Goal: Task Accomplishment & Management: Manage account settings

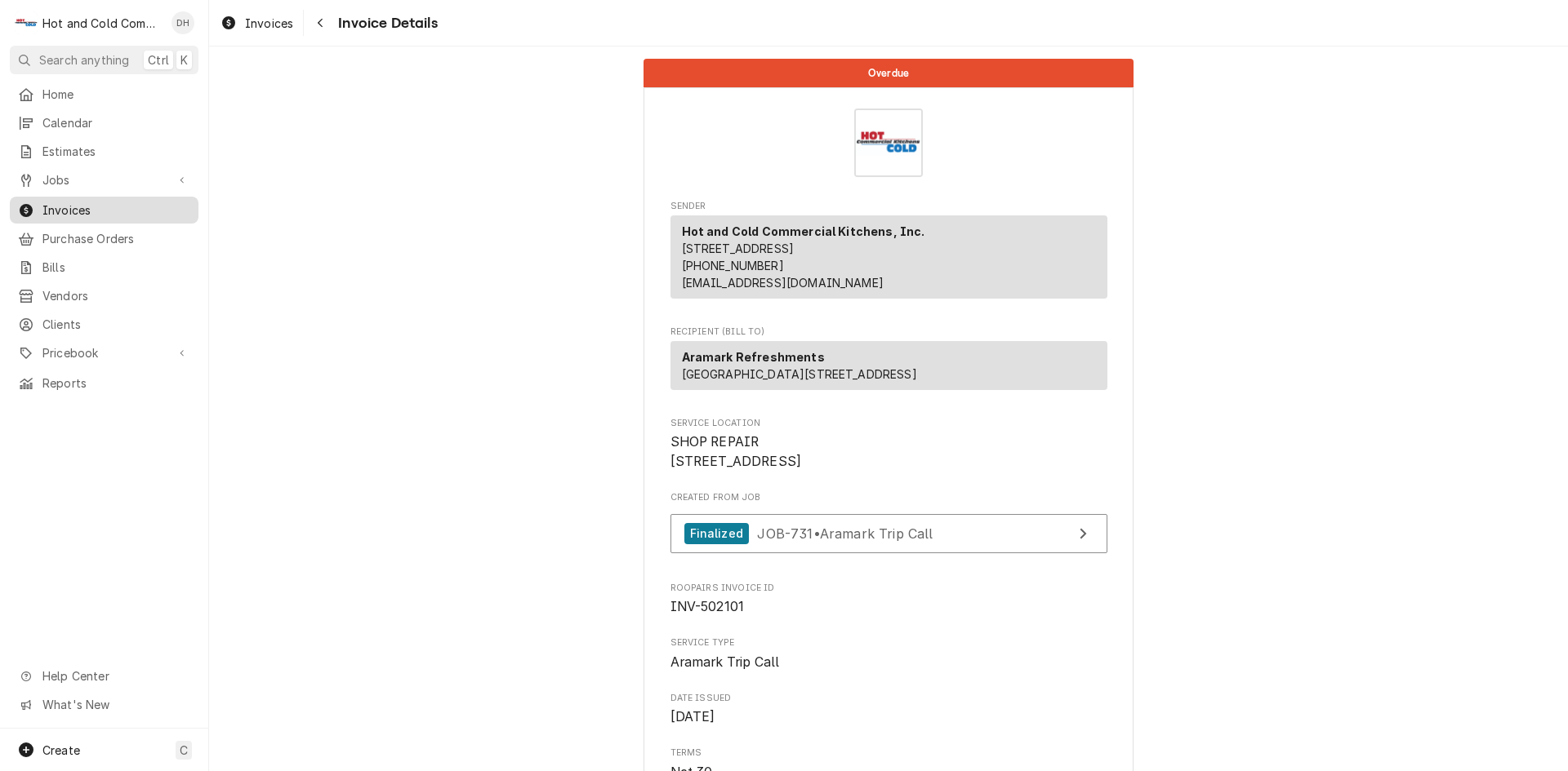
click at [62, 205] on span "Invoices" at bounding box center [116, 210] width 148 height 17
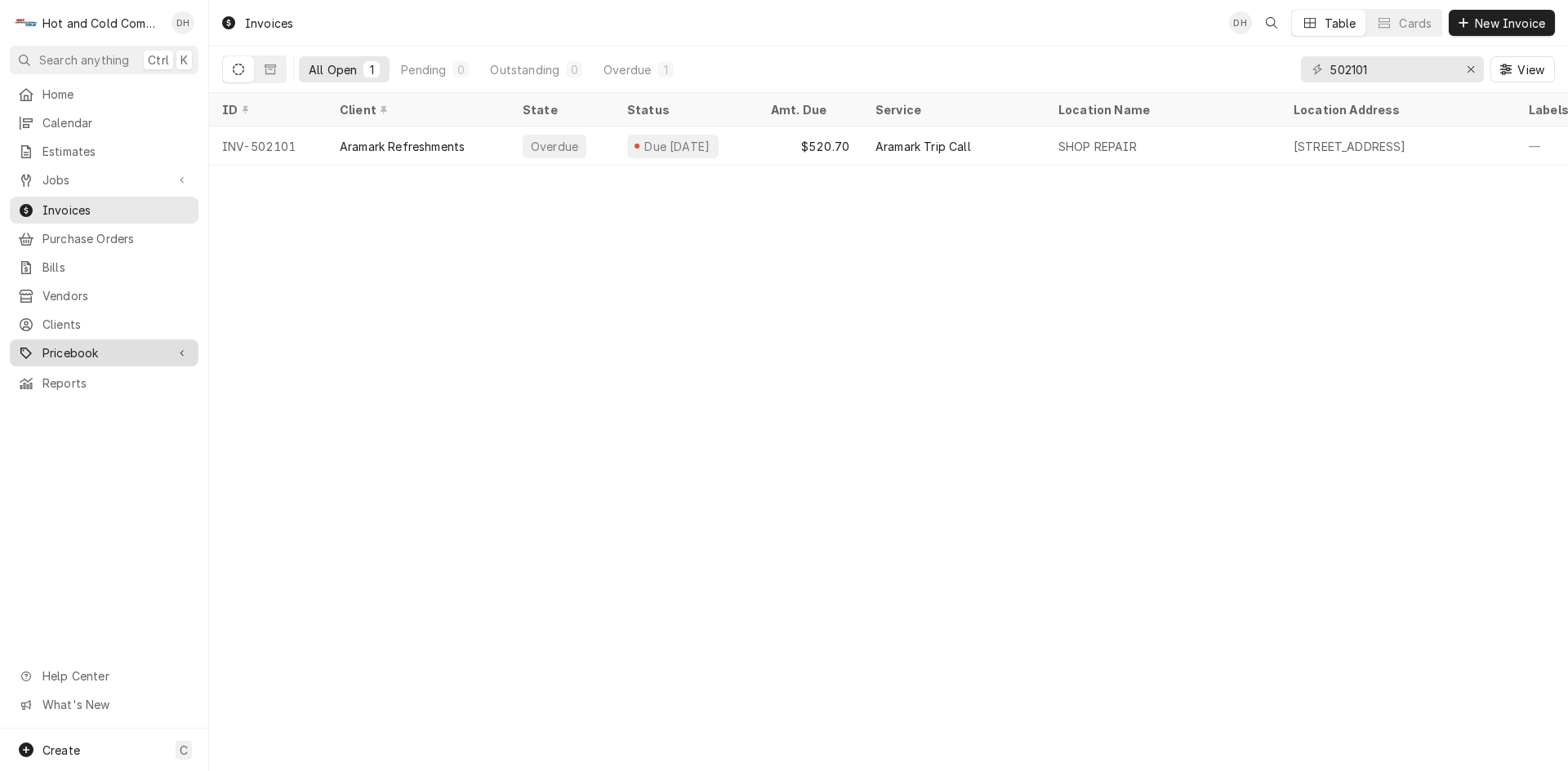
click at [97, 344] on span "Pricebook" at bounding box center [104, 353] width 123 height 17
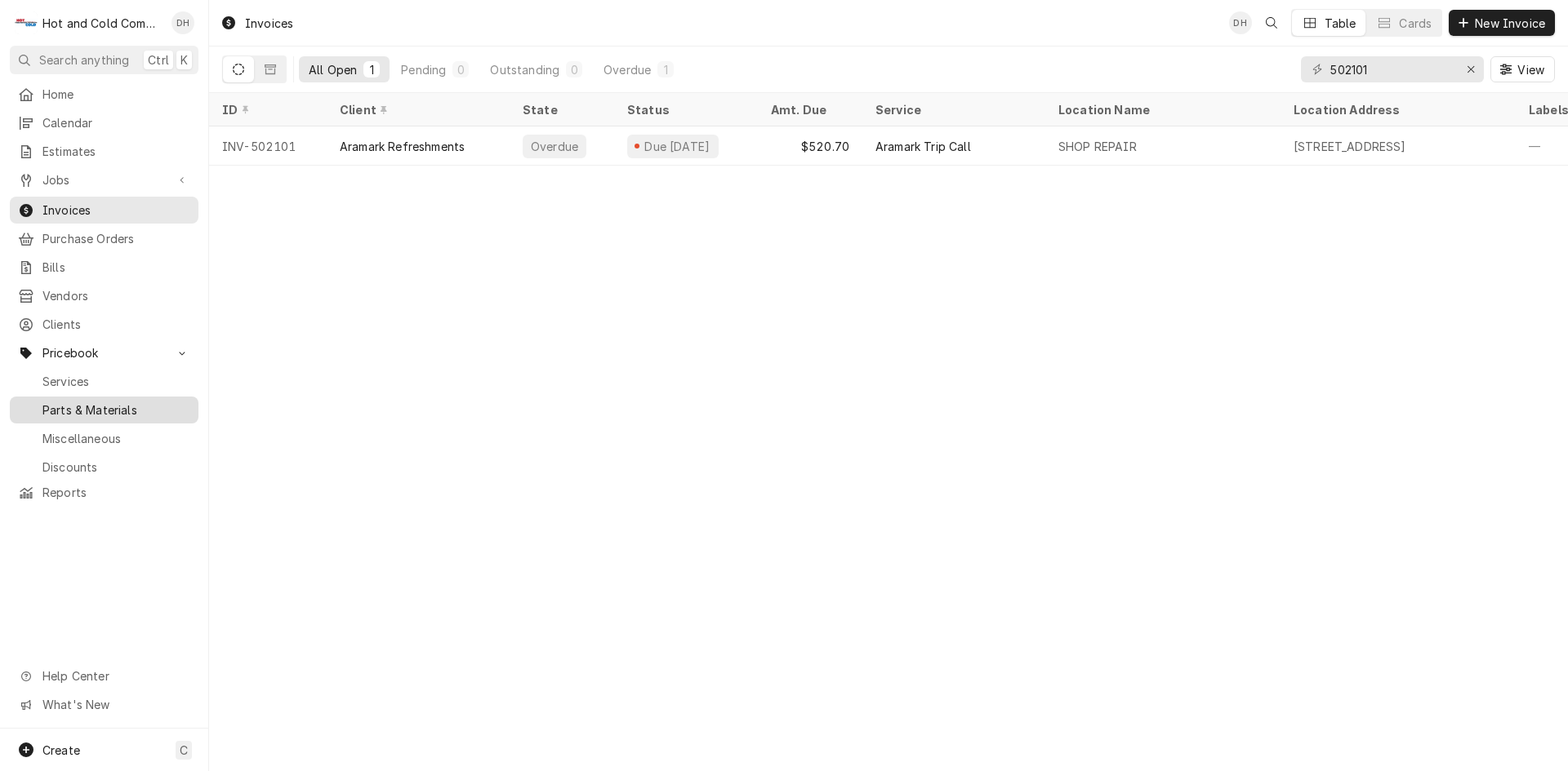
click at [97, 402] on span "Parts & Materials" at bounding box center [116, 411] width 148 height 17
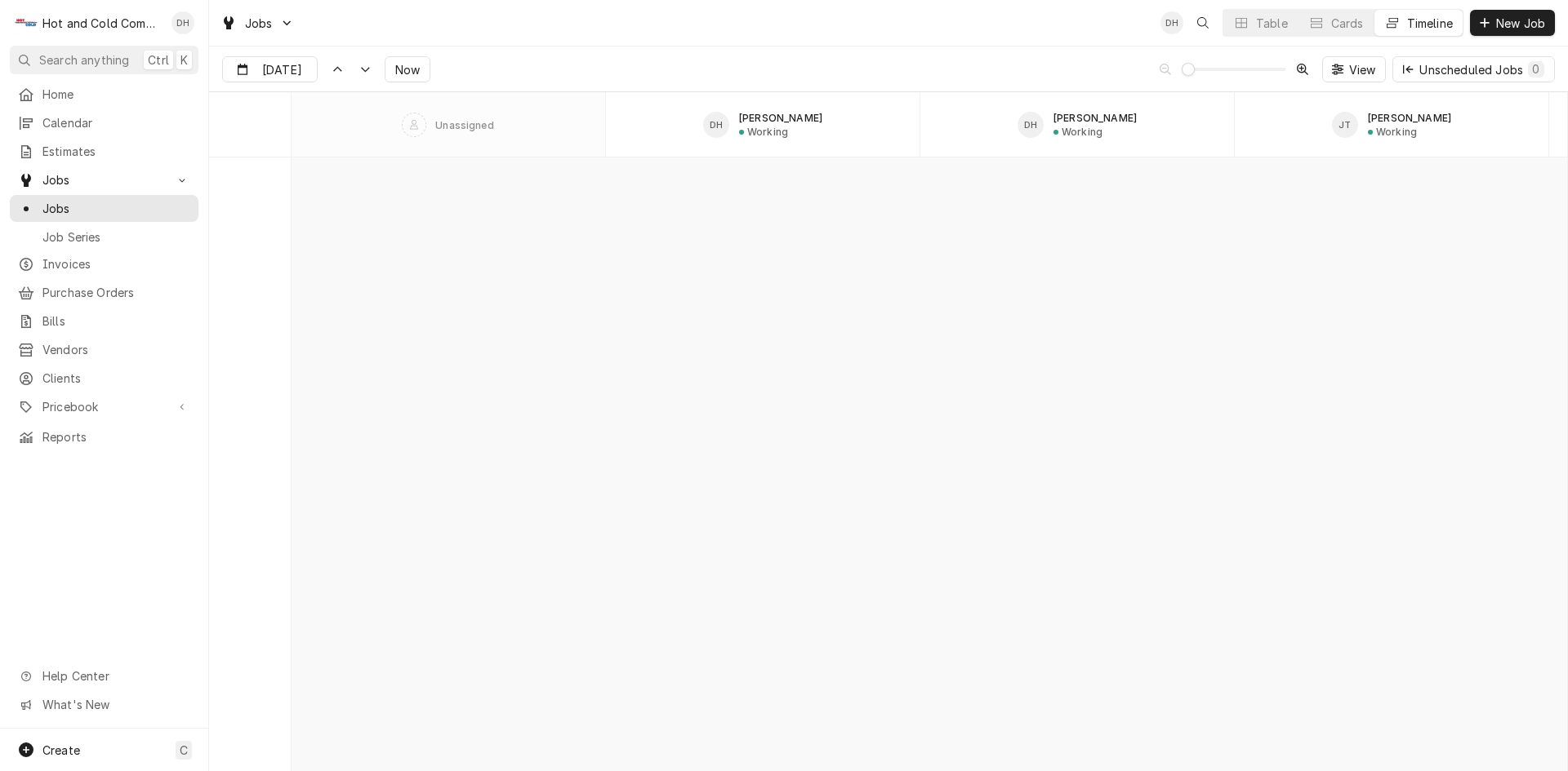
scroll to position [12784, 0]
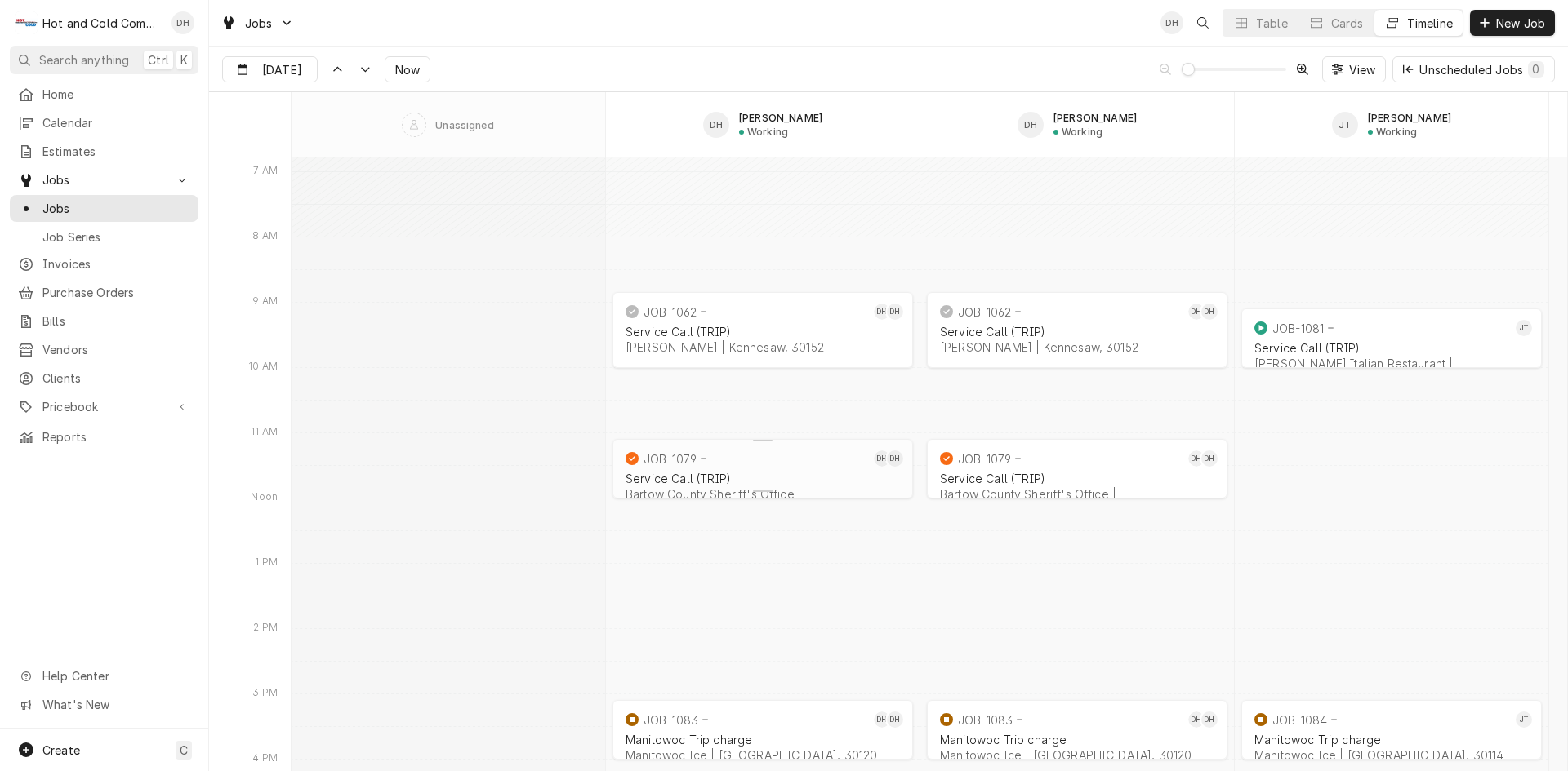
click at [741, 473] on div "Service Call (TRIP)" at bounding box center [763, 479] width 274 height 14
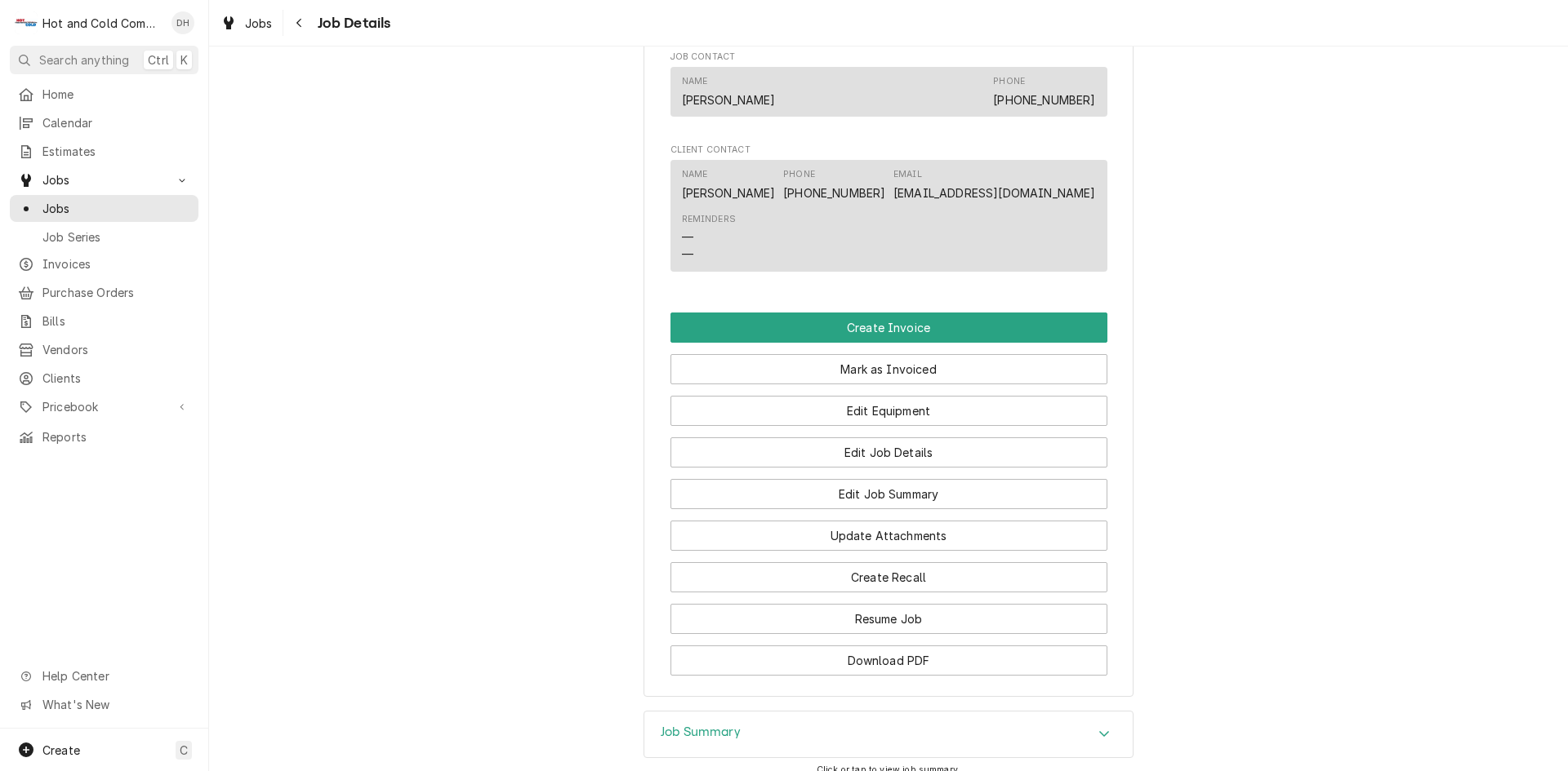
scroll to position [1088, 0]
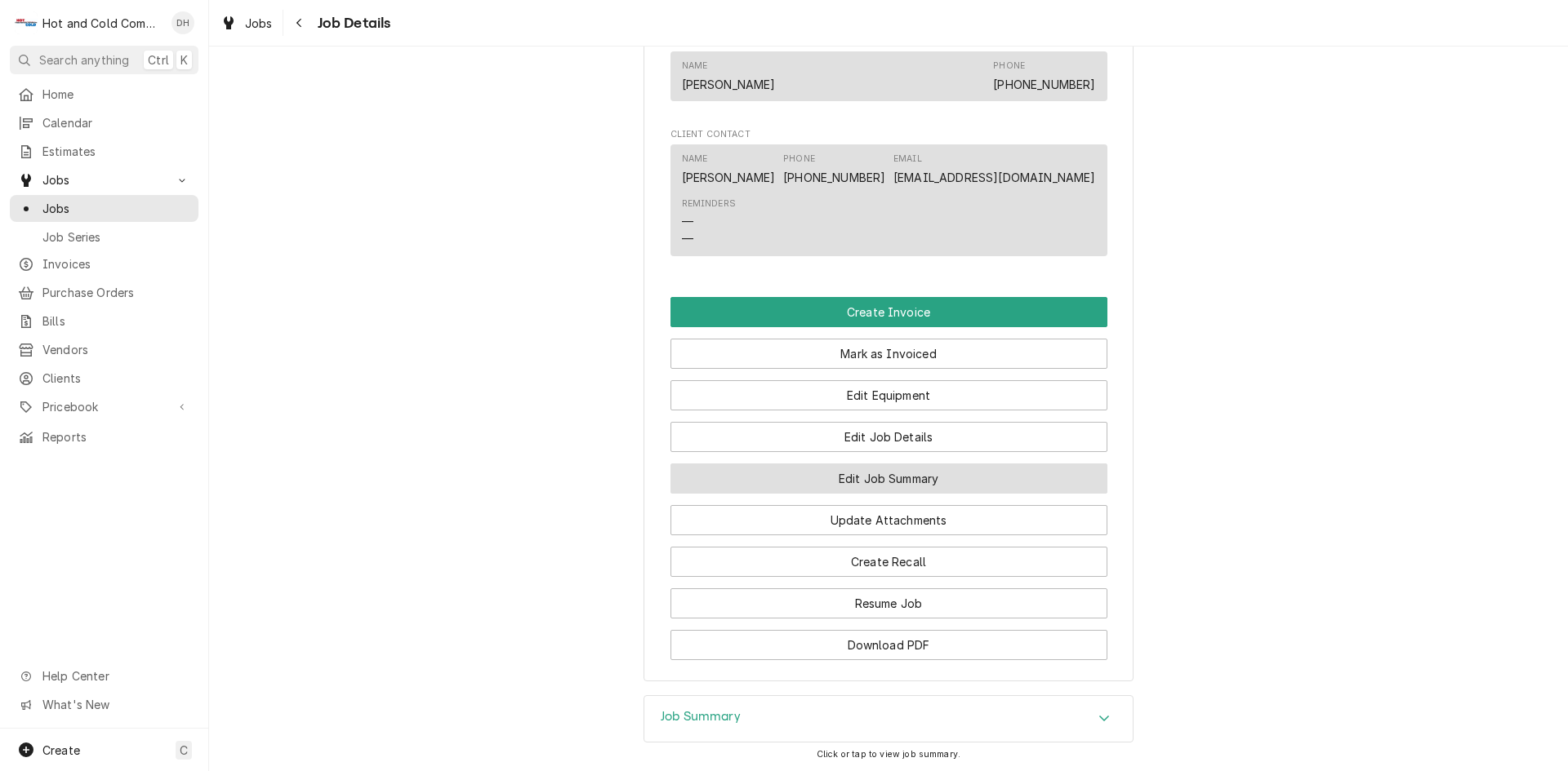
click at [930, 494] on button "Edit Job Summary" at bounding box center [889, 479] width 437 height 30
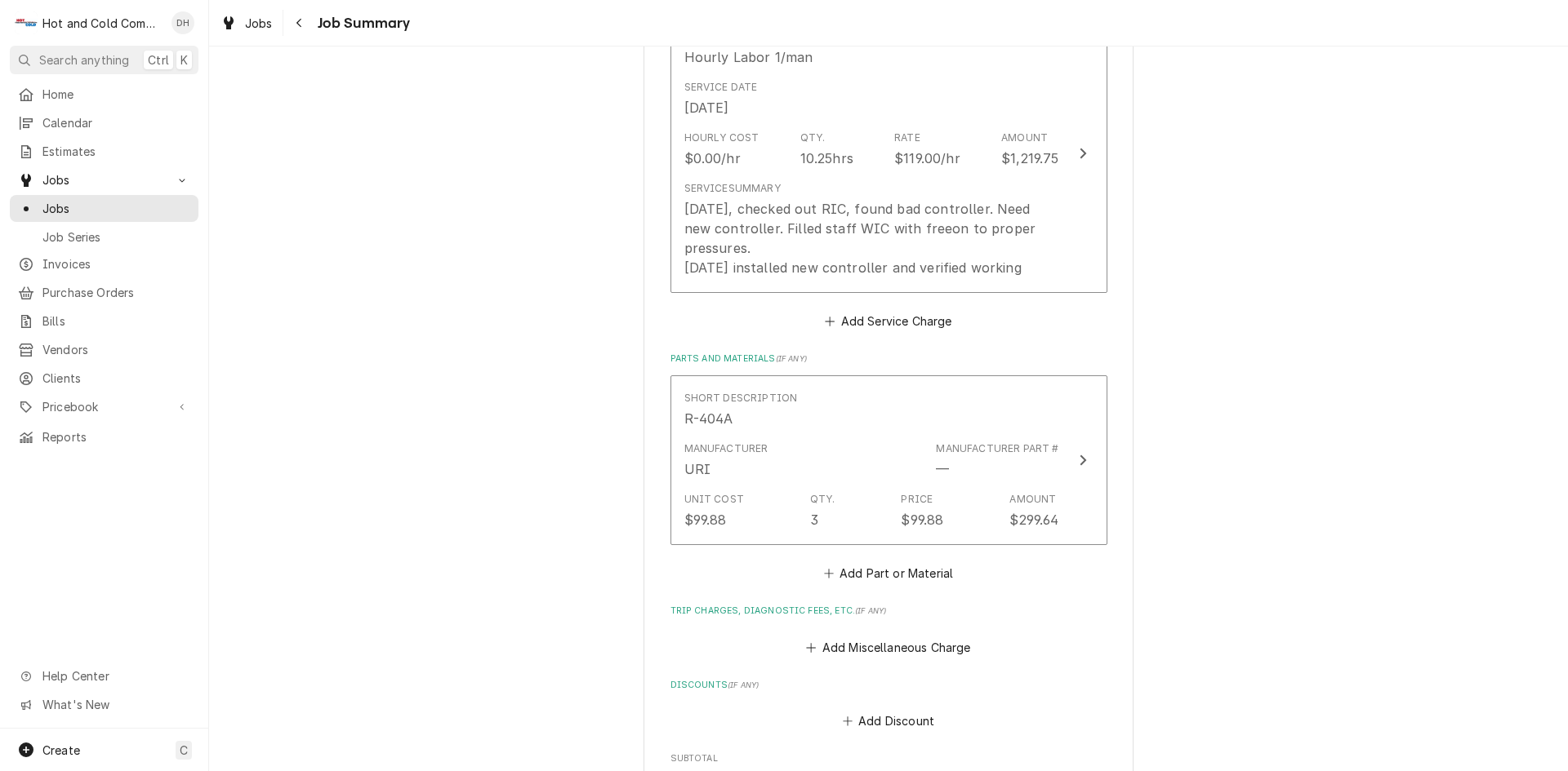
scroll to position [1065, 0]
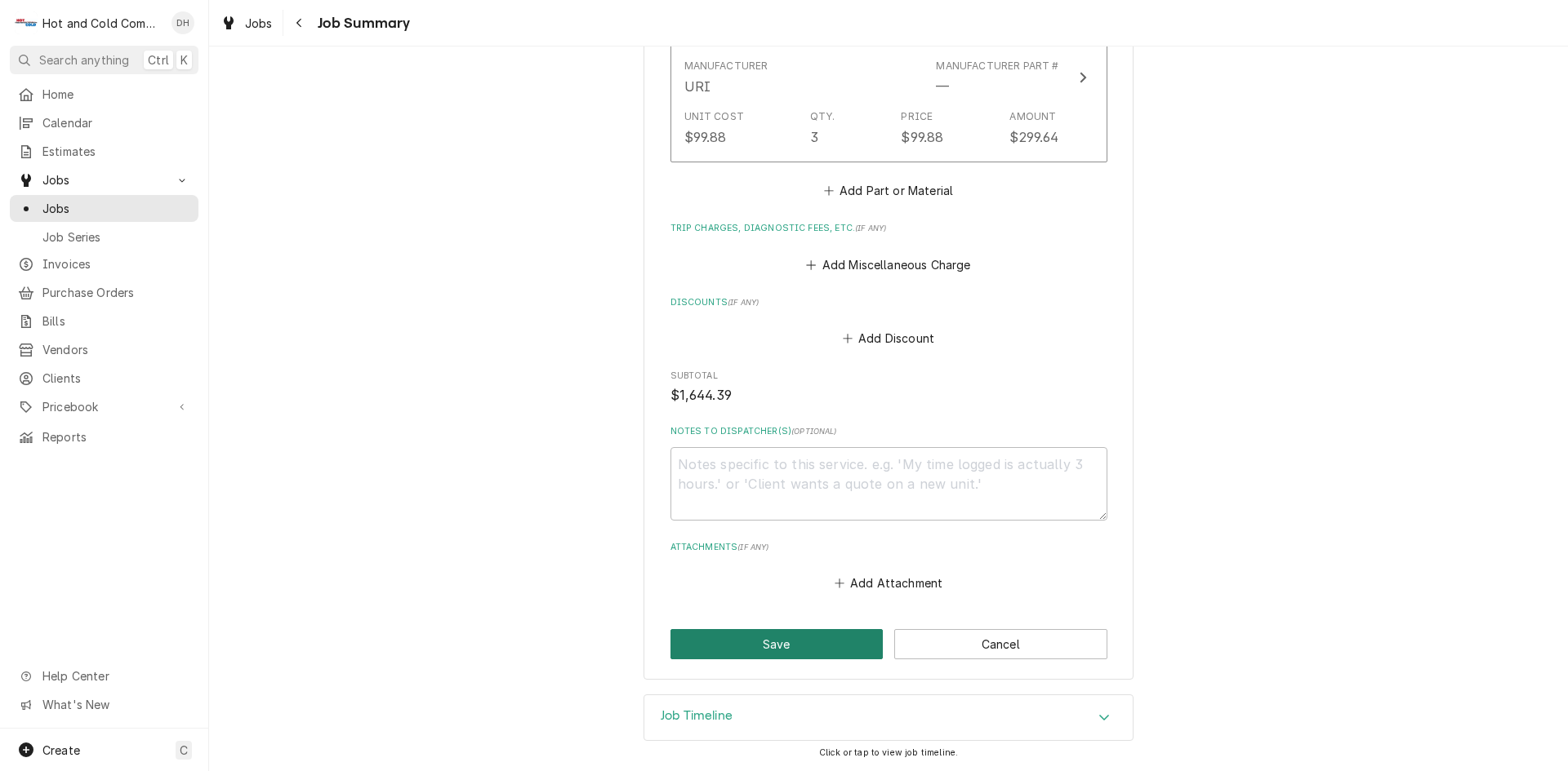
drag, startPoint x: 799, startPoint y: 644, endPoint x: 792, endPoint y: 607, distance: 37.7
click at [799, 642] on button "Save" at bounding box center [776, 644] width 213 height 30
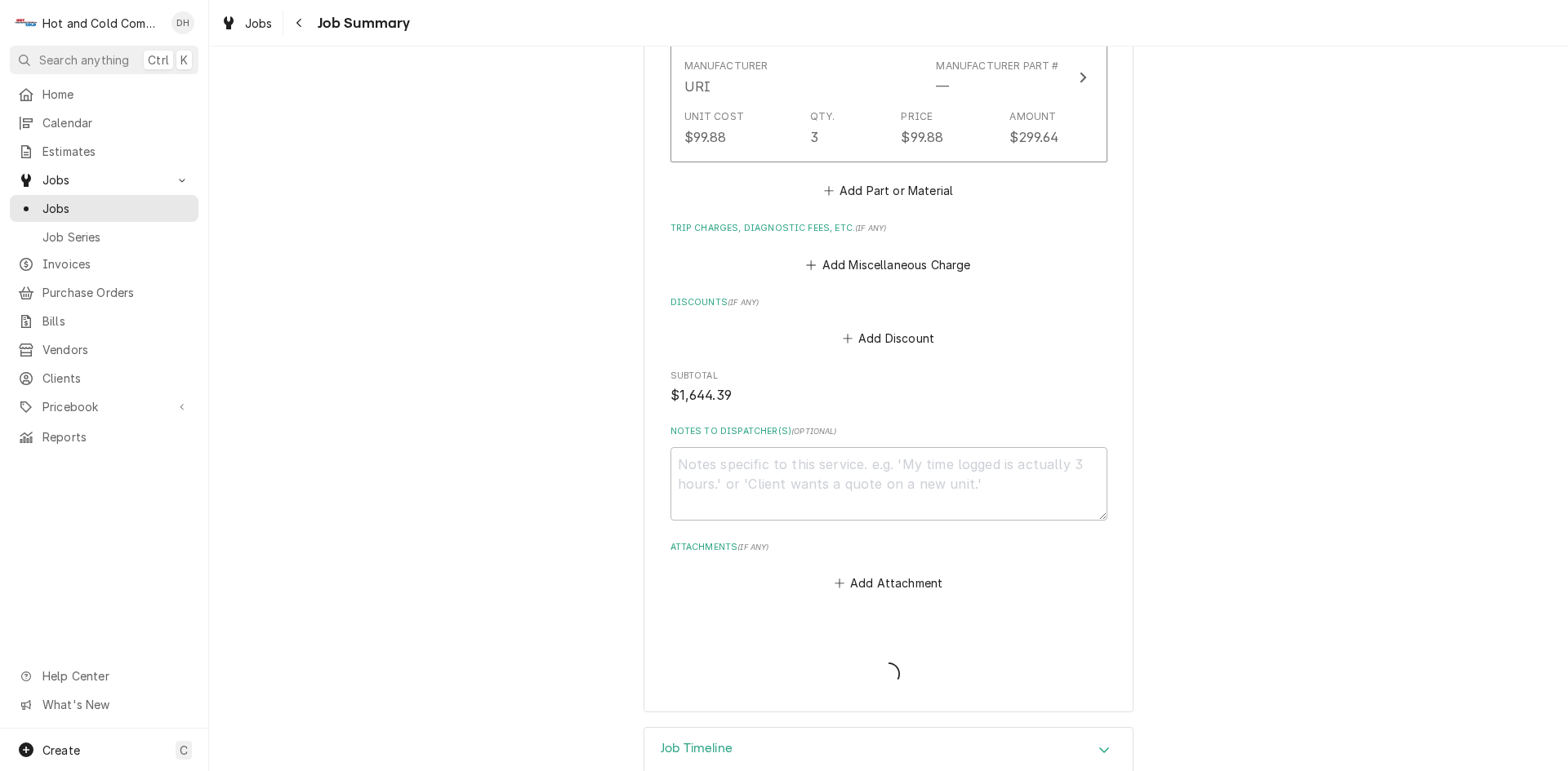
type textarea "x"
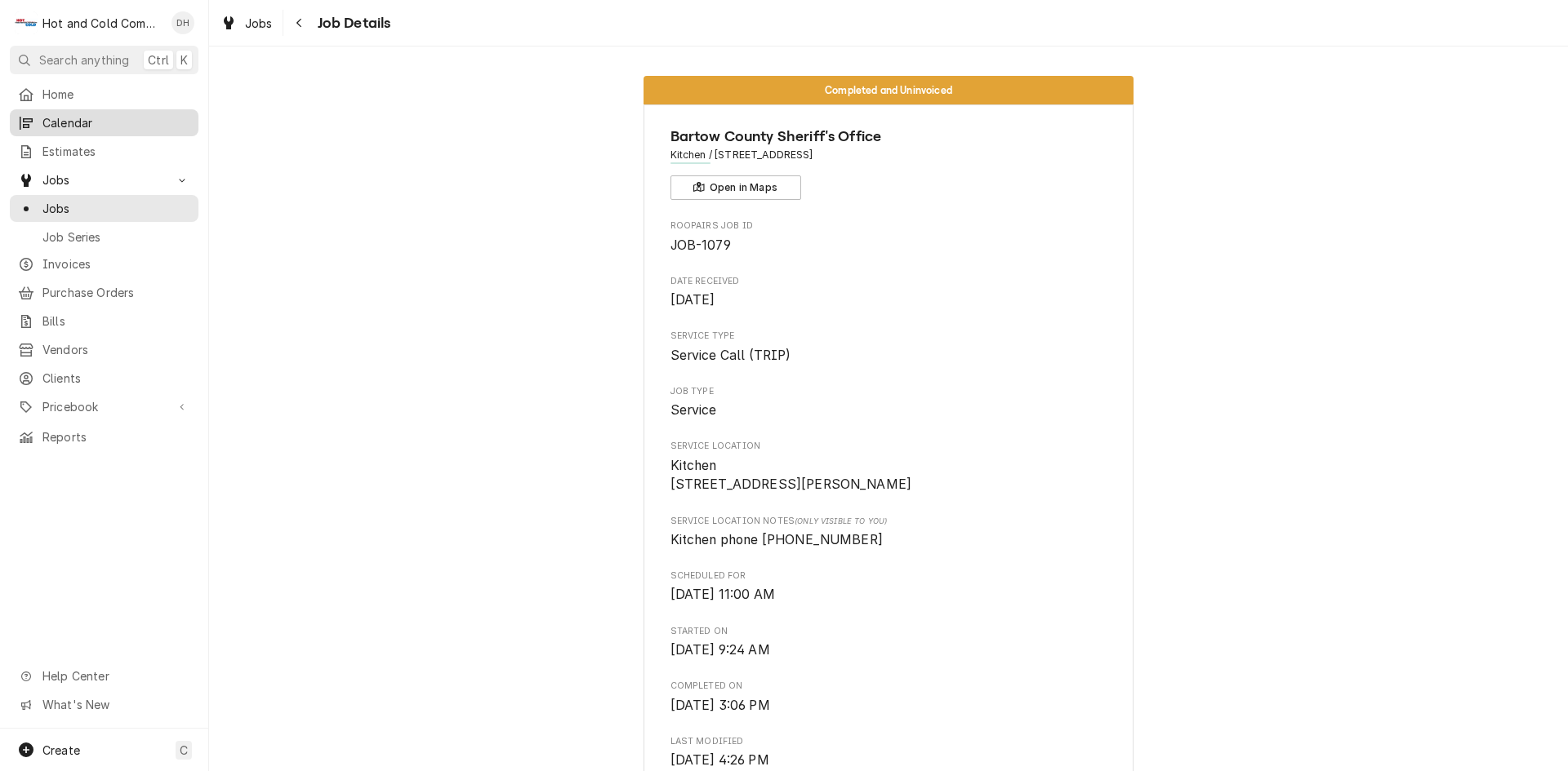
click at [120, 121] on span "Calendar" at bounding box center [116, 123] width 148 height 17
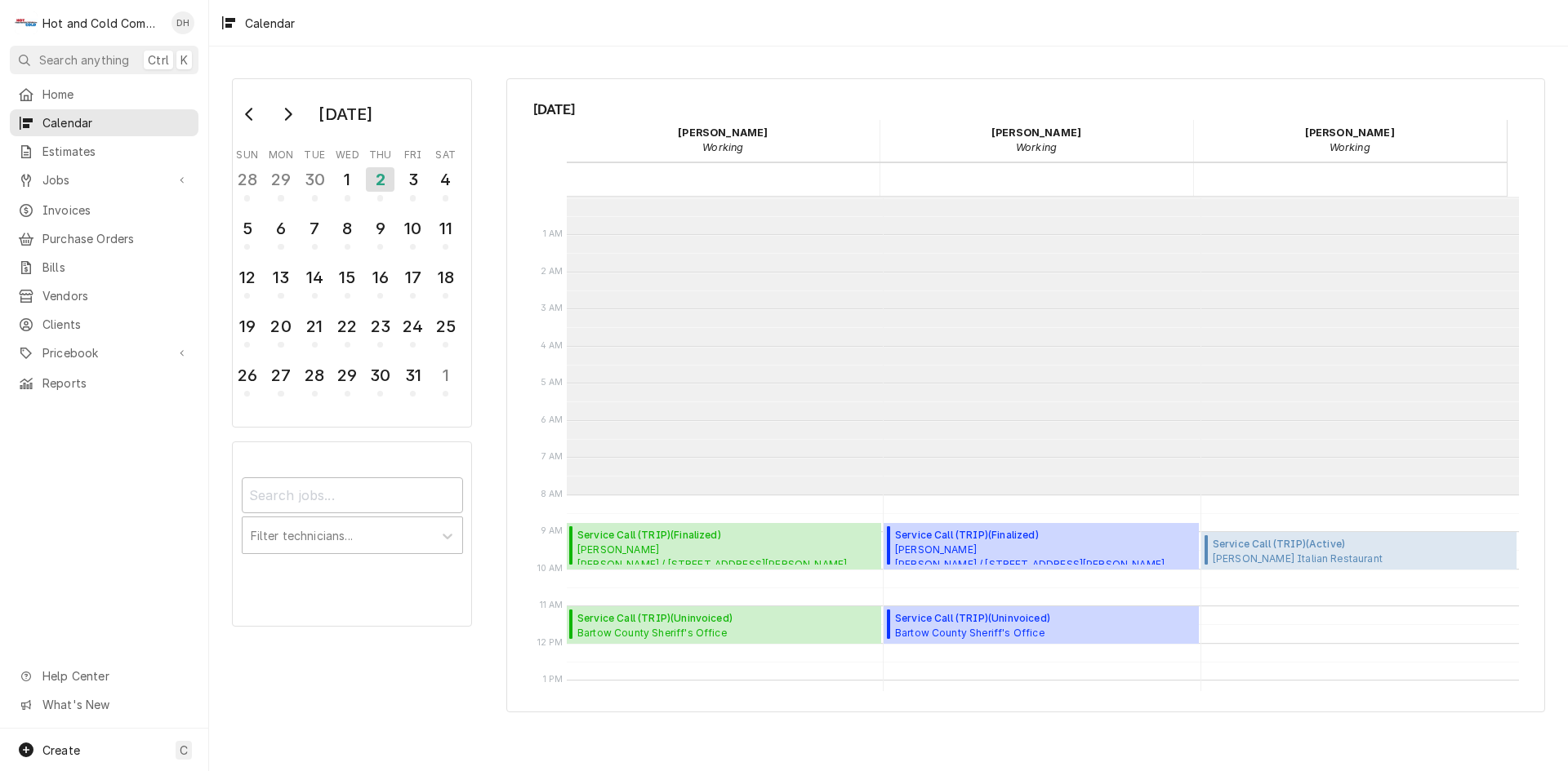
scroll to position [298, 0]
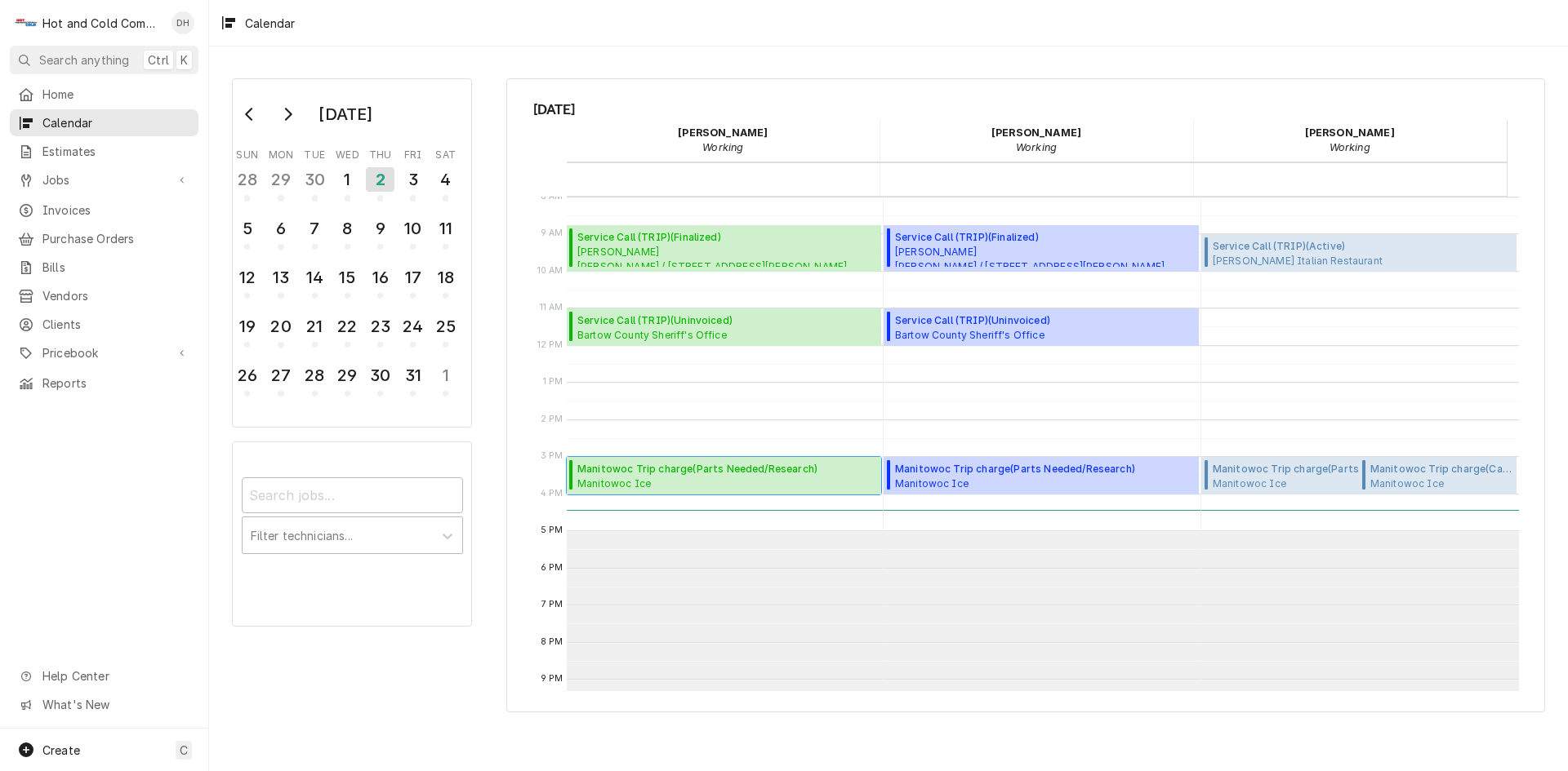
click at [652, 465] on span "Manitowoc Trip charge ( Parts Needed/Research )" at bounding box center [697, 469] width 240 height 15
click at [361, 183] on div "1" at bounding box center [347, 179] width 28 height 27
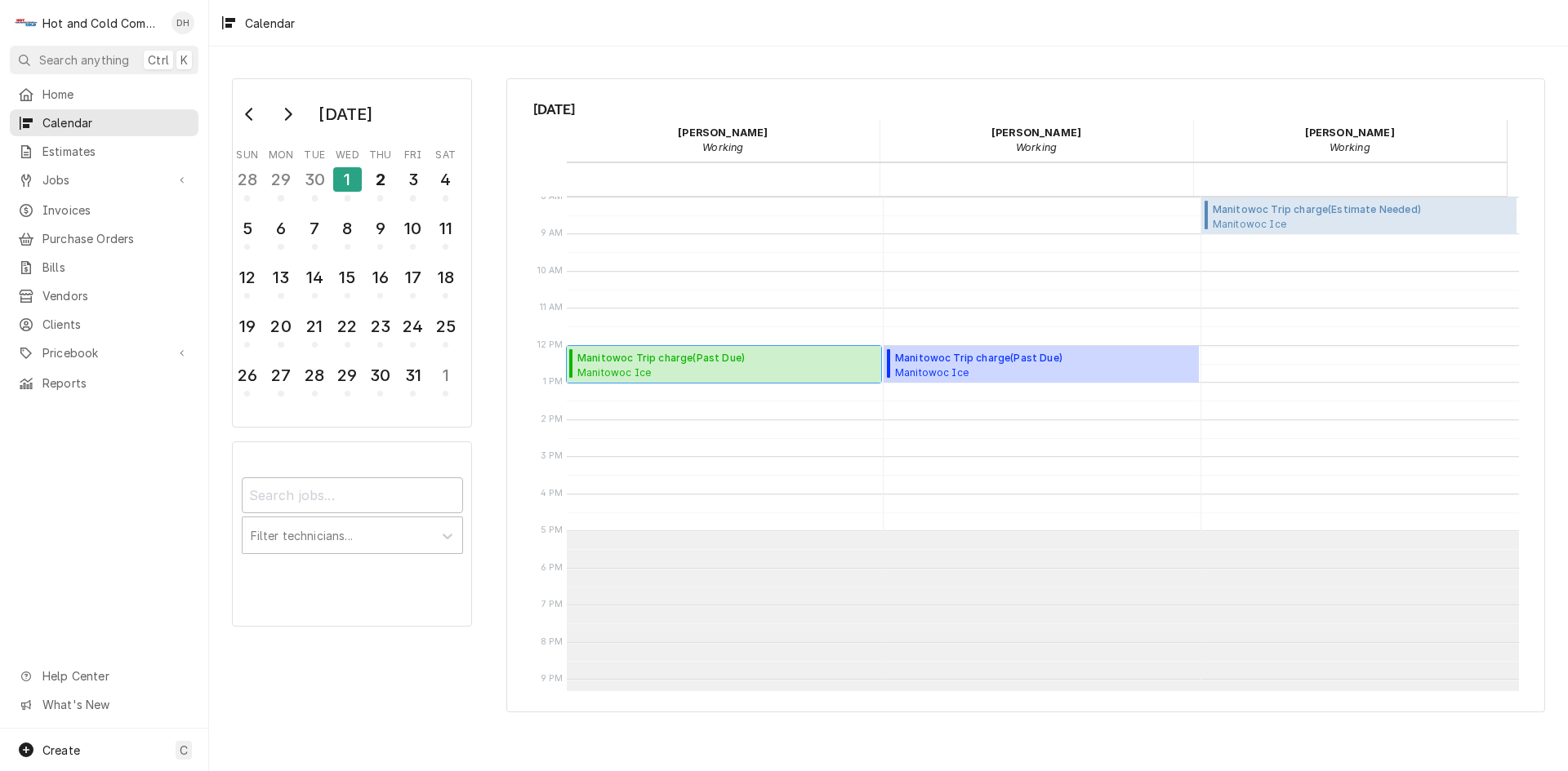
click at [668, 359] on span "Manitowoc Trip charge ( Past Due )" at bounding box center [706, 359] width 258 height 15
click at [413, 185] on div "3" at bounding box center [413, 179] width 28 height 27
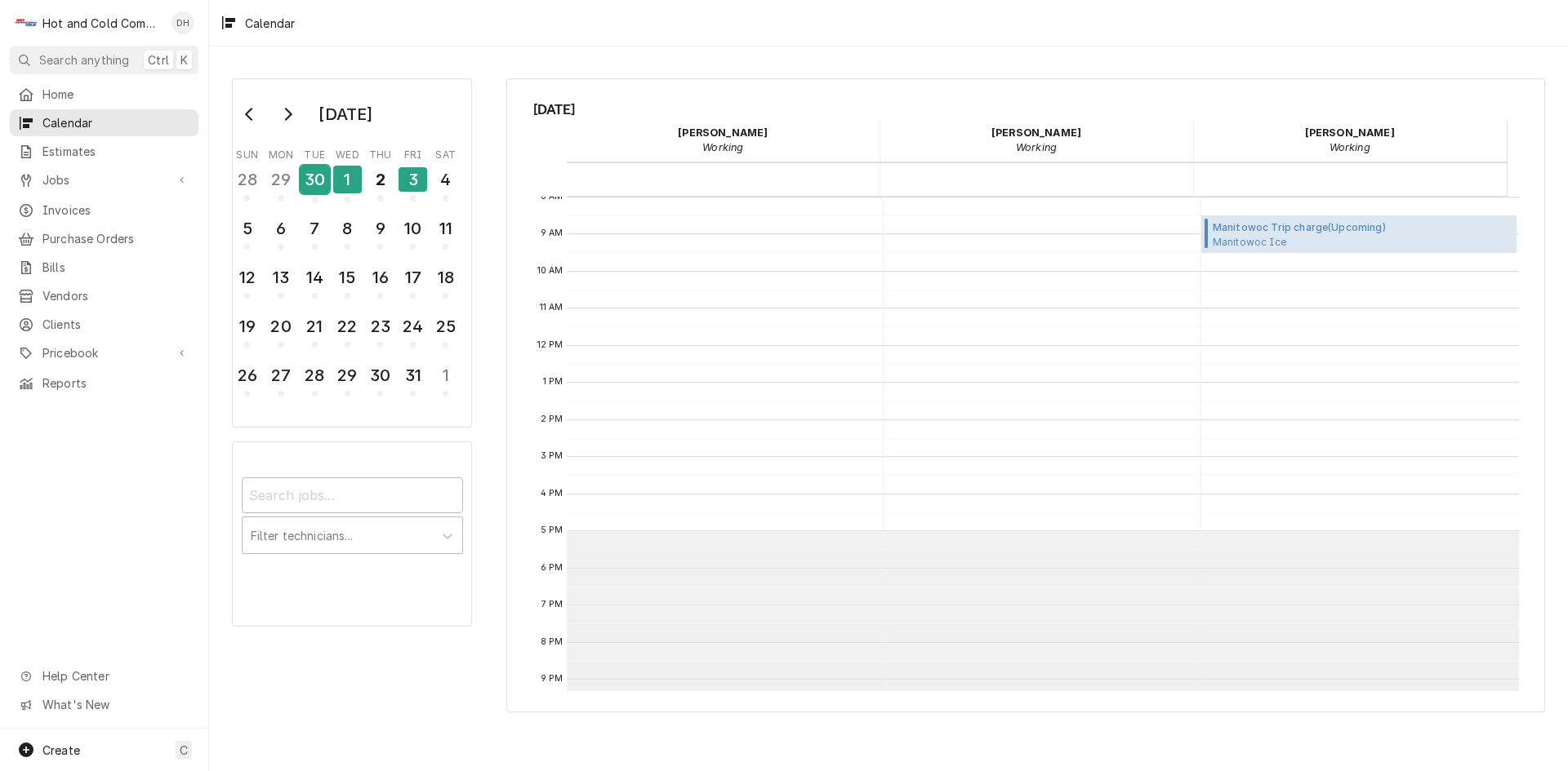
click at [310, 187] on div "30" at bounding box center [315, 179] width 28 height 27
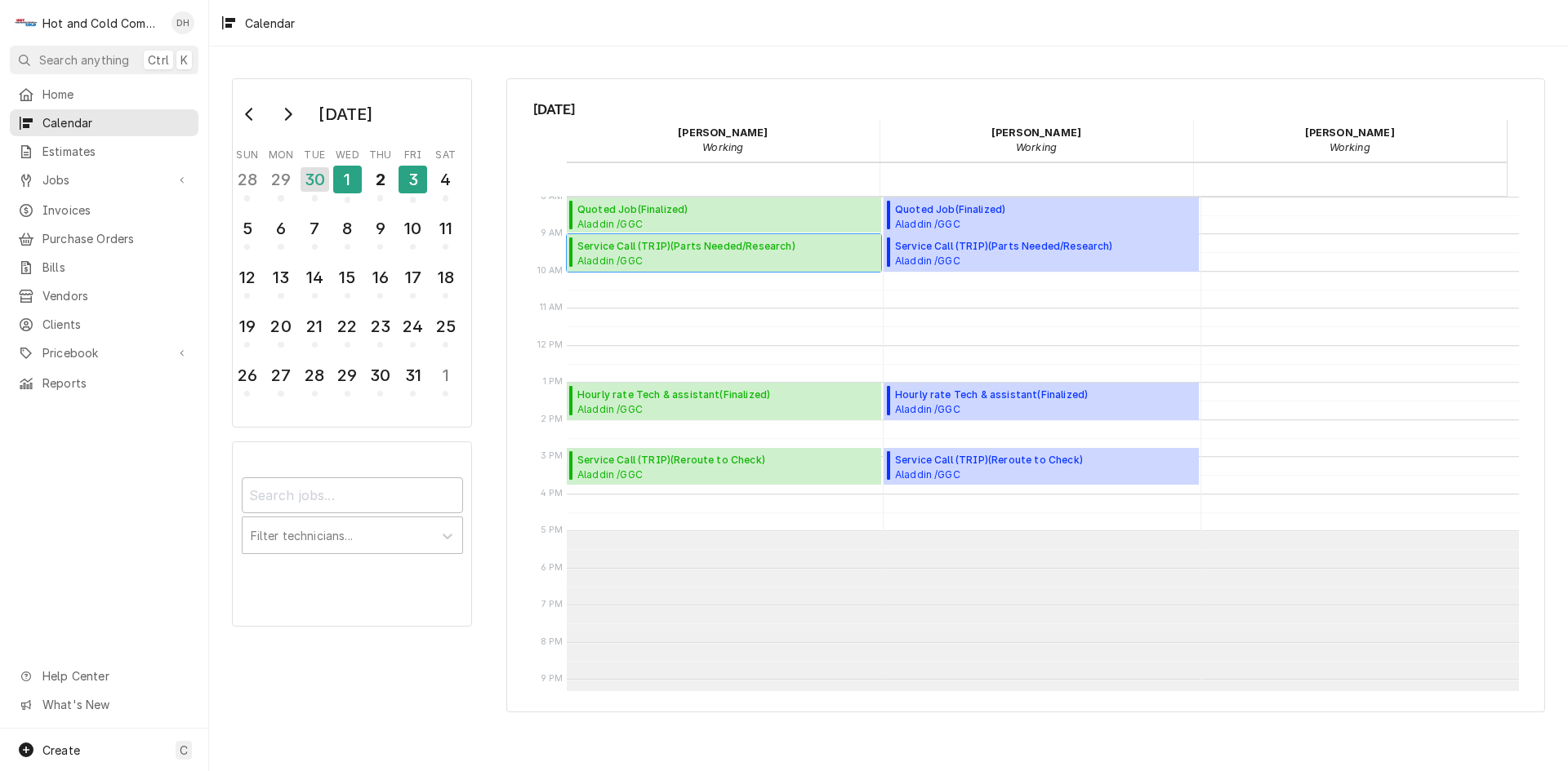
click at [668, 257] on span "Aladdin /GGC Dining / 1000 University Center Ln Bldg. D, Lawrenceville, GA 30043" at bounding box center [727, 260] width 299 height 13
click at [344, 175] on div "1" at bounding box center [347, 179] width 28 height 27
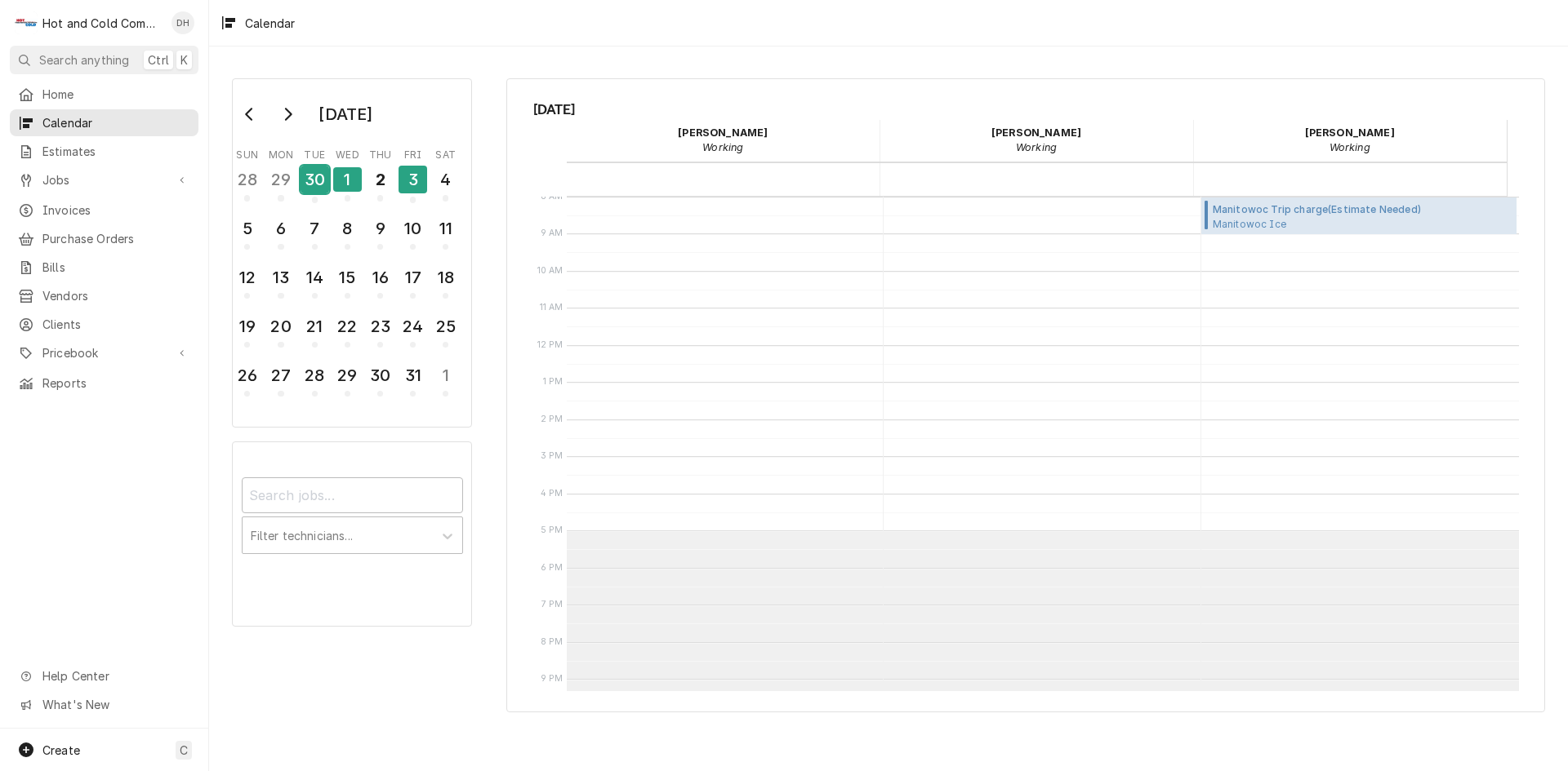
click at [316, 185] on div "30" at bounding box center [315, 179] width 28 height 27
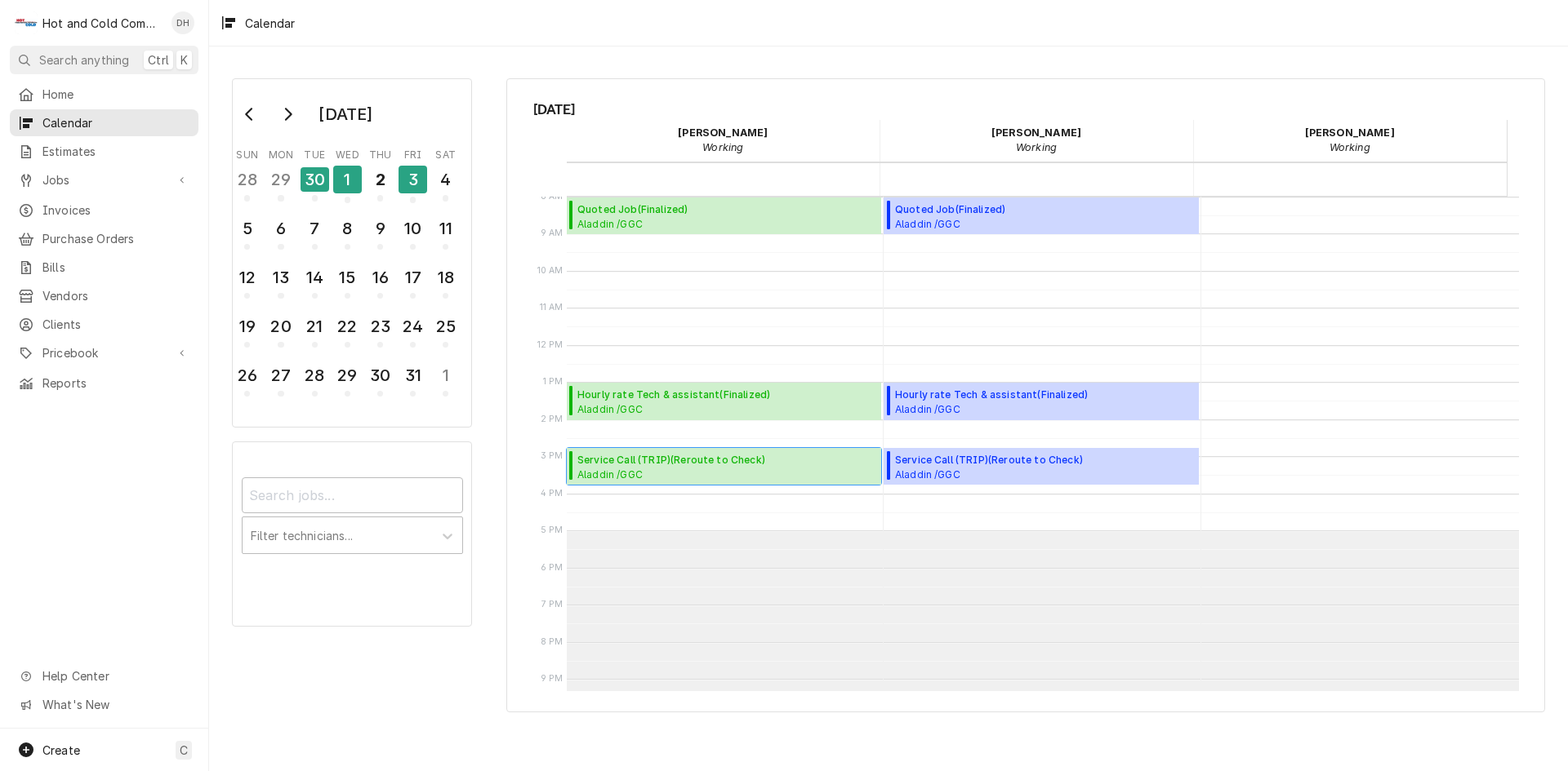
click at [752, 464] on span "Service Call (TRIP) ( Reroute to Check )" at bounding box center [727, 461] width 299 height 15
click at [420, 189] on div "3" at bounding box center [413, 179] width 28 height 27
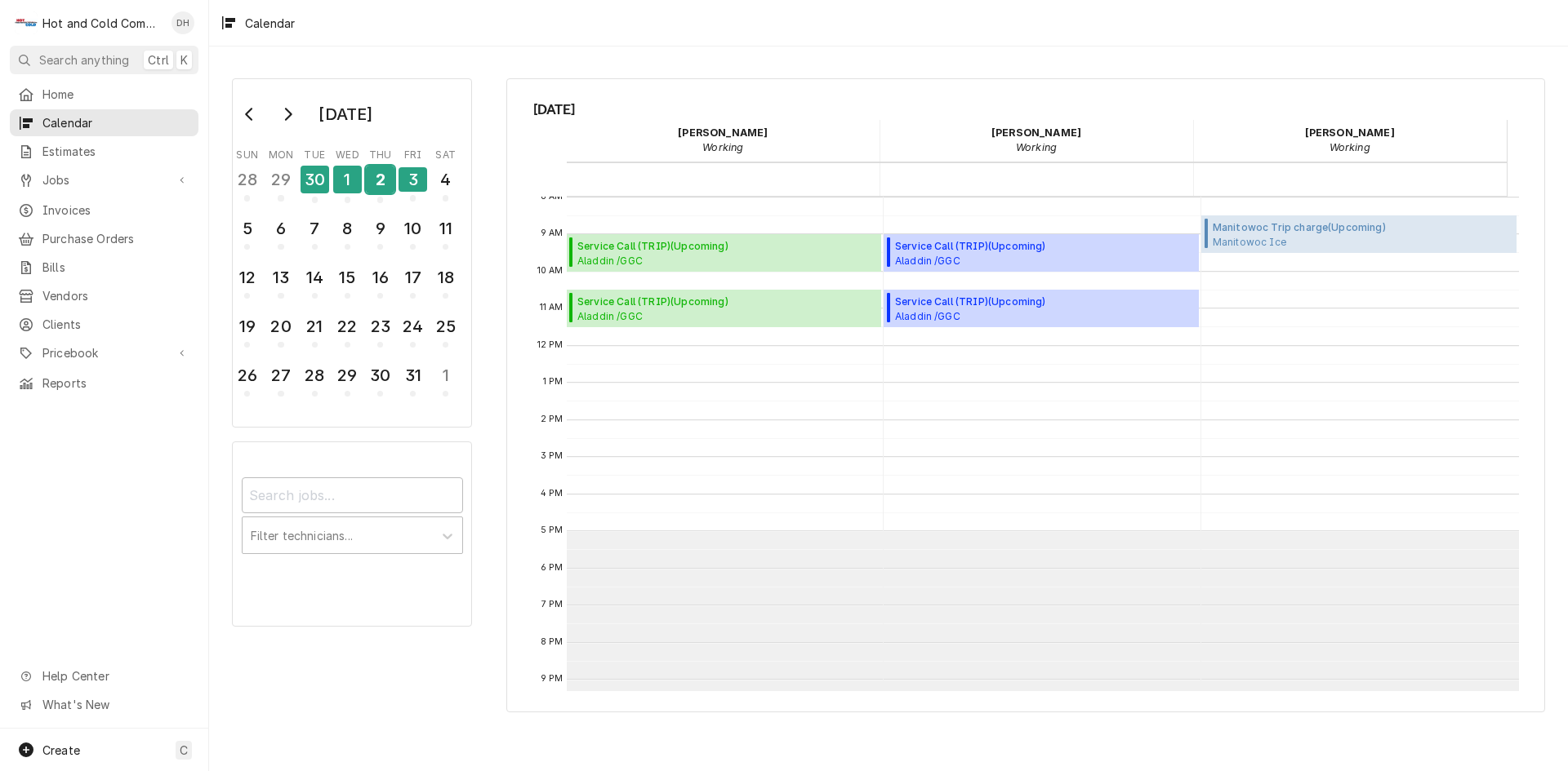
click at [381, 184] on div "2" at bounding box center [380, 179] width 28 height 27
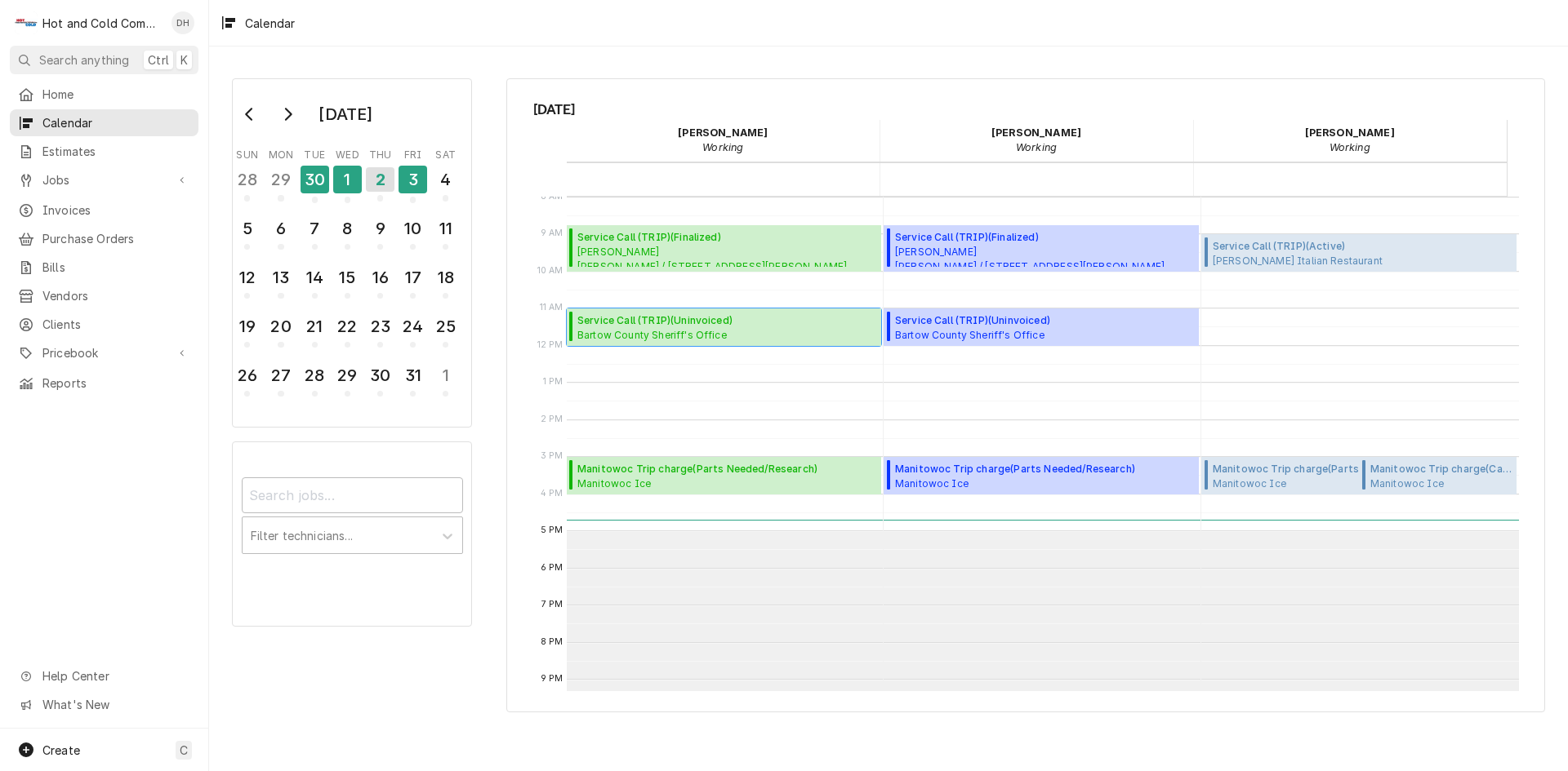
click at [695, 336] on span "Bartow County Sheriff's Office Kitchen / 103 Zena Dr, Cartersville, GA 30121" at bounding box center [655, 335] width 155 height 13
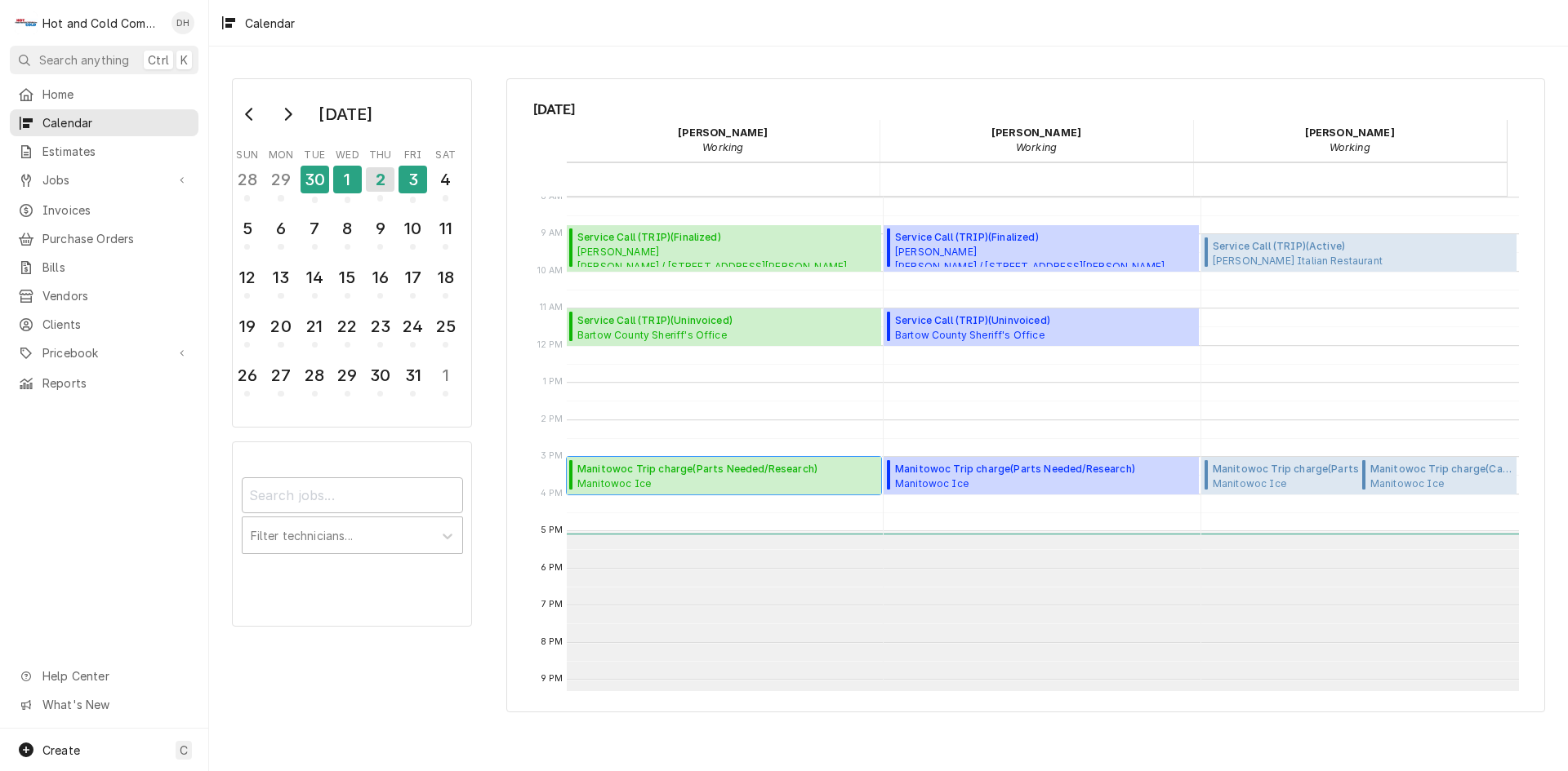
click at [710, 478] on span "Manitowoc Ice Arby's #08349 / 1150 West Ave, Cartersville, GA 30120" at bounding box center [697, 483] width 240 height 13
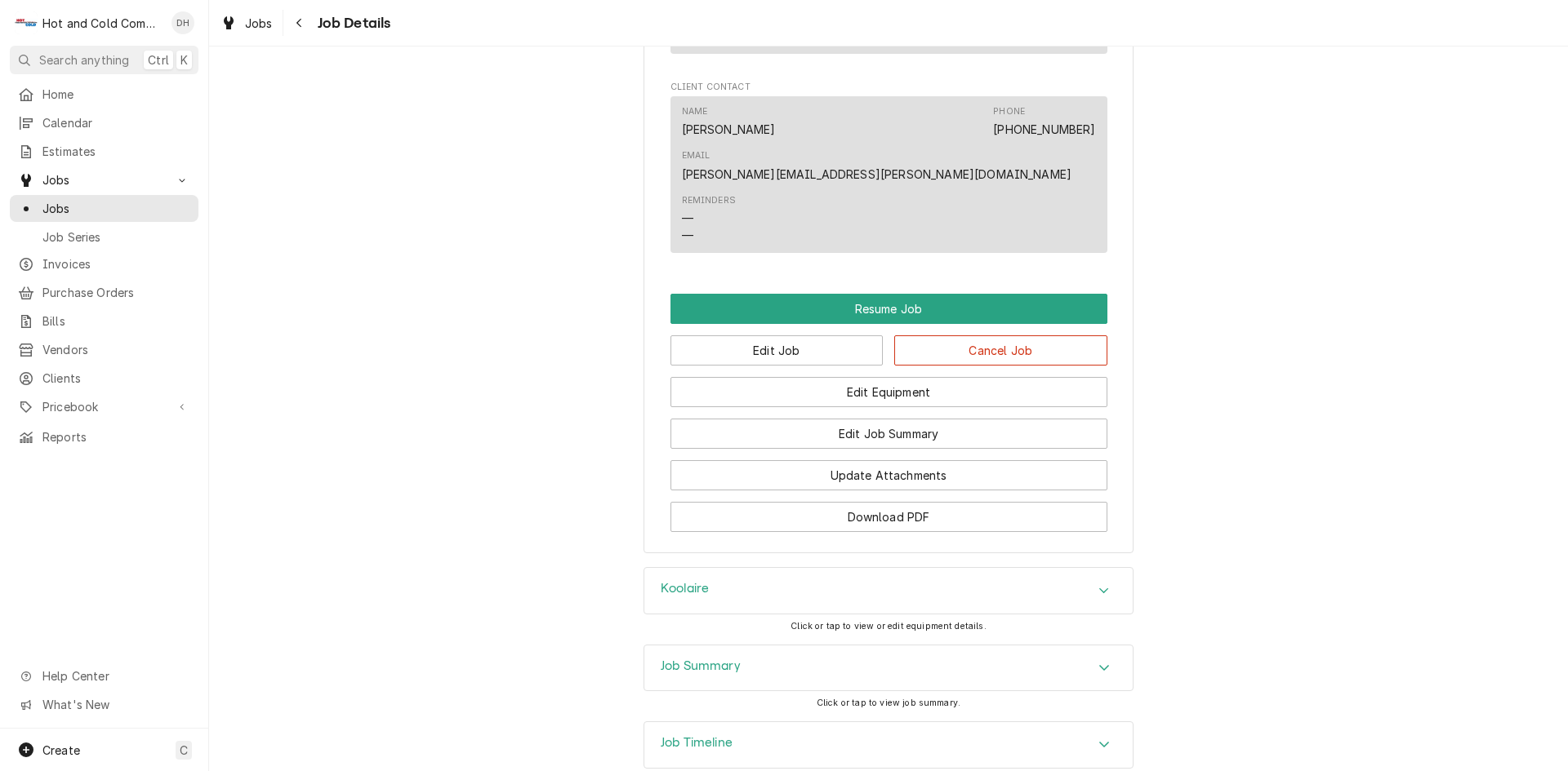
scroll to position [1643, 0]
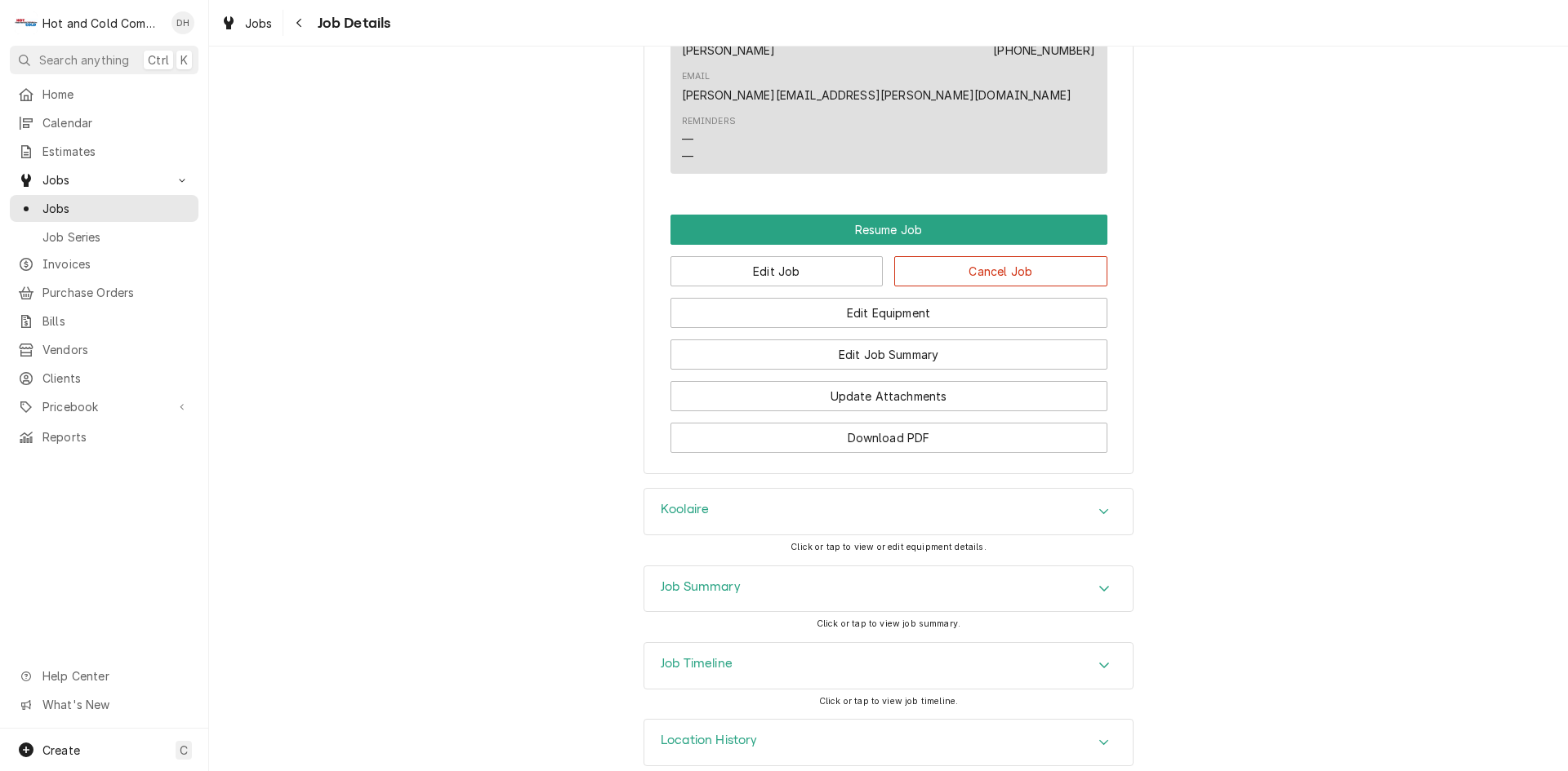
click at [941, 489] on div "Koolaire" at bounding box center [889, 512] width 488 height 45
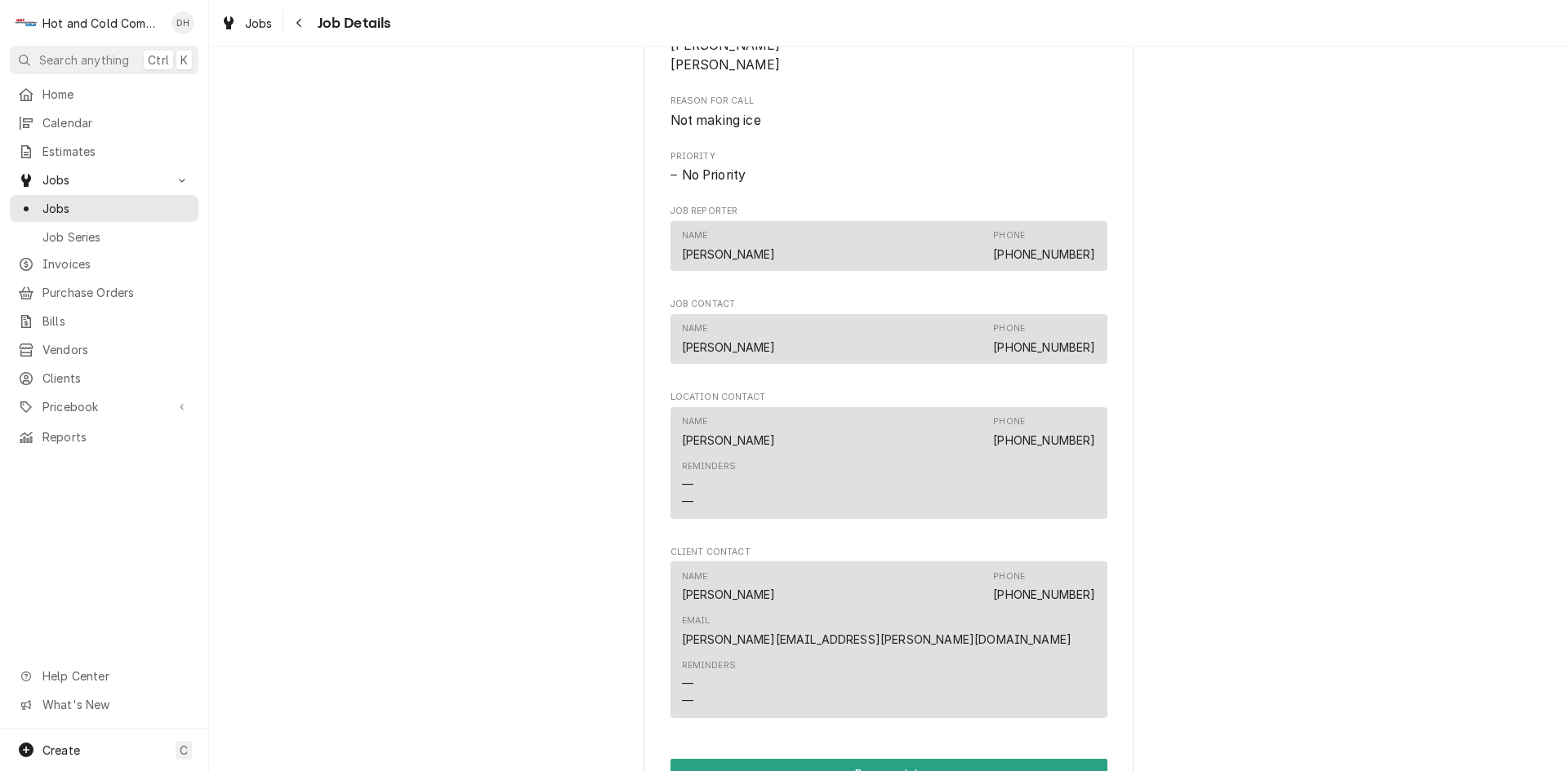
scroll to position [1372, 0]
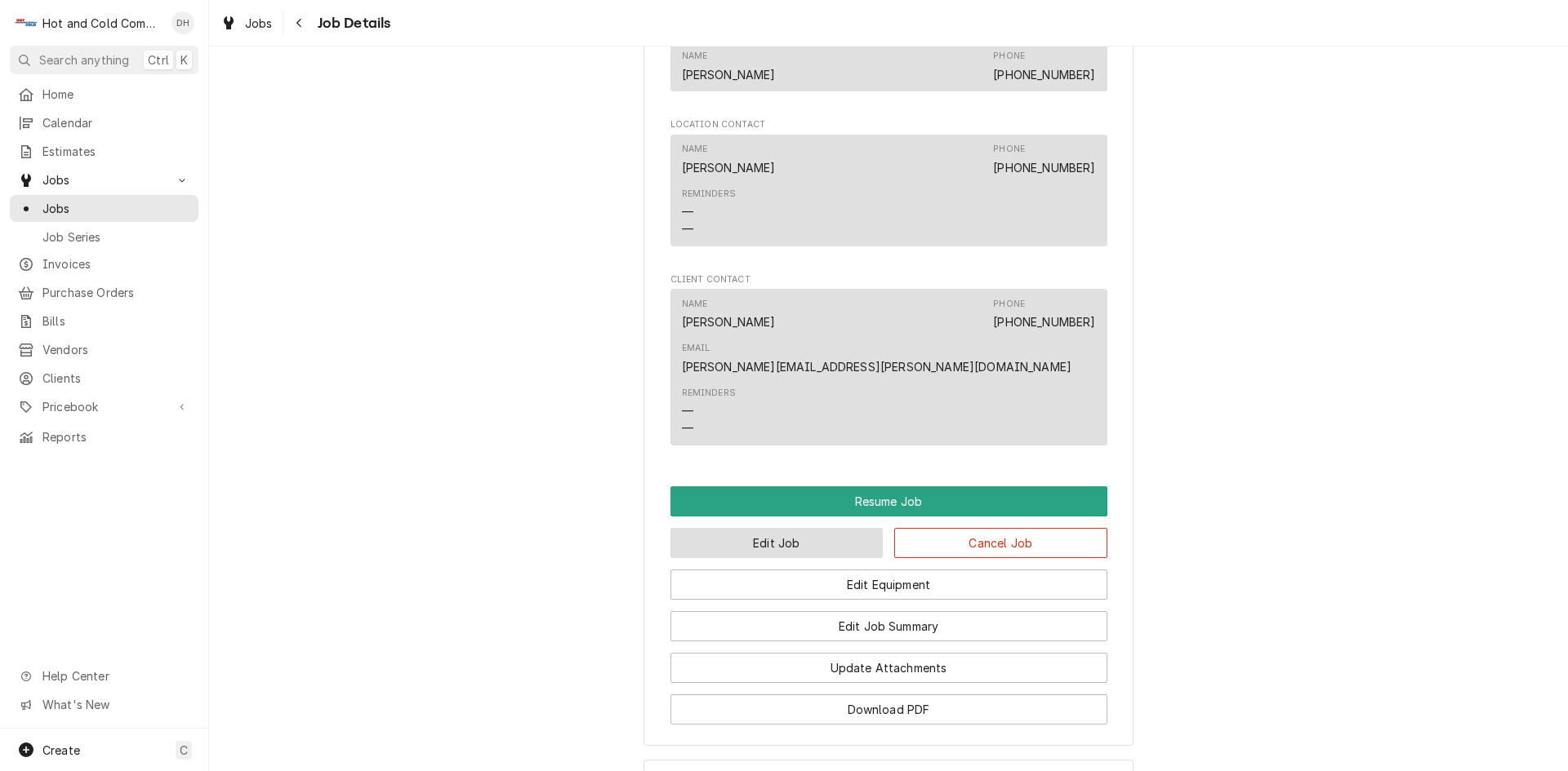
drag, startPoint x: 789, startPoint y: 518, endPoint x: 798, endPoint y: 519, distance: 9.1
click at [789, 528] on button "Edit Job" at bounding box center [776, 543] width 213 height 30
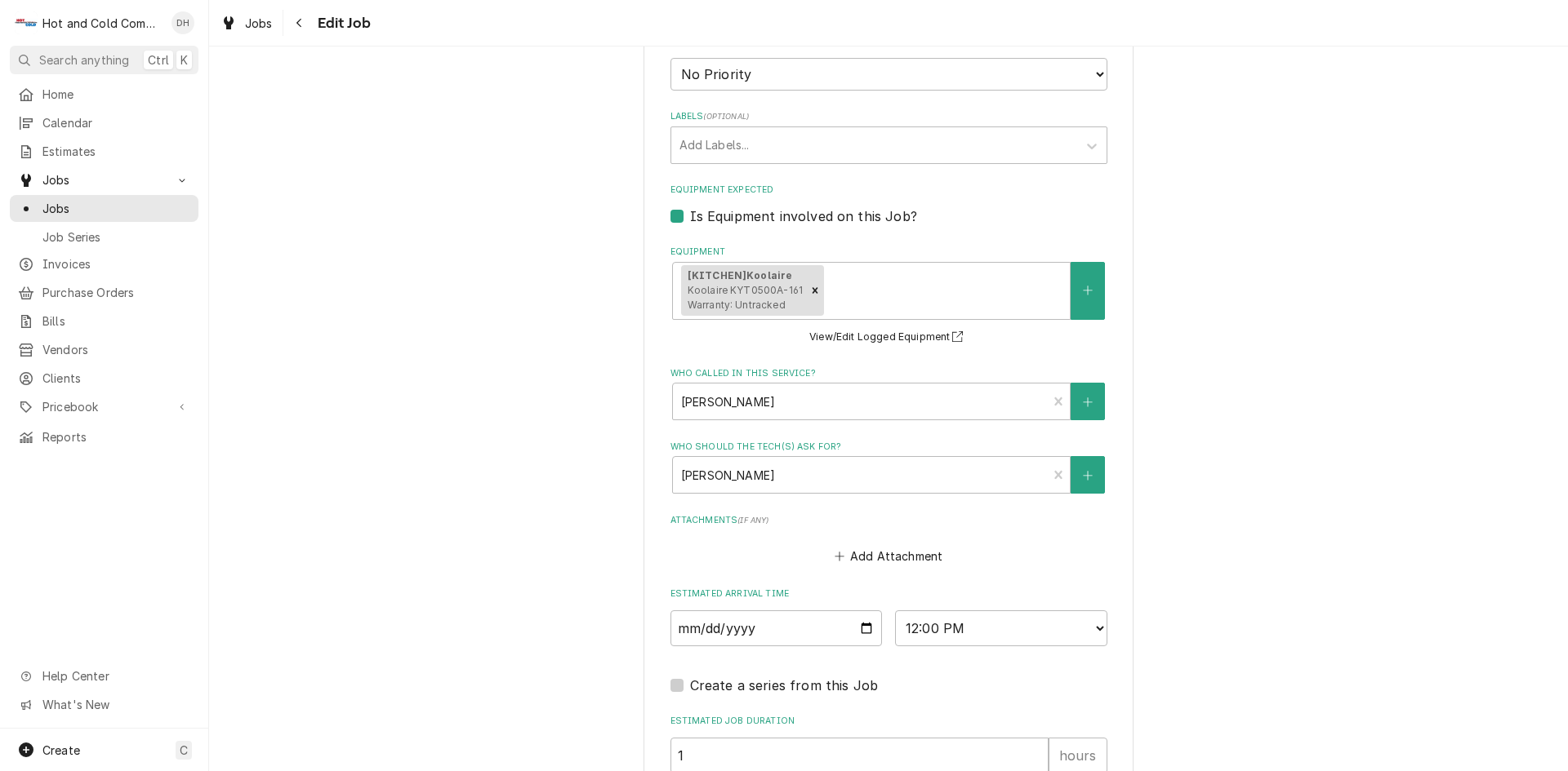
scroll to position [816, 0]
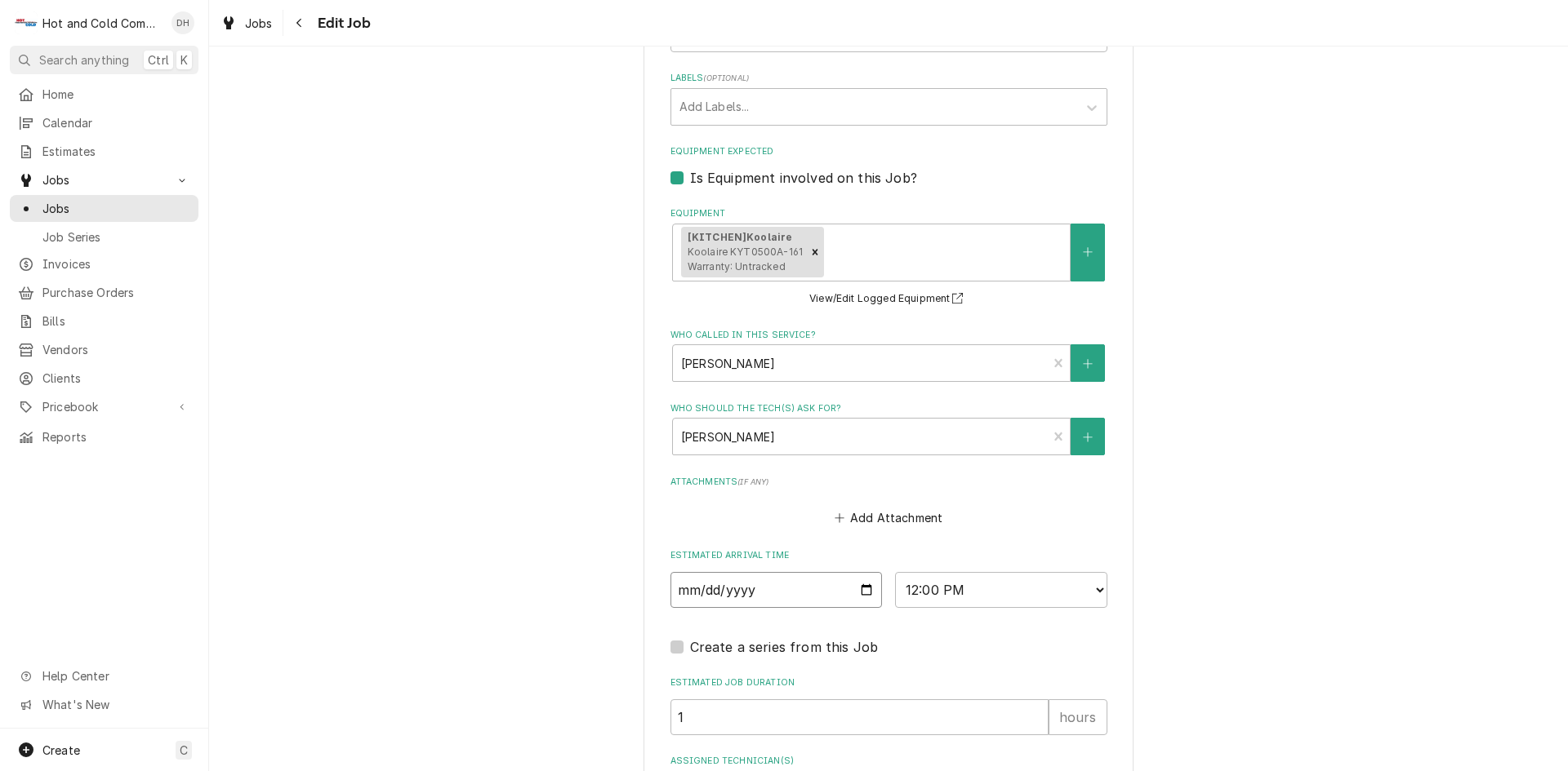
click at [861, 588] on input "[DATE]" at bounding box center [776, 590] width 212 height 36
type textarea "x"
type input "[DATE]"
type textarea "x"
click at [1091, 587] on select "AM / PM 6:00 AM 6:15 AM 6:30 AM 6:45 AM 7:00 AM 7:15 AM 7:30 AM 7:45 AM 8:00 AM…" at bounding box center [1001, 590] width 212 height 36
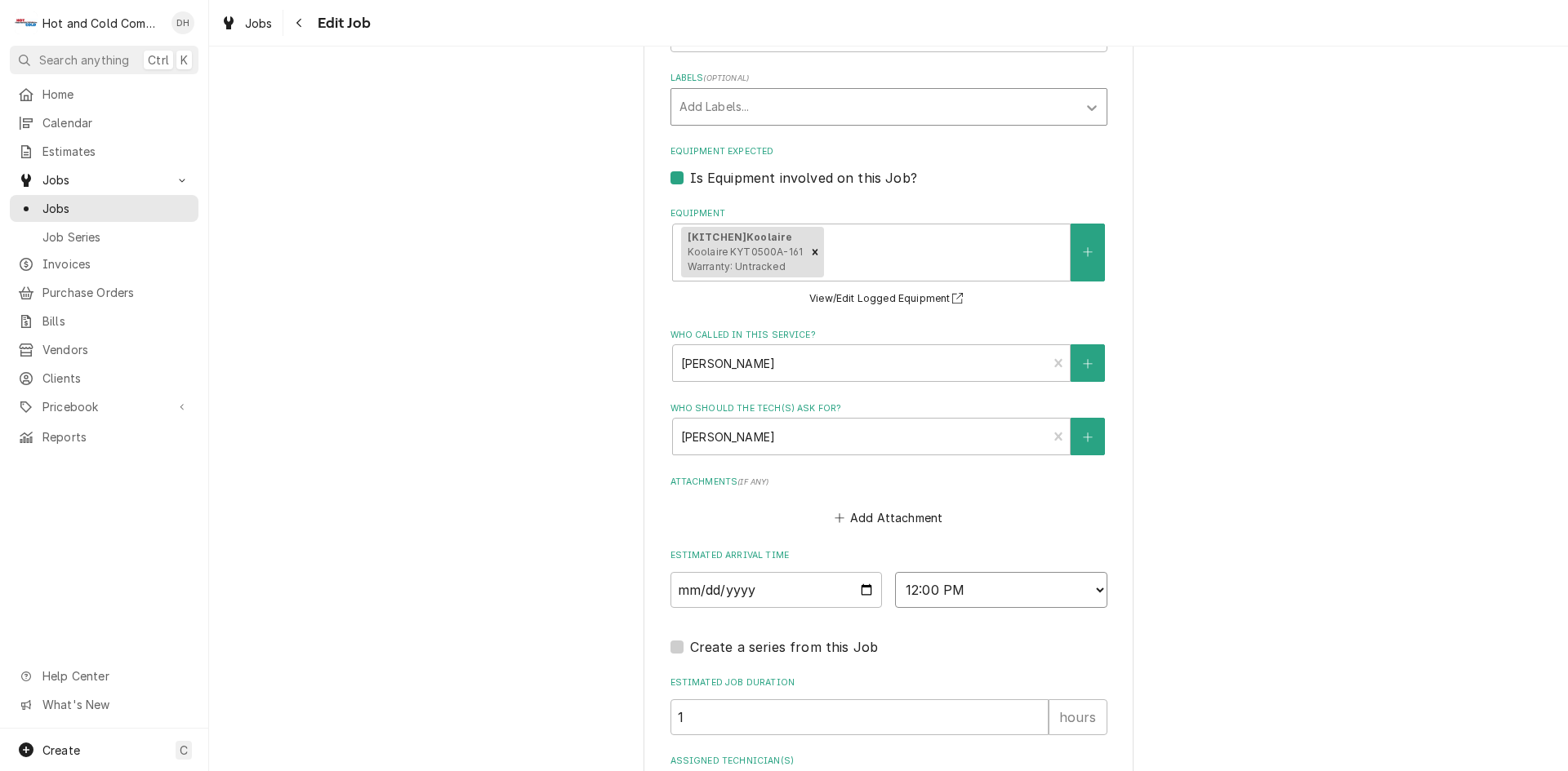
select select "09:00:00"
click at [895, 572] on select "AM / PM 6:00 AM 6:15 AM 6:30 AM 6:45 AM 7:00 AM 7:15 AM 7:30 AM 7:45 AM 8:00 AM…" at bounding box center [1001, 590] width 212 height 36
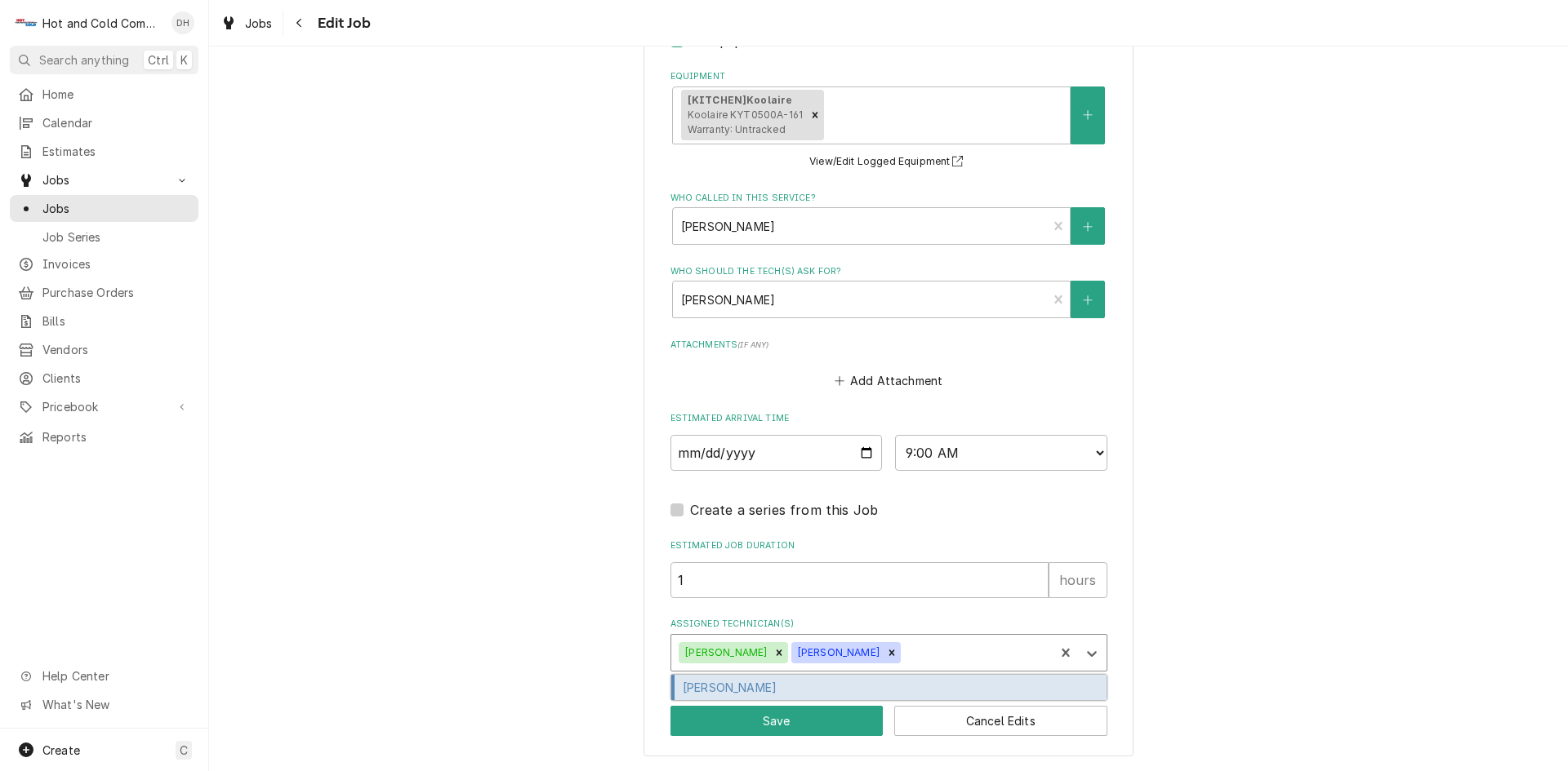
click at [943, 649] on div "Assigned Technician(s)" at bounding box center [975, 653] width 143 height 29
click at [890, 652] on icon "Remove David Harris" at bounding box center [892, 653] width 6 height 6
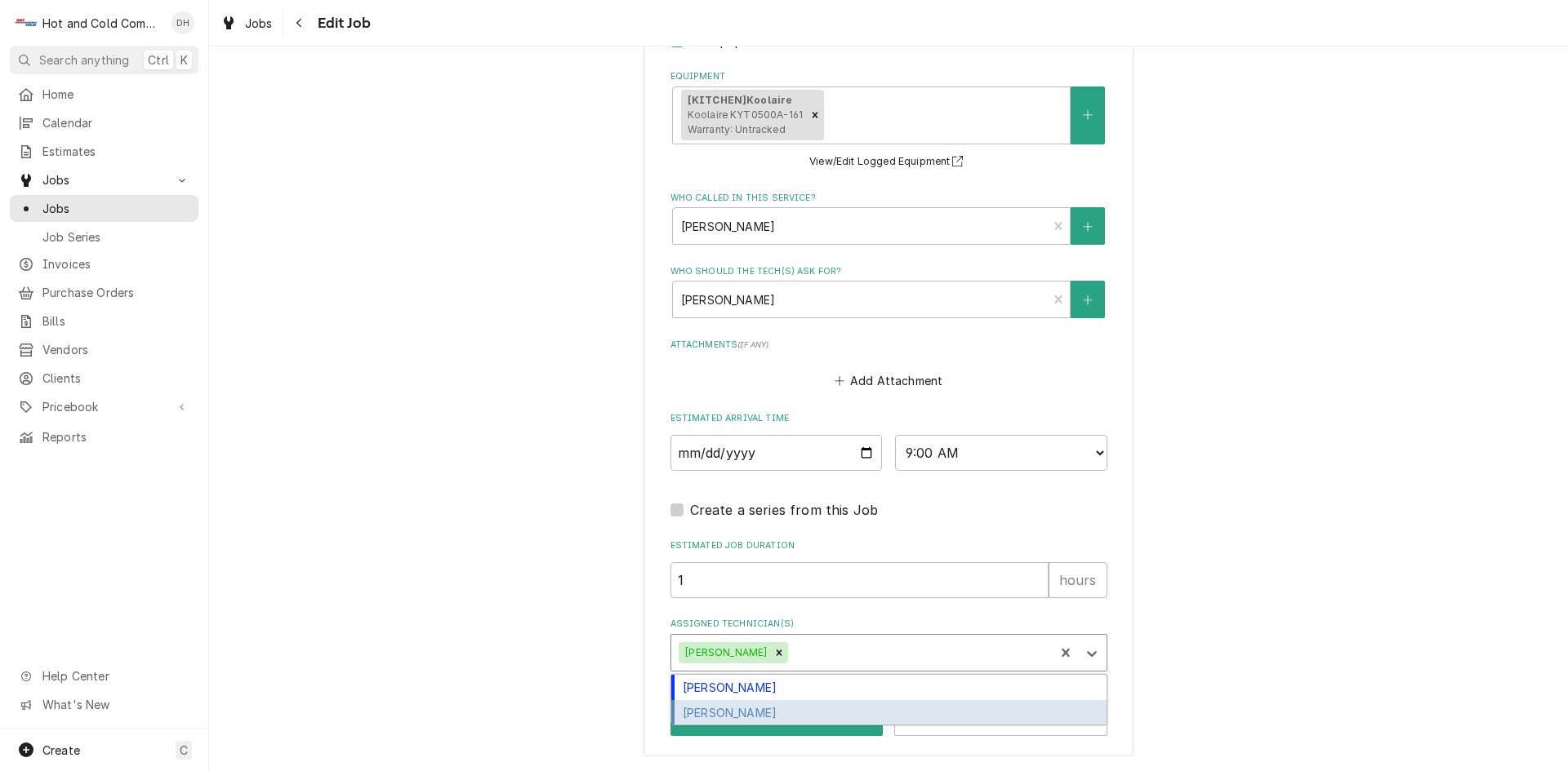
click at [773, 655] on icon "Remove Daryl Harris" at bounding box center [779, 653] width 11 height 11
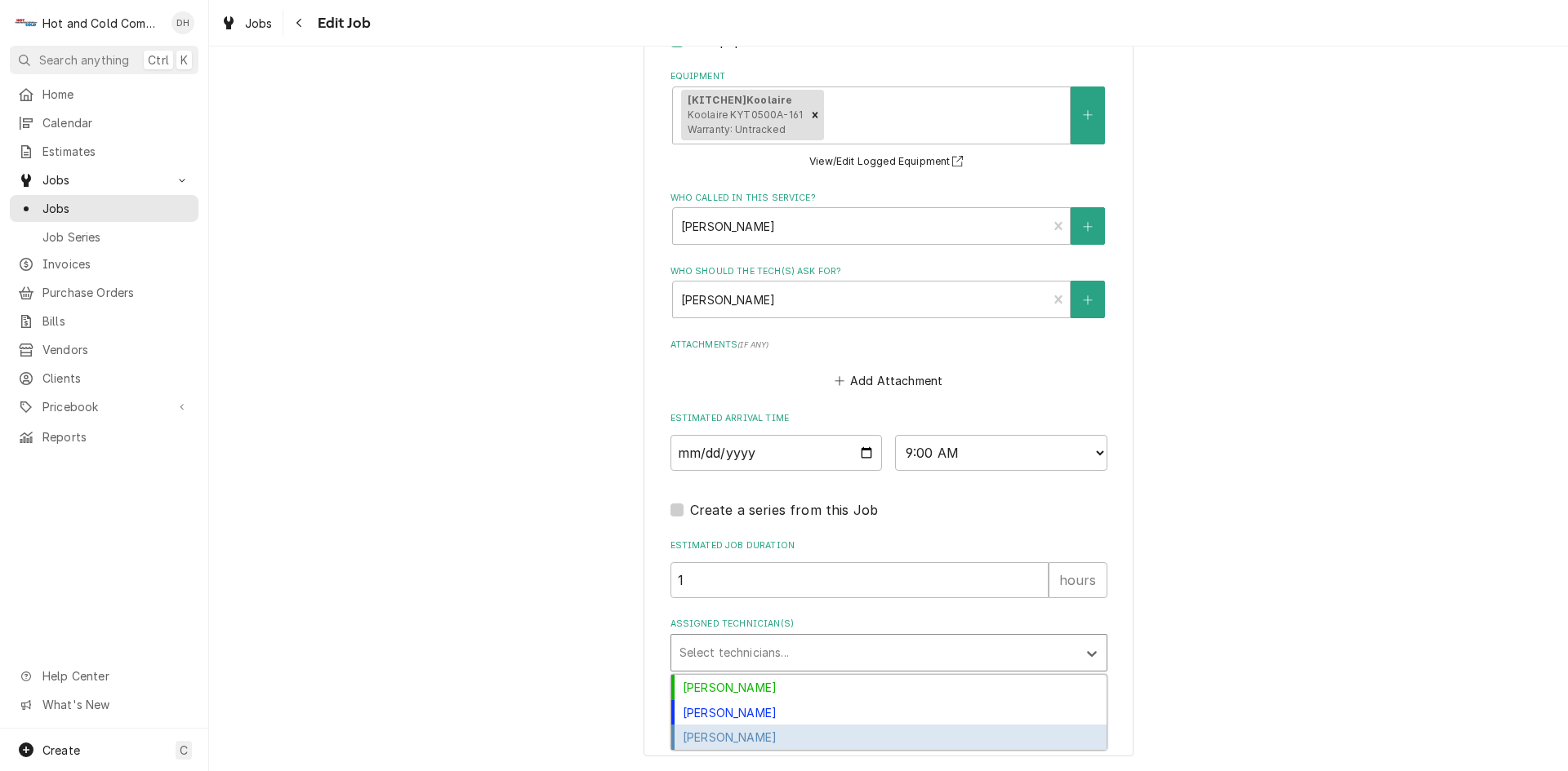
click at [791, 736] on div "[PERSON_NAME]" at bounding box center [889, 737] width 435 height 26
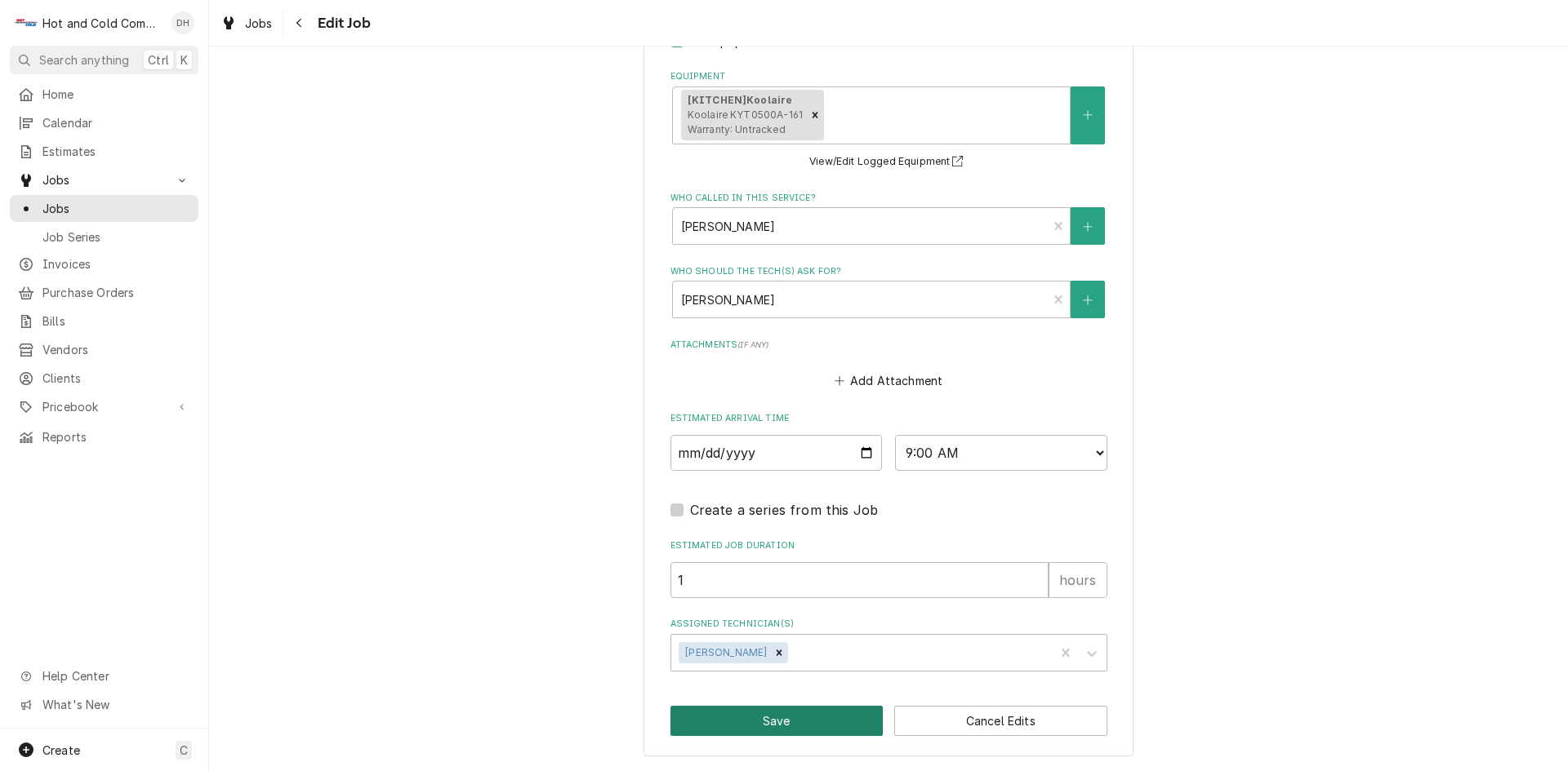
click at [803, 717] on button "Save" at bounding box center [776, 721] width 213 height 30
type textarea "x"
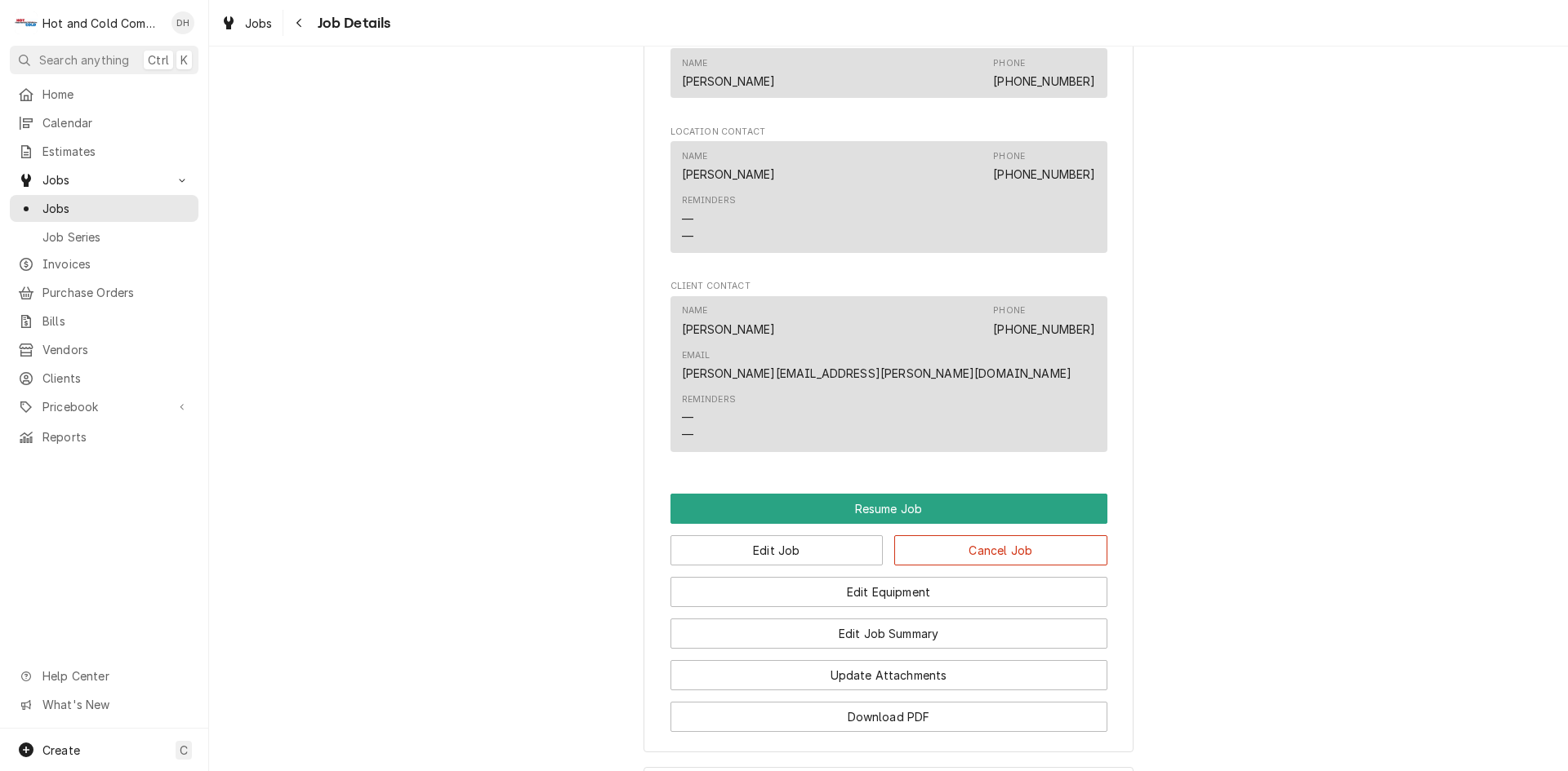
scroll to position [1360, 0]
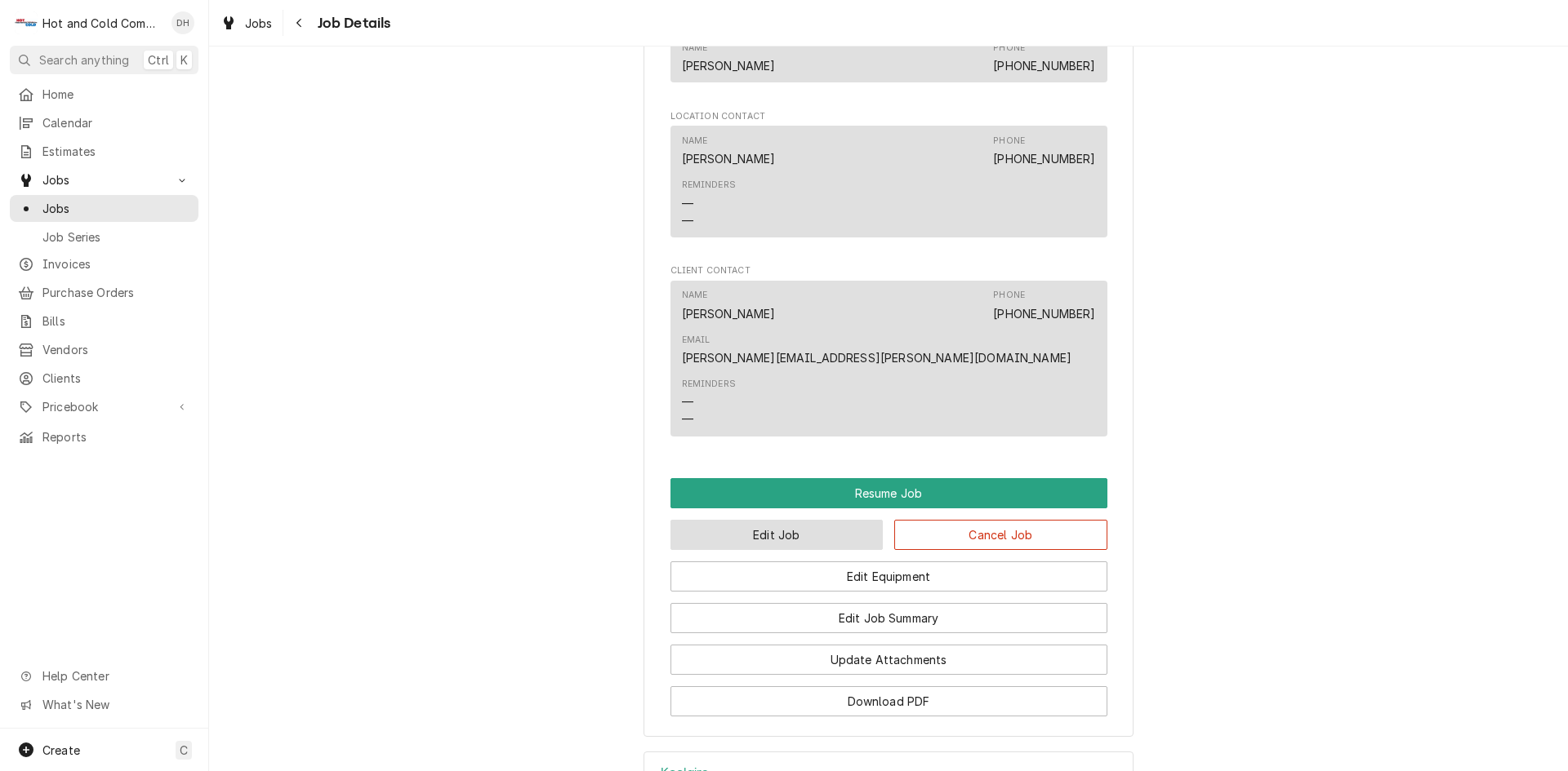
click at [828, 520] on button "Edit Job" at bounding box center [776, 535] width 213 height 30
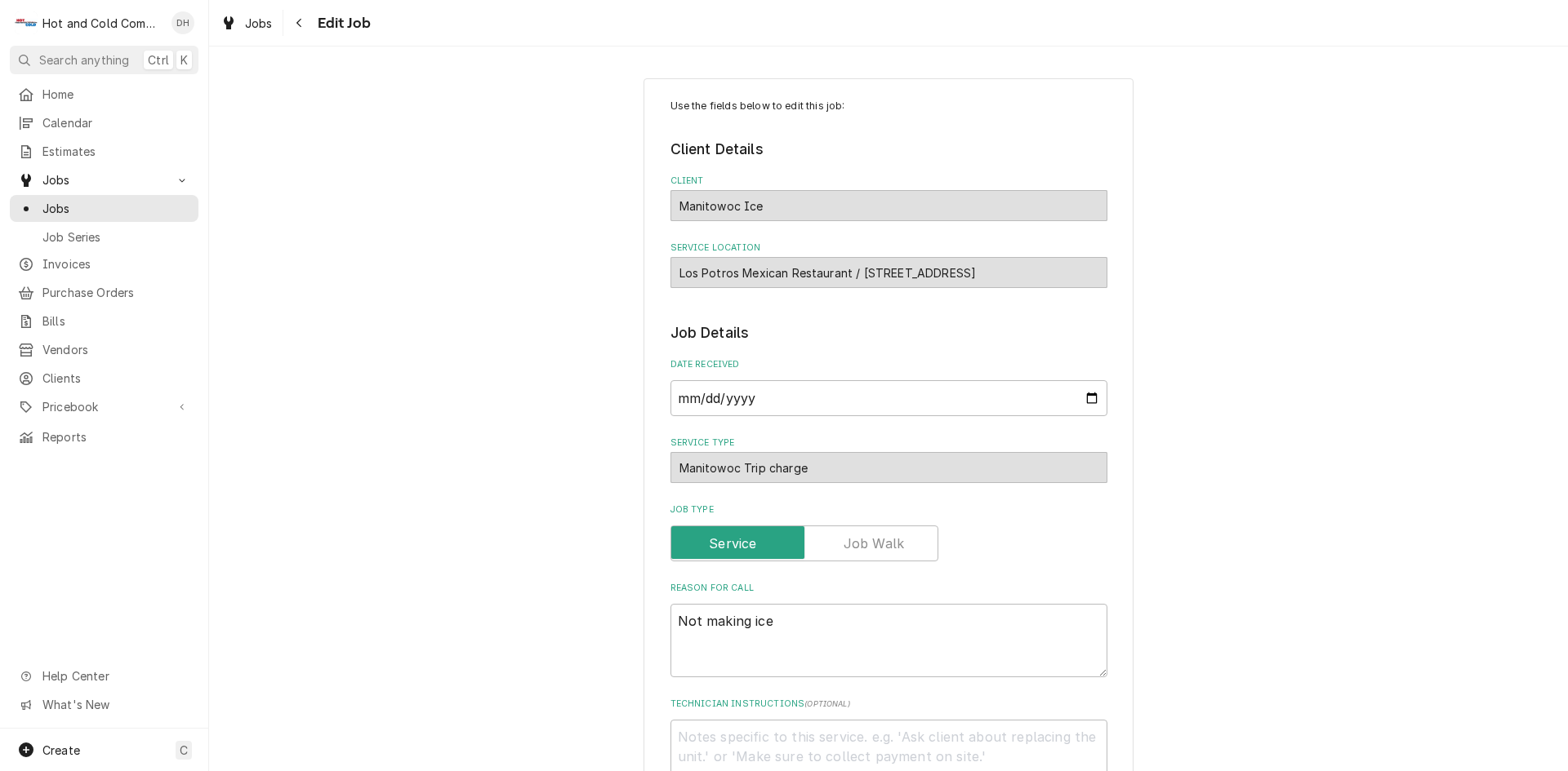
type textarea "x"
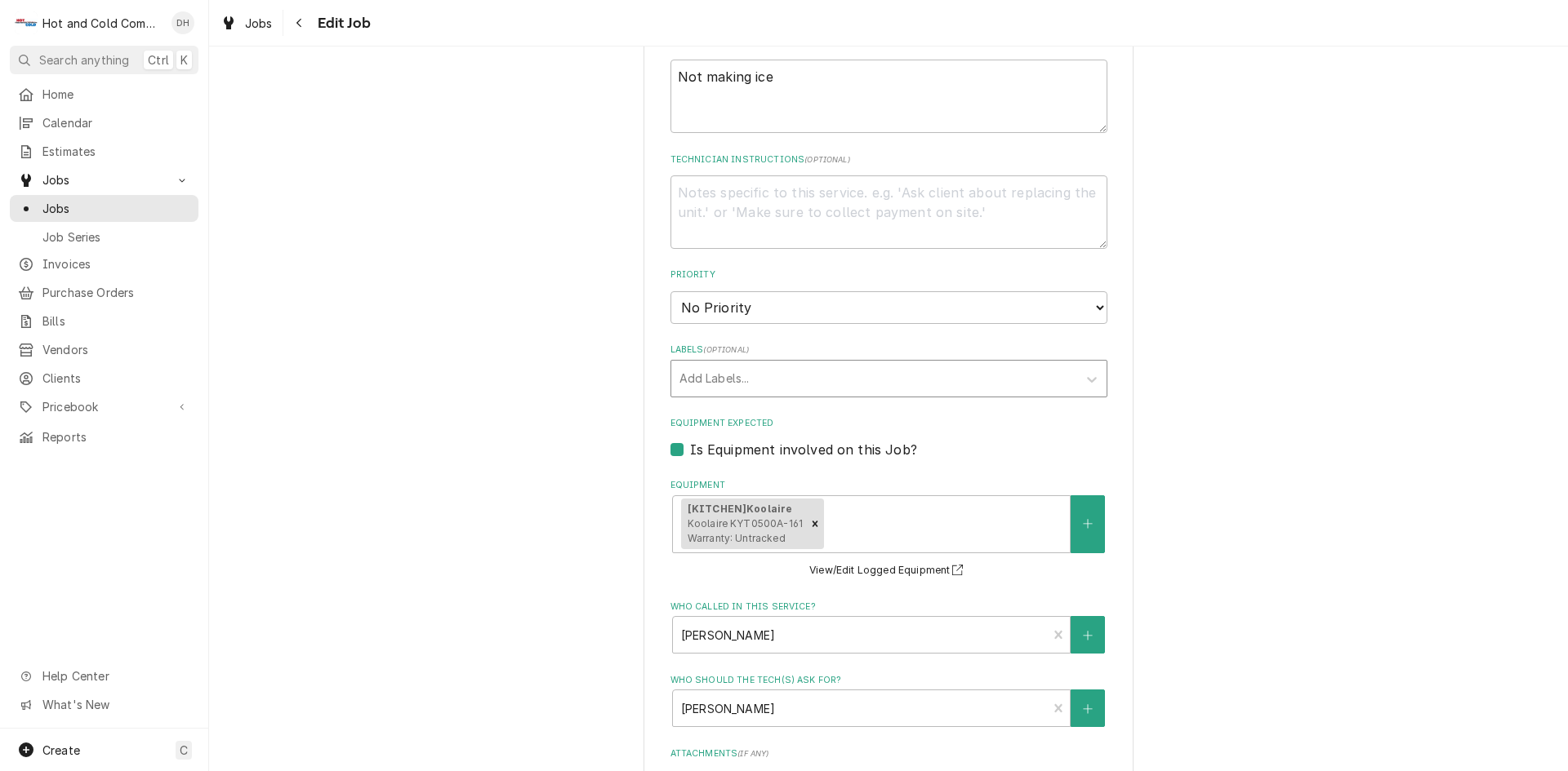
scroll to position [816, 0]
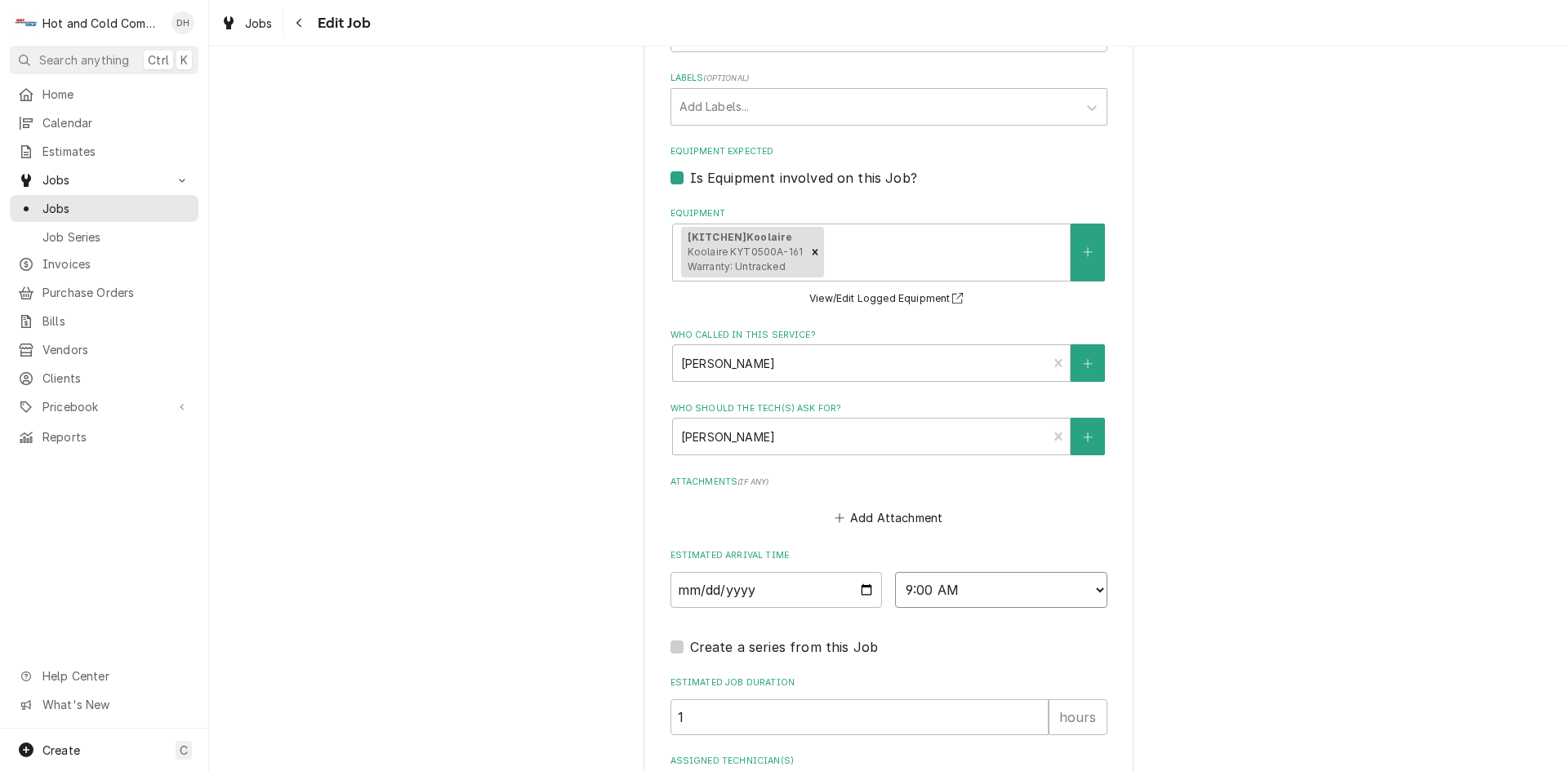
click at [1092, 582] on select "AM / PM 6:00 AM 6:15 AM 6:30 AM 6:45 AM 7:00 AM 7:15 AM 7:30 AM 7:45 AM 8:00 AM…" at bounding box center [1001, 590] width 212 height 36
select select "08:30:00"
click at [895, 572] on select "AM / PM 6:00 AM 6:15 AM 6:30 AM 6:45 AM 7:00 AM 7:15 AM 7:30 AM 7:45 AM 8:00 AM…" at bounding box center [1001, 590] width 212 height 36
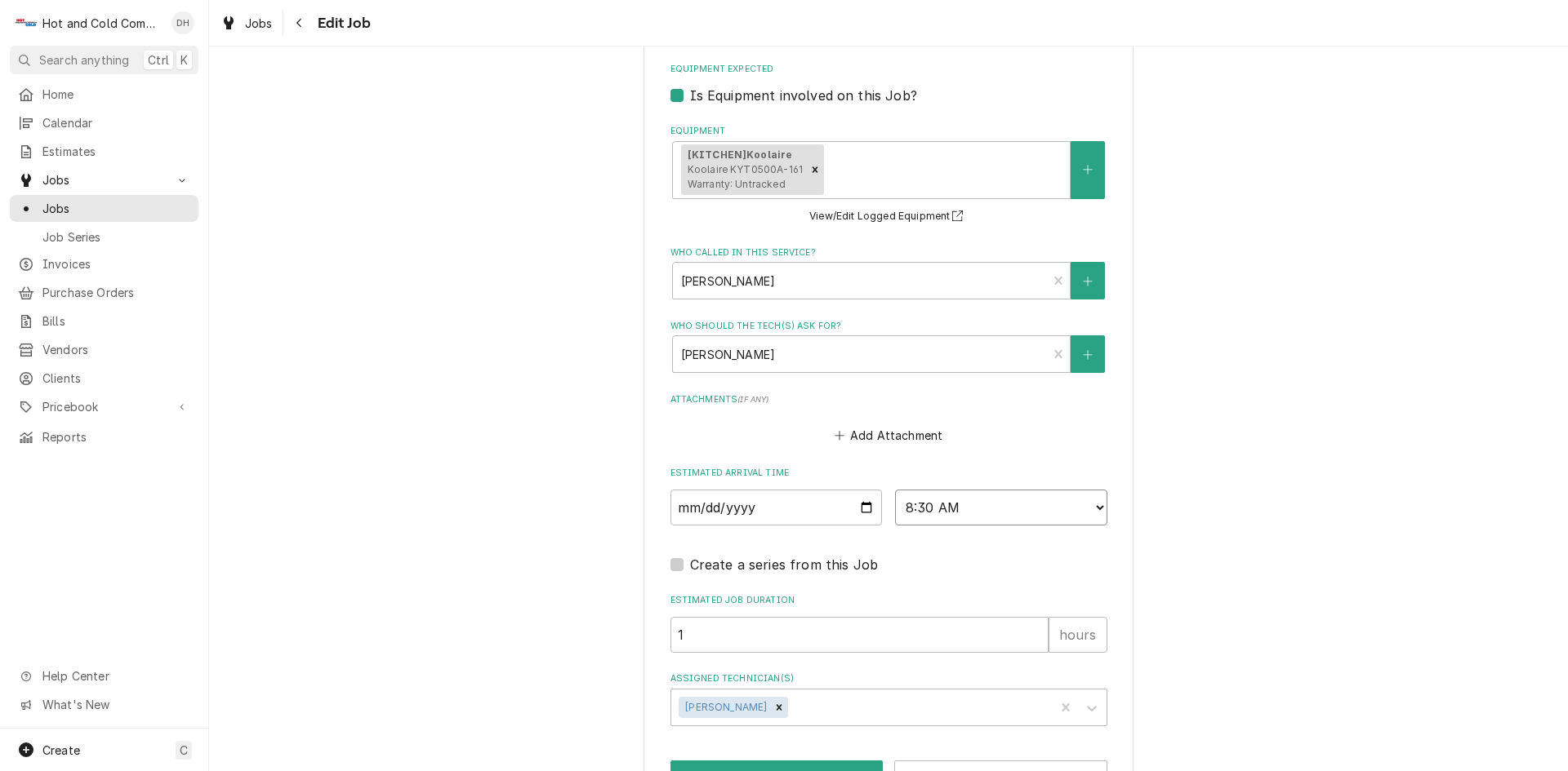
scroll to position [954, 0]
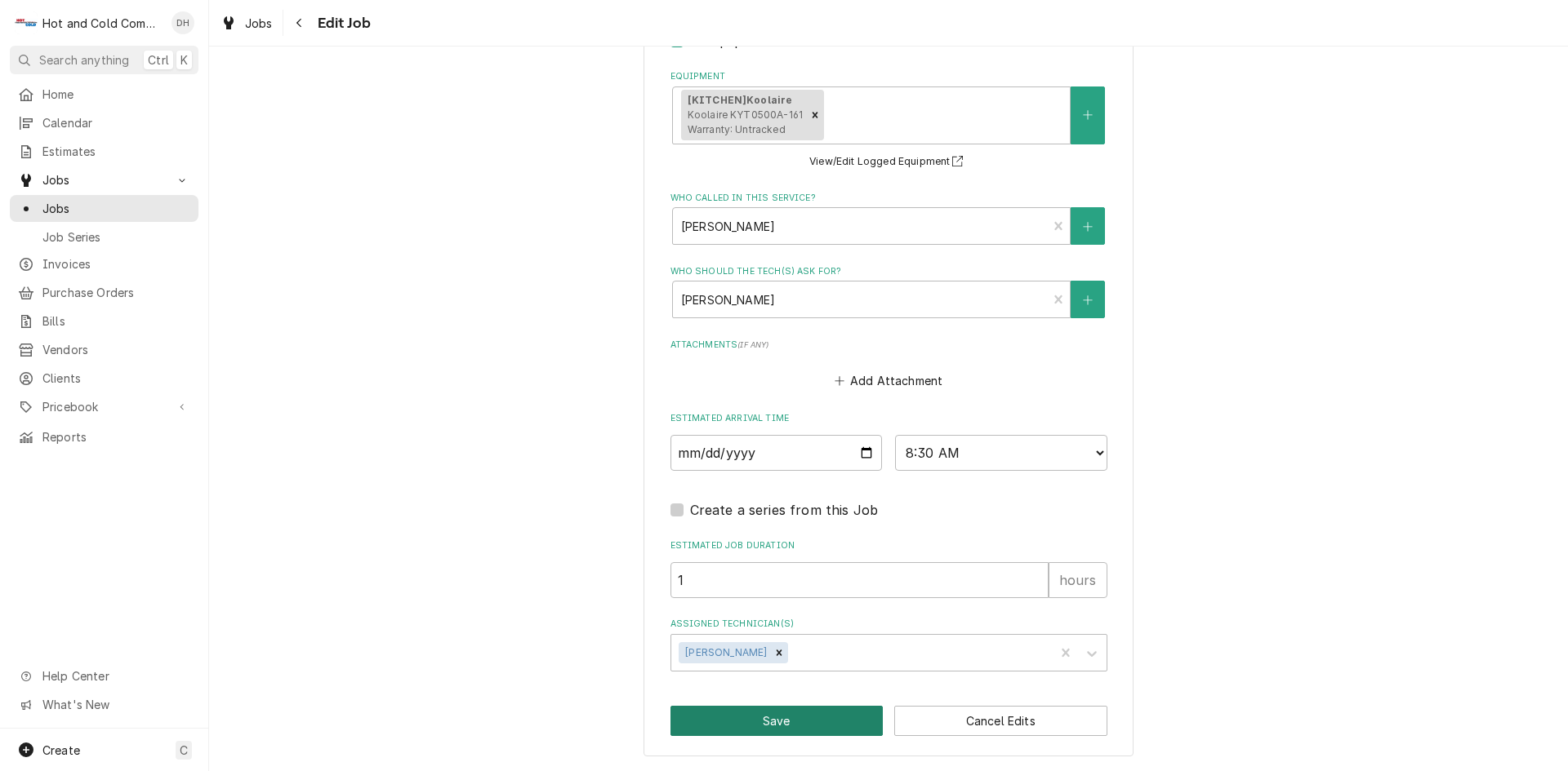
drag, startPoint x: 783, startPoint y: 711, endPoint x: 864, endPoint y: 676, distance: 88.2
click at [785, 711] on button "Save" at bounding box center [776, 721] width 213 height 30
type textarea "x"
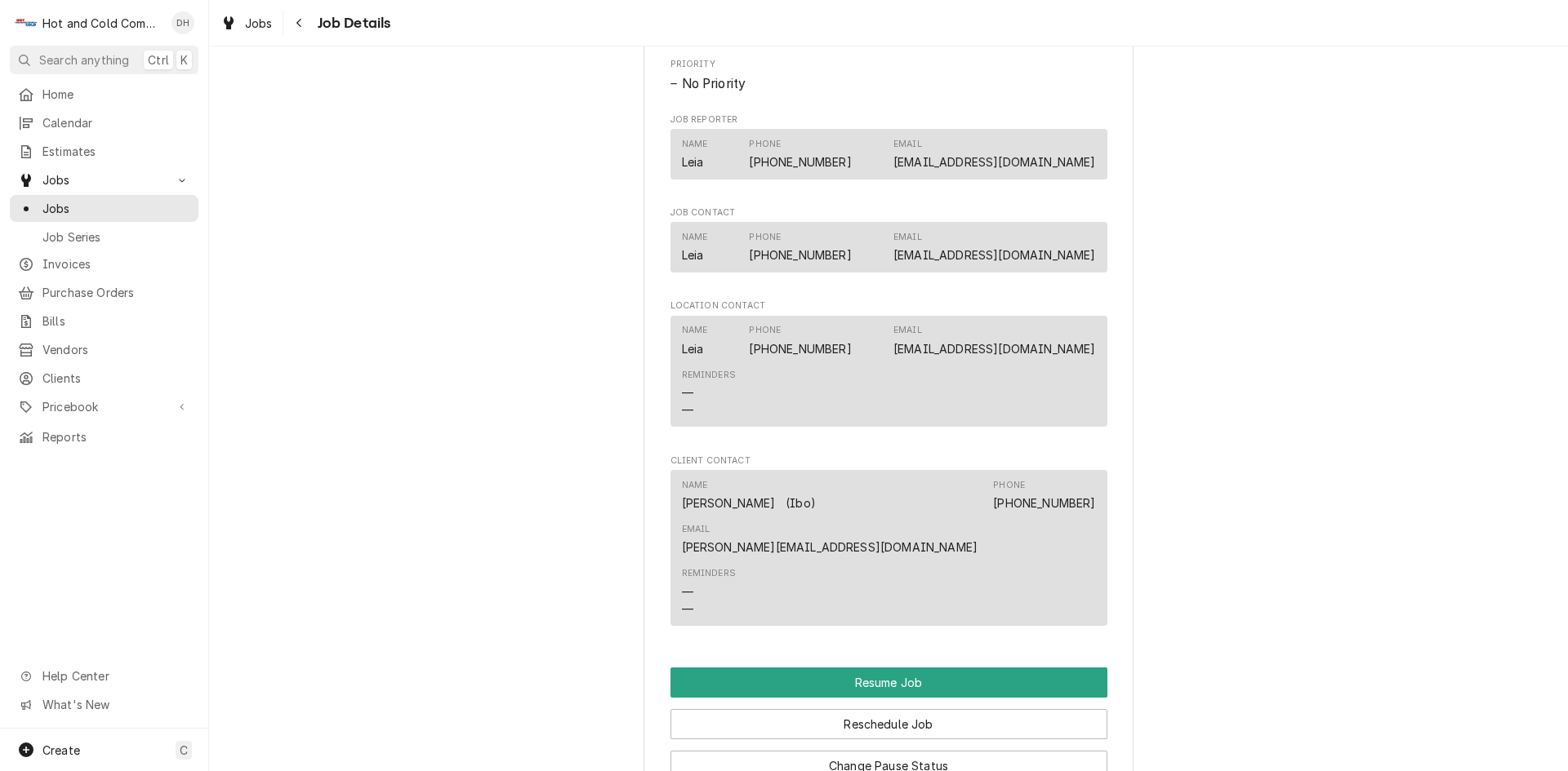
scroll to position [1360, 0]
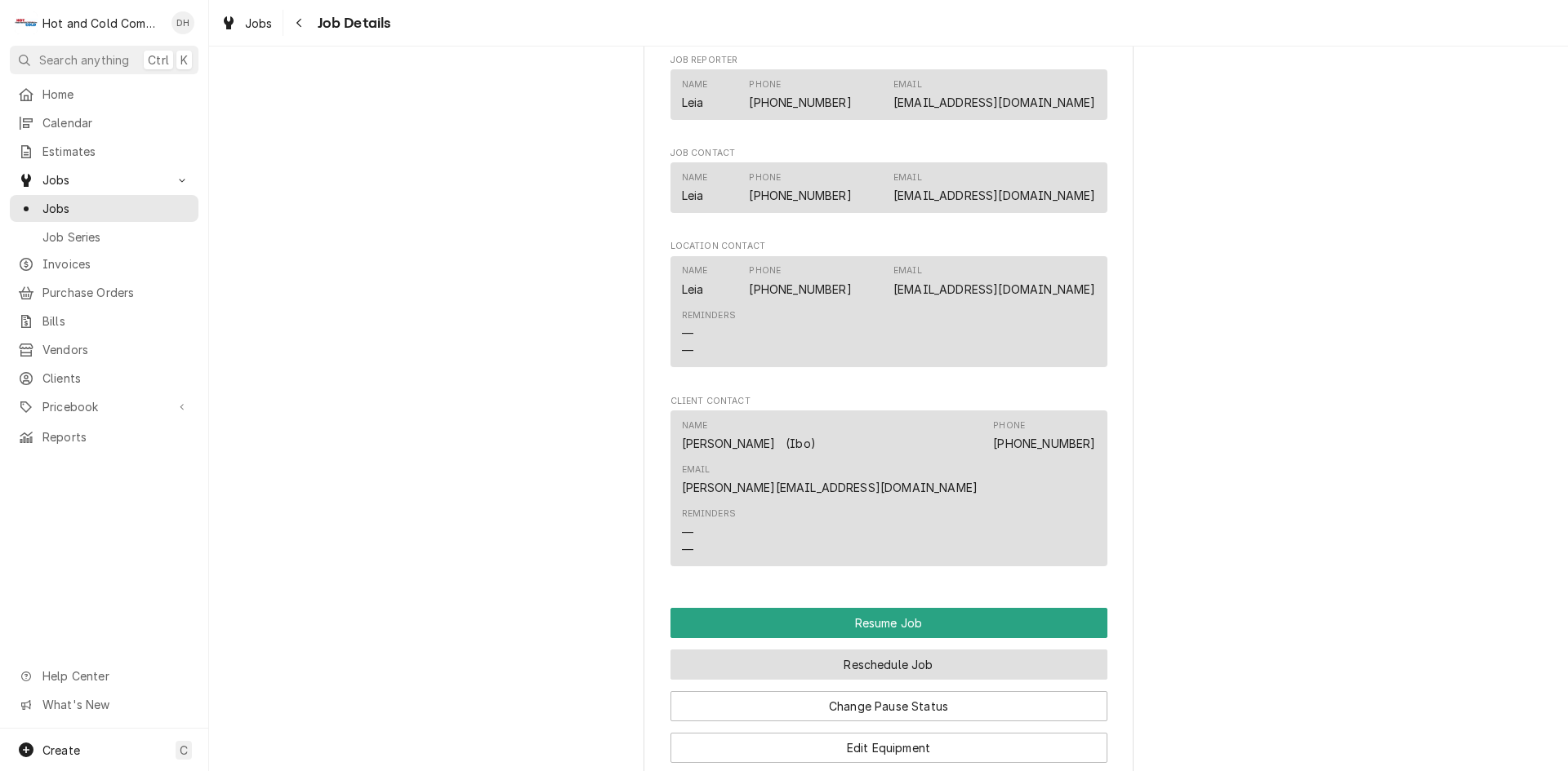
click at [936, 650] on button "Reschedule Job" at bounding box center [889, 665] width 437 height 30
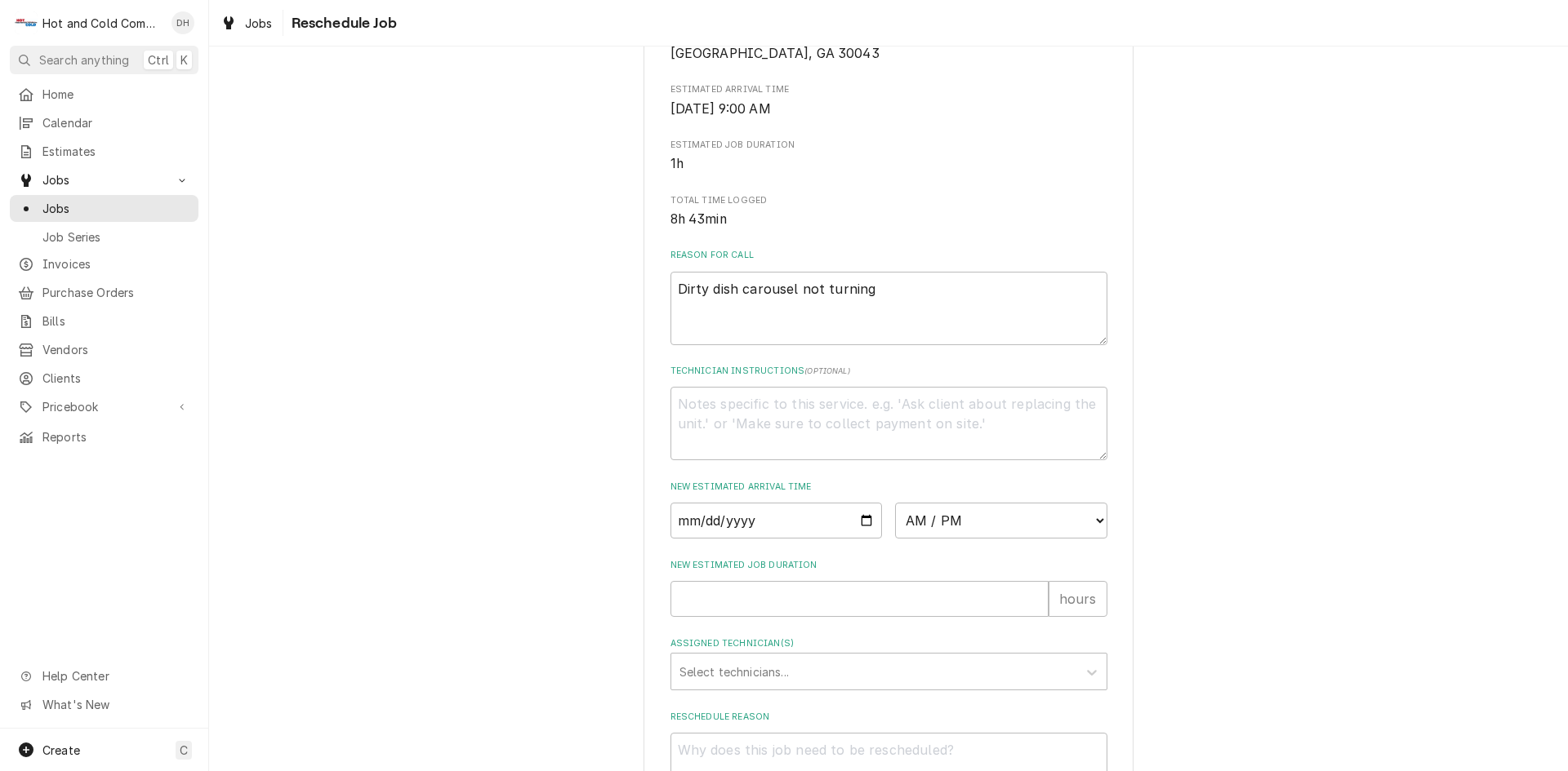
scroll to position [449, 0]
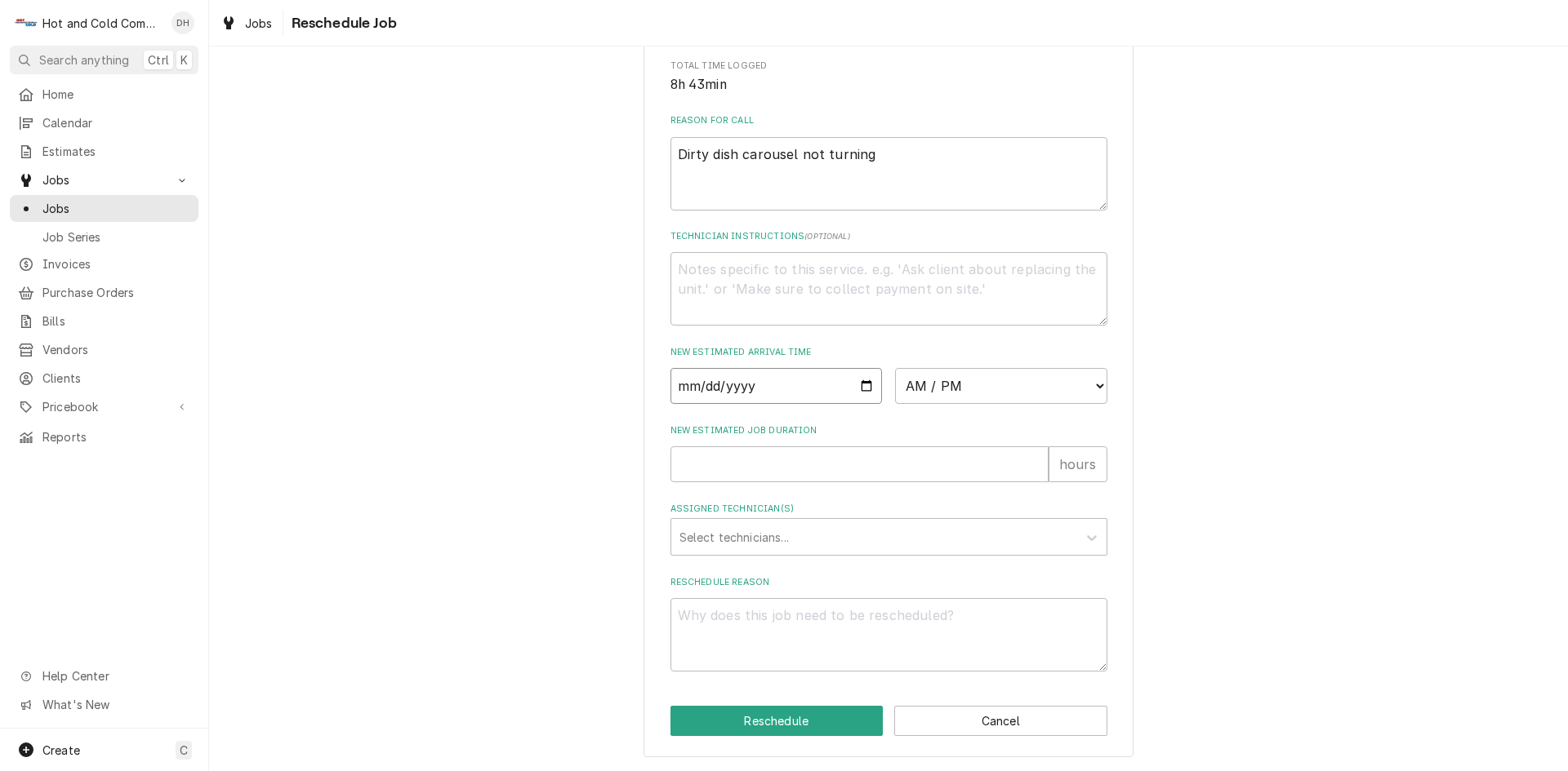
click at [861, 387] on input "Date" at bounding box center [776, 386] width 212 height 36
type textarea "x"
type input "2025-10-03"
click at [1094, 387] on select "AM / PM 6:00 AM 6:15 AM 6:30 AM 6:45 AM 7:00 AM 7:15 AM 7:30 AM 7:45 AM 8:00 AM…" at bounding box center [1001, 386] width 212 height 36
select select "09:00:00"
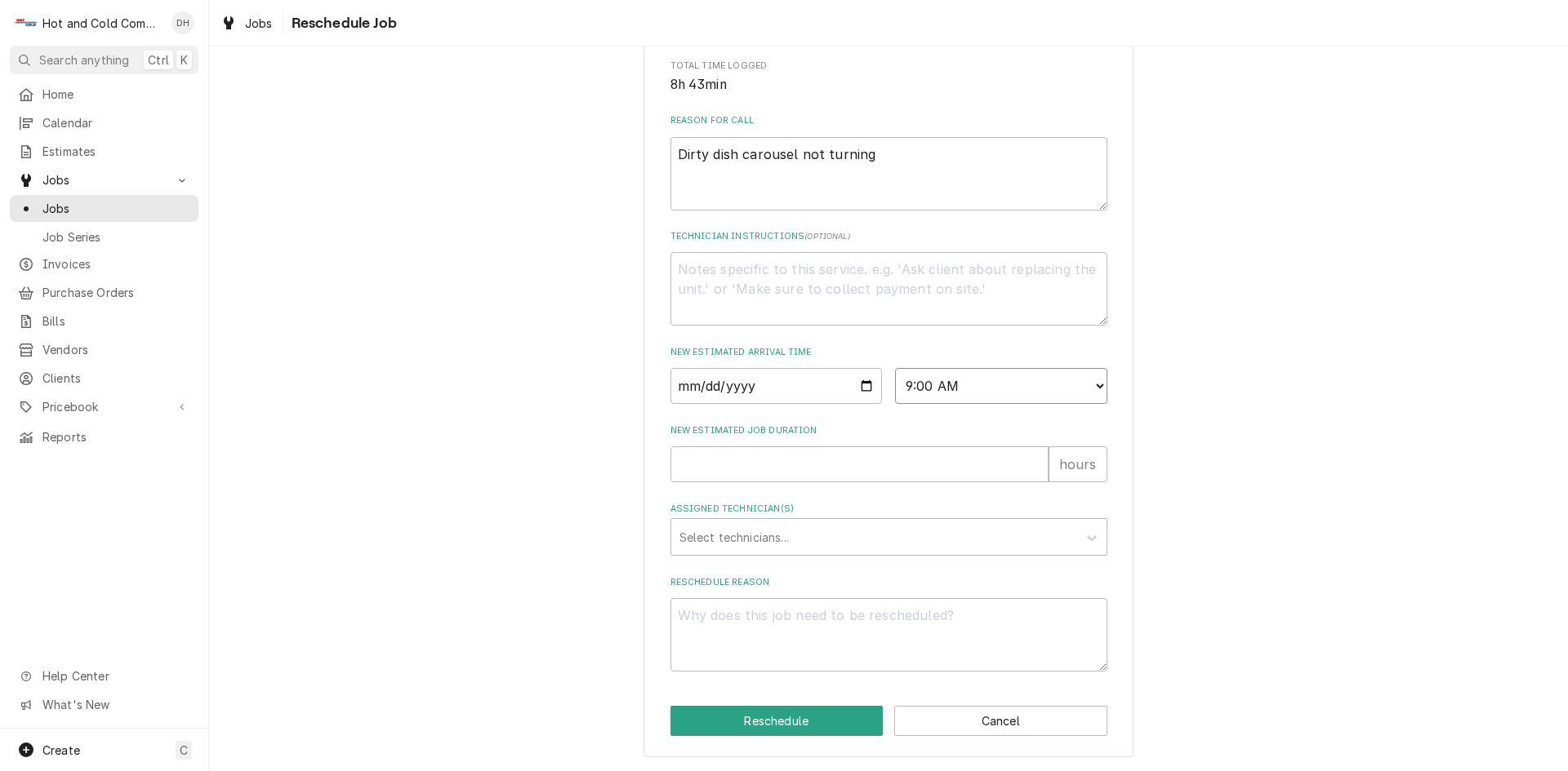
click at [895, 368] on select "AM / PM 6:00 AM 6:15 AM 6:30 AM 6:45 AM 7:00 AM 7:15 AM 7:30 AM 7:45 AM 8:00 AM…" at bounding box center [1001, 386] width 212 height 36
click at [767, 469] on input "New Estimated Job Duration" at bounding box center [858, 464] width 378 height 36
type textarea "x"
type input "1"
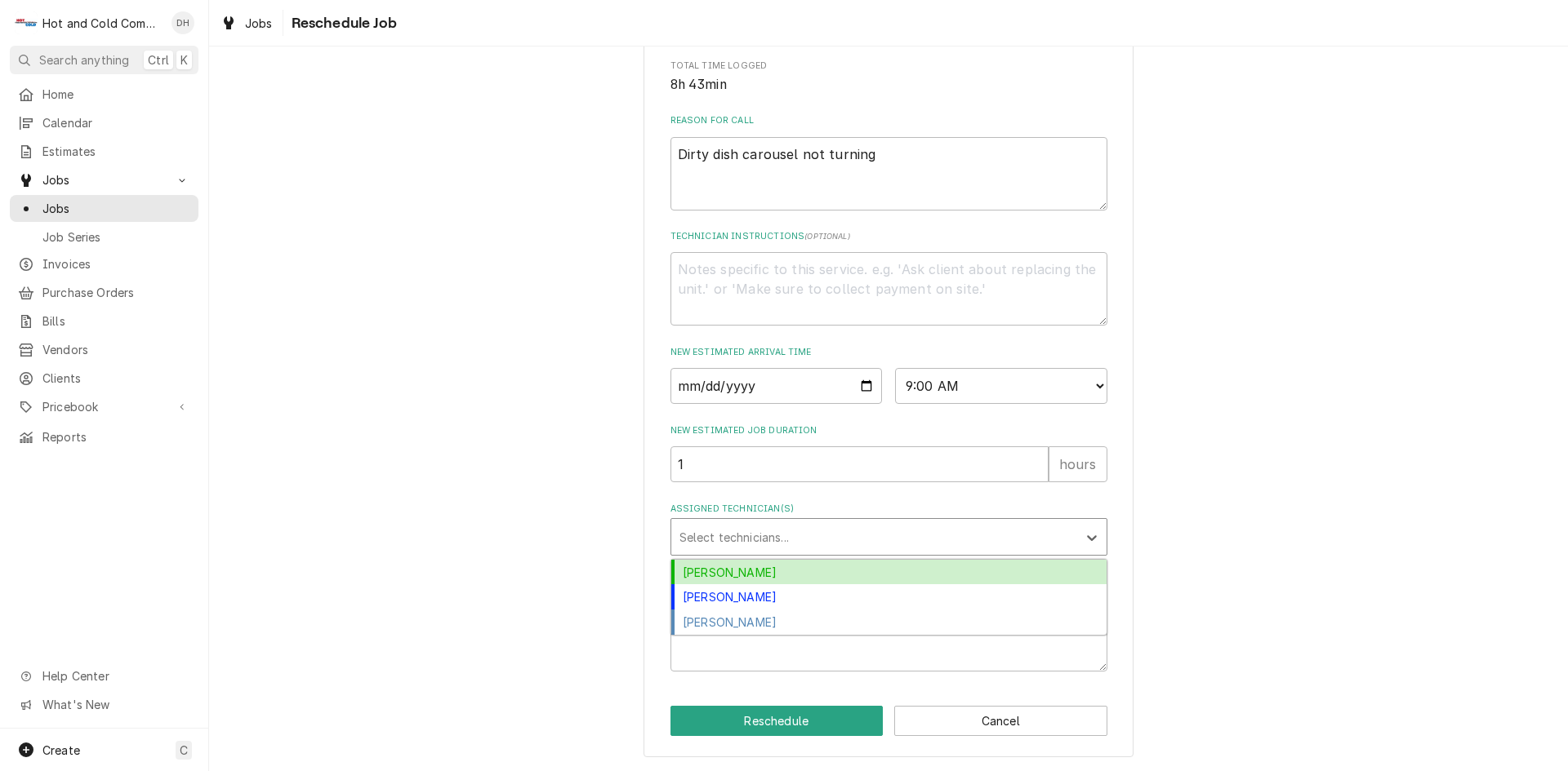
click at [774, 531] on div "Assigned Technician(s)" at bounding box center [874, 536] width 390 height 29
drag, startPoint x: 724, startPoint y: 571, endPoint x: 735, endPoint y: 569, distance: 11.2
click at [725, 571] on div "[PERSON_NAME]" at bounding box center [889, 572] width 435 height 26
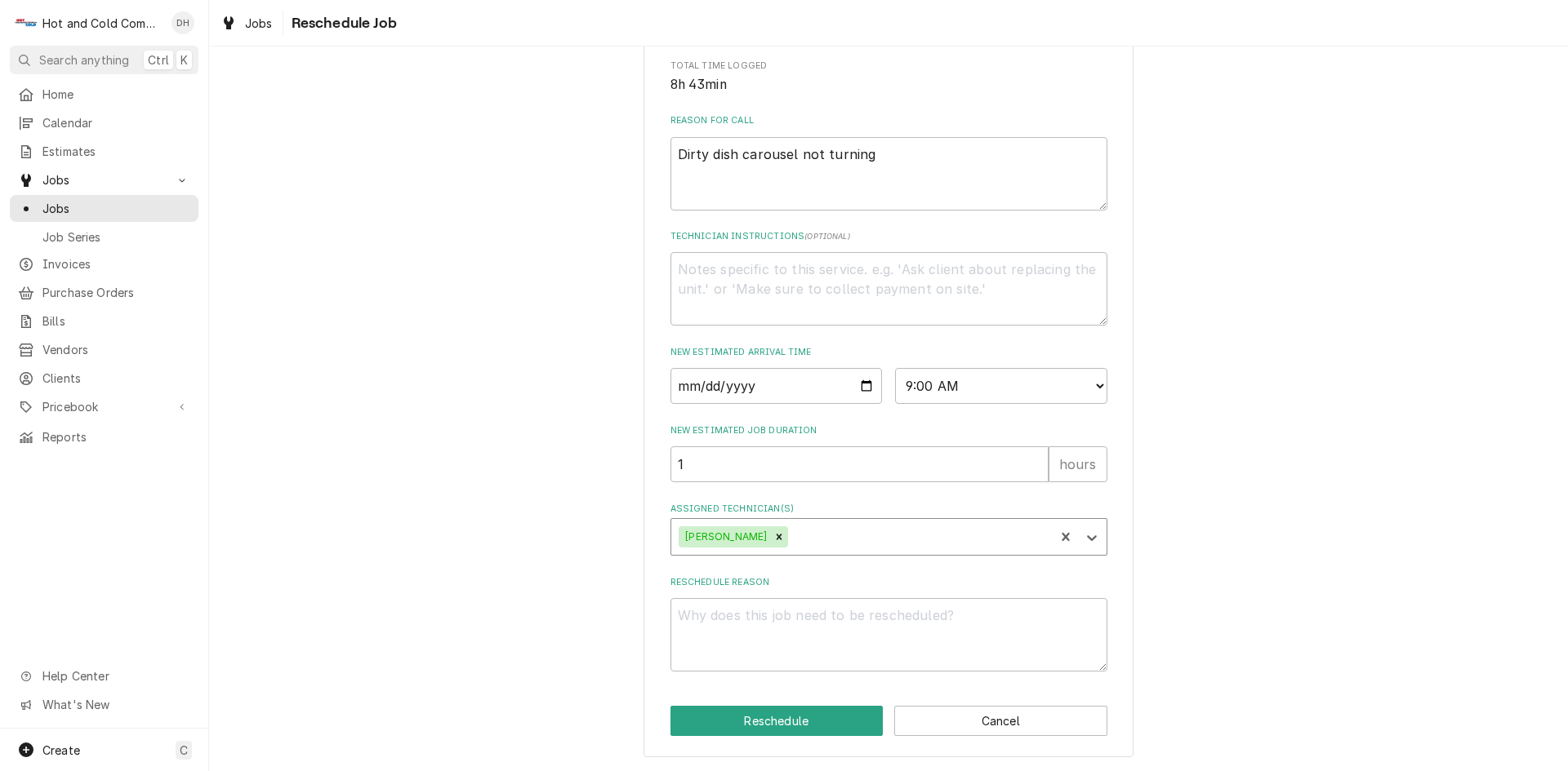
click at [838, 541] on div "Assigned Technician(s)" at bounding box center [918, 536] width 255 height 29
click at [755, 570] on div "[PERSON_NAME]" at bounding box center [889, 572] width 435 height 26
drag, startPoint x: 773, startPoint y: 649, endPoint x: 858, endPoint y: 674, distance: 88.6
click at [788, 646] on textarea "Reschedule Reason" at bounding box center [889, 635] width 437 height 74
type textarea "x"
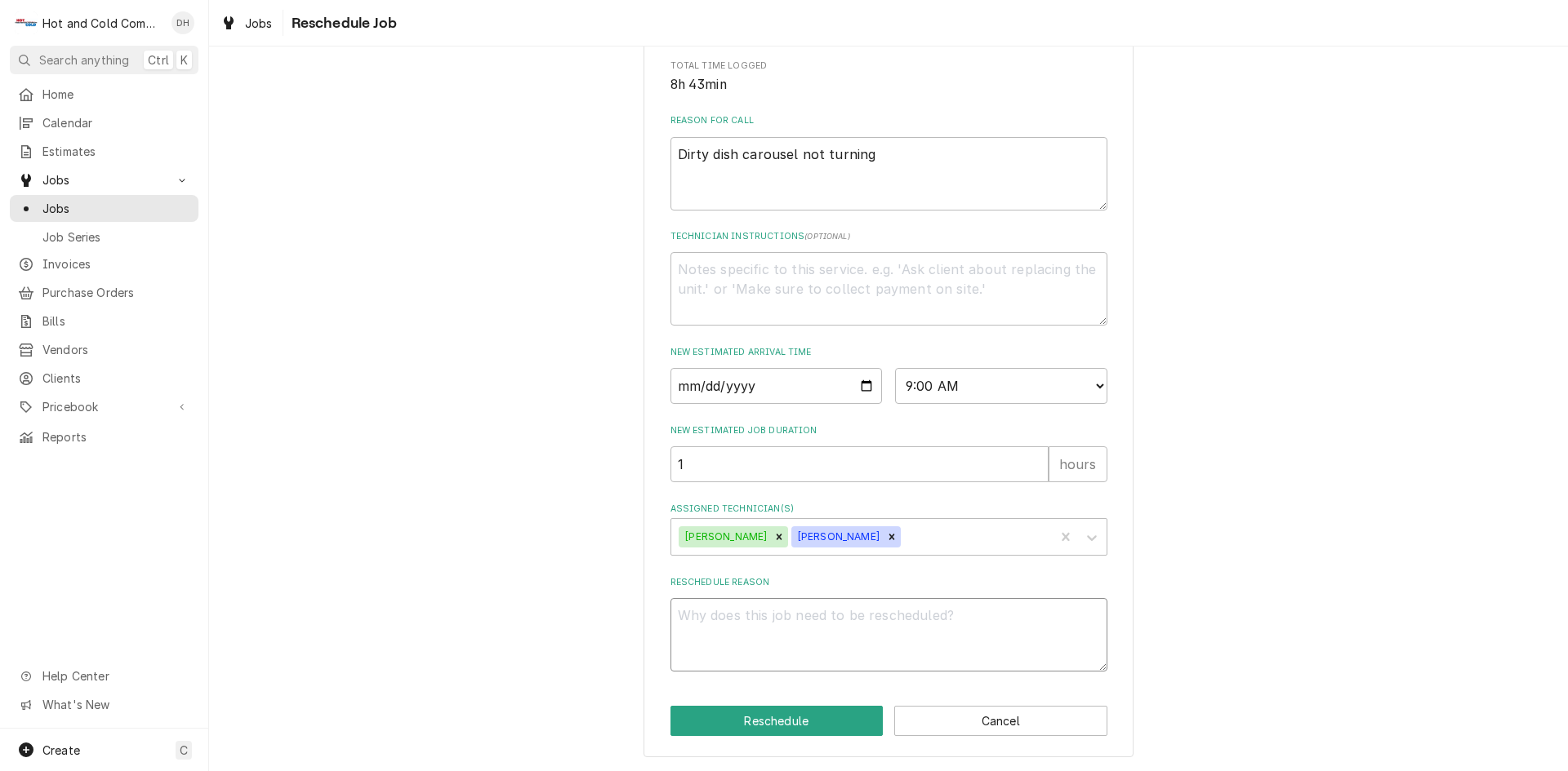
type textarea "r"
type textarea "x"
type textarea "re"
type textarea "x"
type textarea "rec"
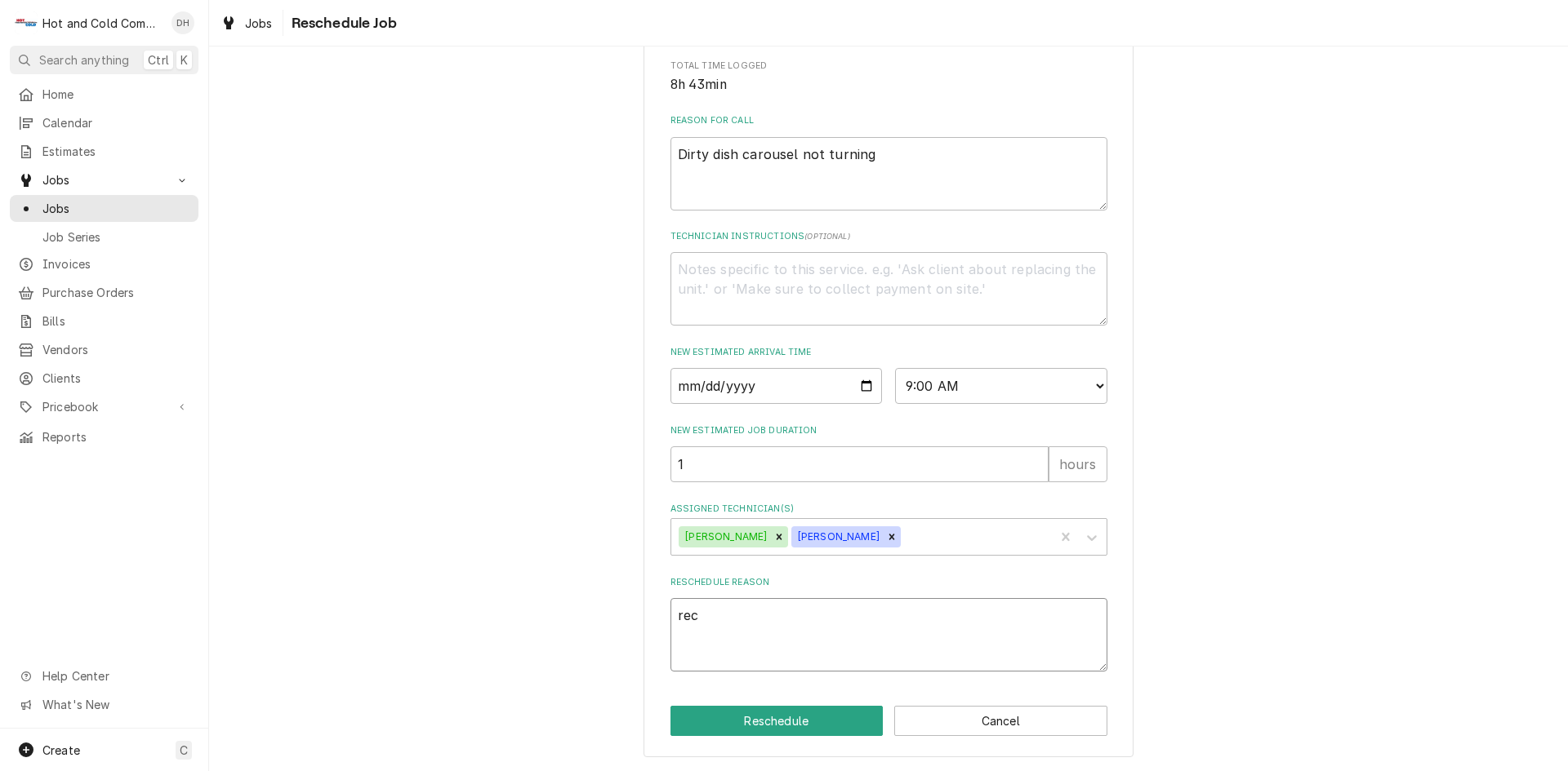
type textarea "x"
type textarea "rece"
type textarea "x"
type textarea "recei"
type textarea "x"
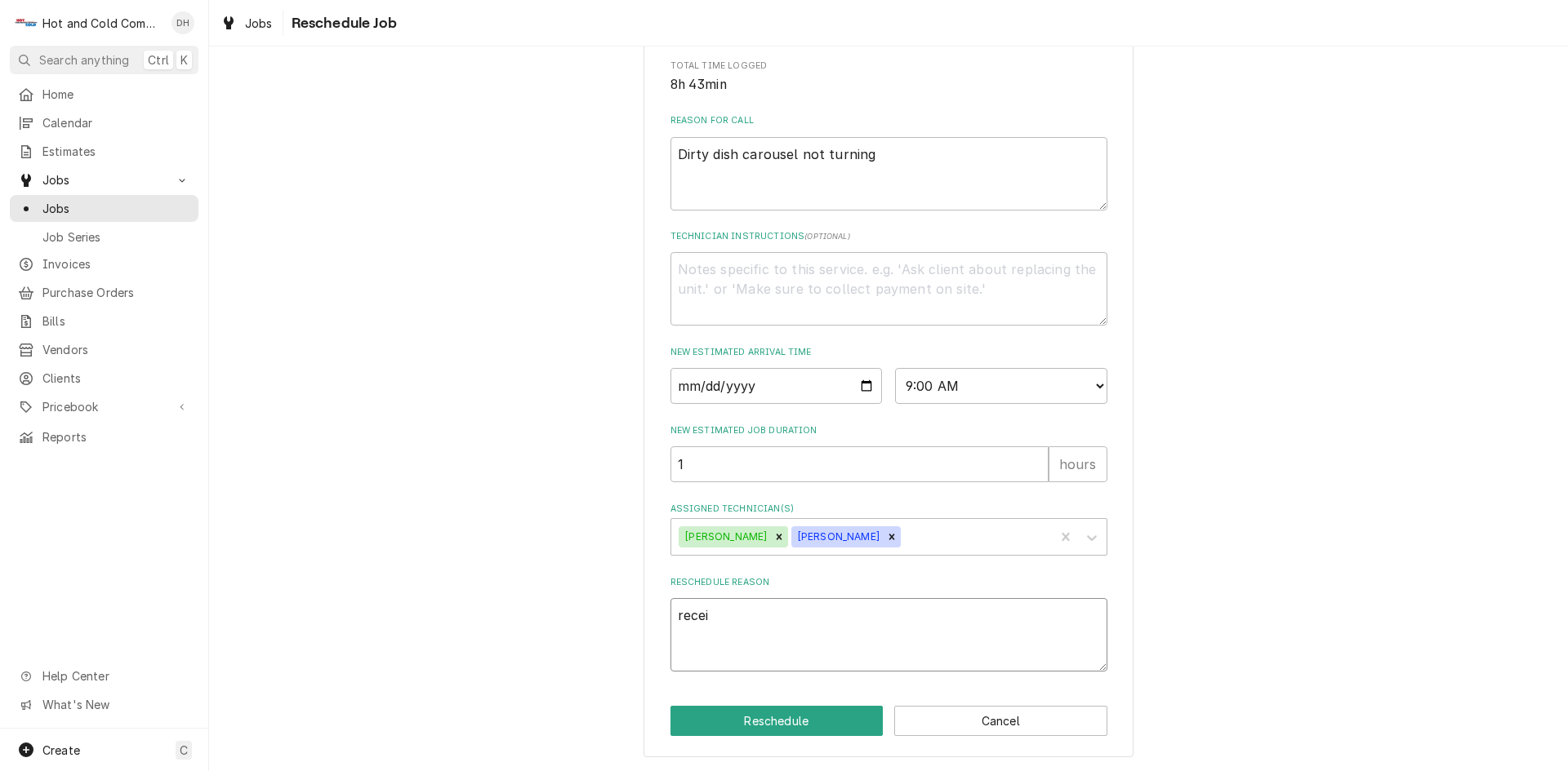
type textarea "receiv"
type textarea "x"
type textarea "receive"
type textarea "x"
type textarea "received"
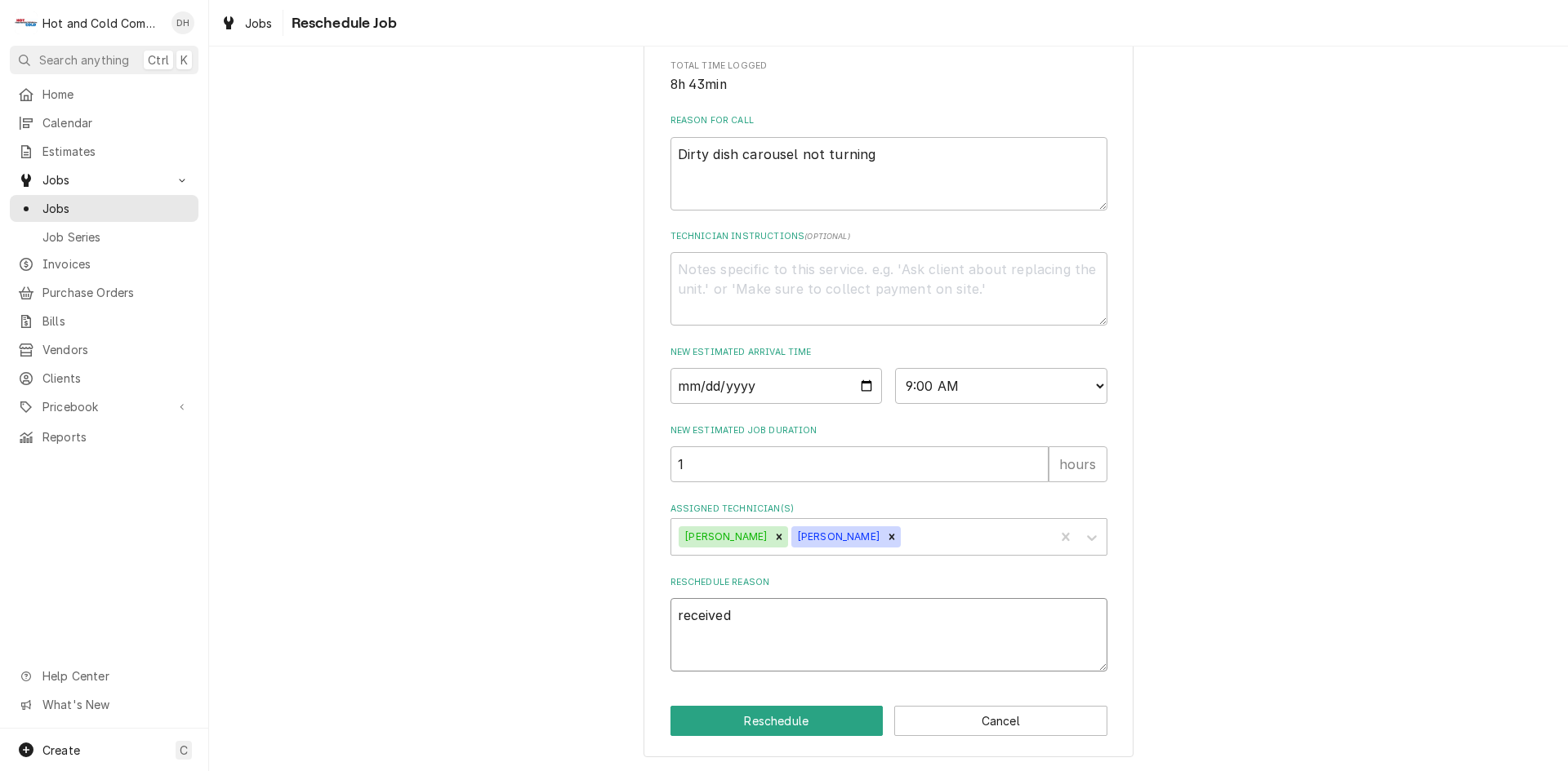
type textarea "x"
type textarea "received"
type textarea "x"
type textarea "received p"
type textarea "x"
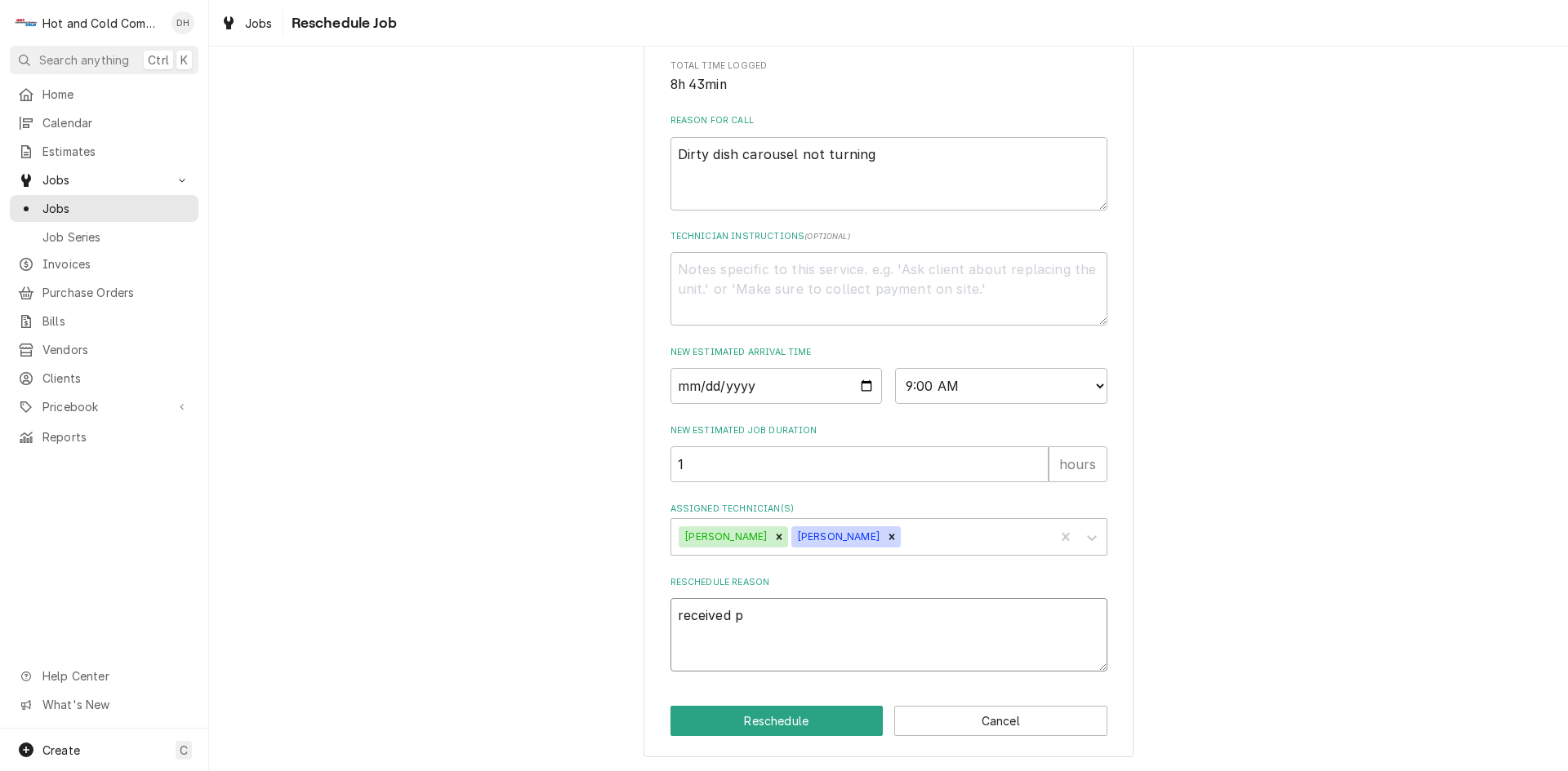
type textarea "received pr"
type textarea "x"
type textarea "received pro"
type textarea "x"
type textarea "received prog"
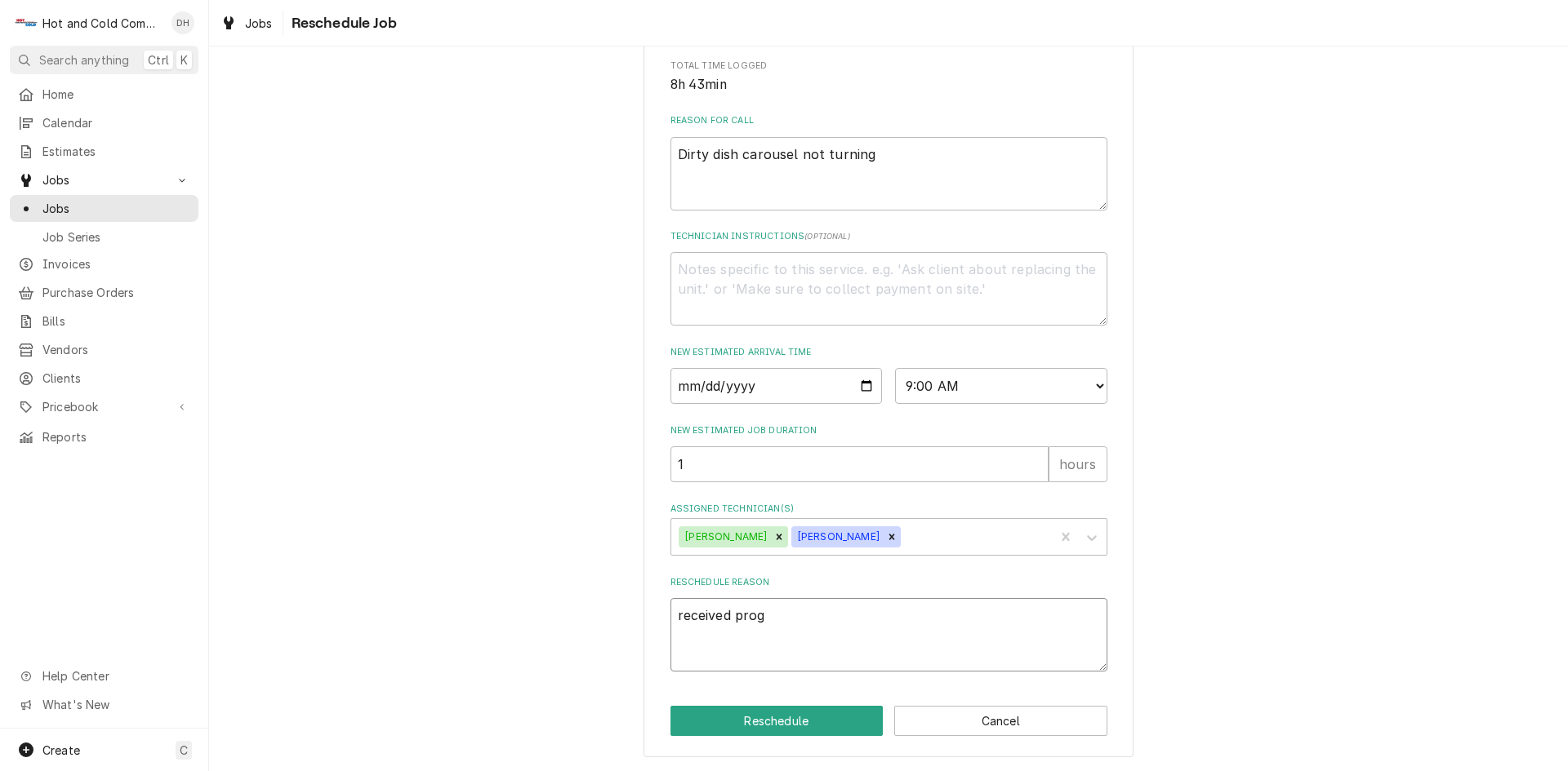
type textarea "x"
type textarea "received progr"
type textarea "x"
type textarea "received progra"
type textarea "x"
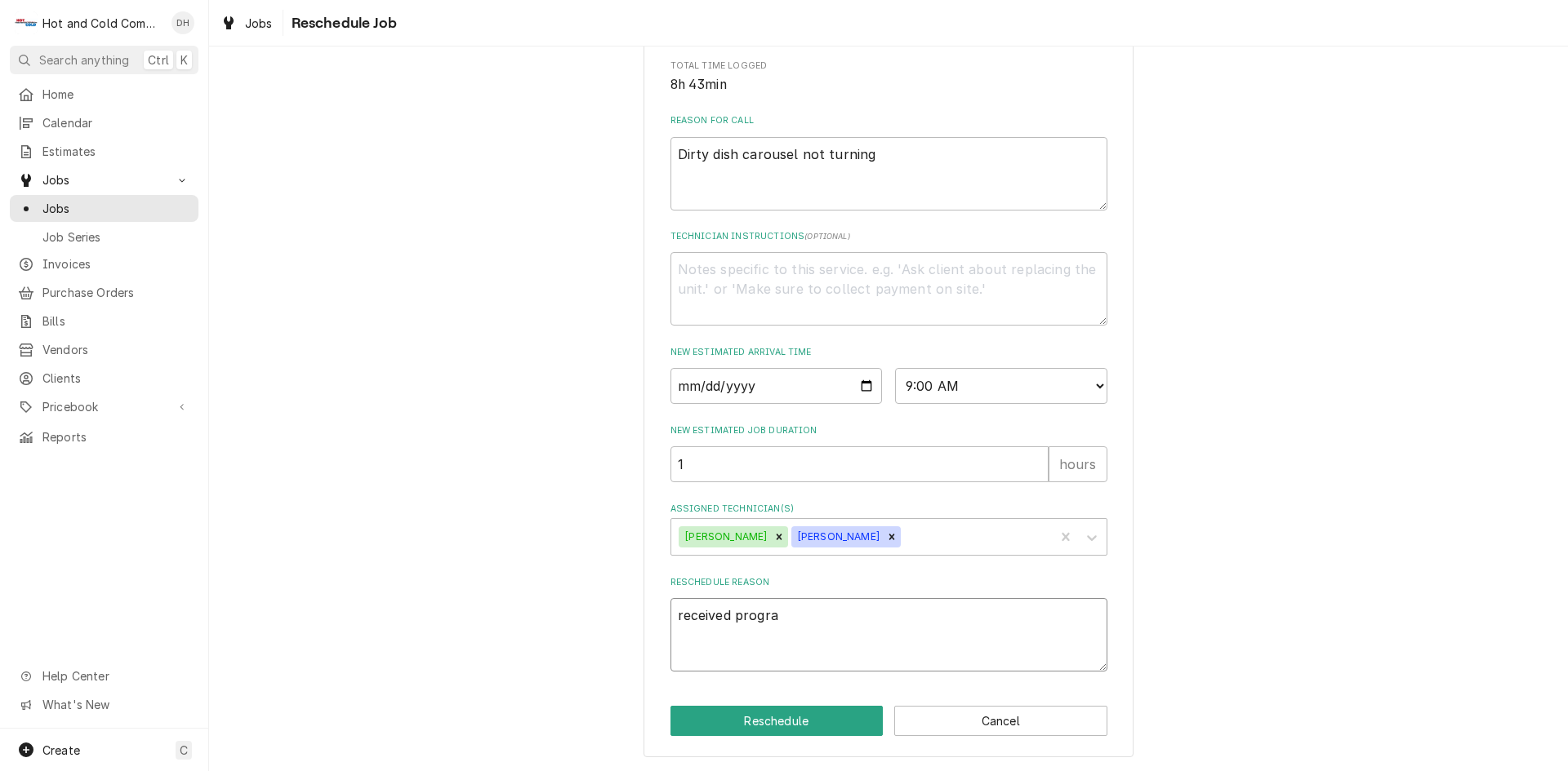
type textarea "received program"
type textarea "x"
type textarea "received programe"
type textarea "x"
type textarea "received programed"
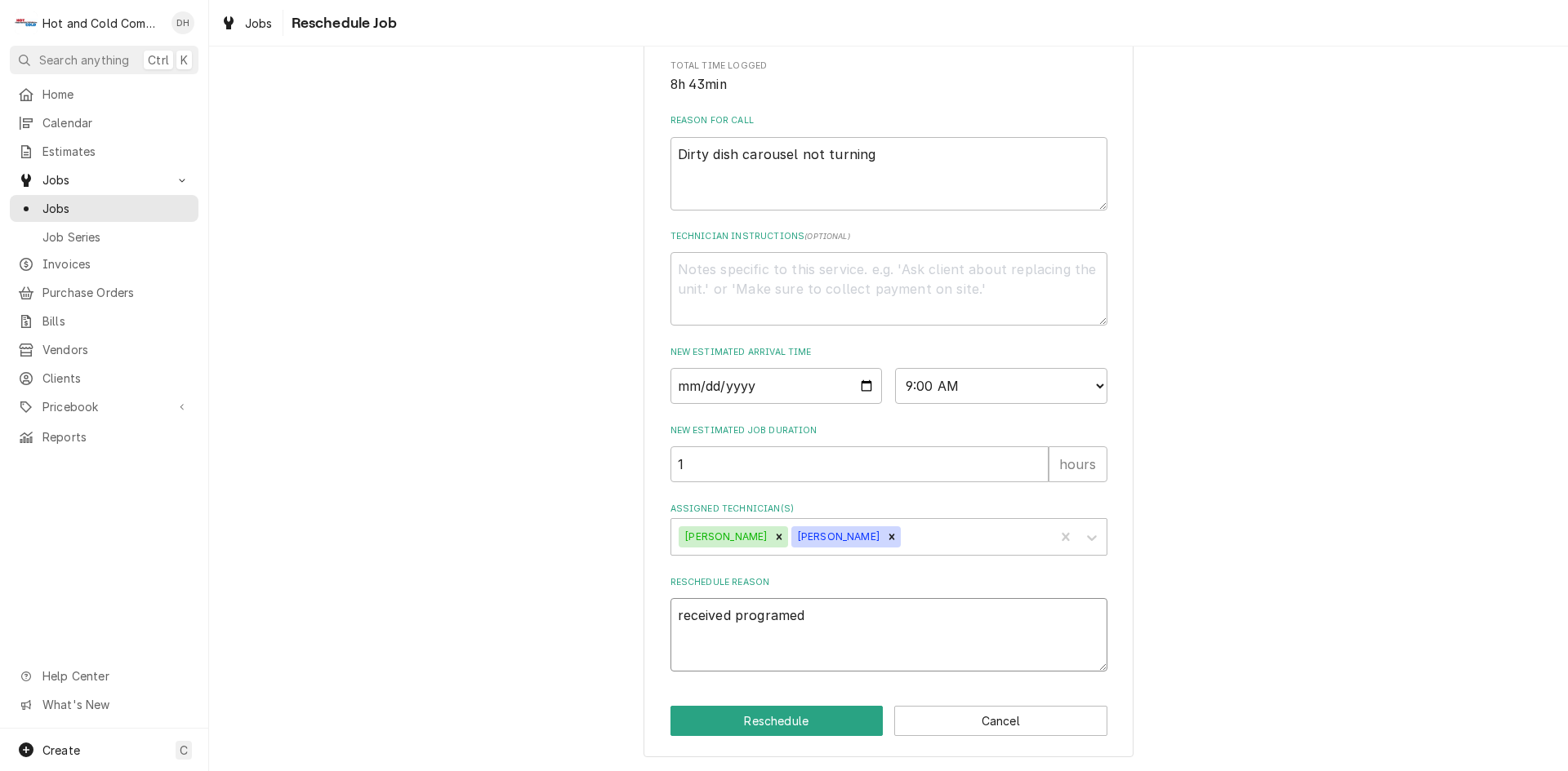
type textarea "x"
type textarea "received programed"
type textarea "x"
type textarea "received programed p"
type textarea "x"
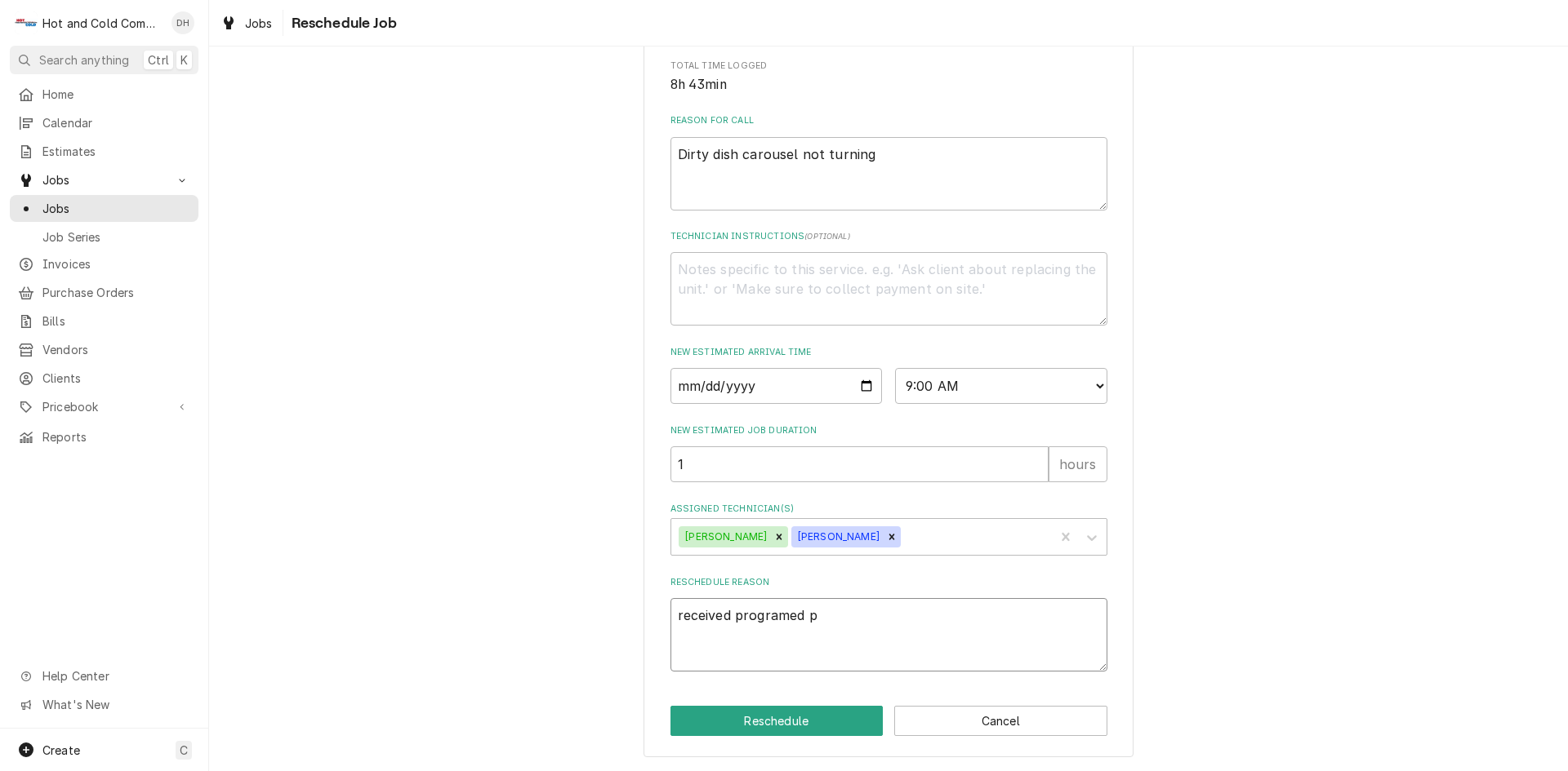
type textarea "received programed pa"
type textarea "x"
type textarea "received programed par"
type textarea "x"
type textarea "received programed part"
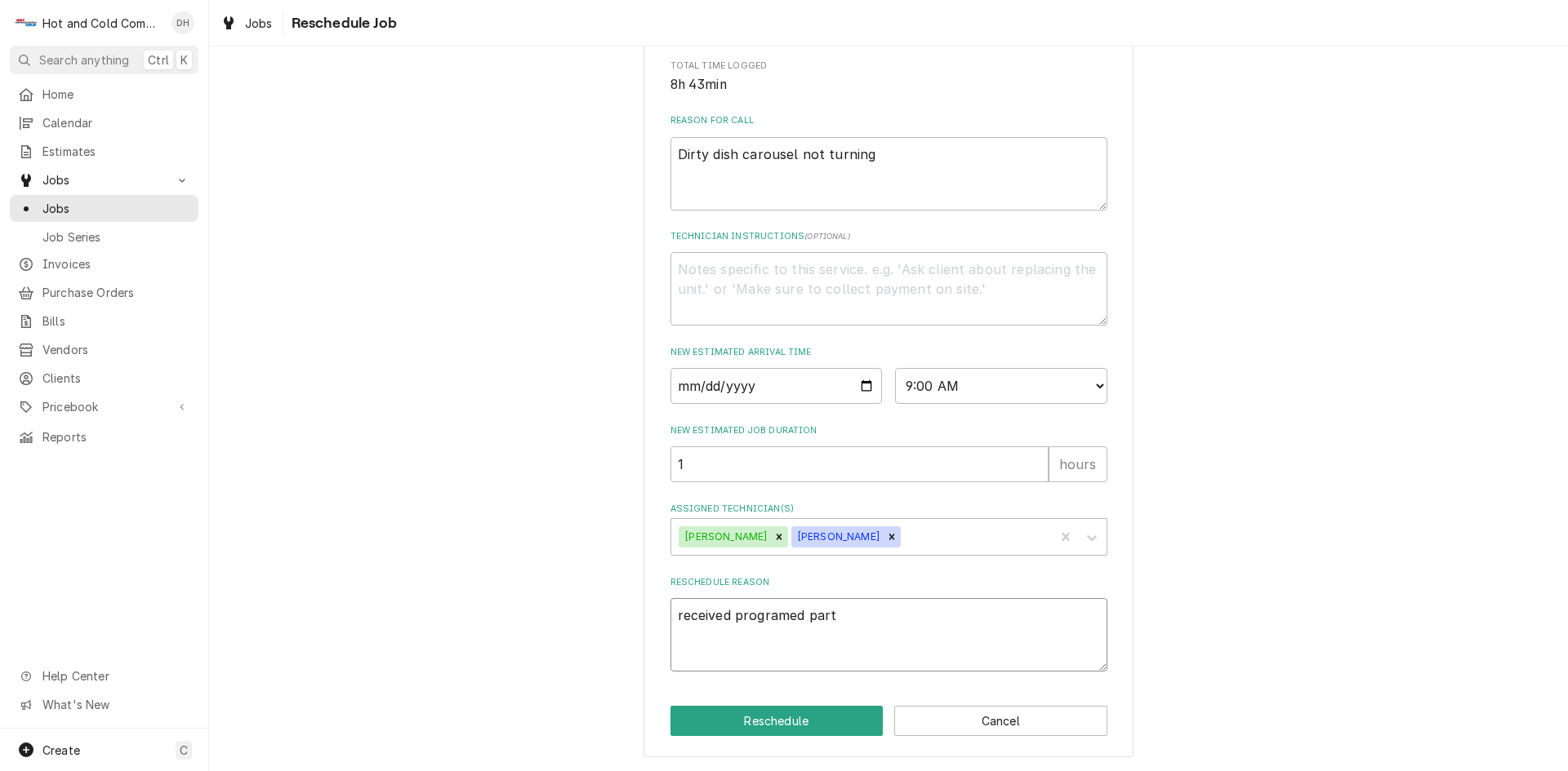
type textarea "x"
type textarea "received programed part"
type textarea "x"
type textarea "received programed part f"
type textarea "x"
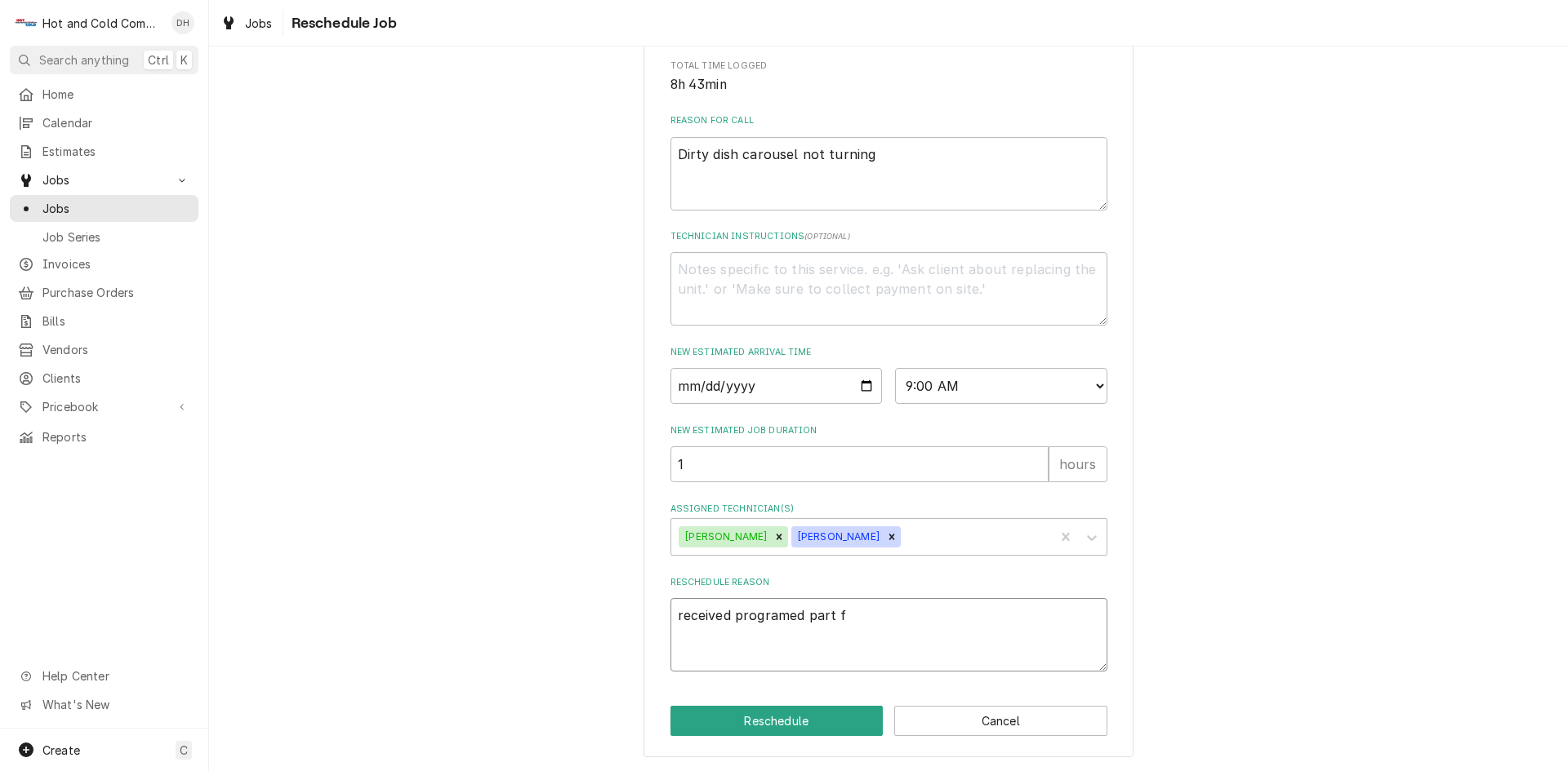
type textarea "received programed part fr"
type textarea "x"
type textarea "received programed part fro"
type textarea "x"
type textarea "received programed part from"
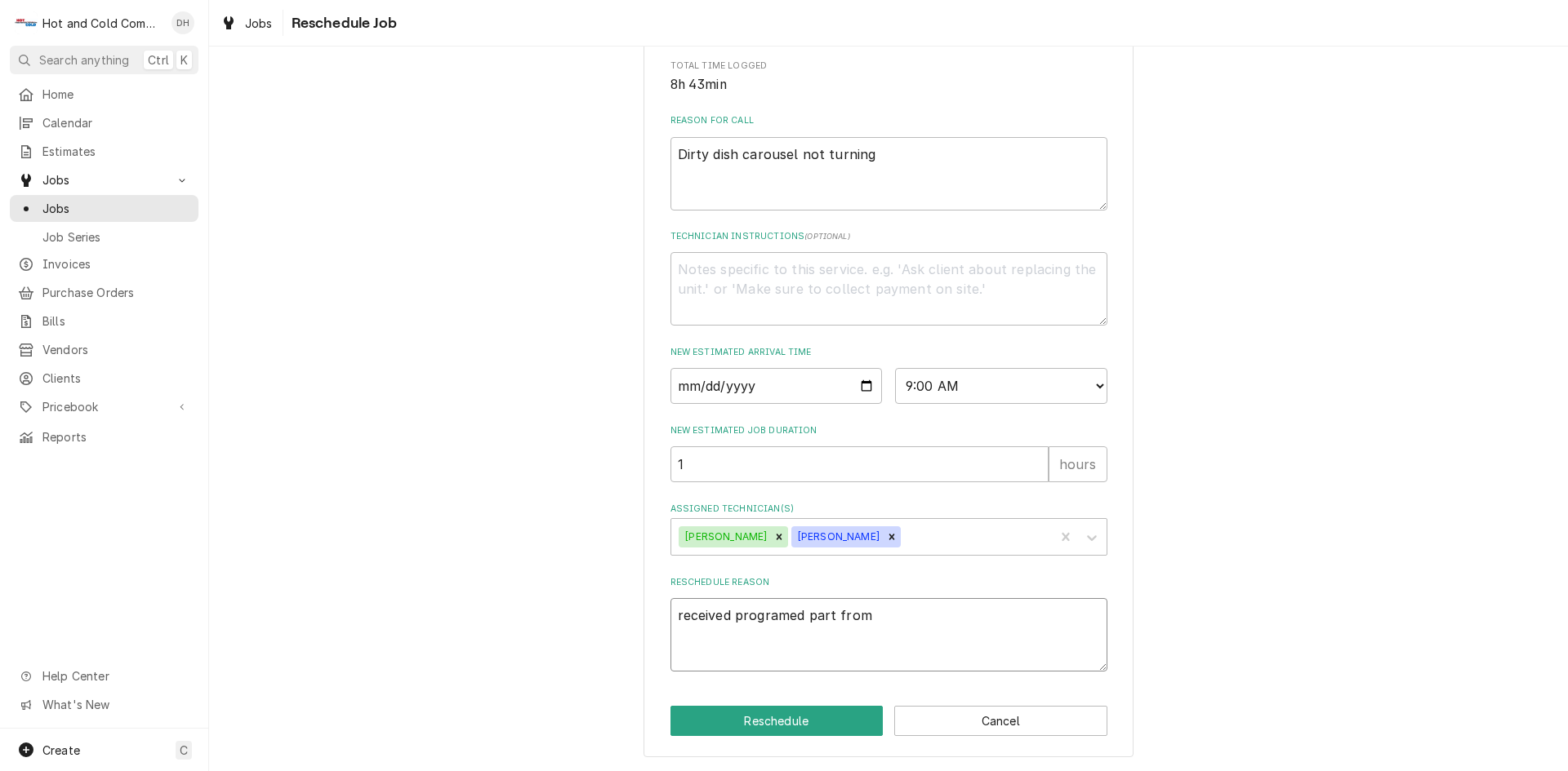
type textarea "x"
type textarea "received programed part from"
type textarea "x"
type textarea "received programed part from B"
type textarea "x"
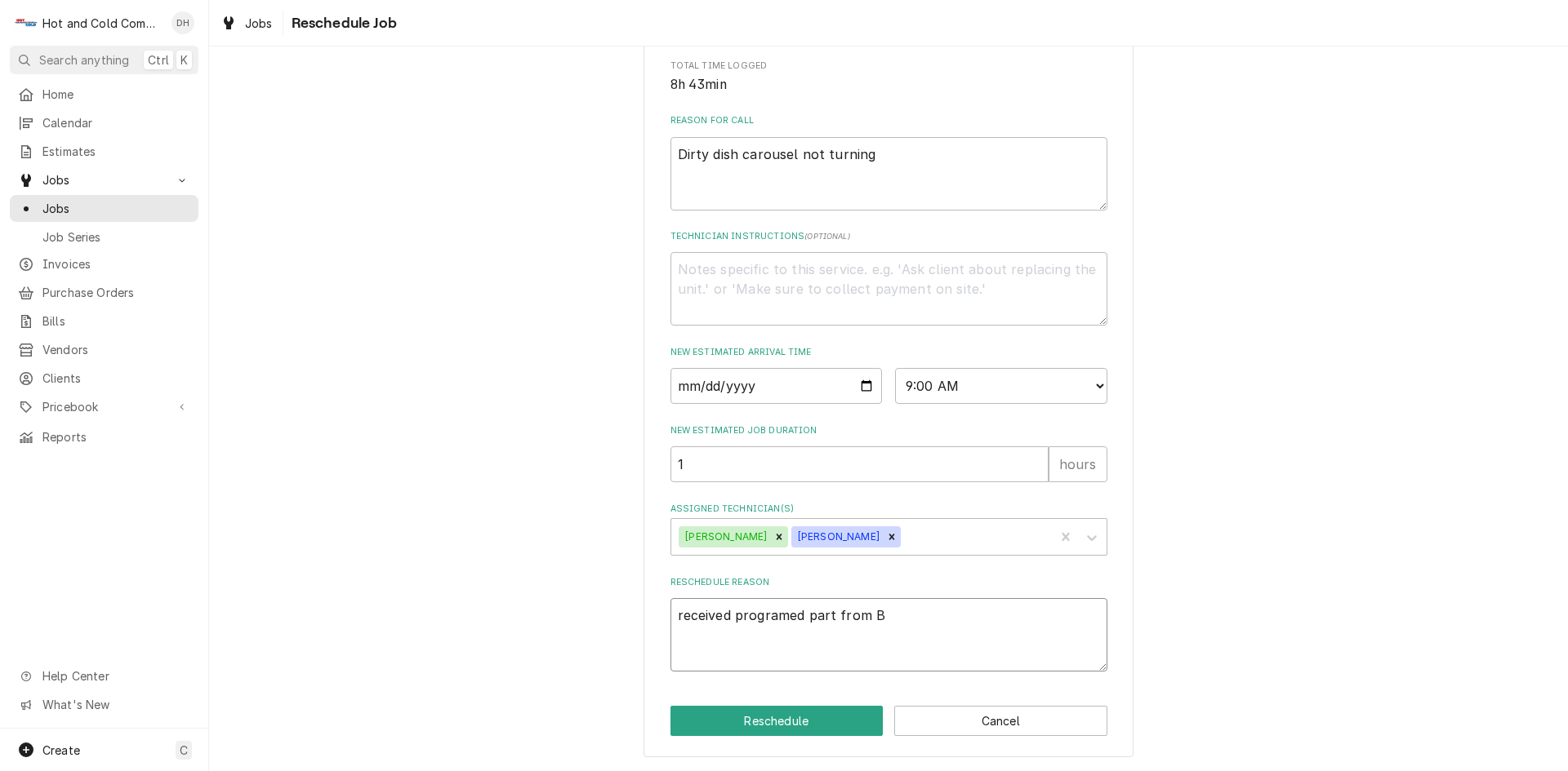
type textarea "received programed part from Bi"
type textarea "x"
type textarea "received programed part from Bi-"
type textarea "x"
type textarea "received programed part from Bi-L"
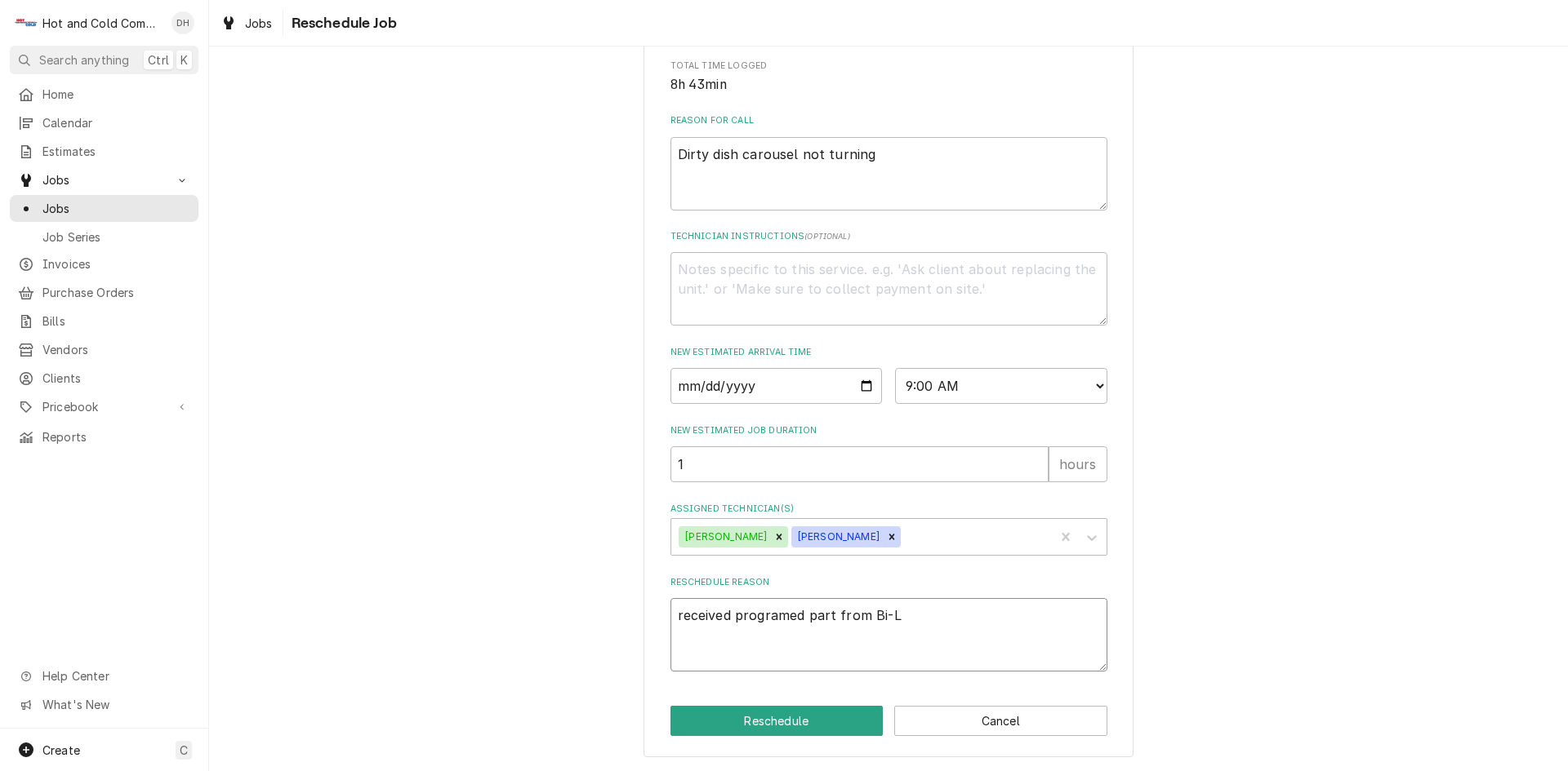
type textarea "x"
type textarea "received programed part from Bi-Li"
type textarea "x"
type textarea "received programed part from Bi-Lin"
type textarea "x"
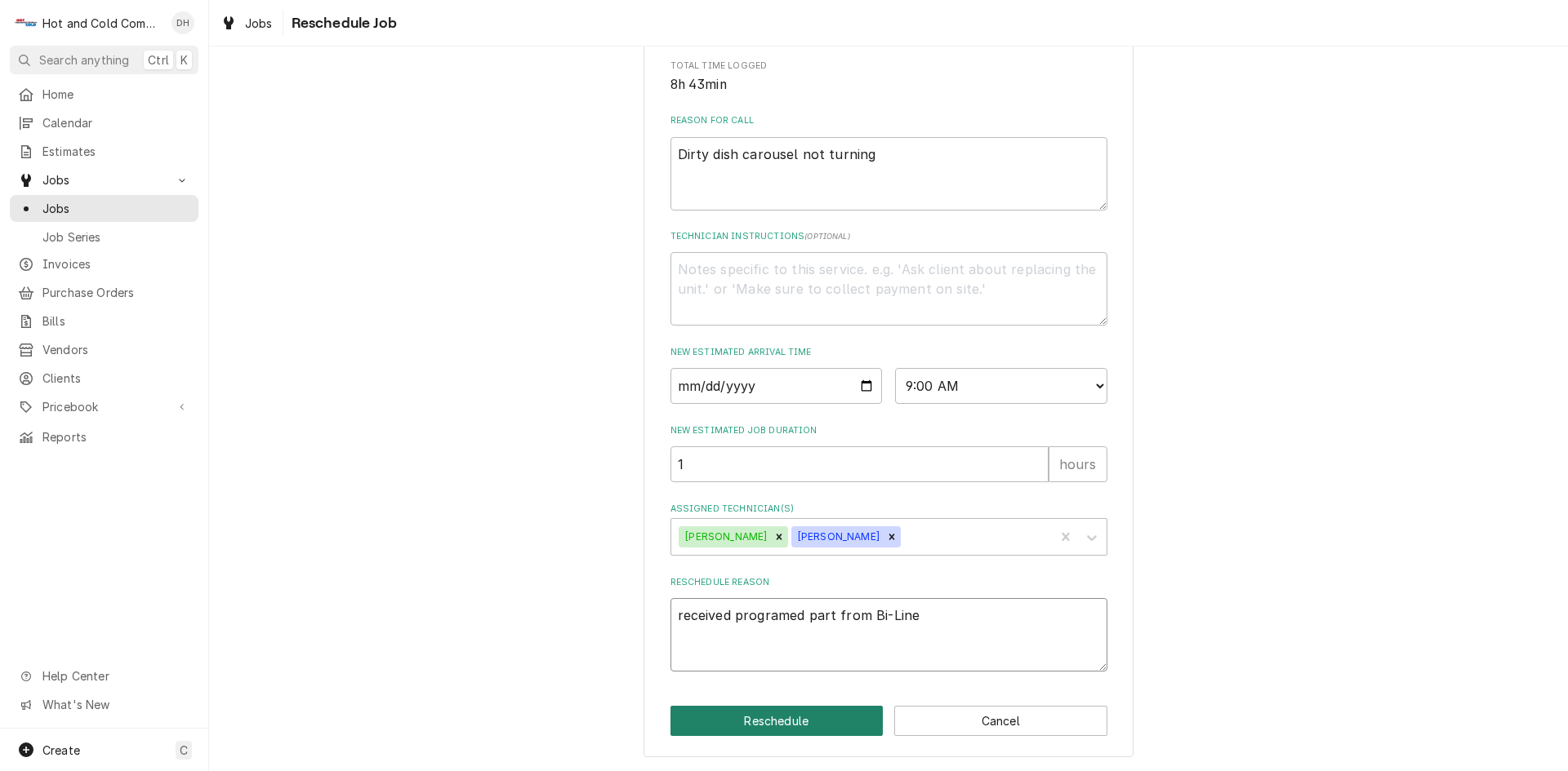
type textarea "received programed part from Bi-Line"
click at [771, 727] on button "Reschedule" at bounding box center [776, 721] width 213 height 30
type textarea "x"
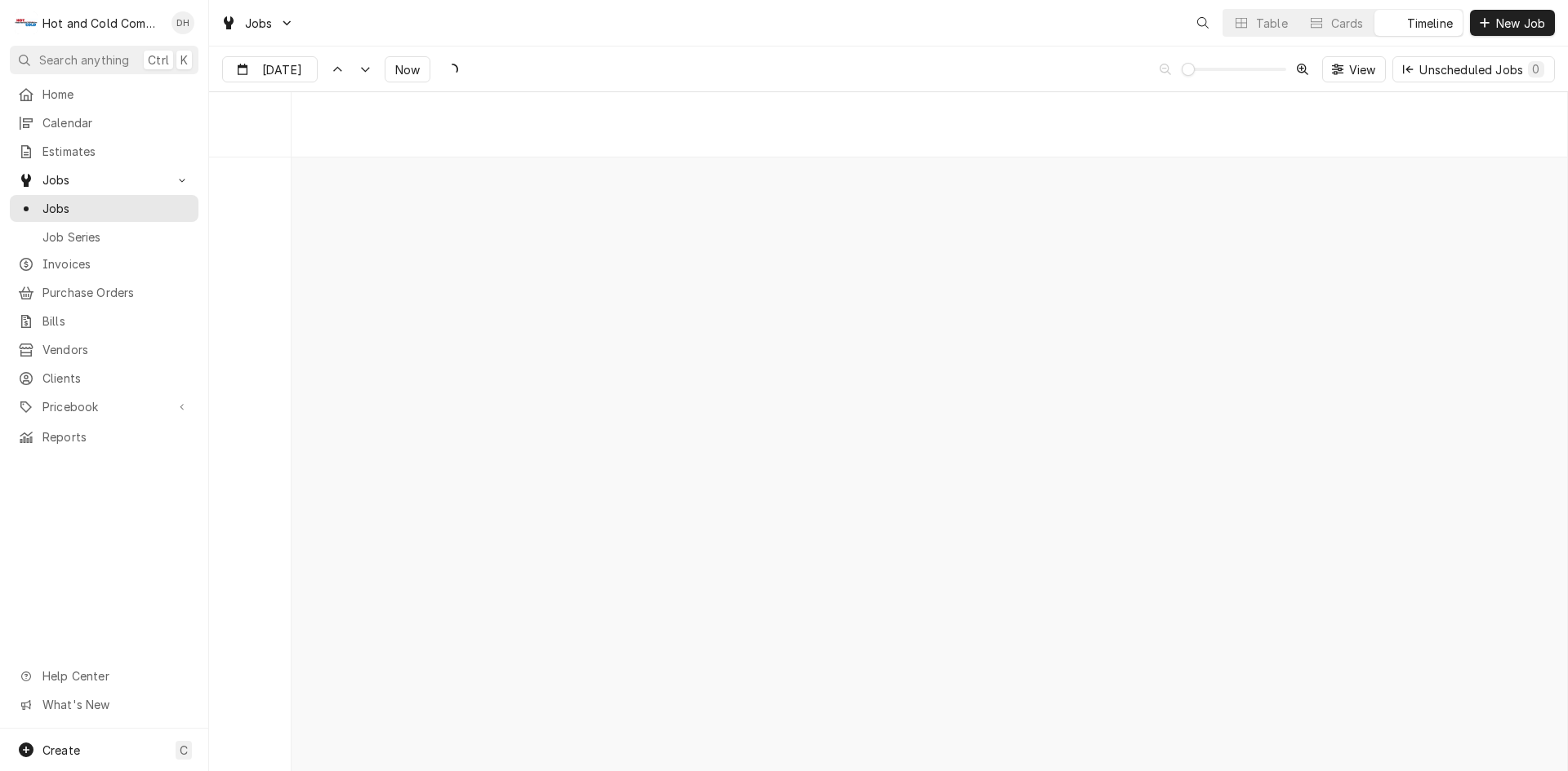
scroll to position [12784, 0]
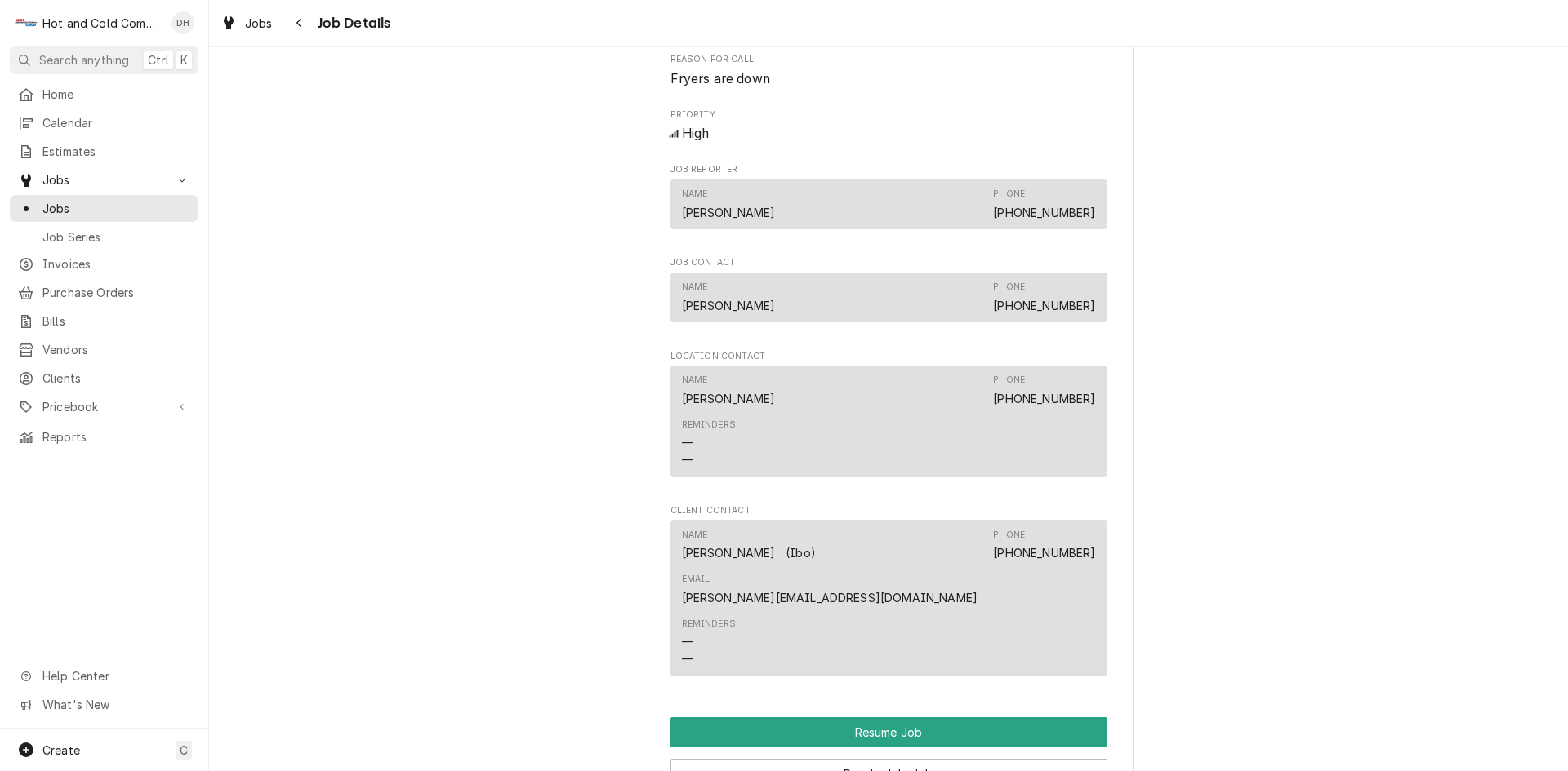
scroll to position [1360, 0]
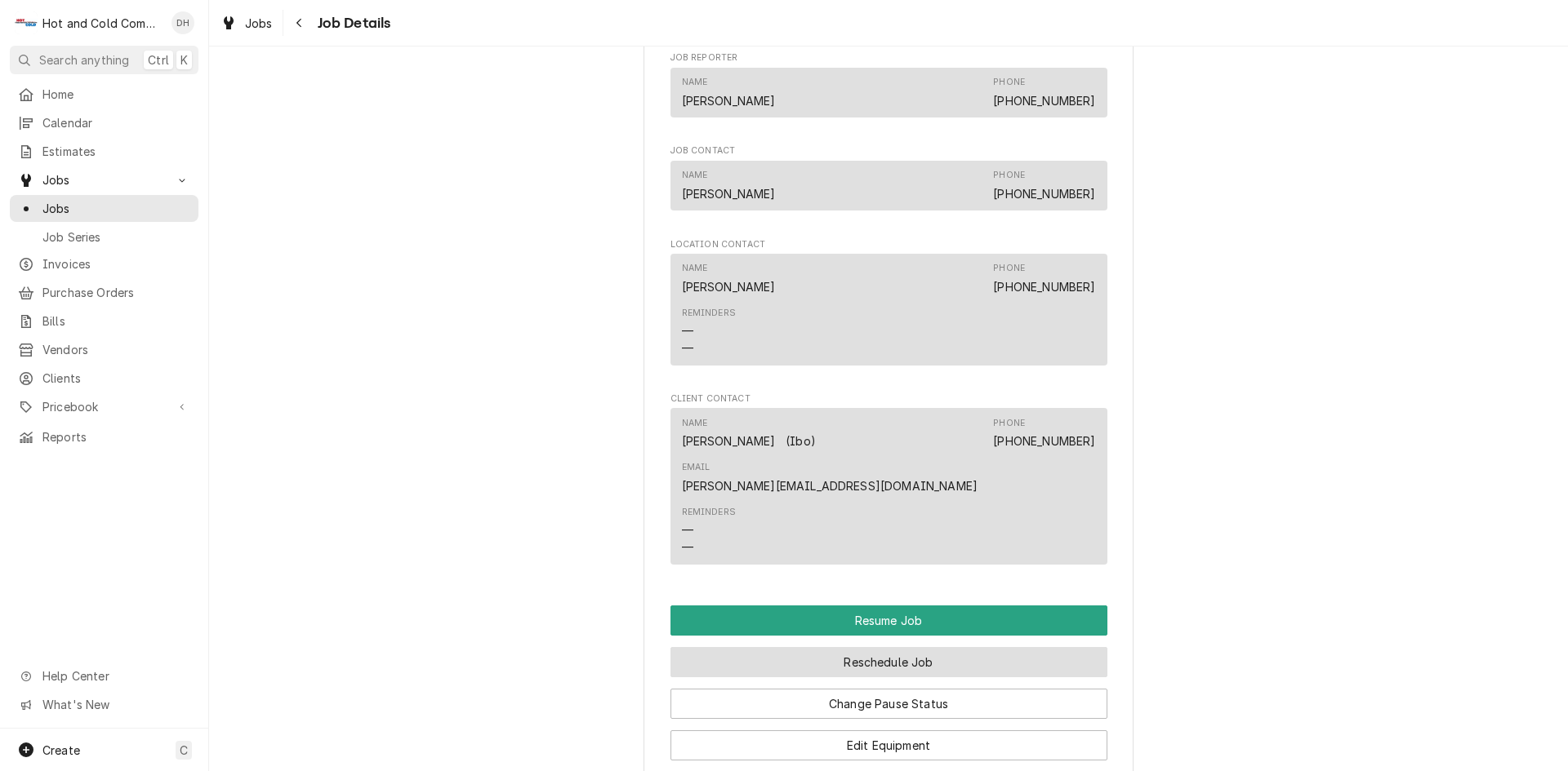
click at [896, 647] on button "Reschedule Job" at bounding box center [889, 662] width 437 height 30
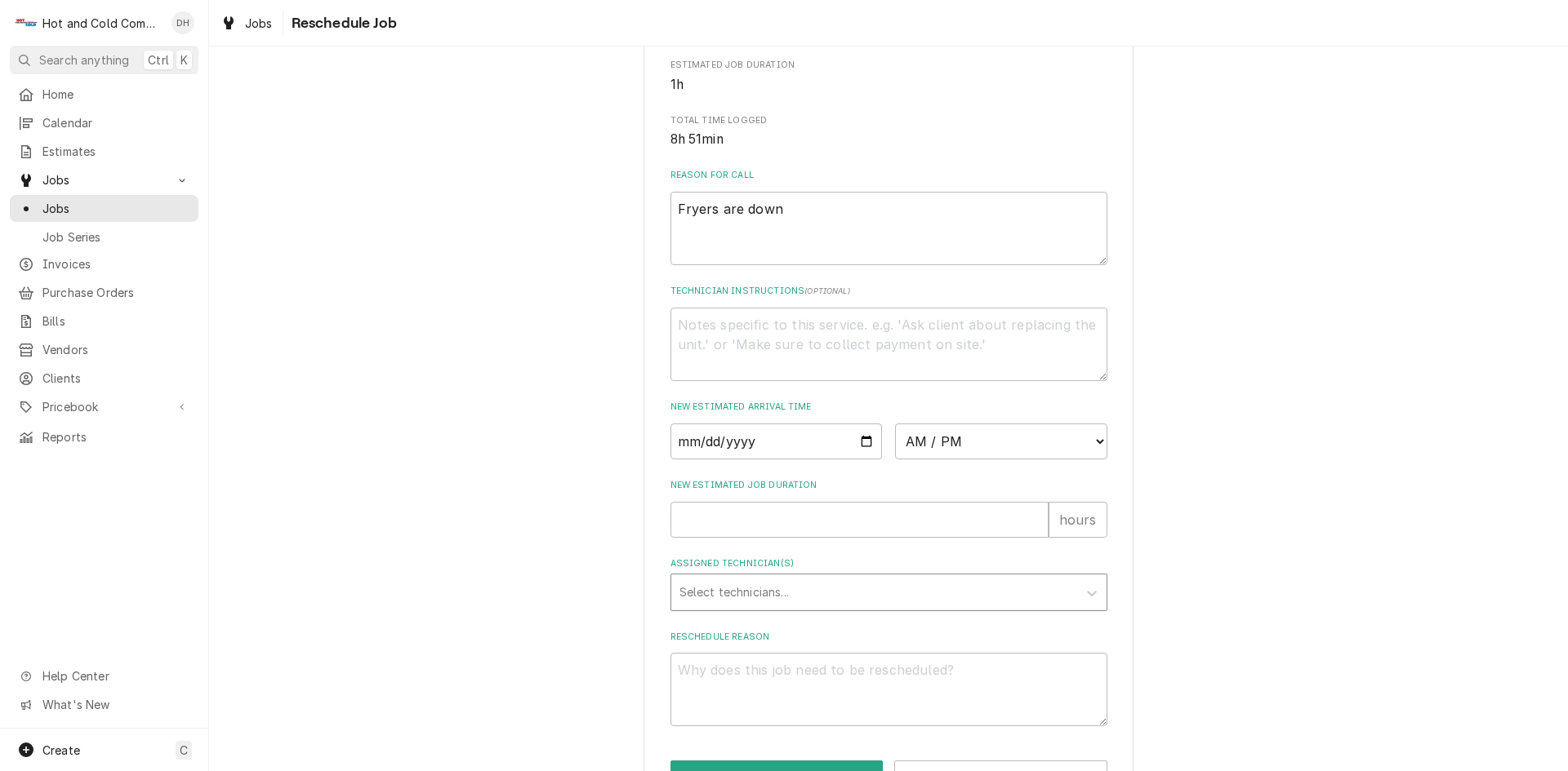
scroll to position [449, 0]
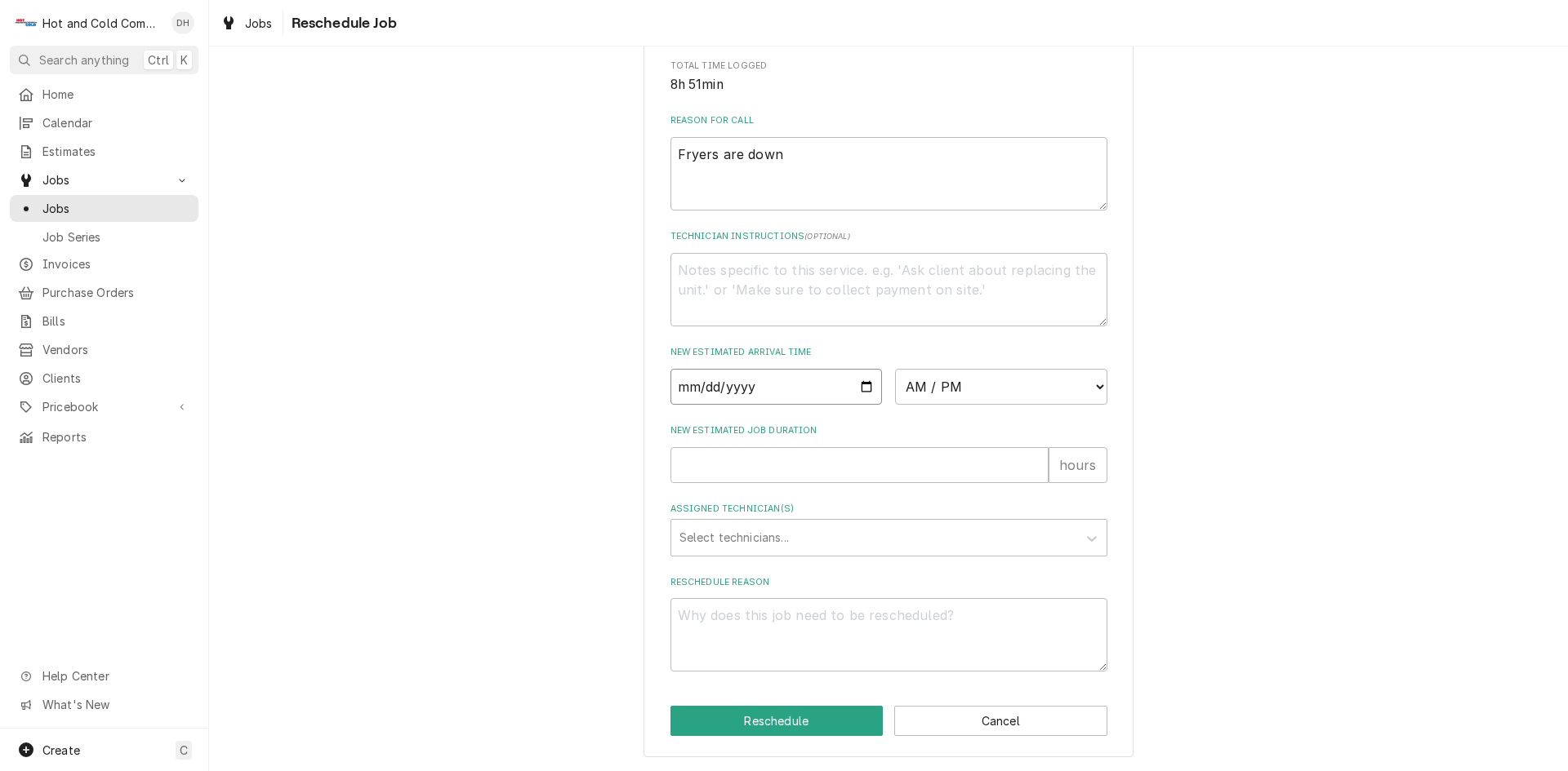
click at [859, 387] on input "Date" at bounding box center [776, 387] width 212 height 36
type textarea "x"
type input "2025-10-03"
click at [1096, 382] on select "AM / PM 6:00 AM 6:15 AM 6:30 AM 6:45 AM 7:00 AM 7:15 AM 7:30 AM 7:45 AM 8:00 AM…" at bounding box center [1001, 387] width 212 height 36
select select "10:30:00"
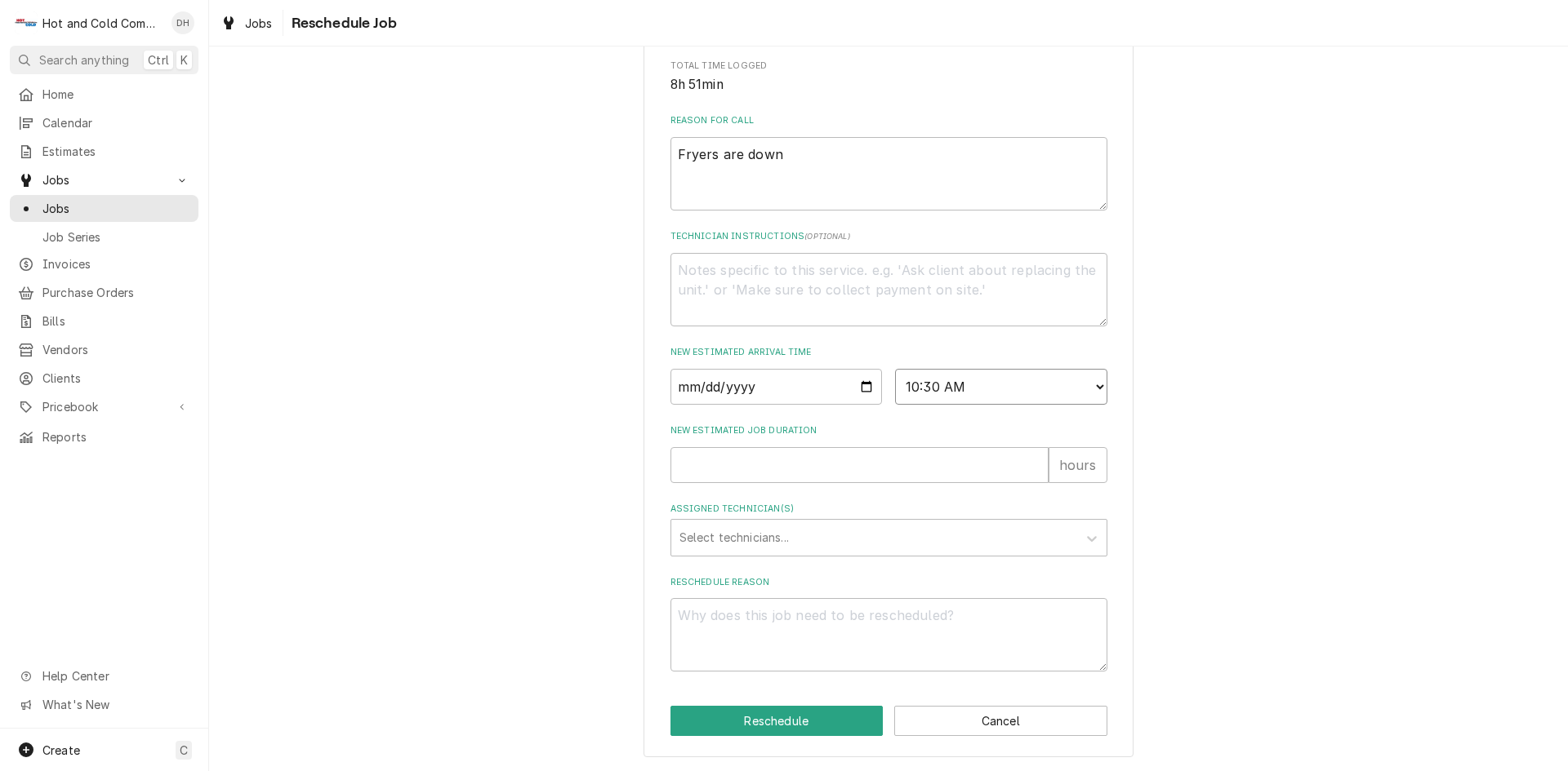
click at [895, 369] on select "AM / PM 6:00 AM 6:15 AM 6:30 AM 6:45 AM 7:00 AM 7:15 AM 7:30 AM 7:45 AM 8:00 AM…" at bounding box center [1001, 387] width 212 height 36
click at [788, 472] on input "New Estimated Job Duration" at bounding box center [858, 465] width 378 height 36
type textarea "x"
type input "1"
click at [758, 538] on div "Assigned Technician(s)" at bounding box center [874, 537] width 390 height 29
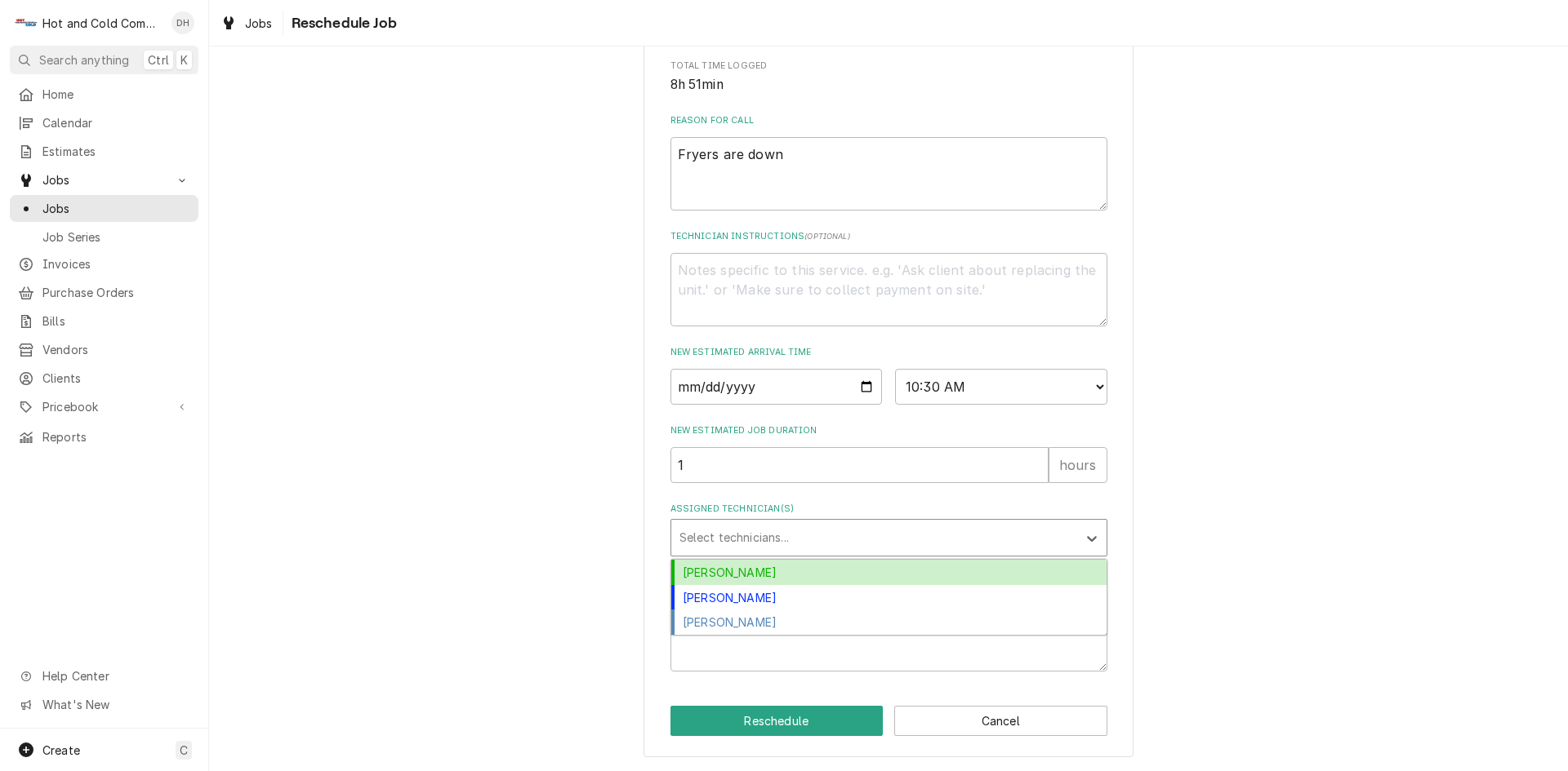
click at [735, 569] on div "[PERSON_NAME]" at bounding box center [889, 572] width 435 height 26
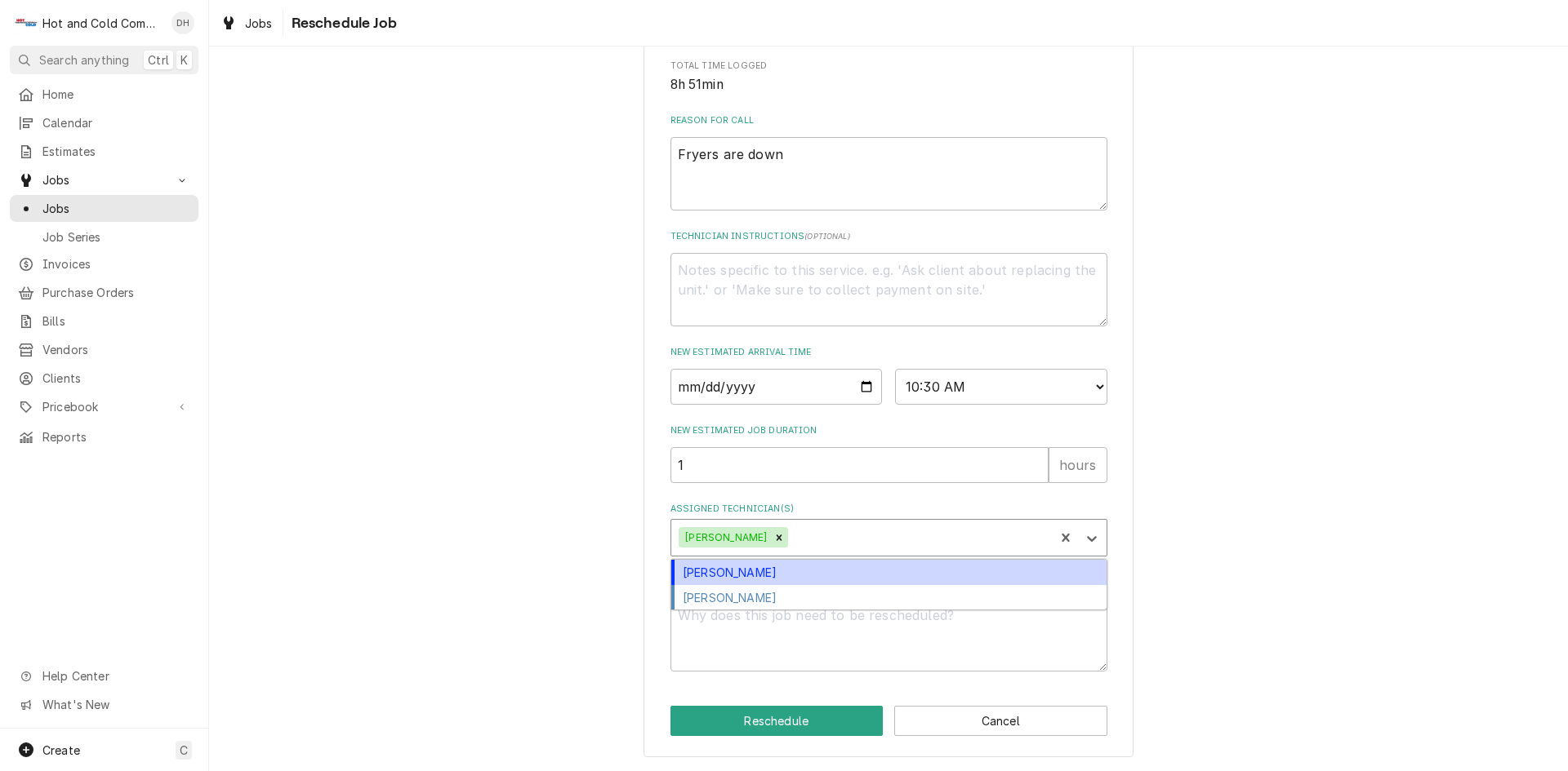
click at [833, 528] on div "Assigned Technician(s)" at bounding box center [918, 537] width 255 height 29
click at [759, 569] on div "[PERSON_NAME]" at bounding box center [889, 572] width 435 height 26
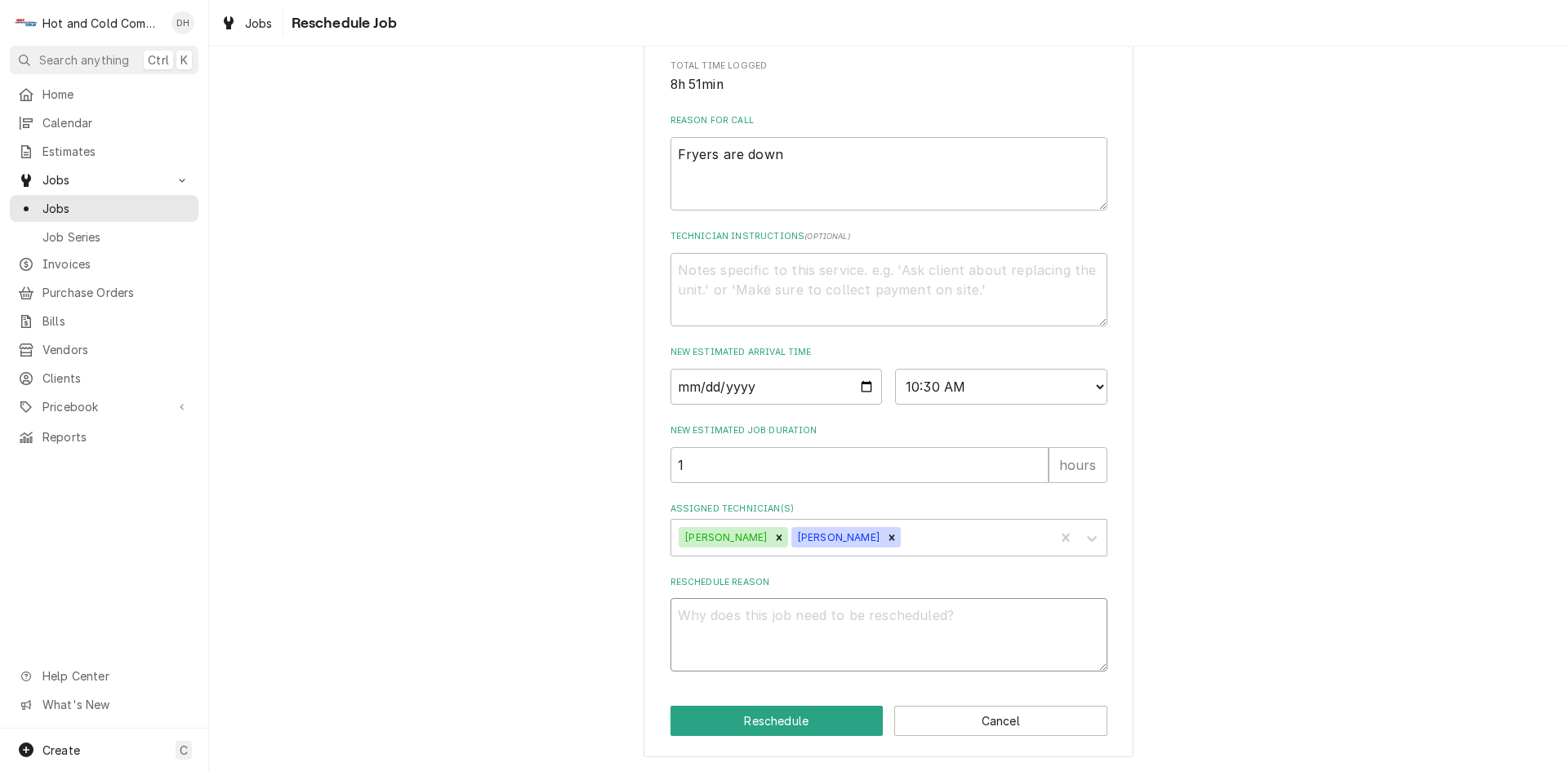
click at [738, 630] on textarea "Reschedule Reason" at bounding box center [889, 635] width 437 height 74
type textarea "x"
type textarea "r"
type textarea "x"
type textarea "re"
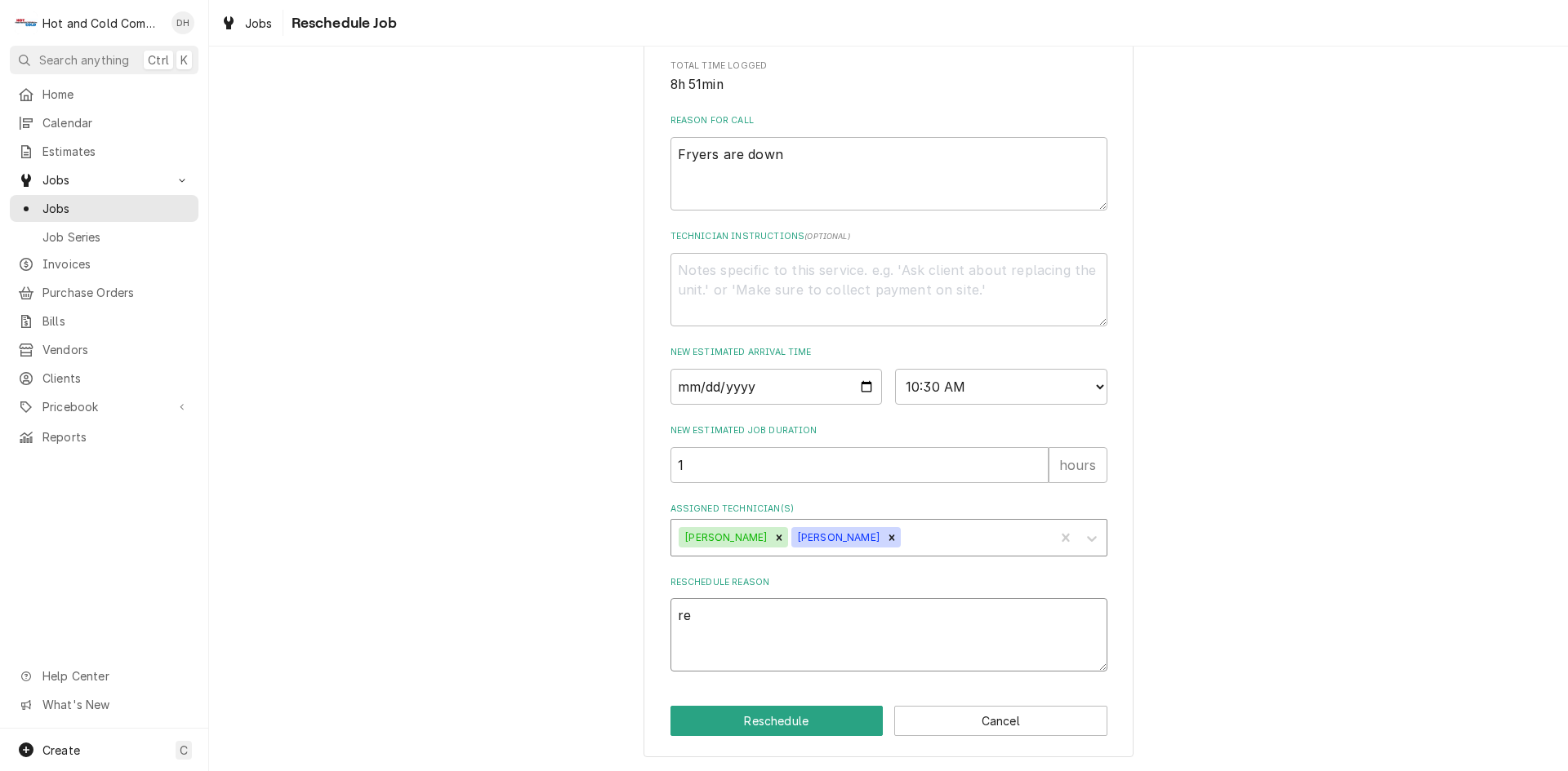
type textarea "x"
type textarea "rec"
type textarea "x"
type textarea "rech"
type textarea "x"
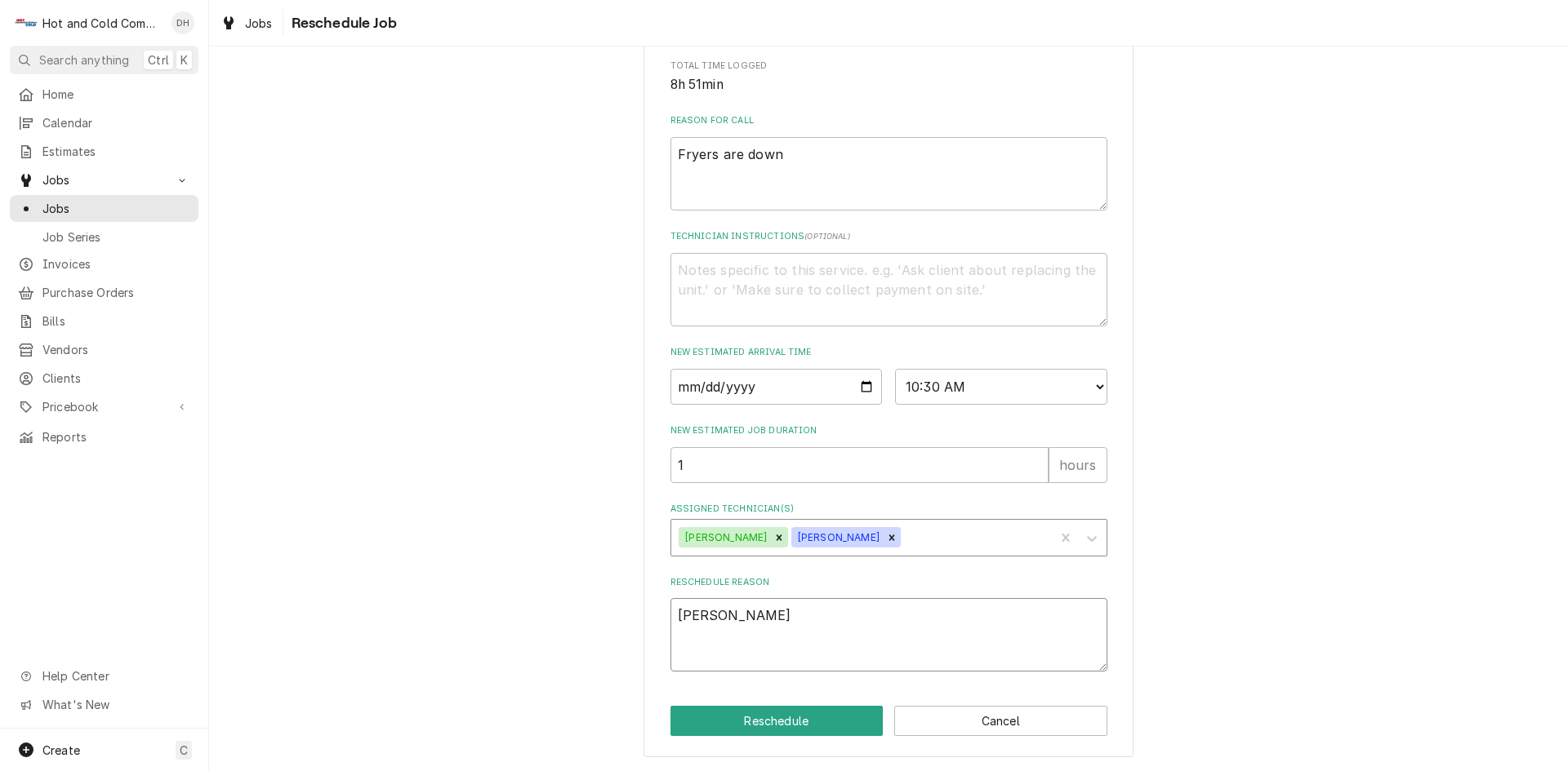
type textarea "reche"
type textarea "x"
type textarea "rechec"
type textarea "x"
type textarea "recheck"
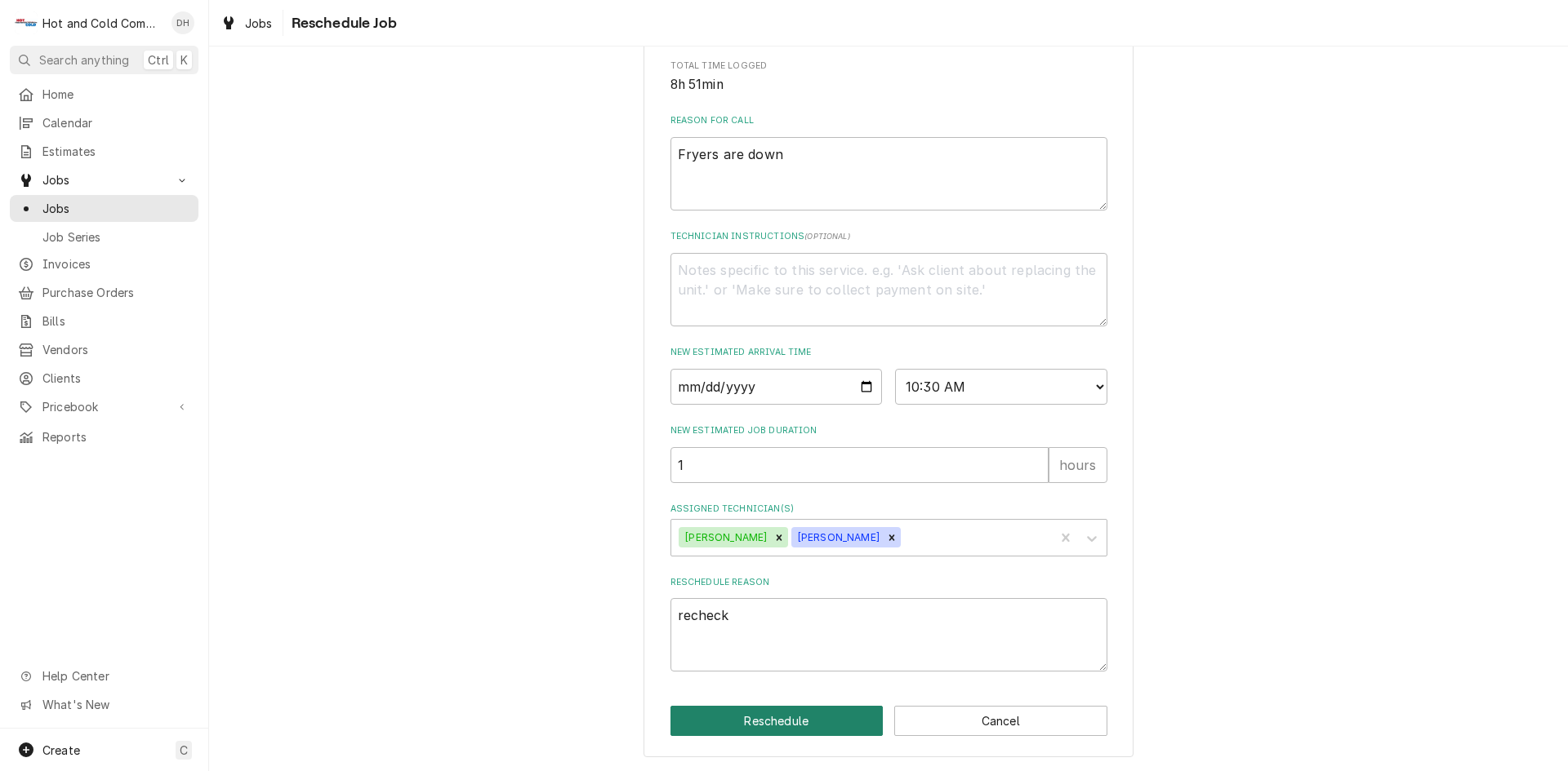
click at [769, 717] on button "Reschedule" at bounding box center [776, 721] width 213 height 30
type textarea "x"
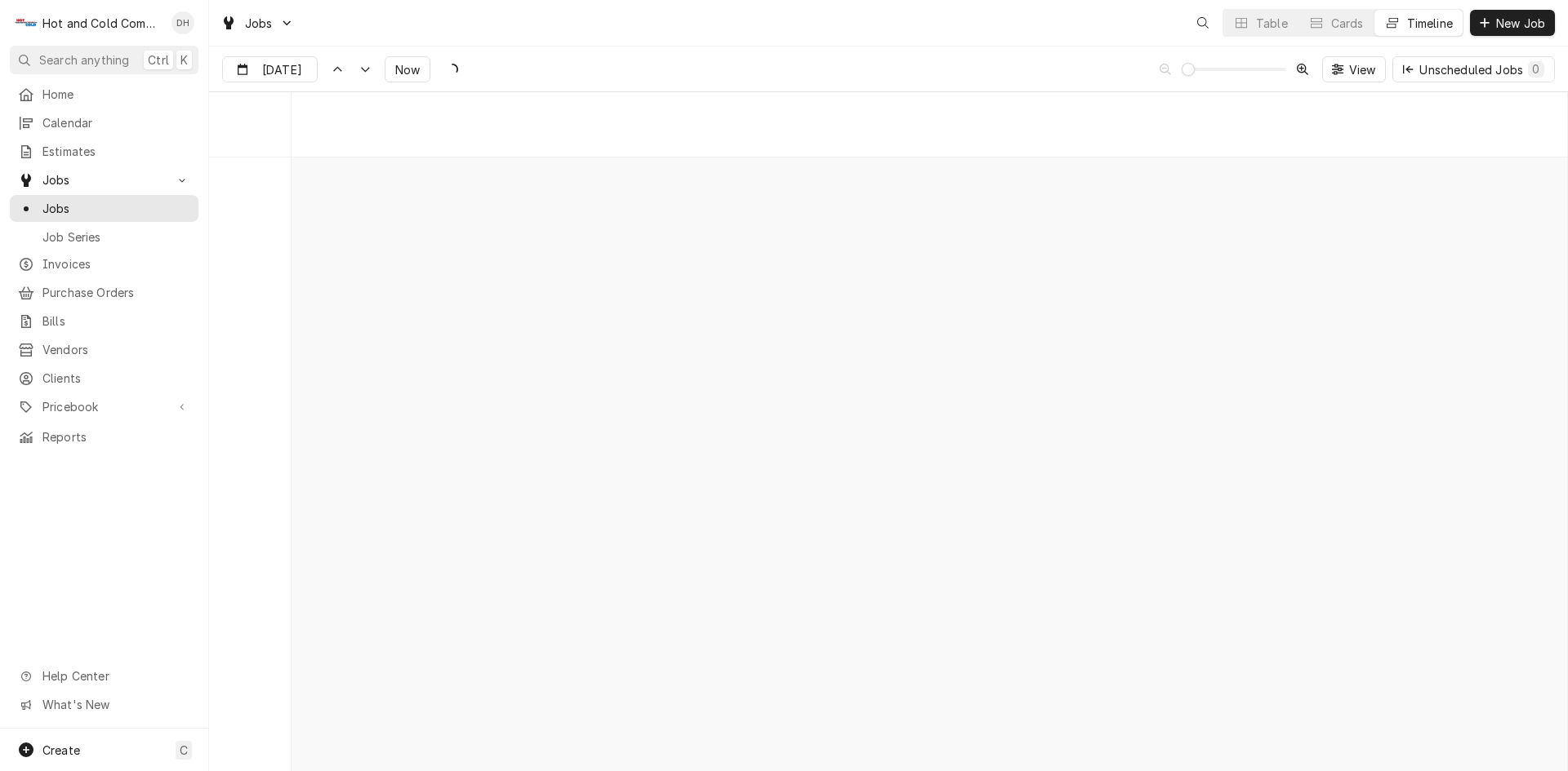
scroll to position [12784, 0]
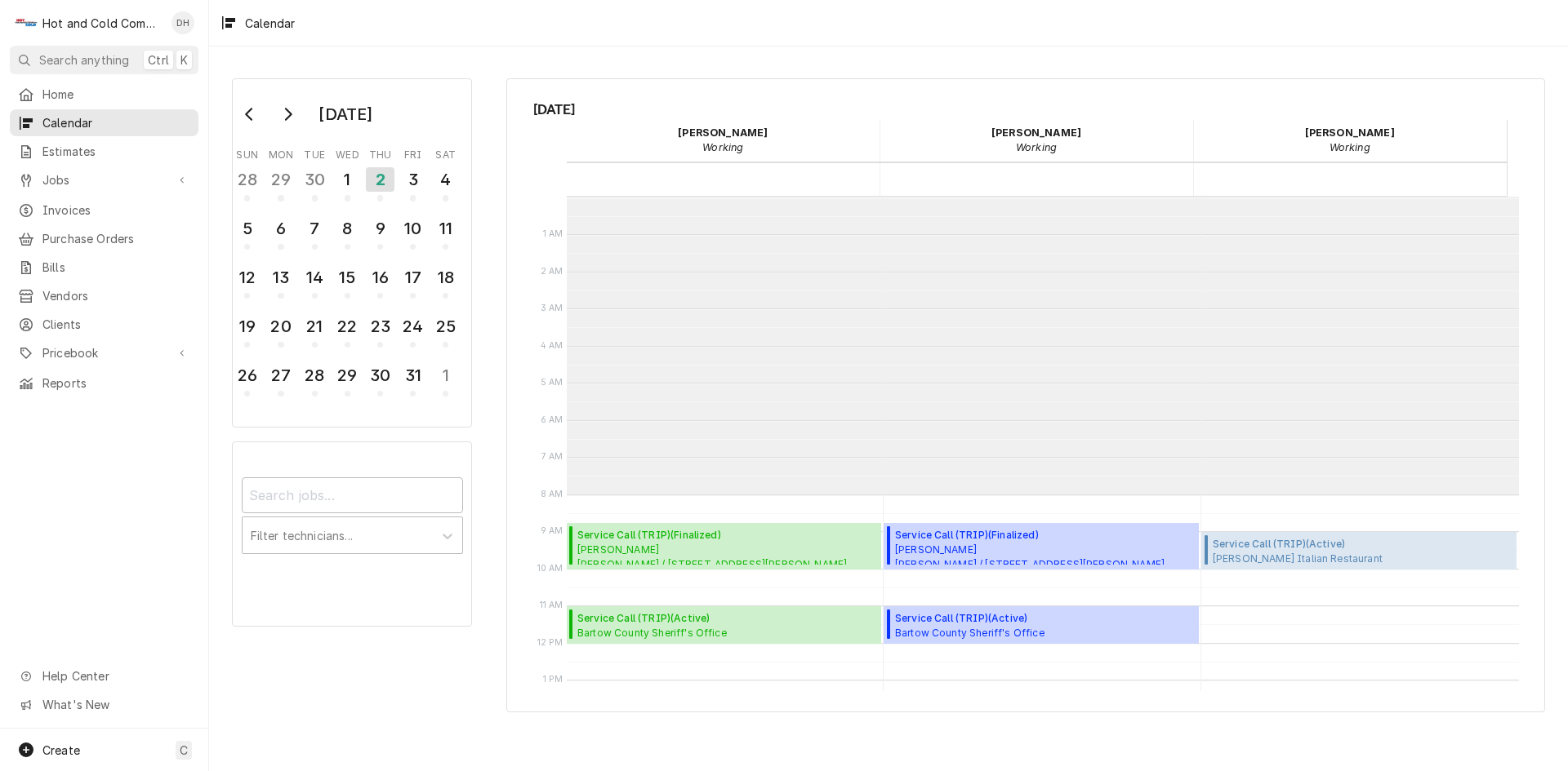
scroll to position [298, 0]
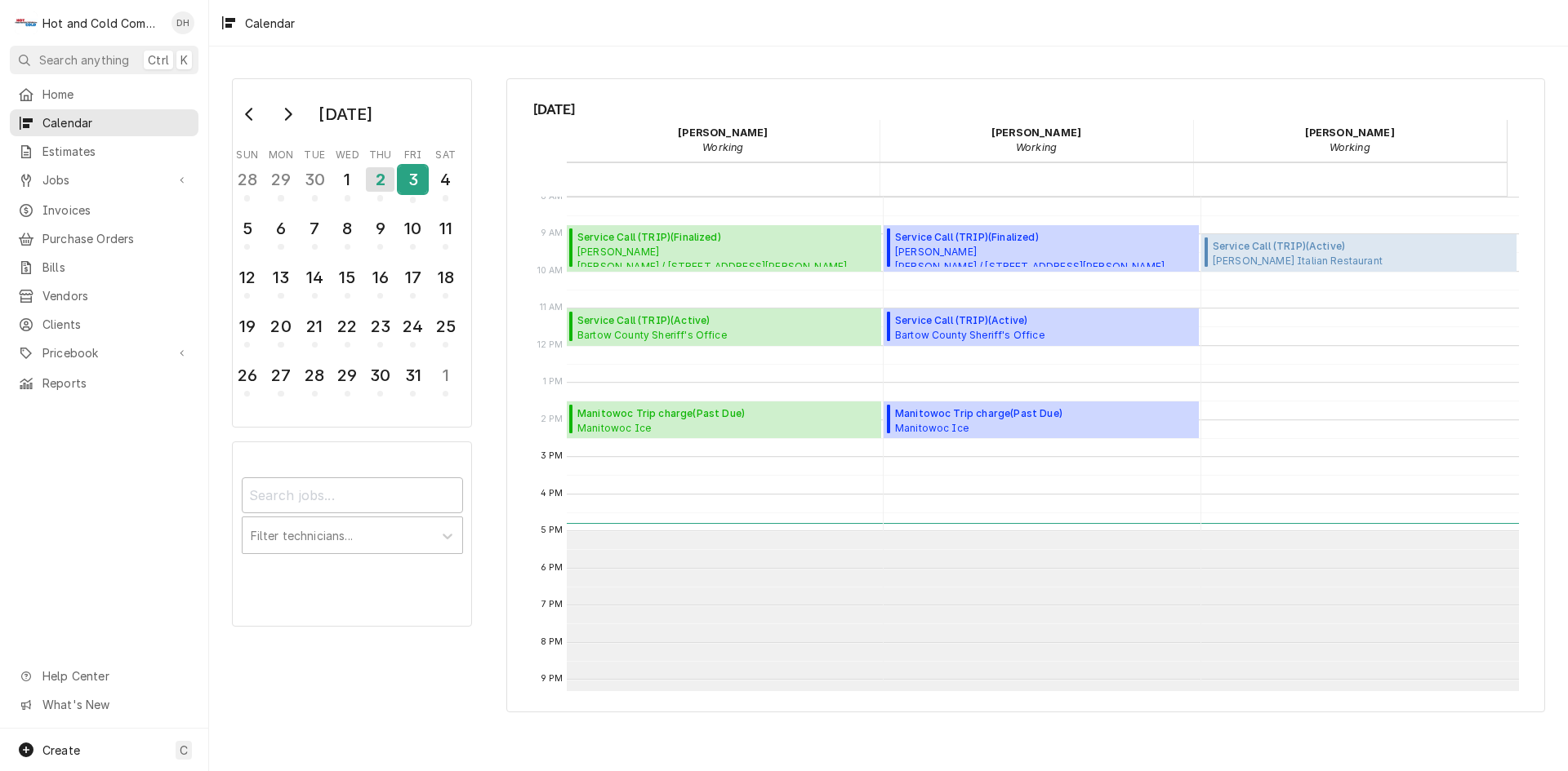
click at [420, 194] on div "3" at bounding box center [413, 183] width 28 height 40
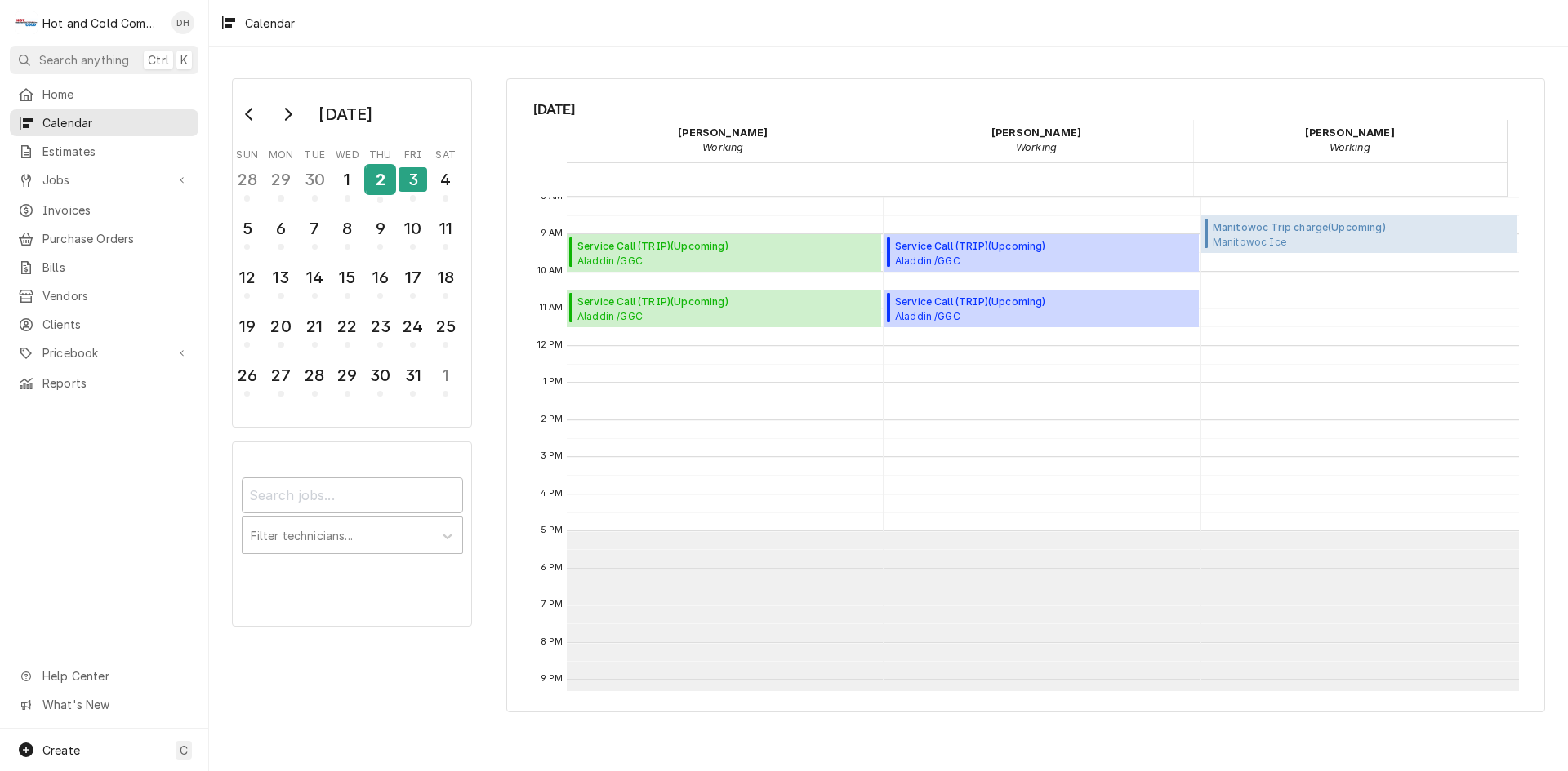
click at [383, 193] on div "2" at bounding box center [380, 179] width 28 height 27
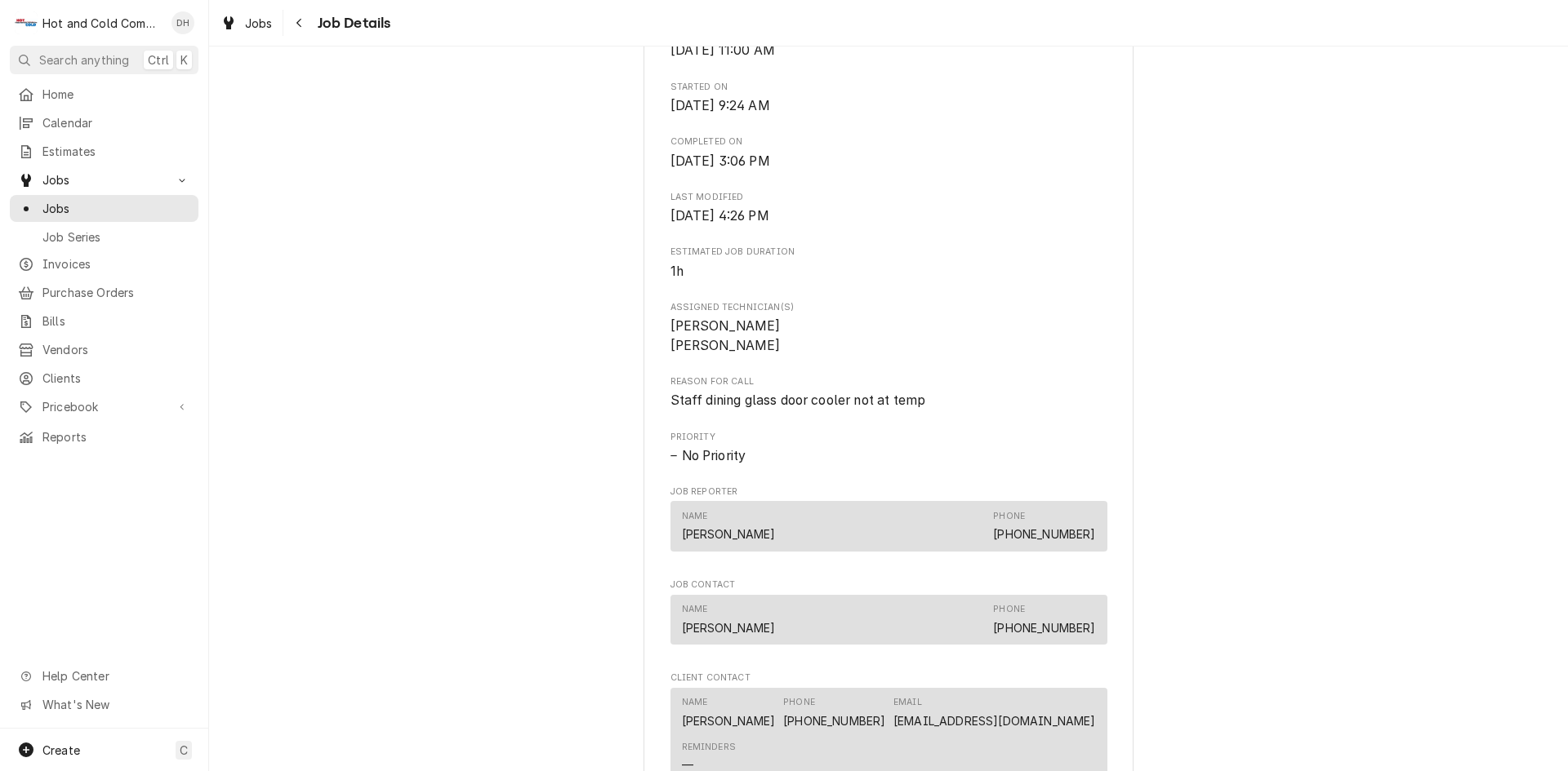
scroll to position [1088, 0]
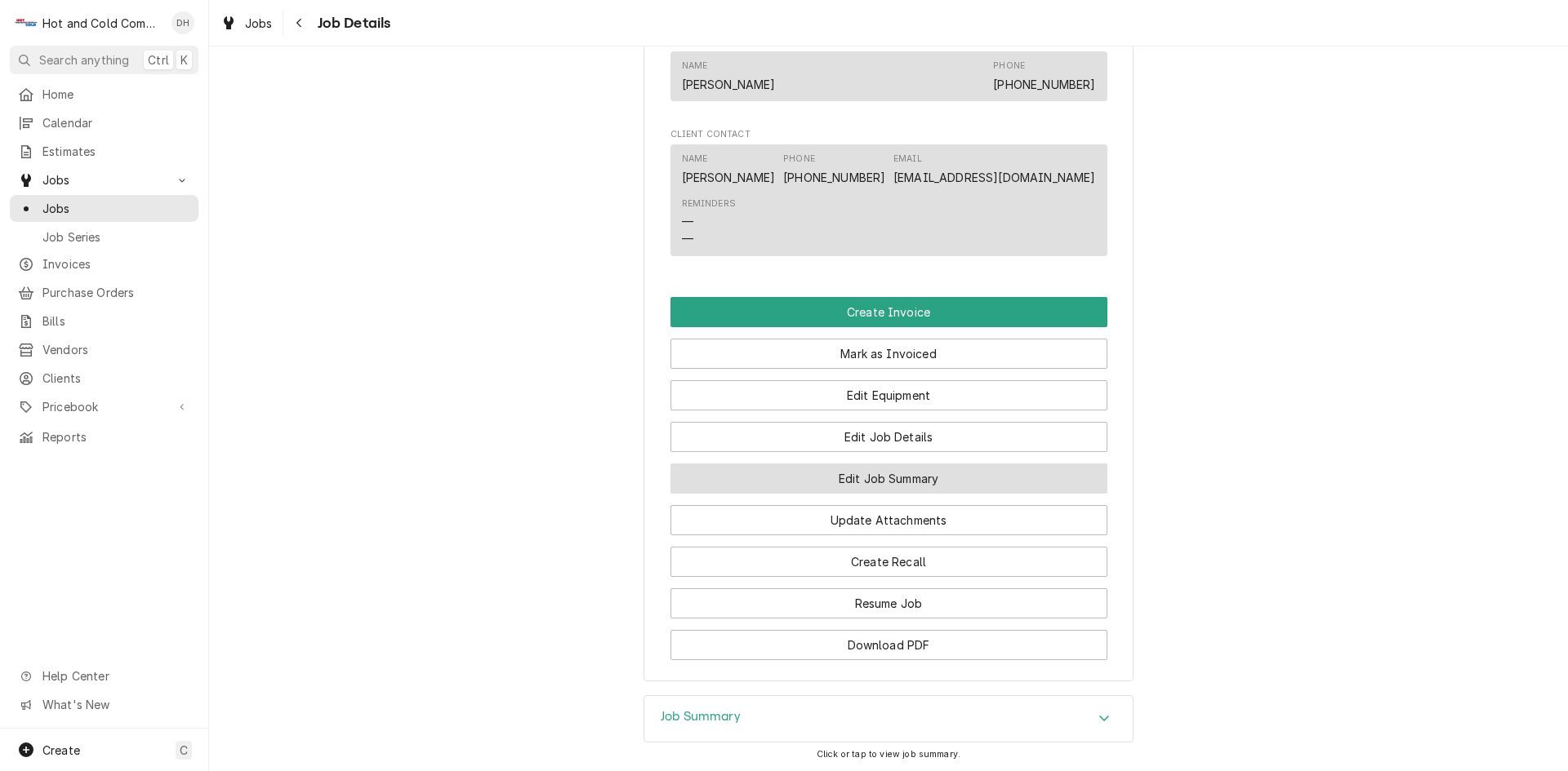
click at [931, 490] on button "Edit Job Summary" at bounding box center [889, 479] width 437 height 30
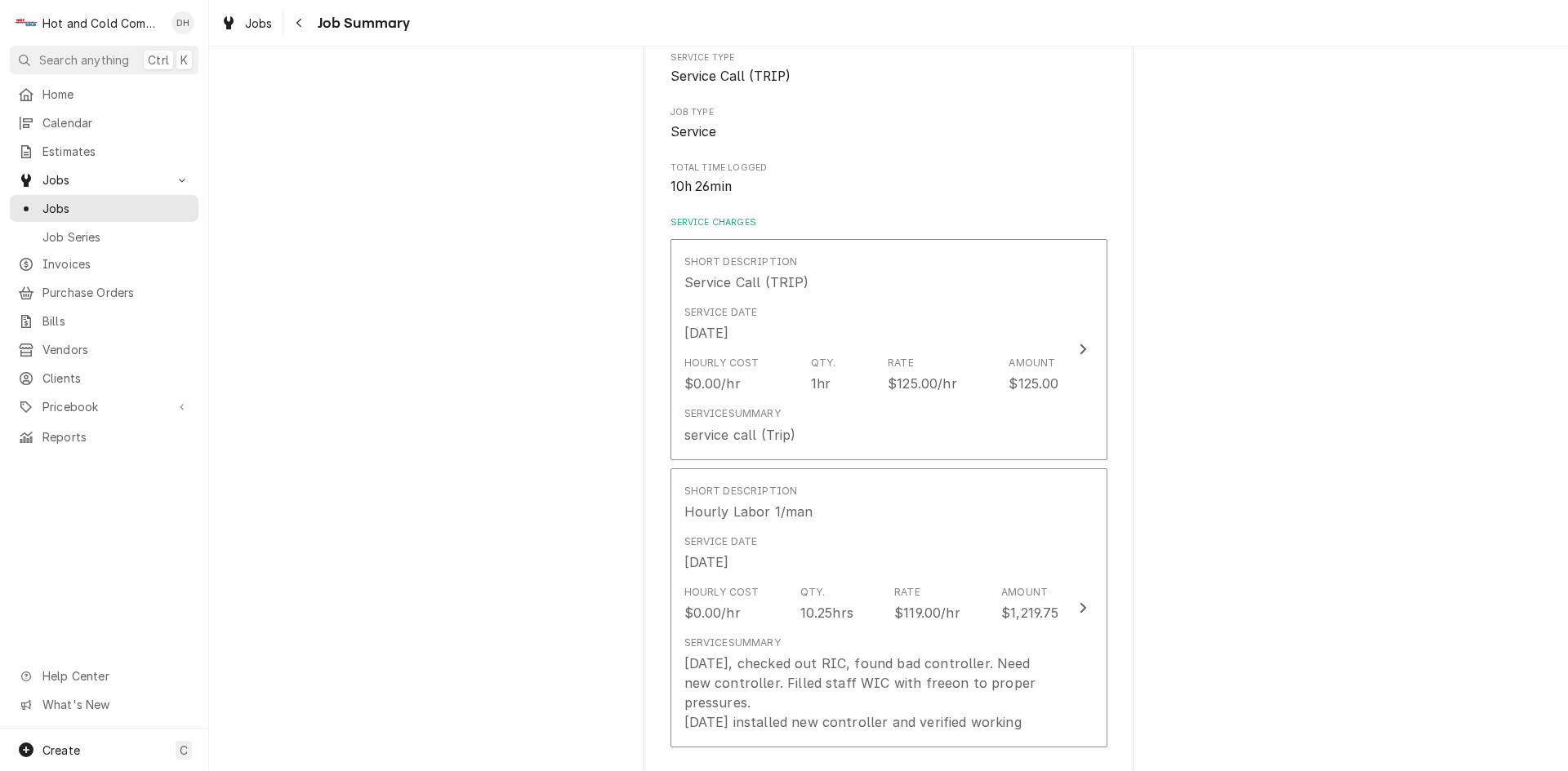
scroll to position [272, 0]
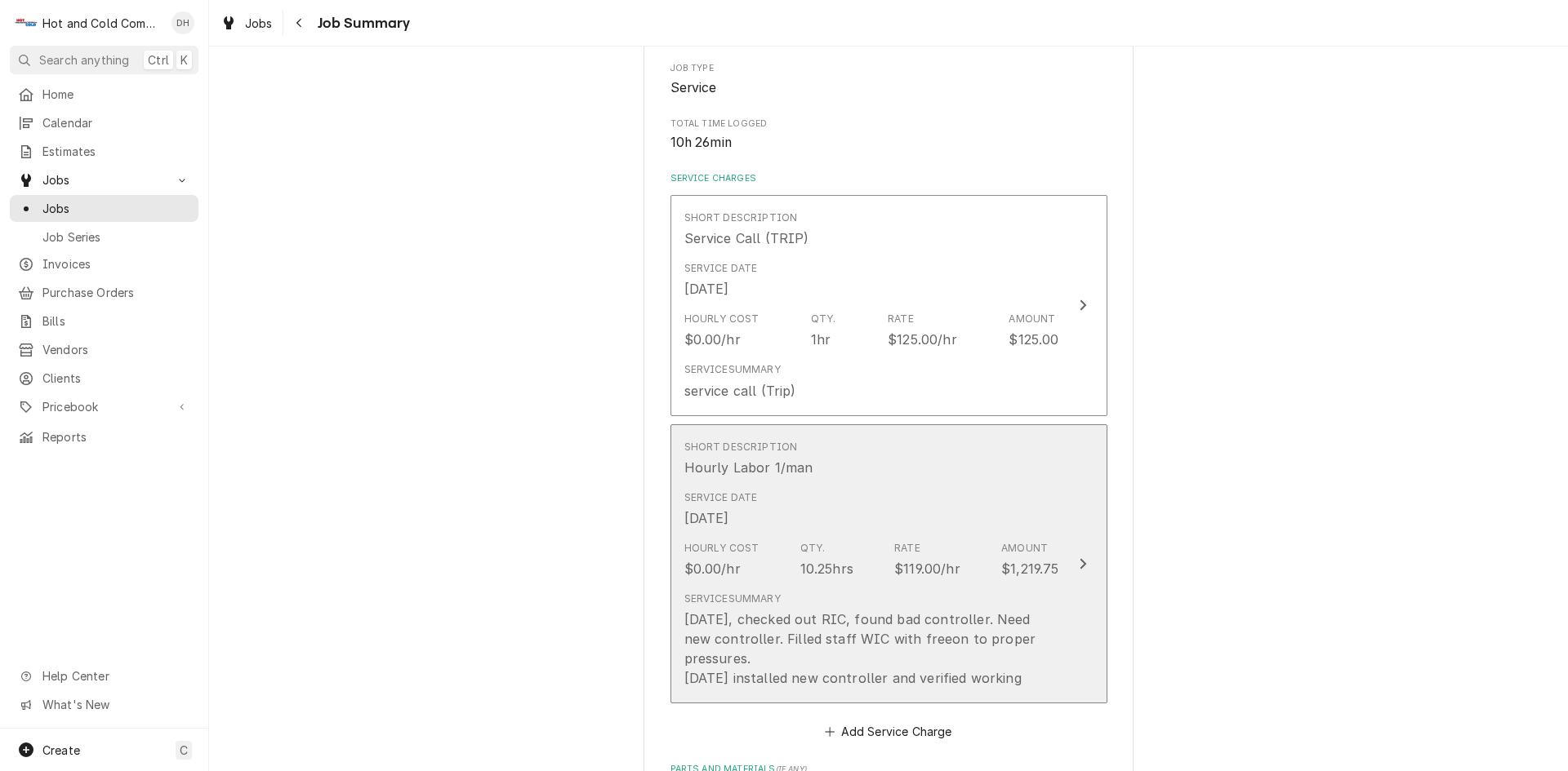
click at [1027, 472] on div "Short Description Hourly Labor 1/man" at bounding box center [872, 458] width 375 height 50
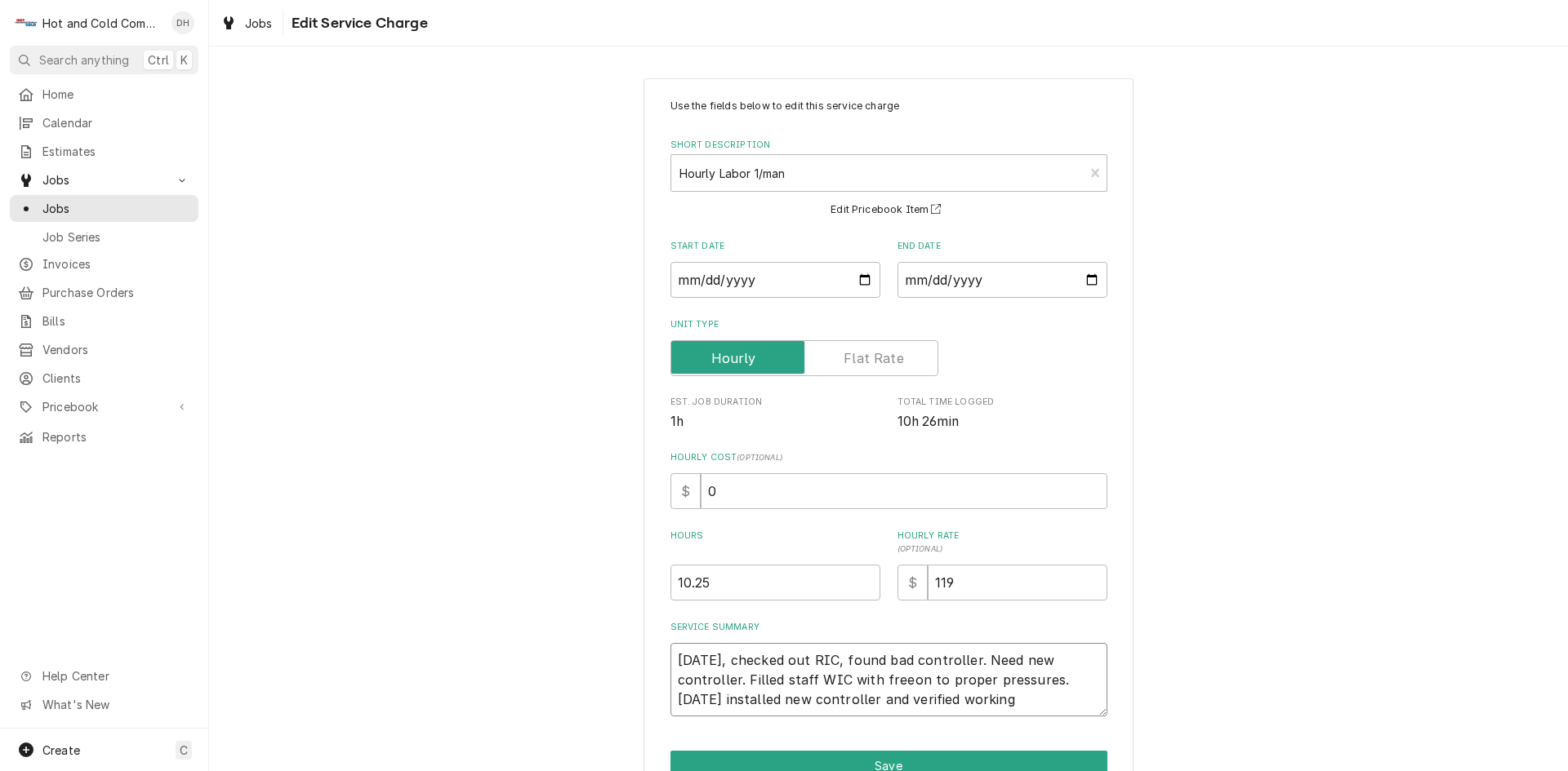
click at [1002, 657] on textarea "10-01-2025, checked out RIC, found bad controller. Need new controller. Filled …" at bounding box center [889, 680] width 437 height 74
type textarea "x"
type textarea "10-01-2025, checked out RIC, found bad controller. aNeed new controller. Filled…"
type textarea "x"
type textarea "10-01-2025, checked out RIC, found bad controller. alNeed new controller. Fille…"
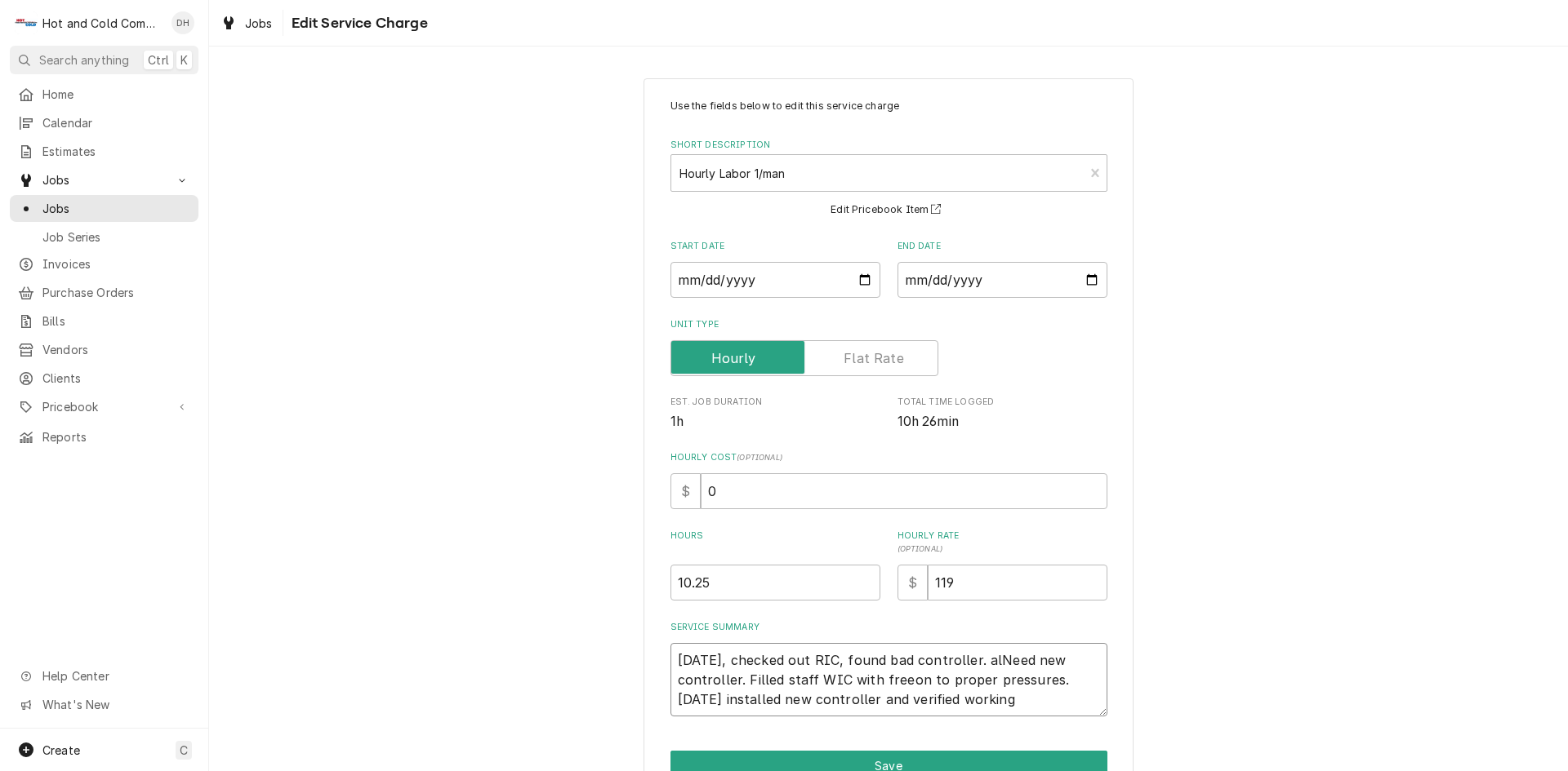
type textarea "x"
type textarea "10-01-2025, checked out RIC, found bad controller. alsNeed new controller. Fill…"
type textarea "x"
type textarea "10-01-2025, checked out RIC, found bad controller. alsoNeed new controller. Fil…"
type textarea "x"
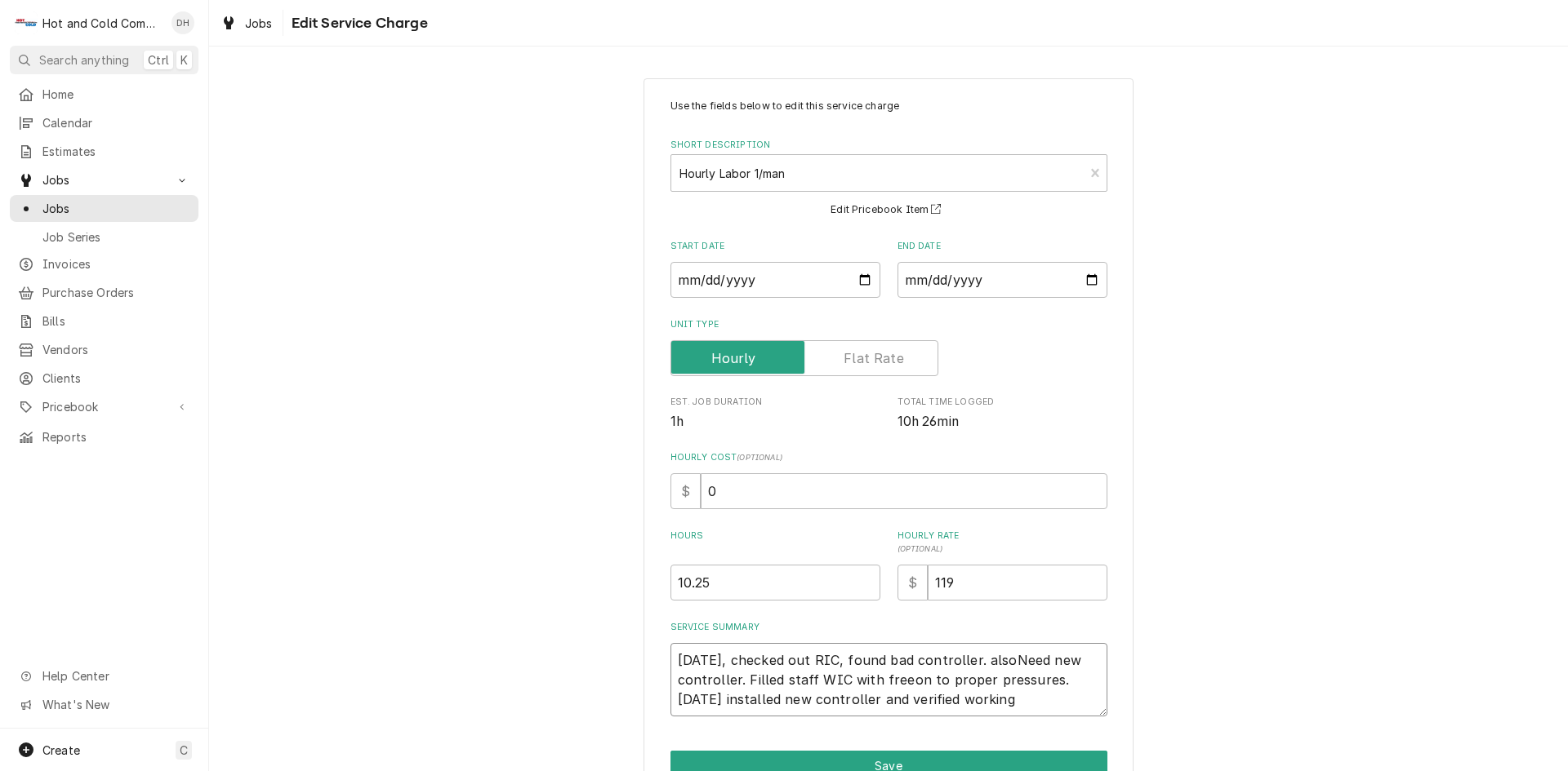
type textarea "10-01-2025, checked out RIC, found bad controller. also Need new controller. Fi…"
type textarea "x"
type textarea "10-01-2025, checked out RIC, found bad controller. also sNeed new controller. F…"
type textarea "x"
type textarea "10-01-2025, checked out RIC, found bad controller. also shNeed new controller. …"
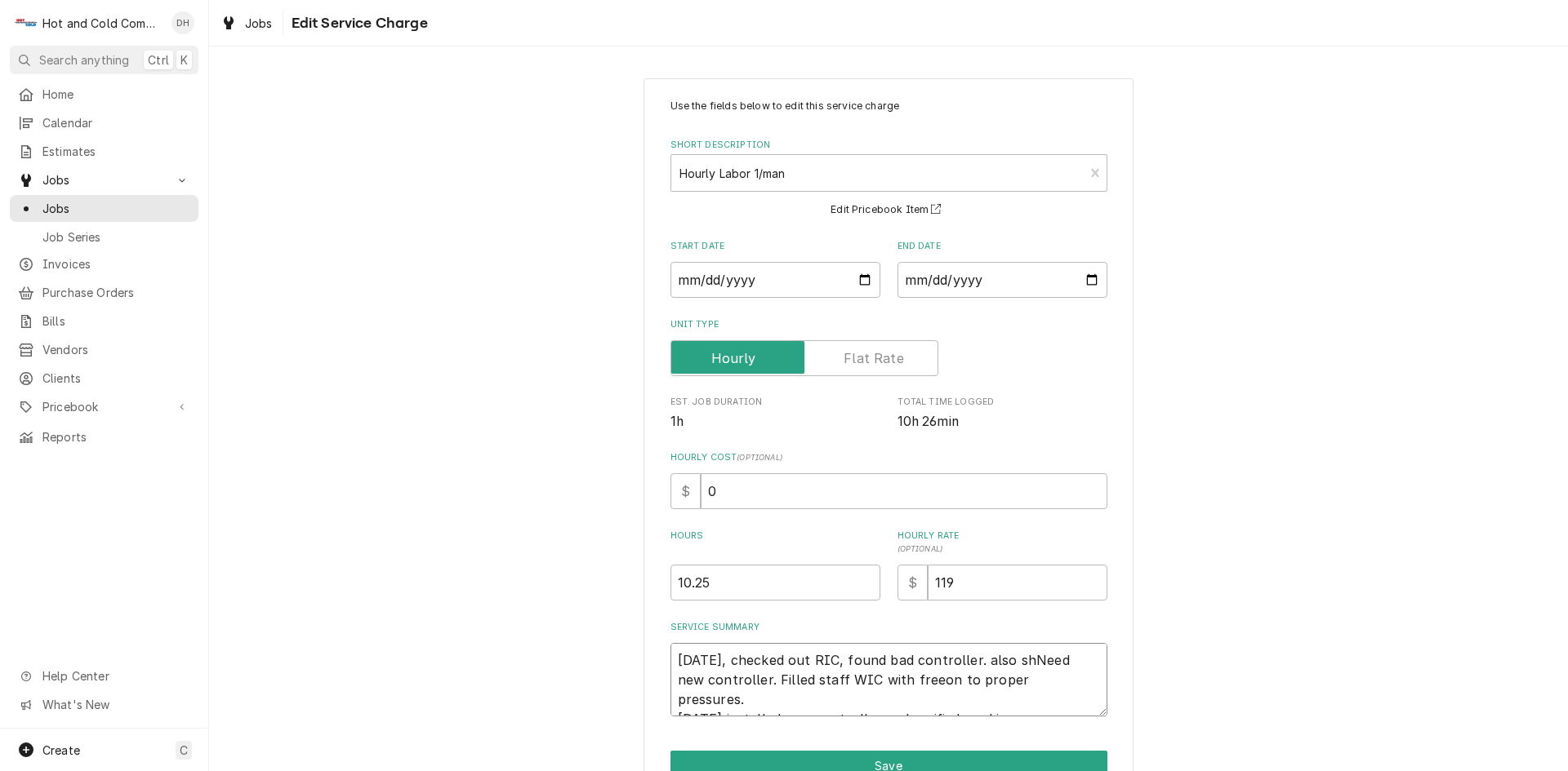
type textarea "x"
type textarea "10-01-2025, checked out RIC, found bad controller. also shoNeed new controller.…"
type textarea "x"
type textarea "10-01-2025, checked out RIC, found bad controller. also shorNeed new controller…"
type textarea "x"
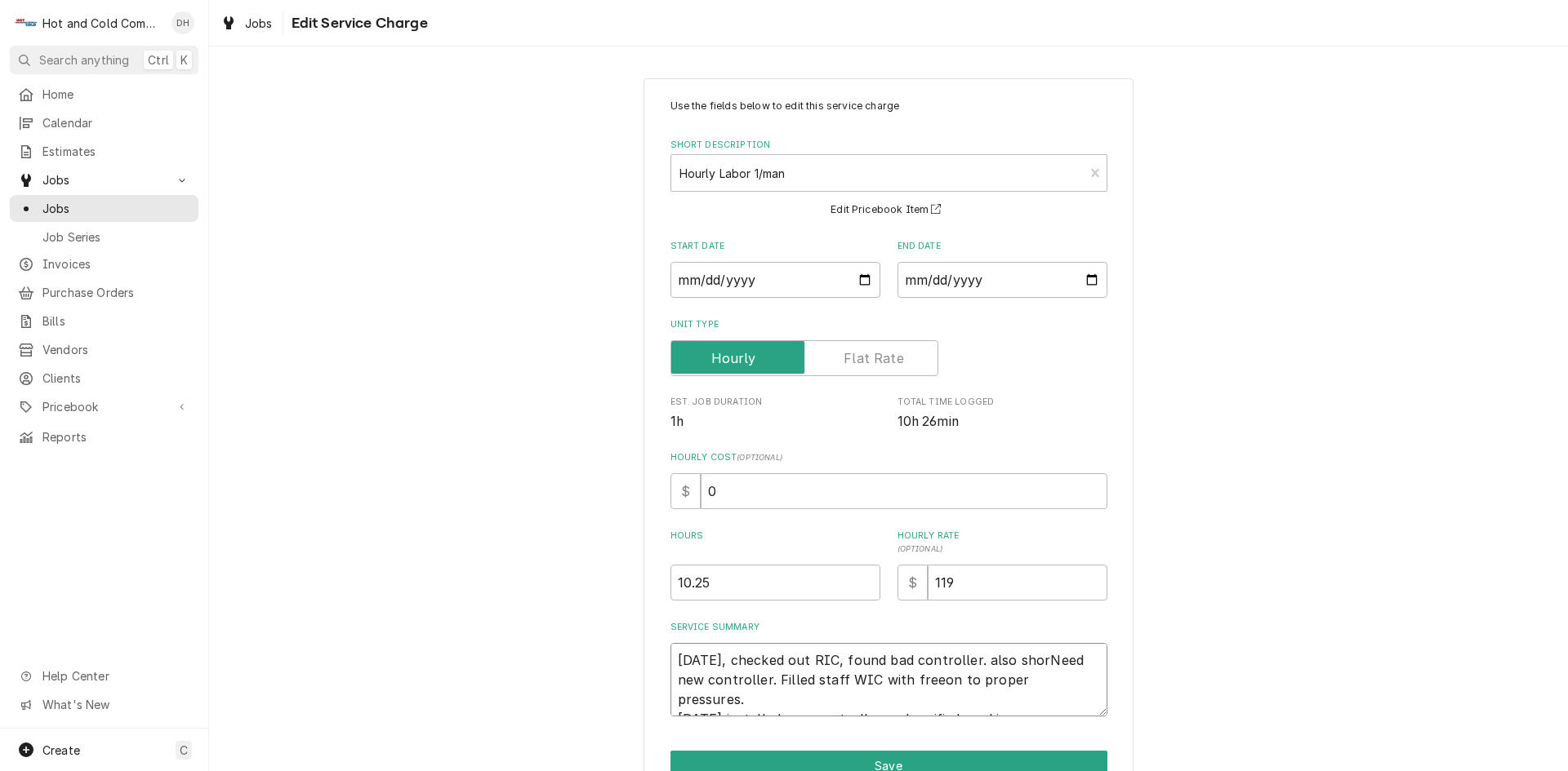
type textarea "10-01-2025, checked out RIC, found bad controller. also shortNeed new controlle…"
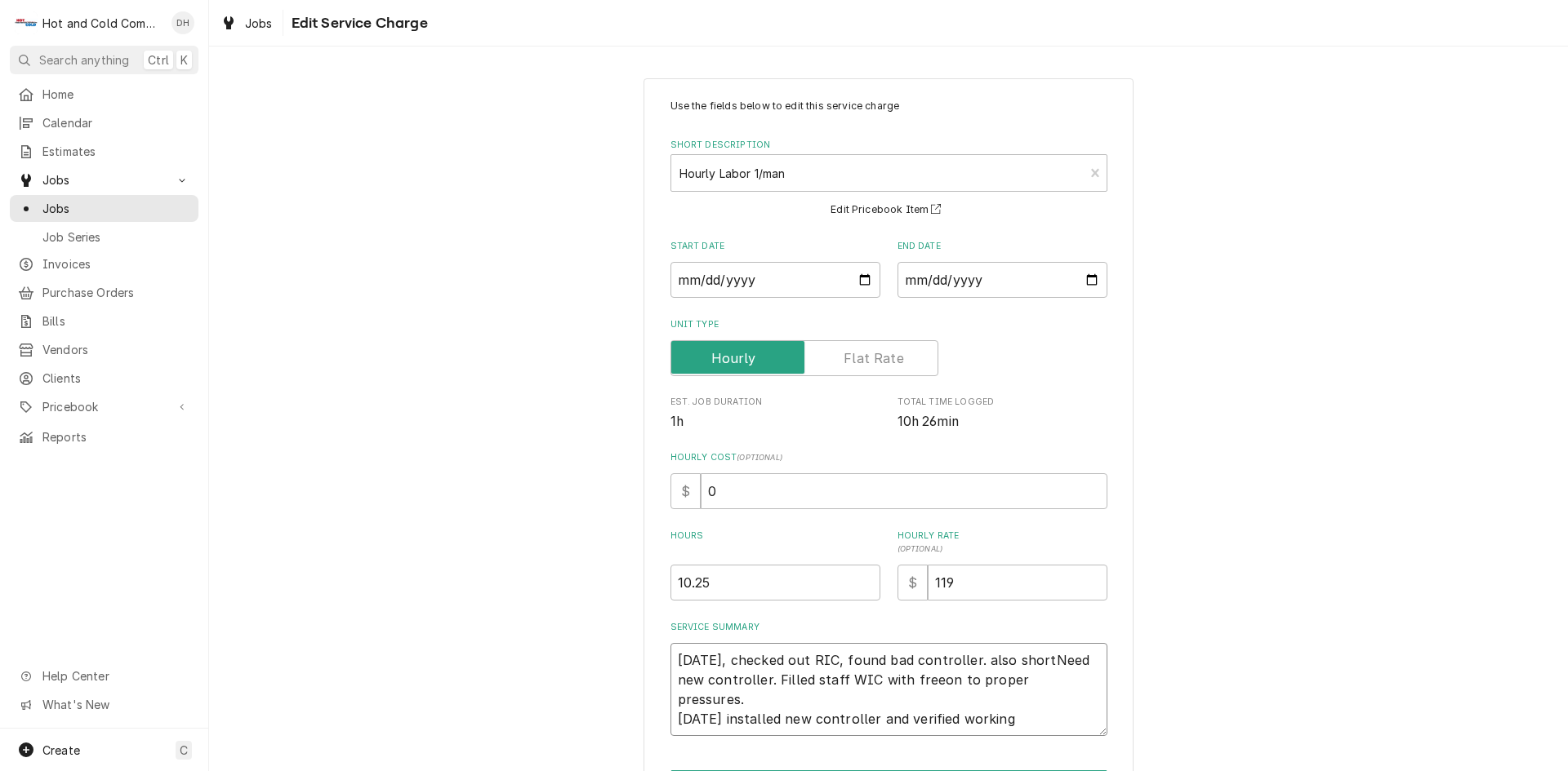
type textarea "x"
type textarea "10-01-2025, checked out RIC, found bad controller. also shorteNeed new controll…"
type textarea "x"
type textarea "10-01-2025, checked out RIC, found bad controller. also shortedNeed new control…"
type textarea "x"
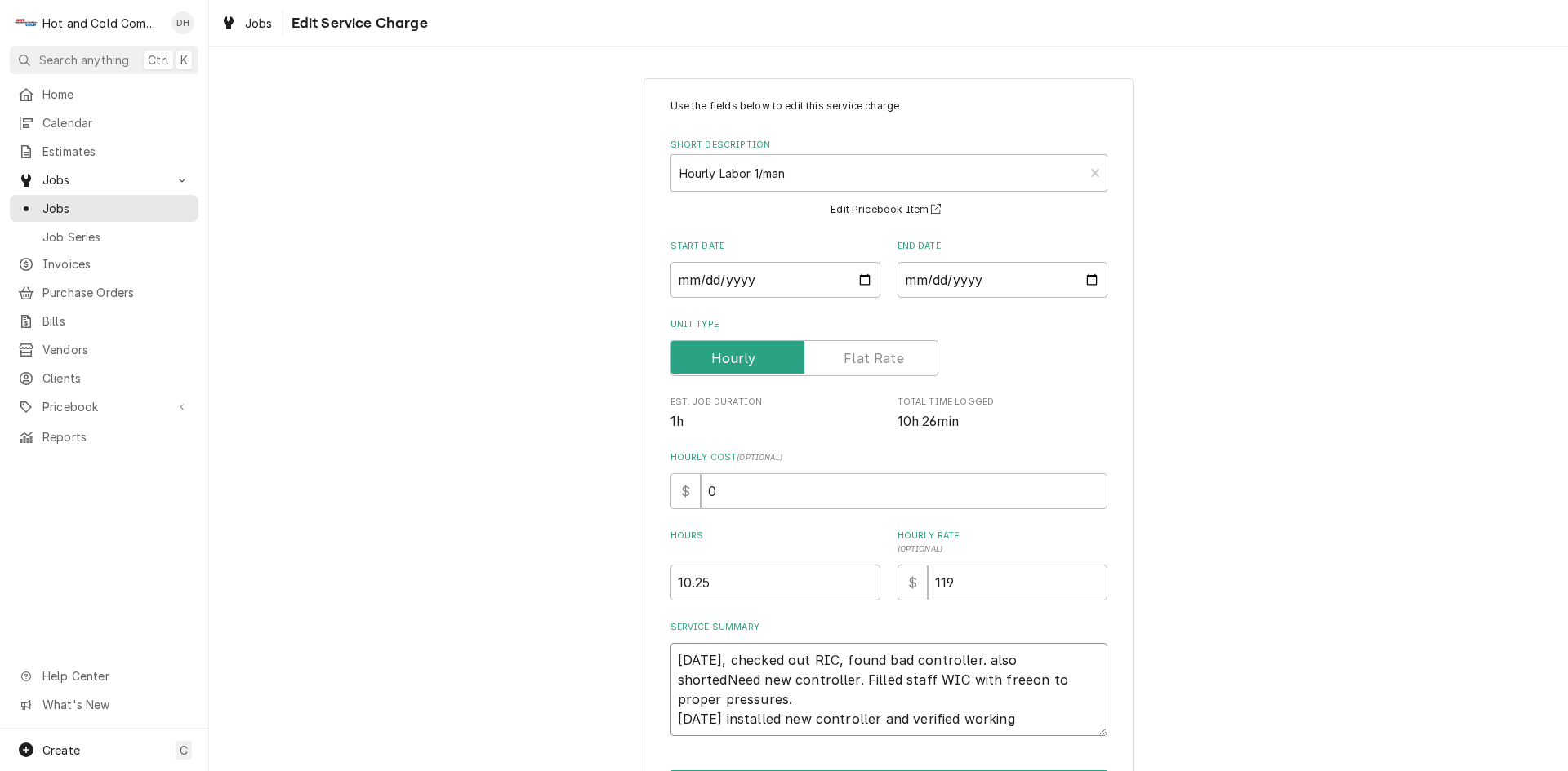
type textarea "10-01-2025, checked out RIC, found bad controller. also shorteNeed new controll…"
type textarea "x"
type textarea "10-01-2025, checked out RIC, found bad controller. also shortNeed new controlle…"
type textarea "x"
type textarea "10-01-2025, checked out RIC, found bad controller. also shorNeed new controller…"
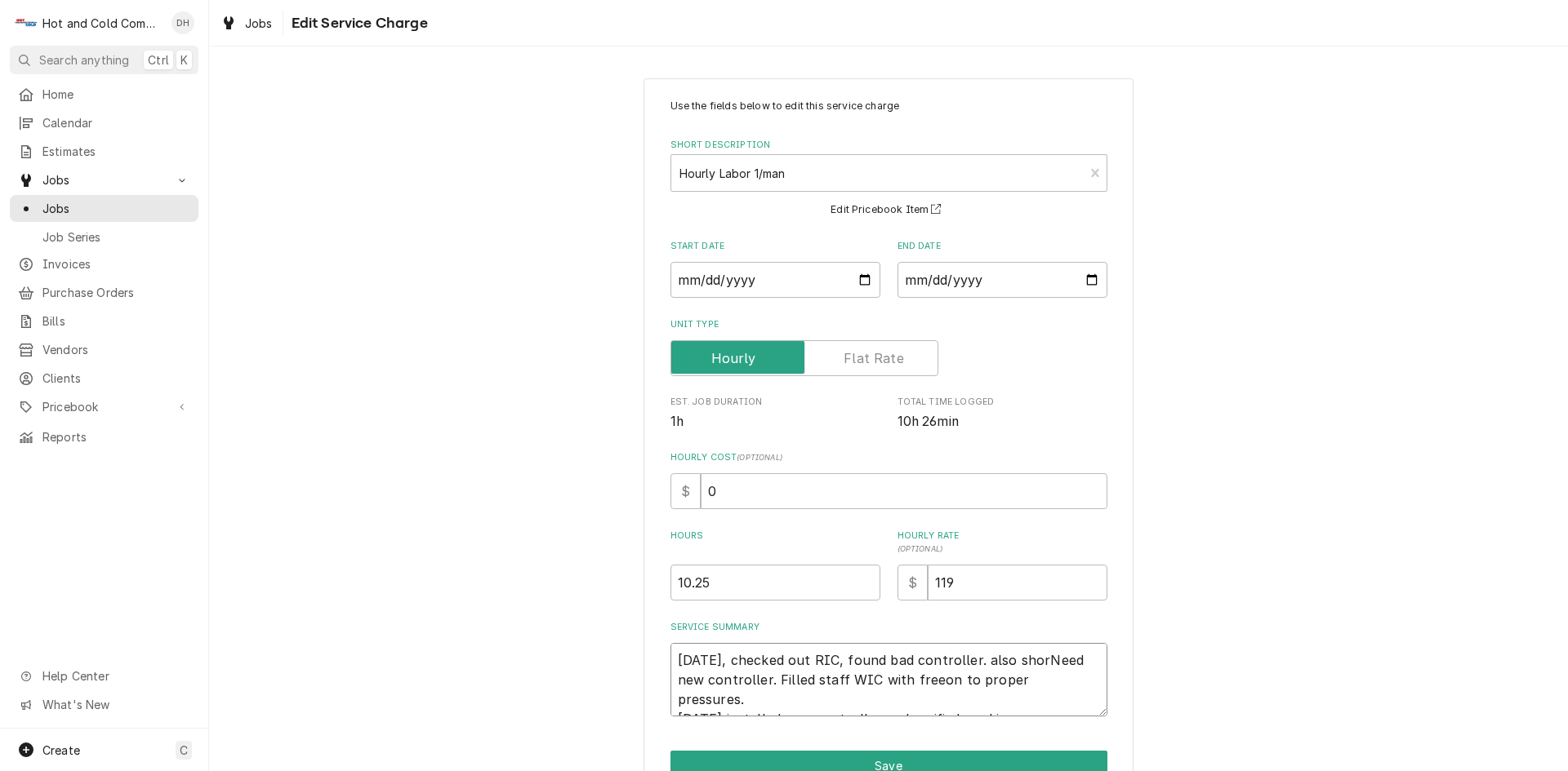
type textarea "x"
type textarea "10-01-2025, checked out RIC, found bad controller. also shoNeed new controller.…"
type textarea "x"
type textarea "10-01-2025, checked out RIC, found bad controller. also shNeed new controller. …"
type textarea "x"
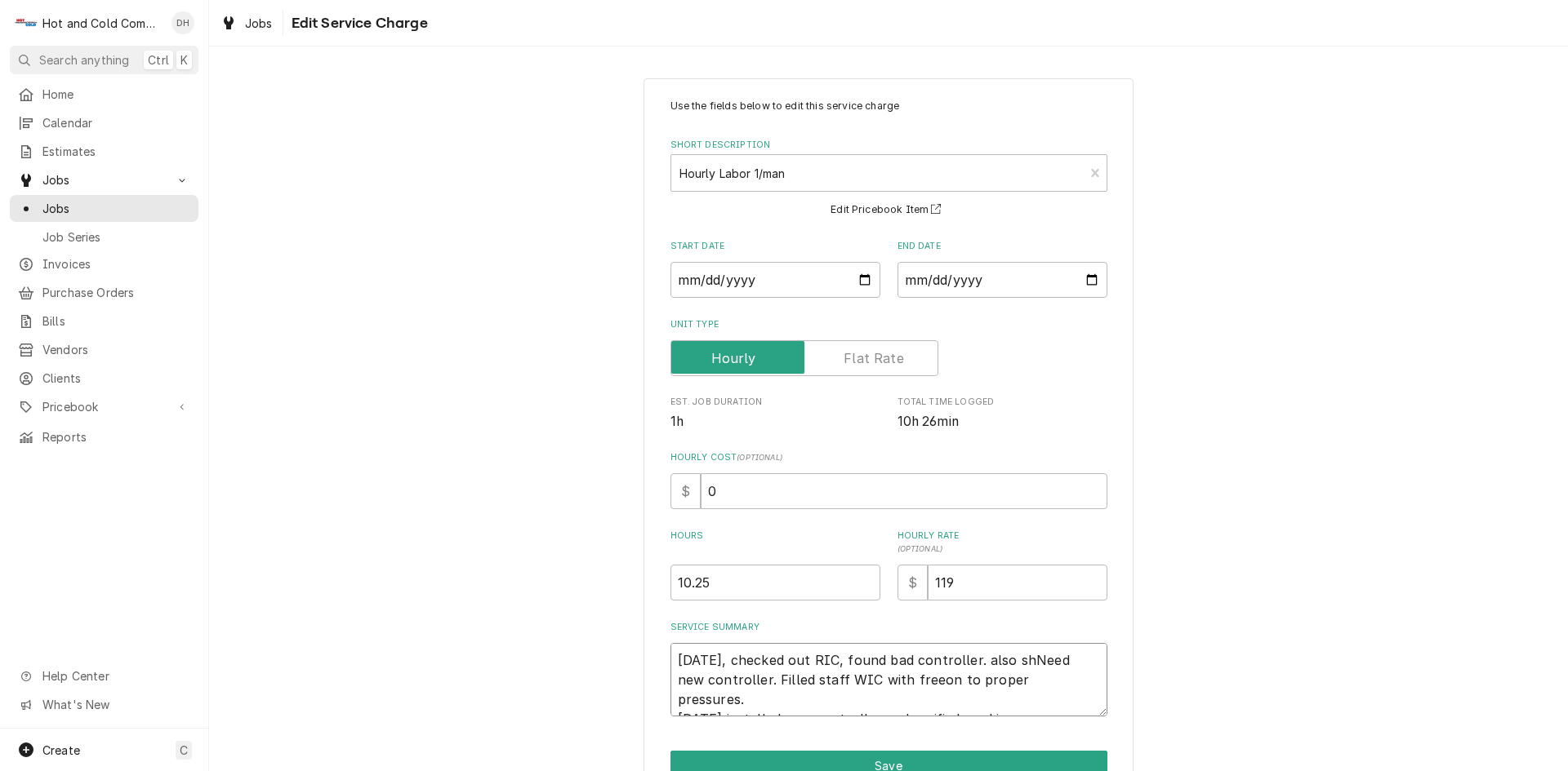
type textarea "10-01-2025, checked out RIC, found bad controller. also sNeed new controller. F…"
type textarea "x"
type textarea "10-01-2025, checked out RIC, found bad controller. also Need new controller. Fi…"
type textarea "x"
type textarea "10-01-2025, checked out RIC, found bad controller. also bNeed new controller. F…"
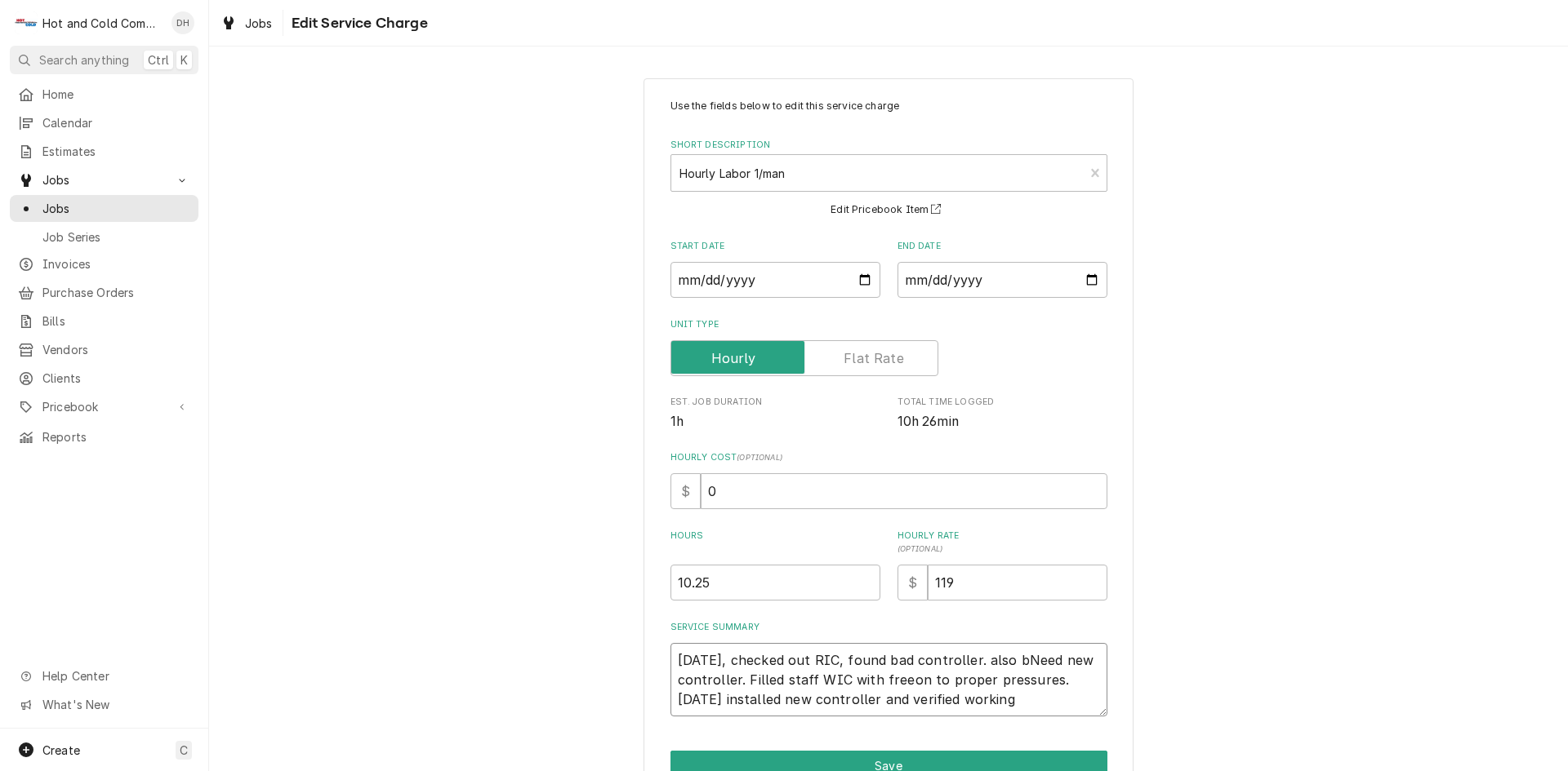
type textarea "x"
type textarea "10-01-2025, checked out RIC, found bad controller. also brNeed new controller. …"
type textarea "x"
type textarea "10-01-2025, checked out RIC, found bad controller. also broNeed new controller.…"
type textarea "x"
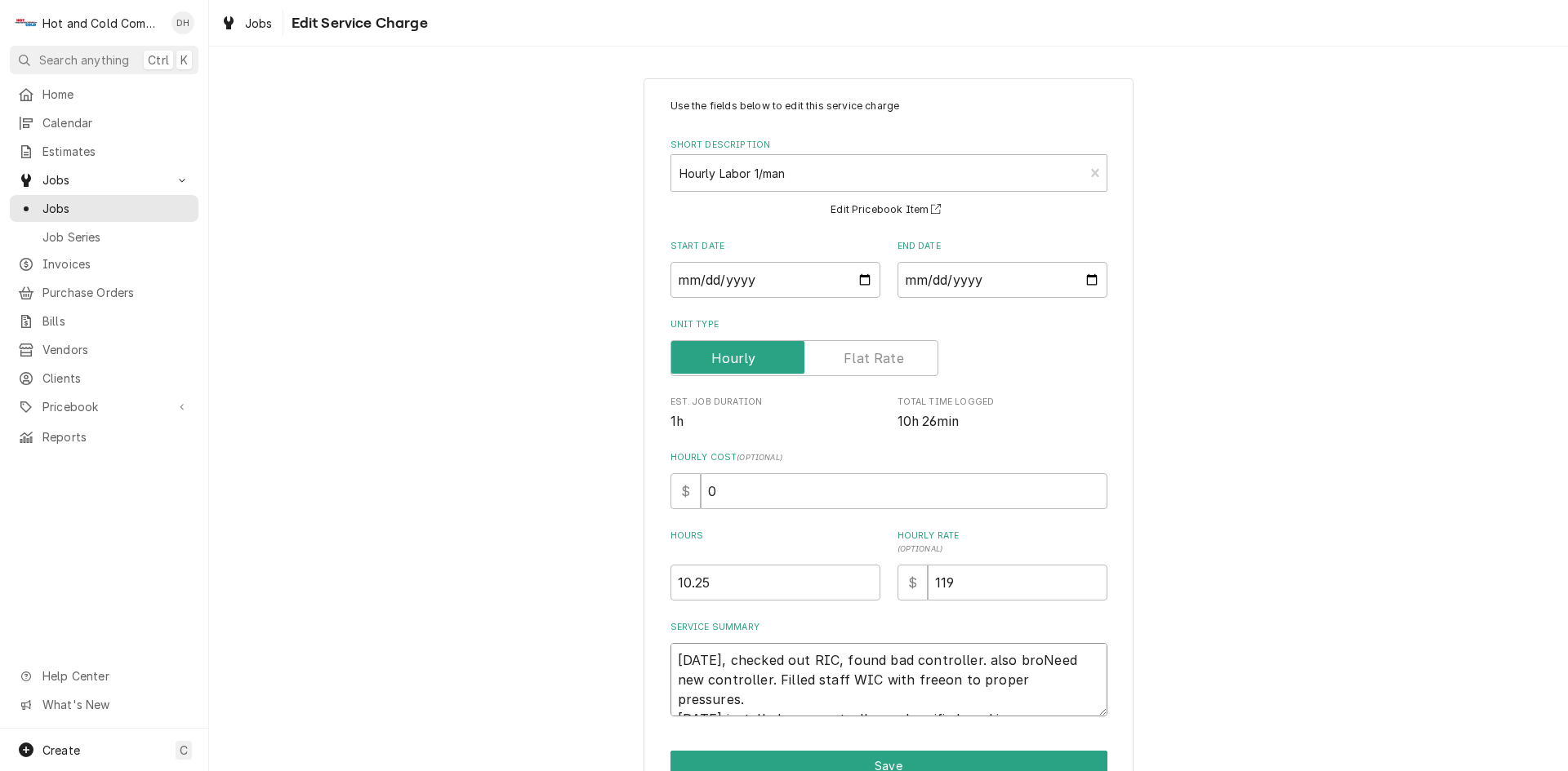
type textarea "10-01-2025, checked out RIC, found bad controller. also brokNeed new controller…"
type textarea "x"
type textarea "10-01-2025, checked out RIC, found bad controller. also brokeNeed new controlle…"
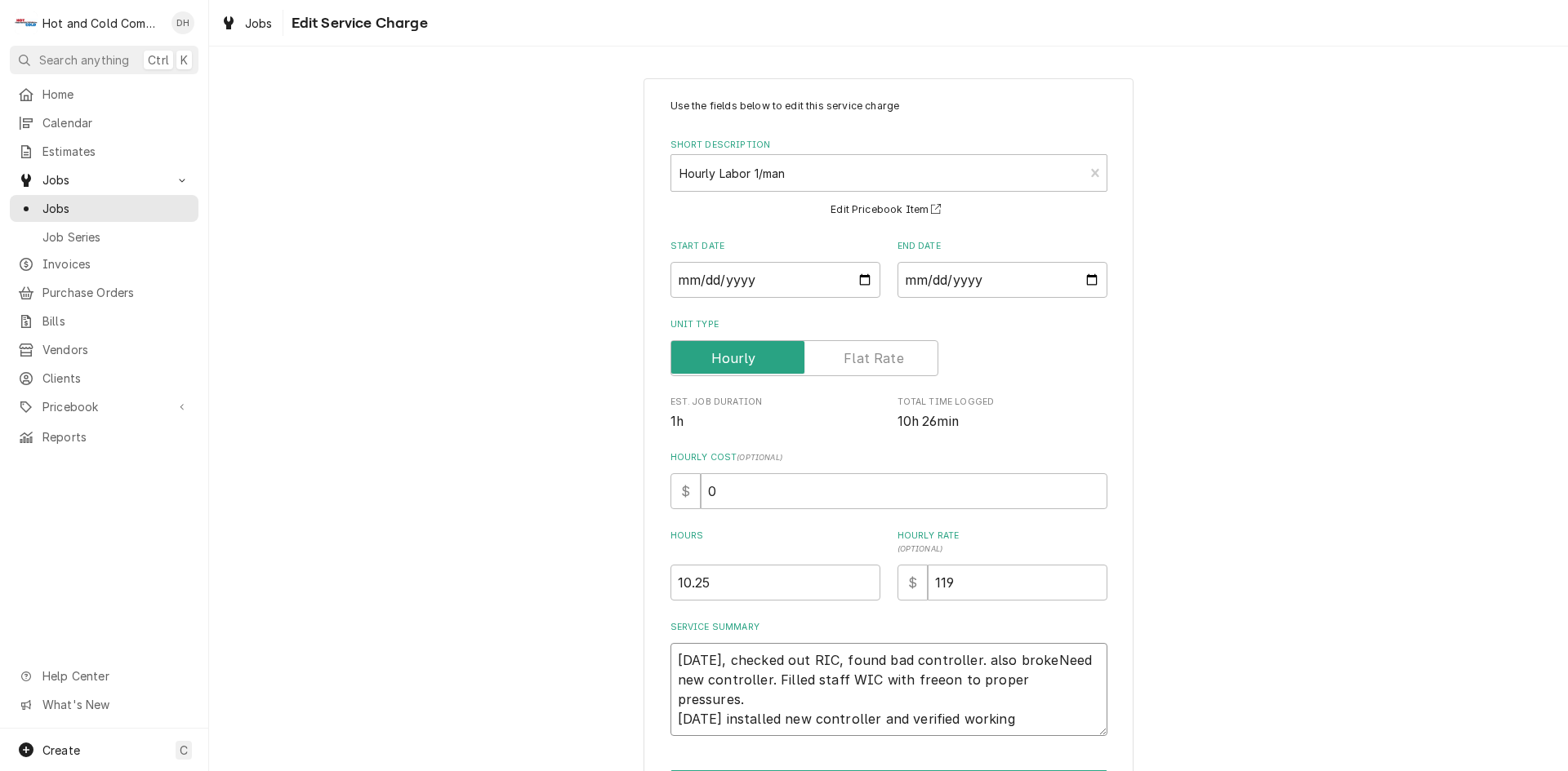
type textarea "x"
type textarea "10-01-2025, checked out RIC, found bad controller. also broke Need new controll…"
type textarea "x"
type textarea "10-01-2025, checked out RIC, found bad controller. also broke wNeed new control…"
type textarea "x"
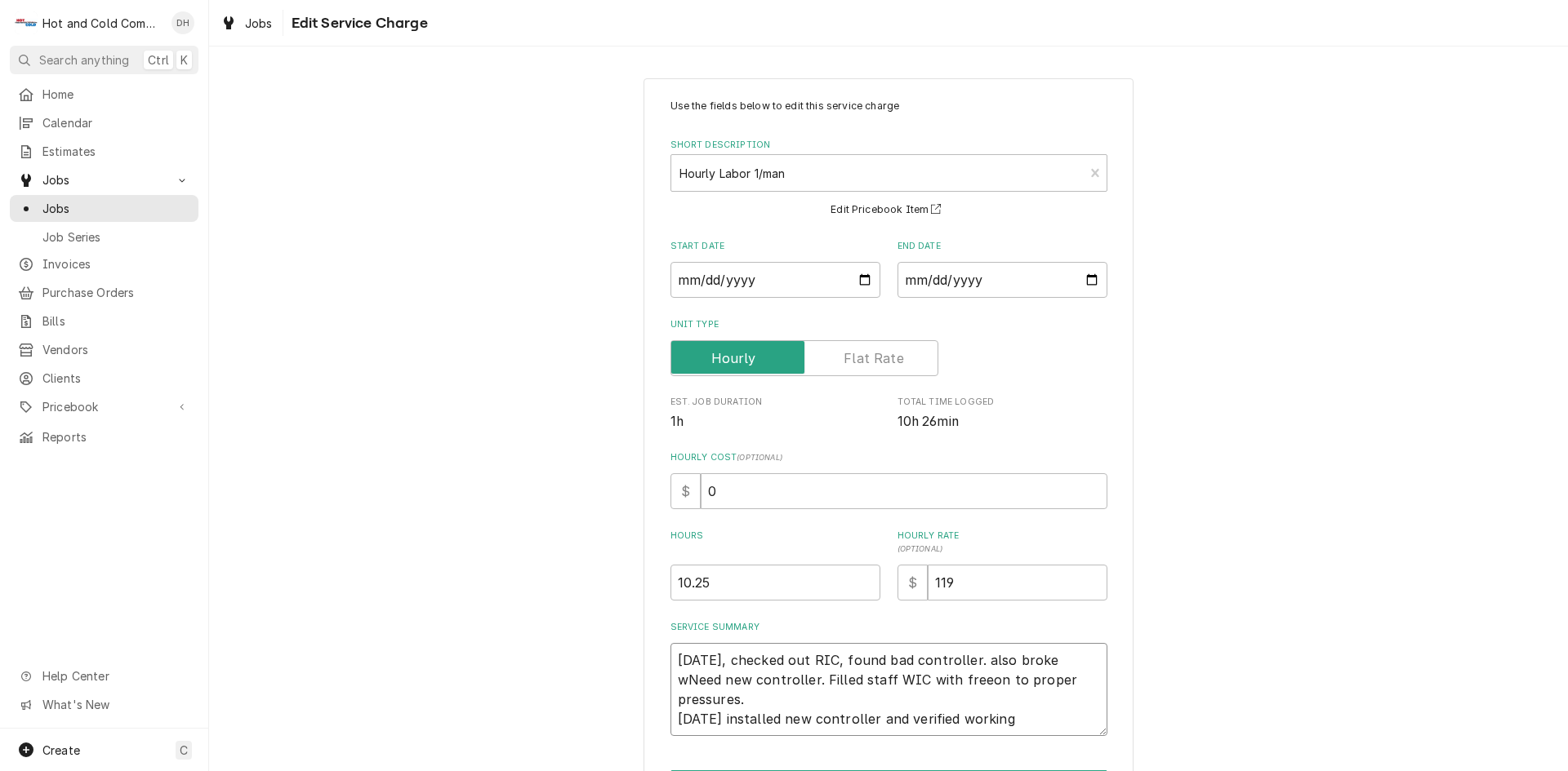
type textarea "10-01-2025, checked out RIC, found bad controller. also broke wiNeed new contro…"
type textarea "x"
type textarea "10-01-2025, checked out RIC, found bad controller. also broke wirNeed new contr…"
type textarea "x"
type textarea "10-01-2025, checked out RIC, found bad controller. also broke wireNeed new cont…"
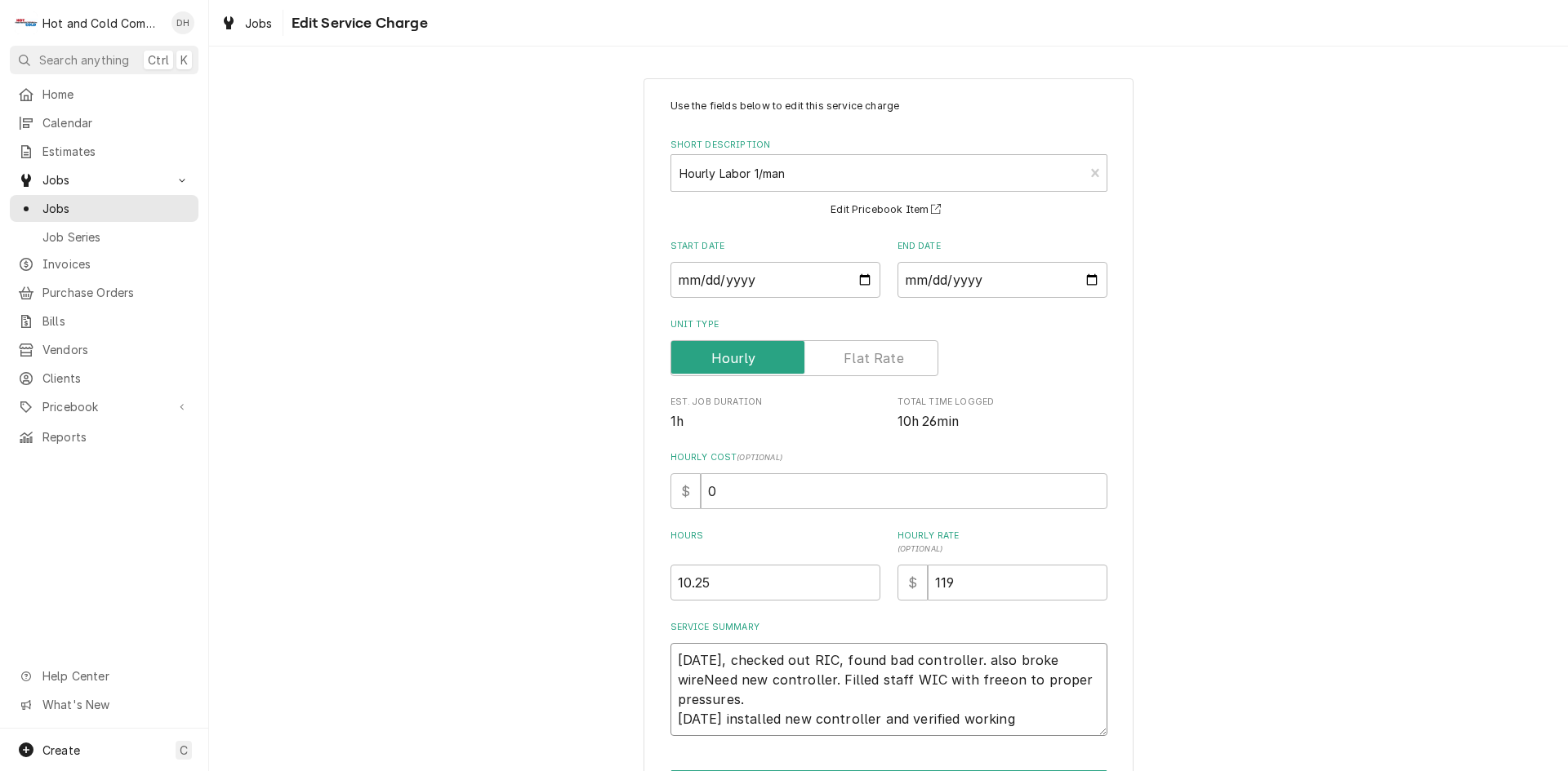
type textarea "x"
type textarea "10-01-2025, checked out RIC, found bad controller. also broke wire Need new con…"
type textarea "x"
type textarea "10-01-2025, checked out RIC, found bad controller. also broke wire iNeed new co…"
type textarea "x"
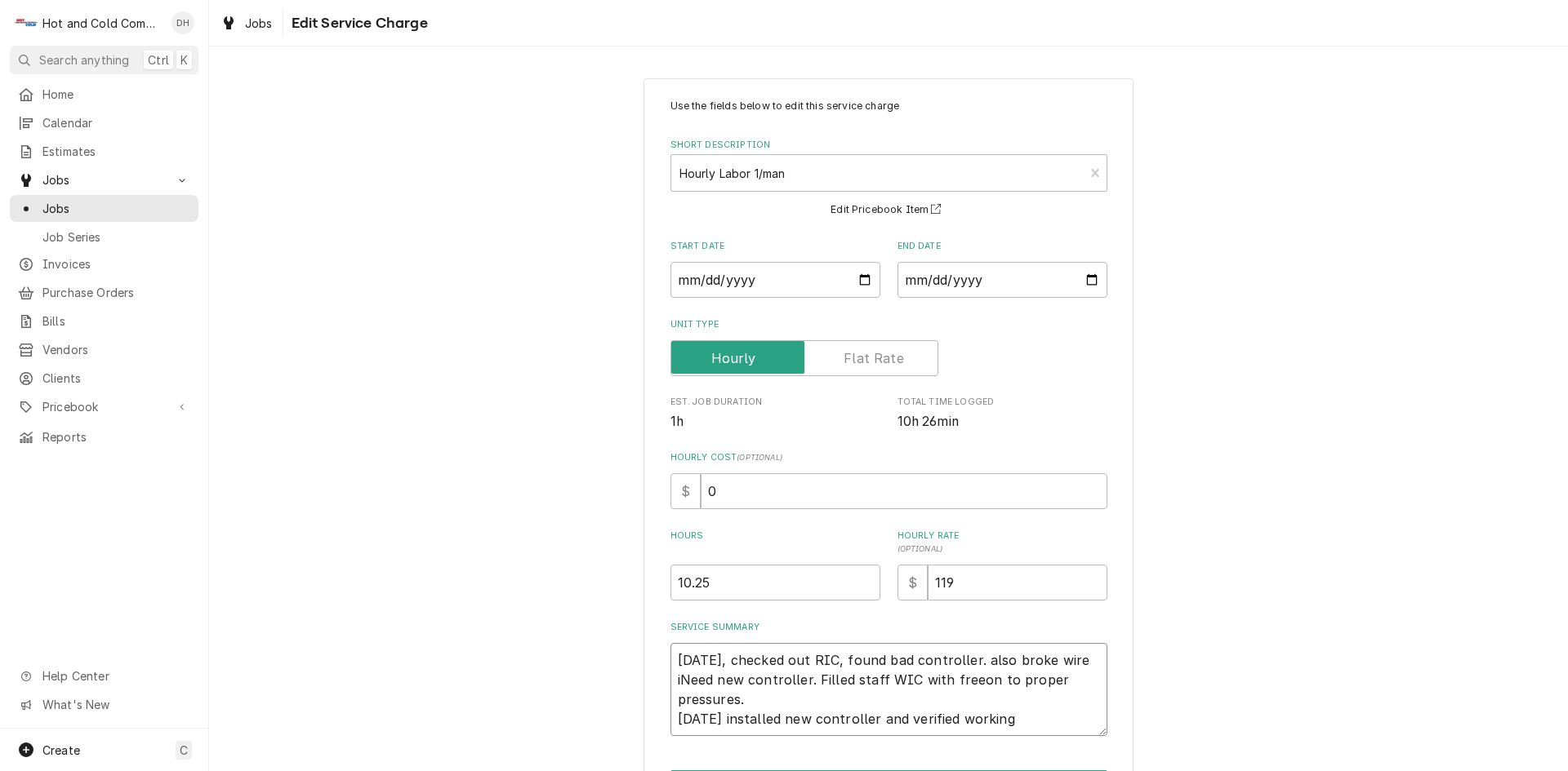
type textarea "10-01-2025, checked out RIC, found bad controller. also broke wire inNeed new c…"
type textarea "x"
type textarea "10-01-2025, checked out RIC, found bad controller. also broke wire in Need new …"
type textarea "x"
type textarea "10-01-2025, checked out RIC, found bad controller. also broke wire in cNeed new…"
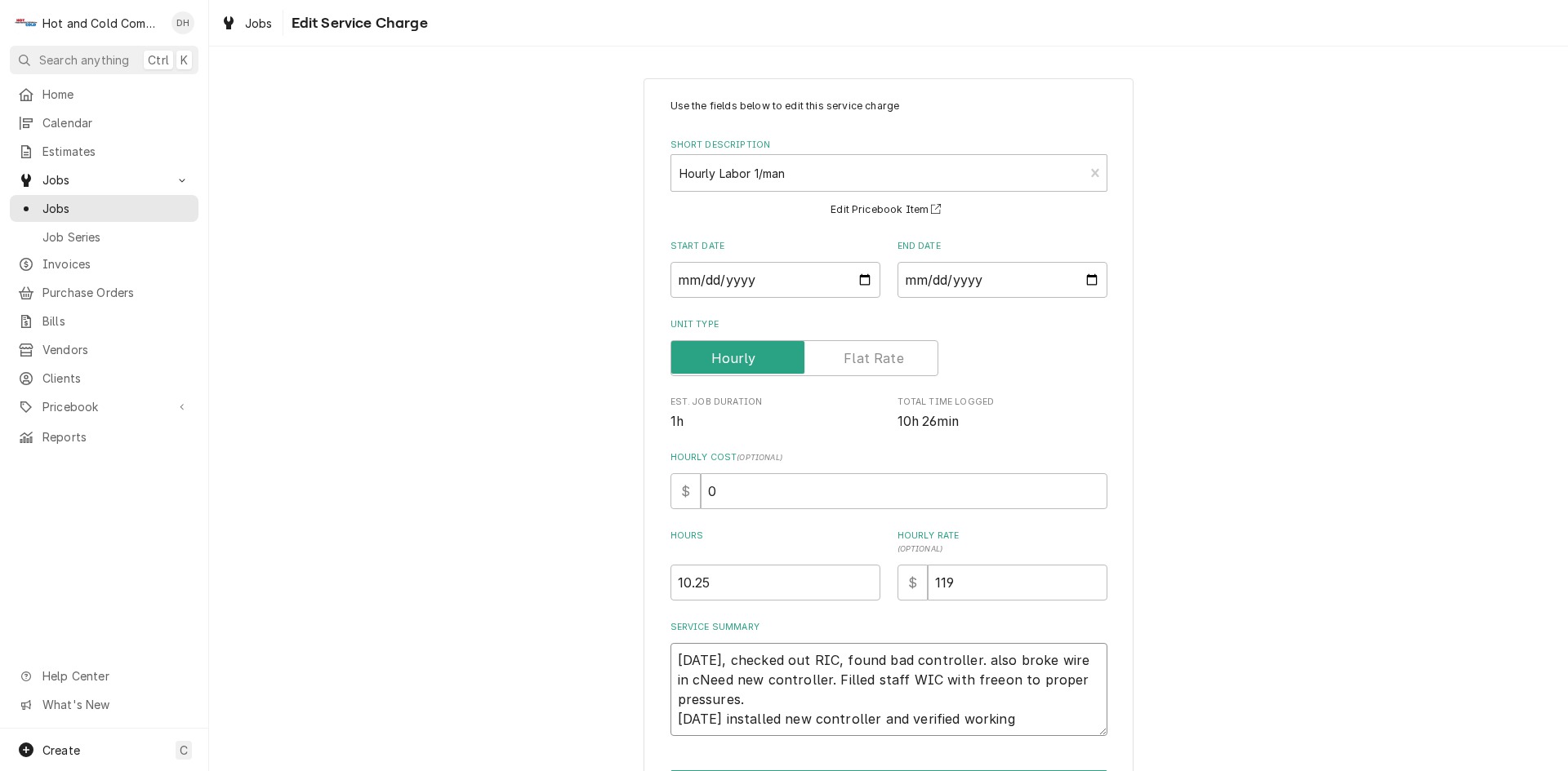
type textarea "x"
type textarea "10-01-2025, checked out RIC, found bad controller. also broke wire in caNeed ne…"
type textarea "x"
type textarea "10-01-2025, checked out RIC, found bad controller. also broke wire in cabNeed n…"
type textarea "x"
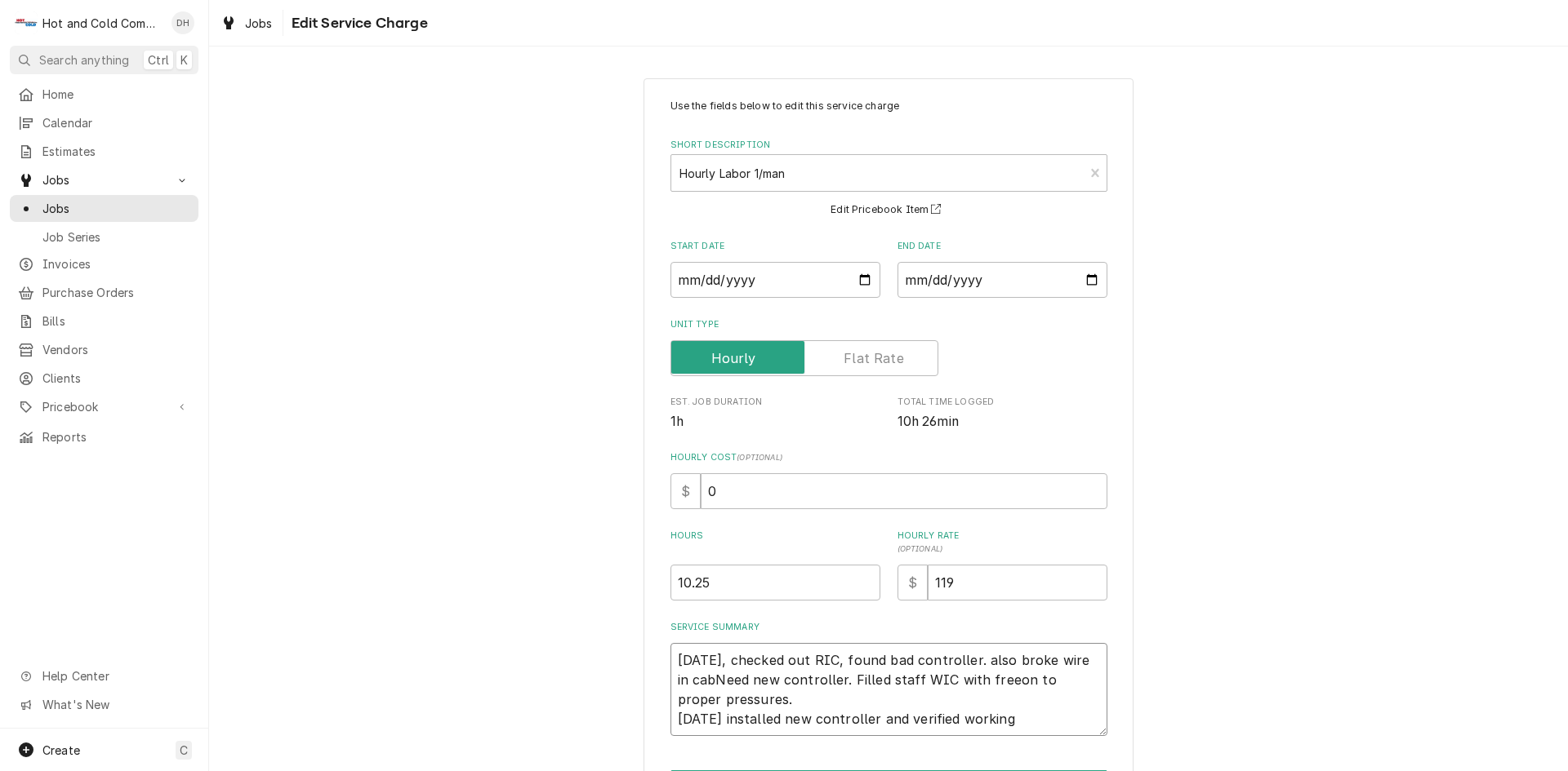
type textarea "10-01-2025, checked out RIC, found bad controller. also broke wire in cabiNeed …"
type textarea "x"
type textarea "10-01-2025, checked out RIC, found bad controller. also broke wire in cabinNeed…"
type textarea "x"
type textarea "10-01-2025, checked out RIC, found bad controller. also broke wire in cabineNee…"
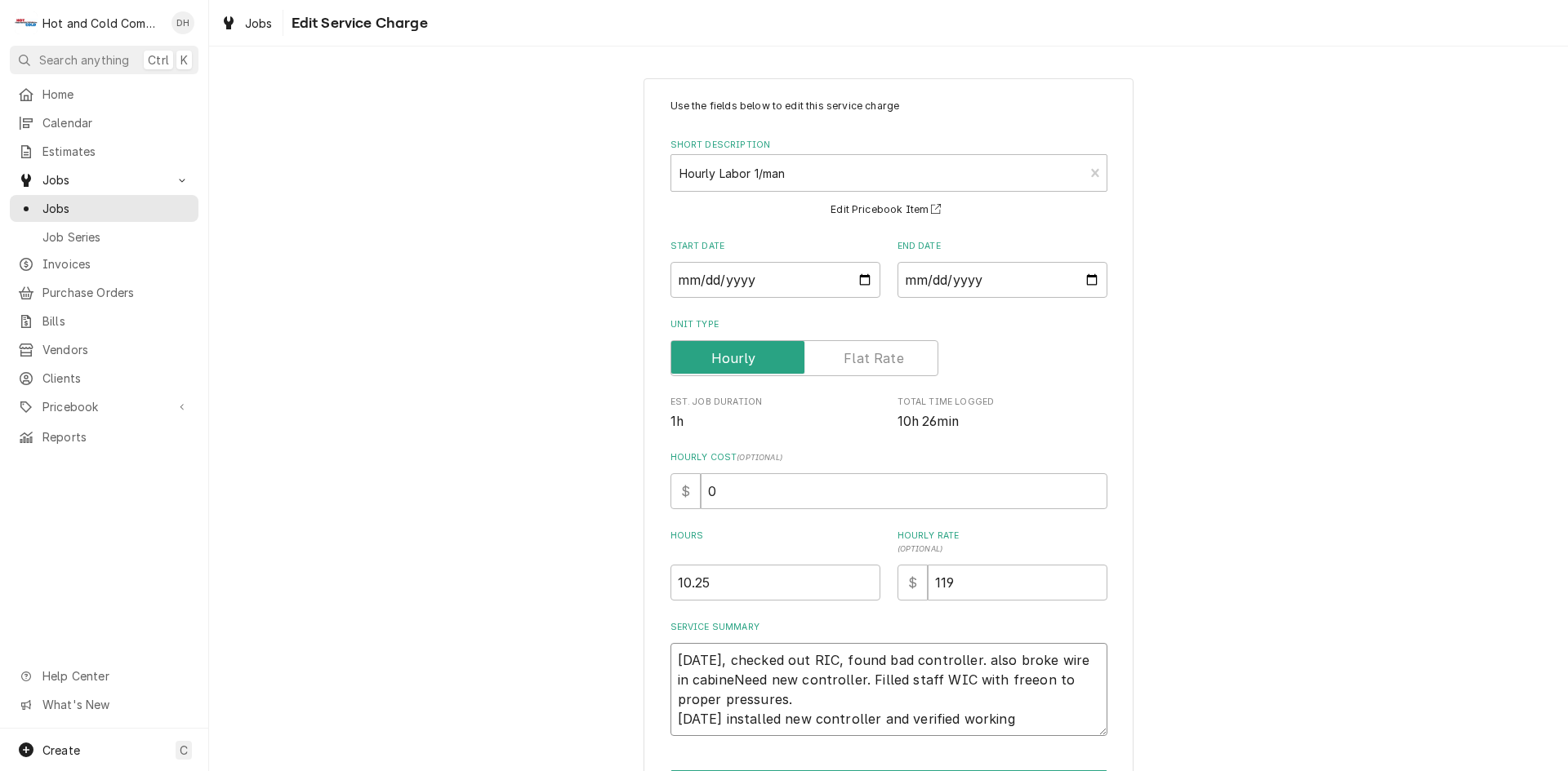
type textarea "x"
type textarea "10-01-2025, checked out RIC, found bad controller. also broke wire in cabinetNe…"
type textarea "x"
type textarea "10-01-2025, checked out RIC, found bad controller. also broke wire in cabinet N…"
type textarea "x"
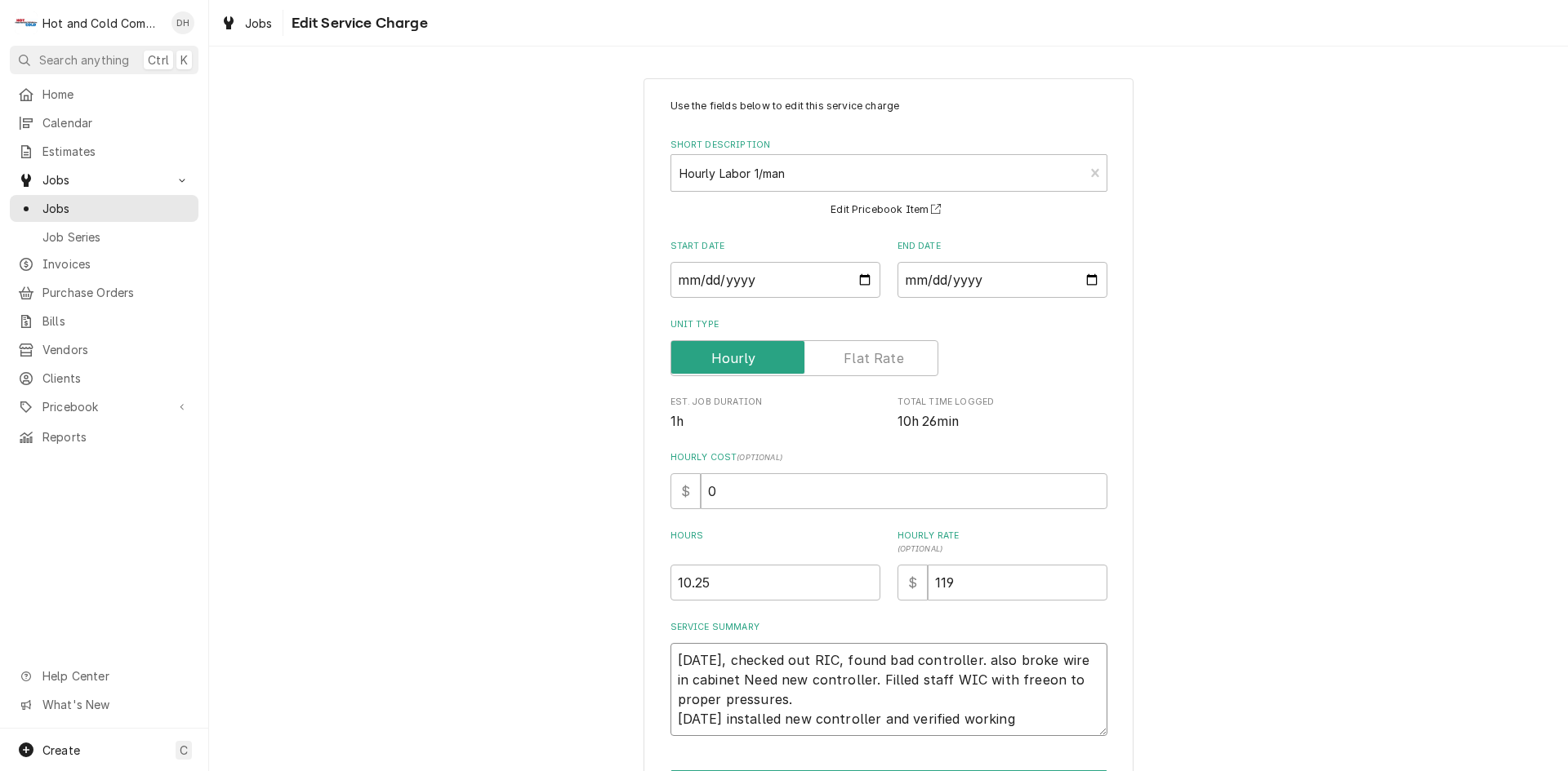
type textarea "10-01-2025, checked out RIC, found bad controller. also broke wire in cabinet r…"
type textarea "x"
type textarea "10-01-2025, checked out RIC, found bad controller. also broke wire in cabinet r…"
type textarea "x"
type textarea "10-01-2025, checked out RIC, found bad controller. also broke wire in cabinet r…"
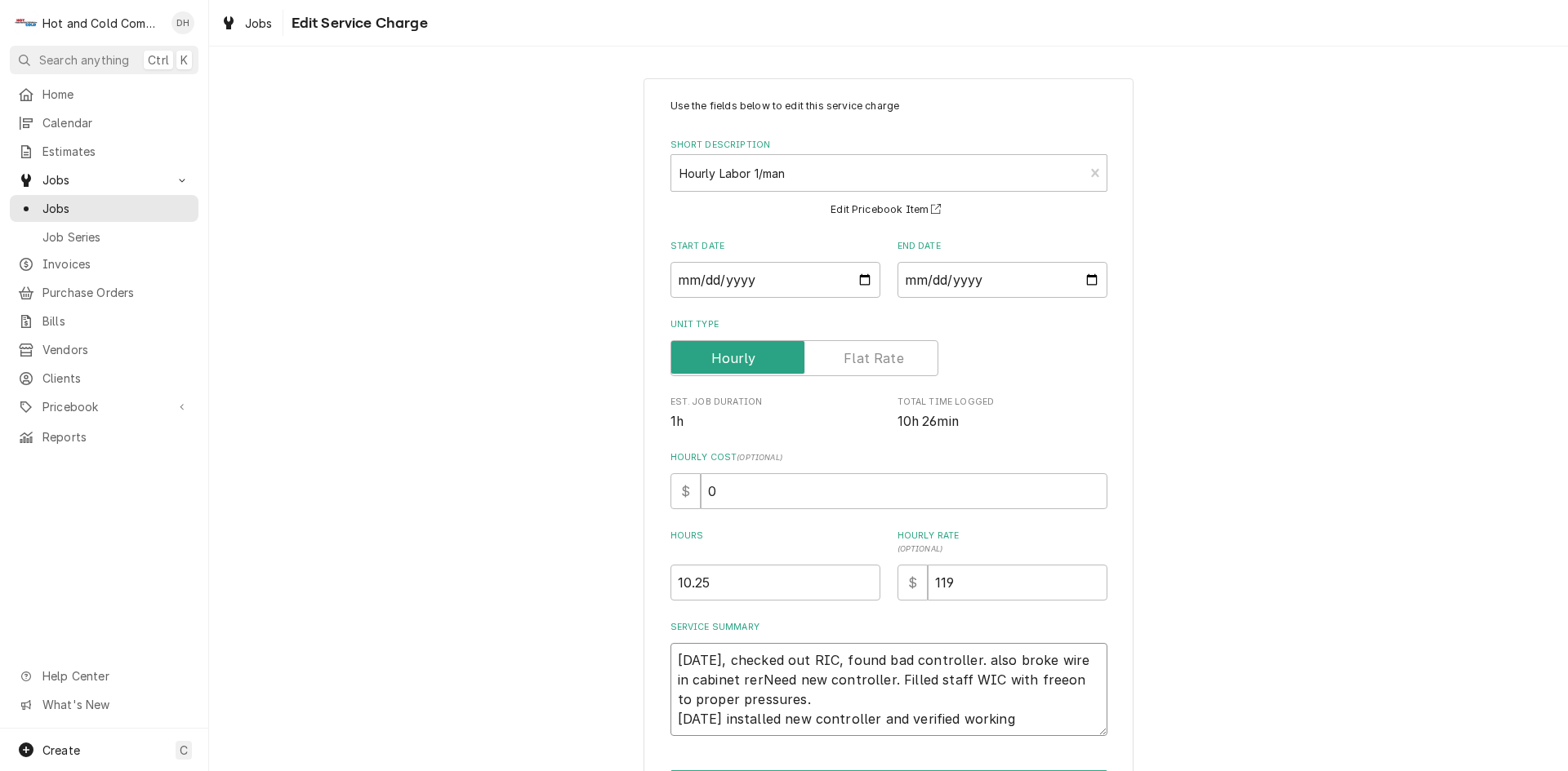
type textarea "x"
type textarea "10-01-2025, checked out RIC, found bad controller. also broke wire in cabinet r…"
type textarea "x"
type textarea "10-01-2025, checked out RIC, found bad controller. also broke wire in cabinet r…"
type textarea "x"
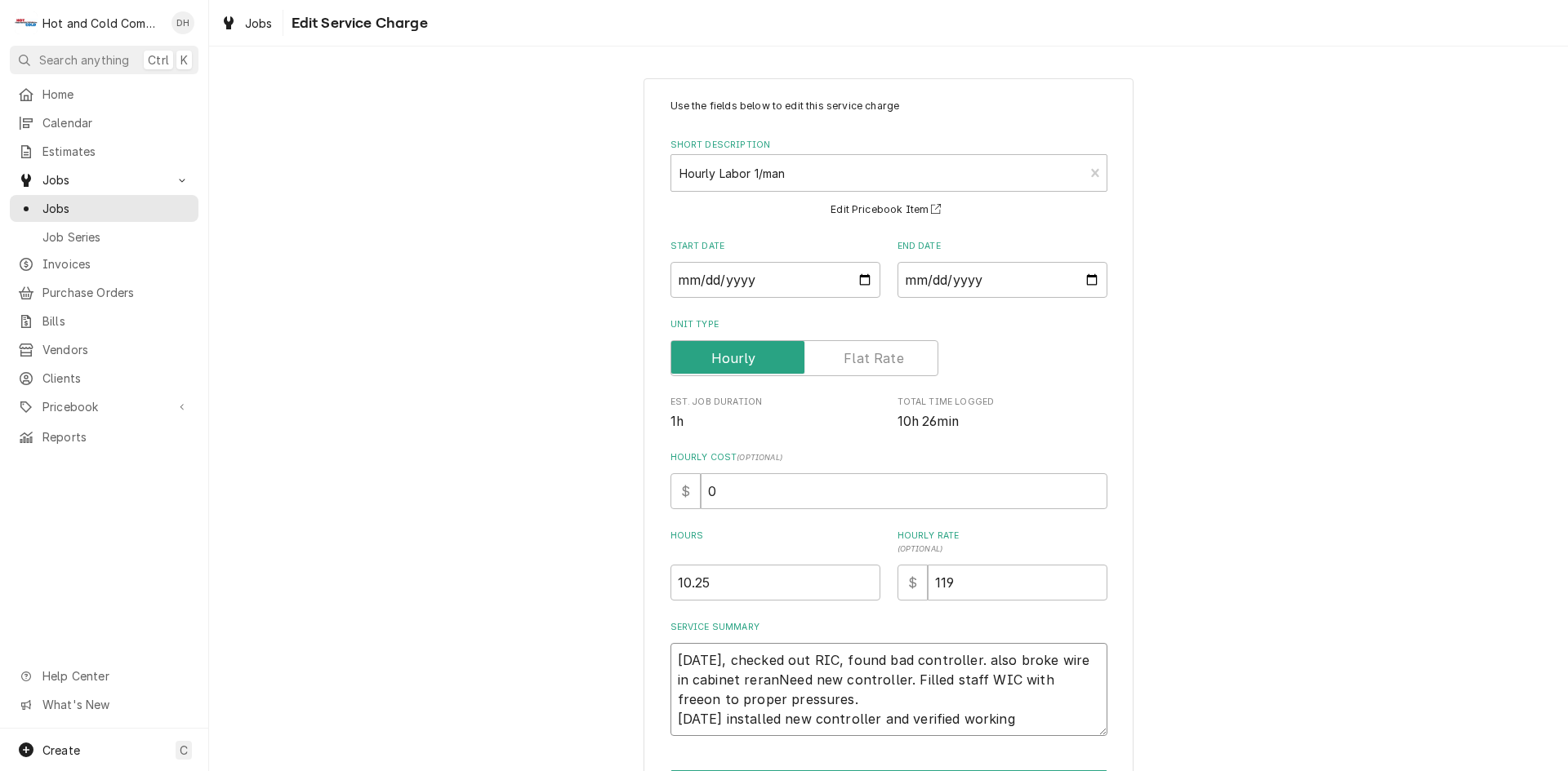
type textarea "10-01-2025, checked out RIC, found bad controller. also broke wire in cabinet r…"
type textarea "x"
type textarea "10-01-2025, checked out RIC, found bad controller. also broke wire in cabinet r…"
type textarea "x"
type textarea "10-01-2025, checked out RIC, found bad controller. also broke wire in cabinet r…"
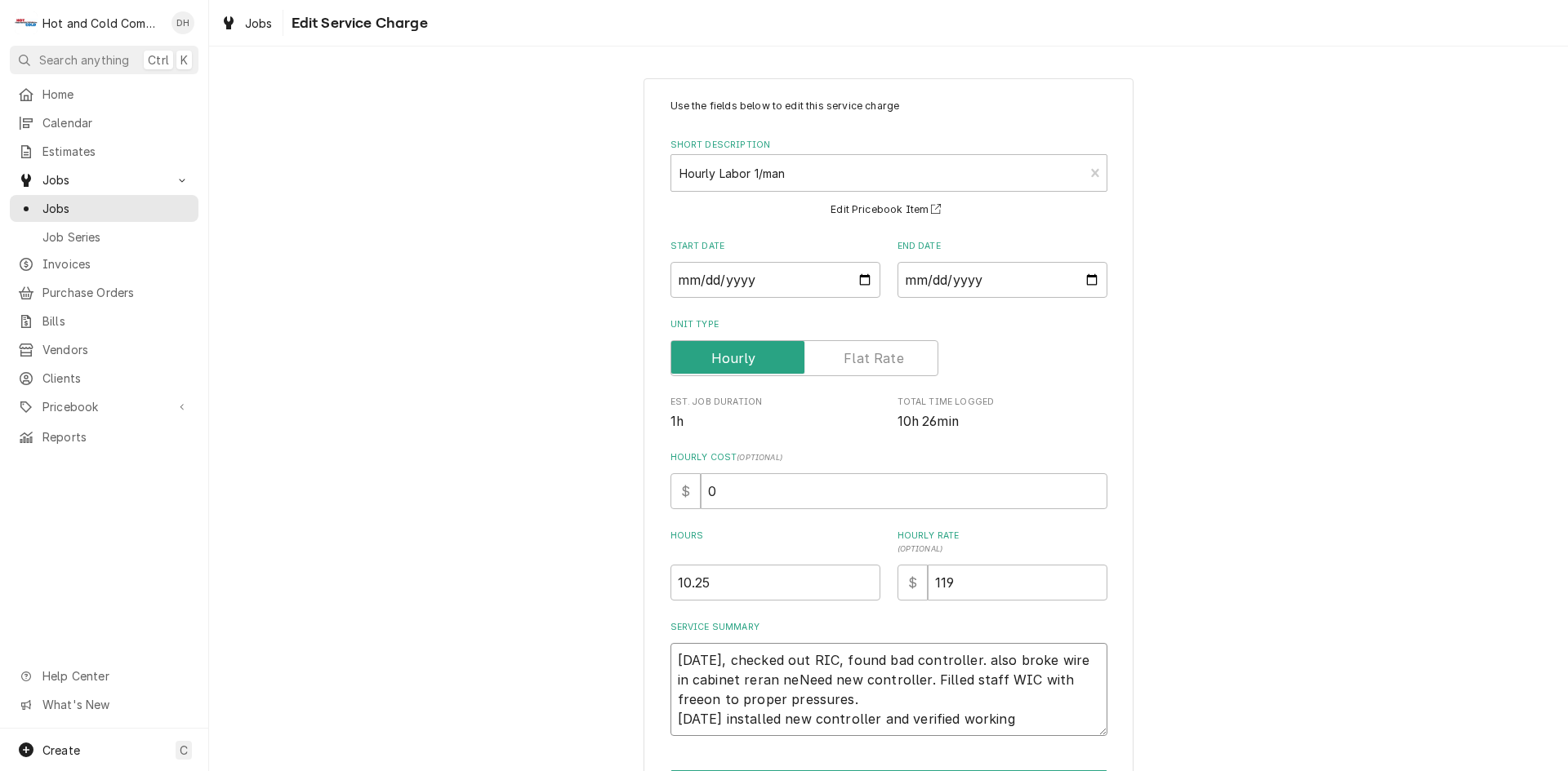
type textarea "x"
type textarea "10-01-2025, checked out RIC, found bad controller. also broke wire in cabinet r…"
type textarea "x"
type textarea "10-01-2025, checked out RIC, found bad controller. also broke wire in cabinet r…"
type textarea "x"
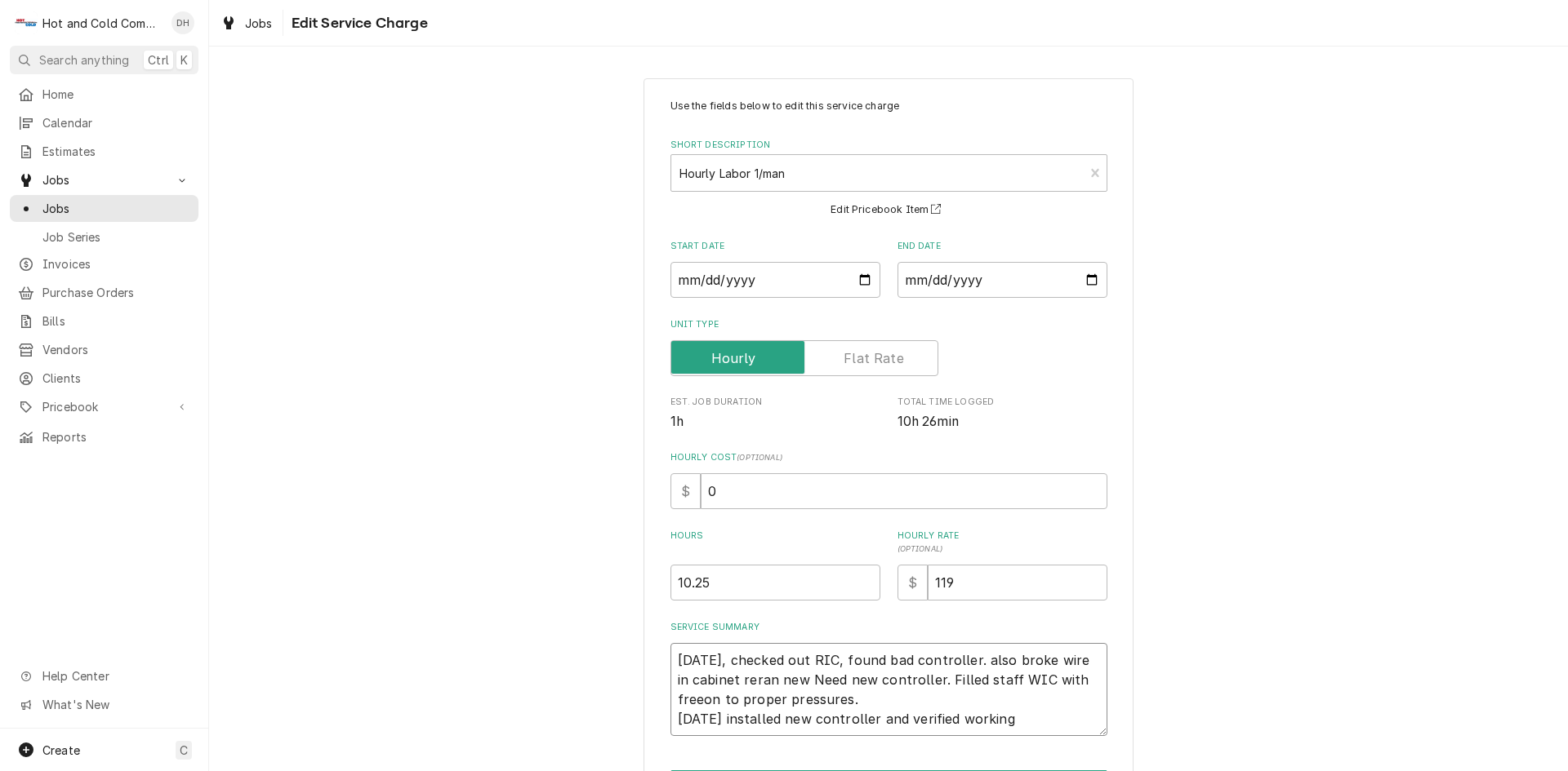
type textarea "10-01-2025, checked out RIC, found bad controller. also broke wire in cabinet r…"
type textarea "x"
type textarea "10-01-2025, checked out RIC, found bad controller. also broke wire in cabinet r…"
type textarea "x"
type textarea "10-01-2025, checked out RIC, found bad controller. also broke wire in cabinet r…"
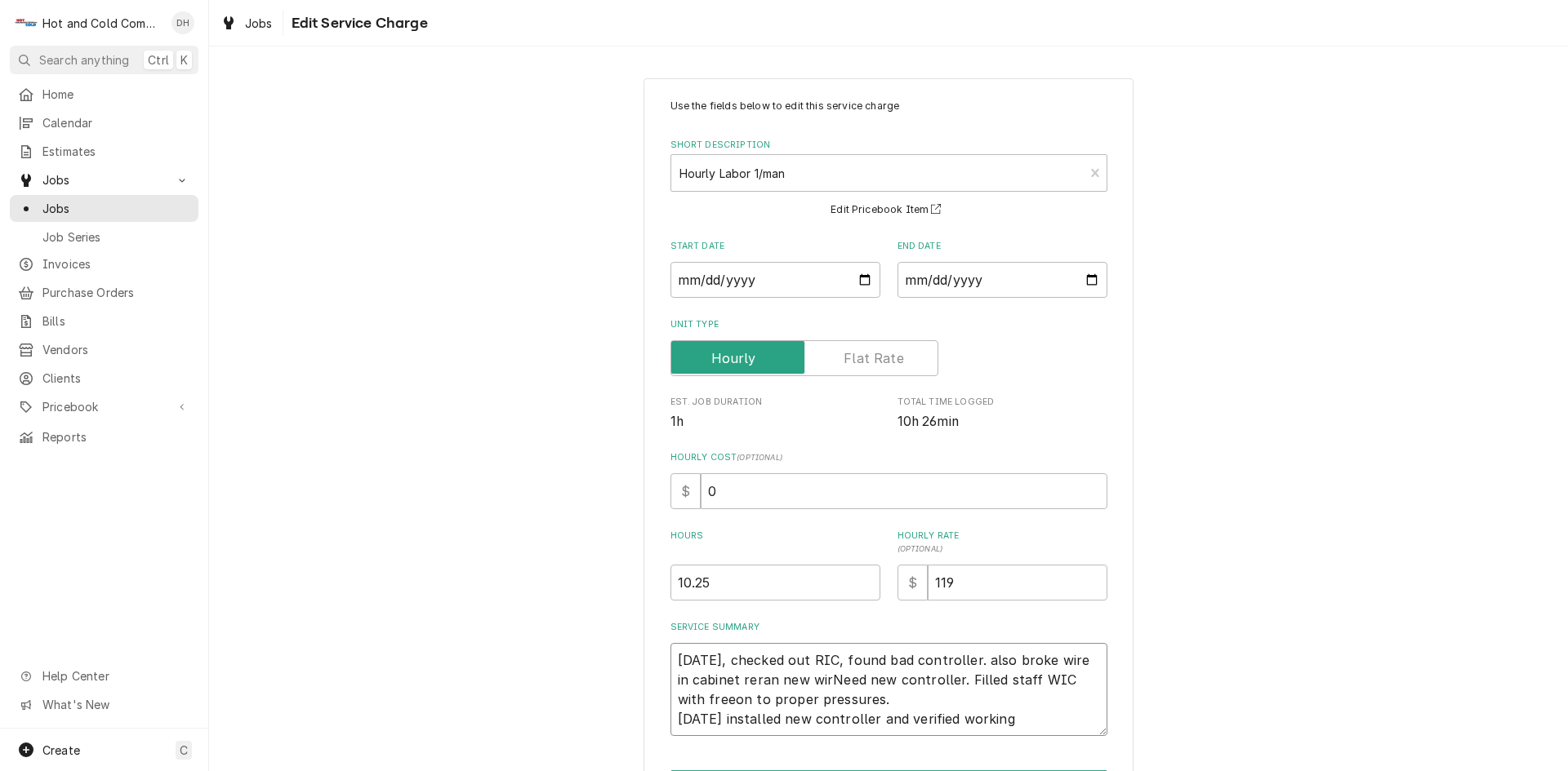
type textarea "x"
type textarea "10-01-2025, checked out RIC, found bad controller. also broke wire in cabinet r…"
type textarea "x"
type textarea "10-01-2025, checked out RIC, found bad controller. also broke wire in cabinet r…"
type textarea "x"
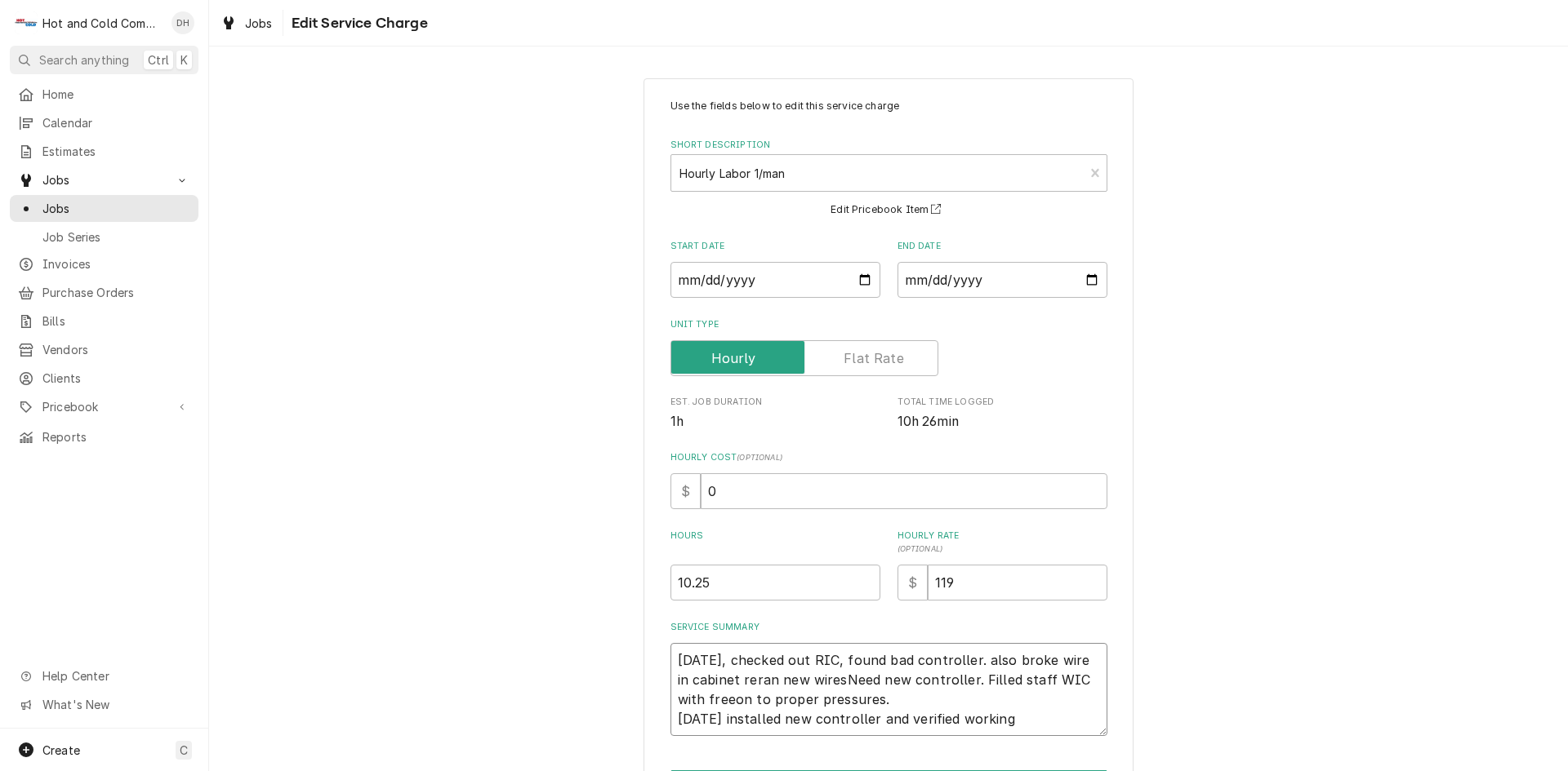
type textarea "10-01-2025, checked out RIC, found bad controller. also broke wire in cabinet r…"
type textarea "x"
type textarea "10-01-2025, checked out RIC, found bad controller. also broke wire in cabinet r…"
type textarea "x"
type textarea "10-01-2025, checked out RIC, found bad controller. also broke wire in cabinet r…"
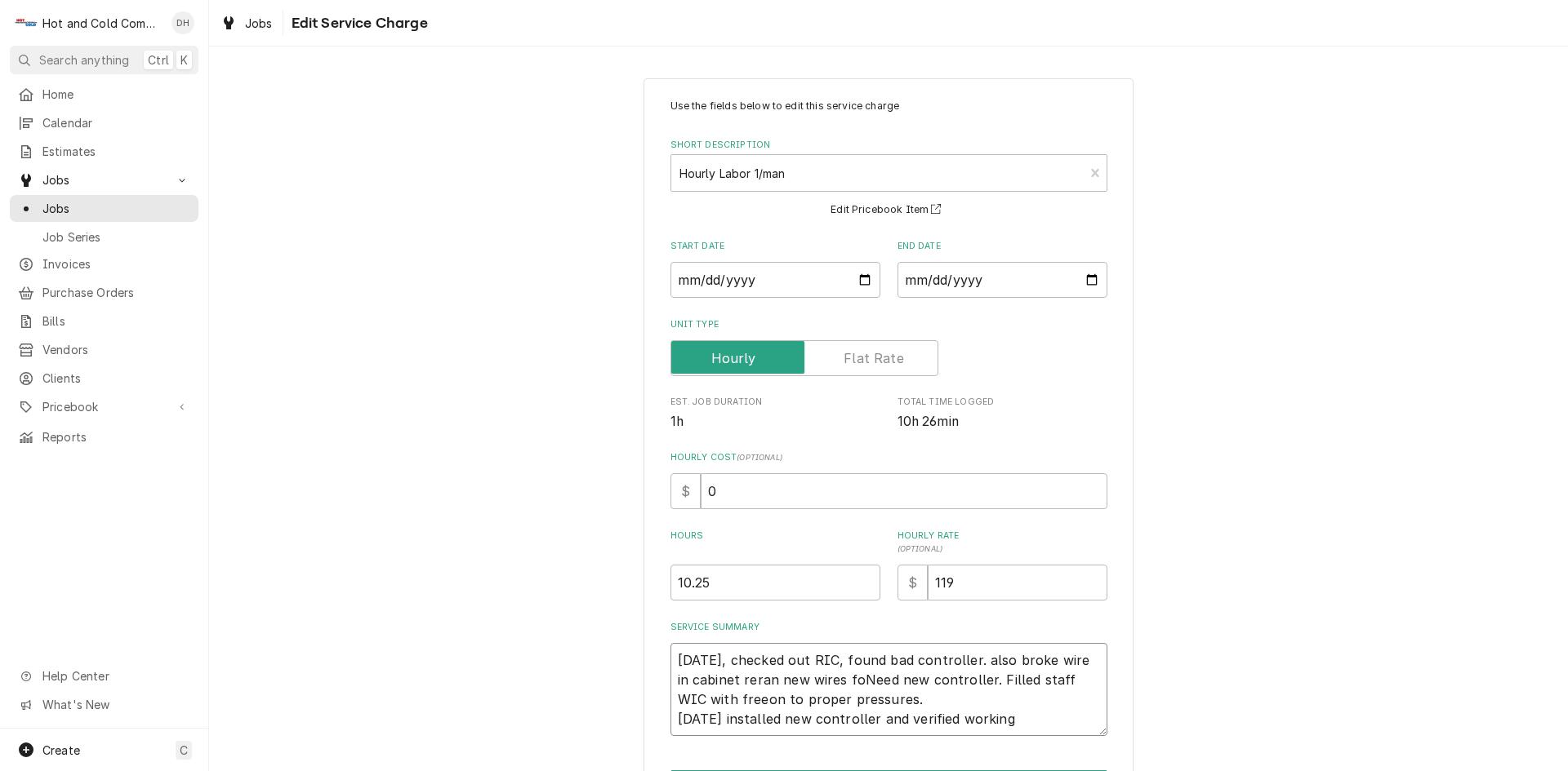
type textarea "x"
type textarea "10-01-2025, checked out RIC, found bad controller. also broke wire in cabinet r…"
type textarea "x"
type textarea "10-01-2025, checked out RIC, found bad controller. also broke wire in cabinet r…"
type textarea "x"
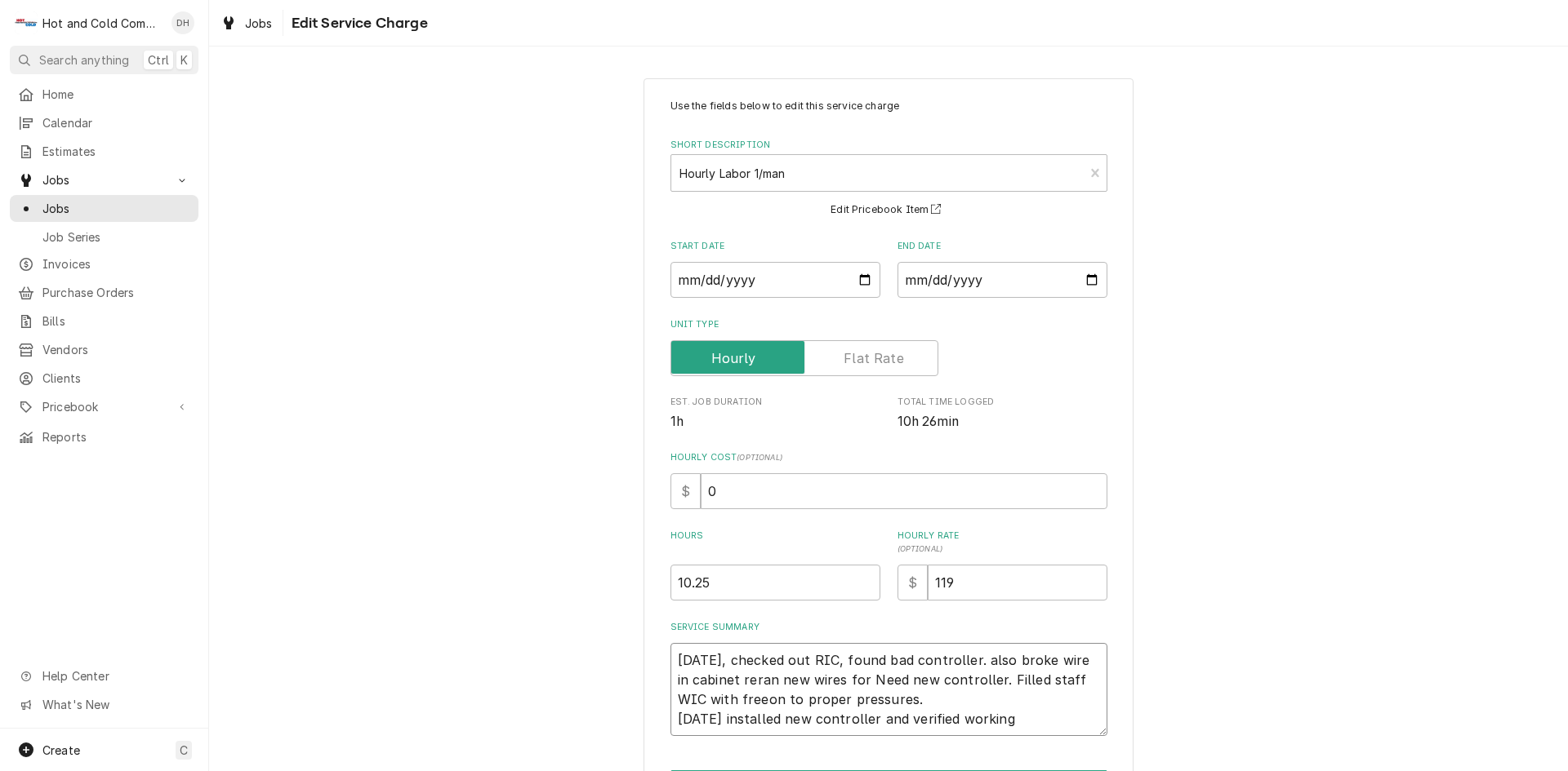
type textarea "10-01-2025, checked out RIC, found bad controller. also broke wire in cabinet r…"
type textarea "x"
type textarea "10-01-2025, checked out RIC, found bad controller. also broke wire in cabinet r…"
type textarea "x"
type textarea "10-01-2025, checked out RIC, found bad controller. also broke wire in cabinet r…"
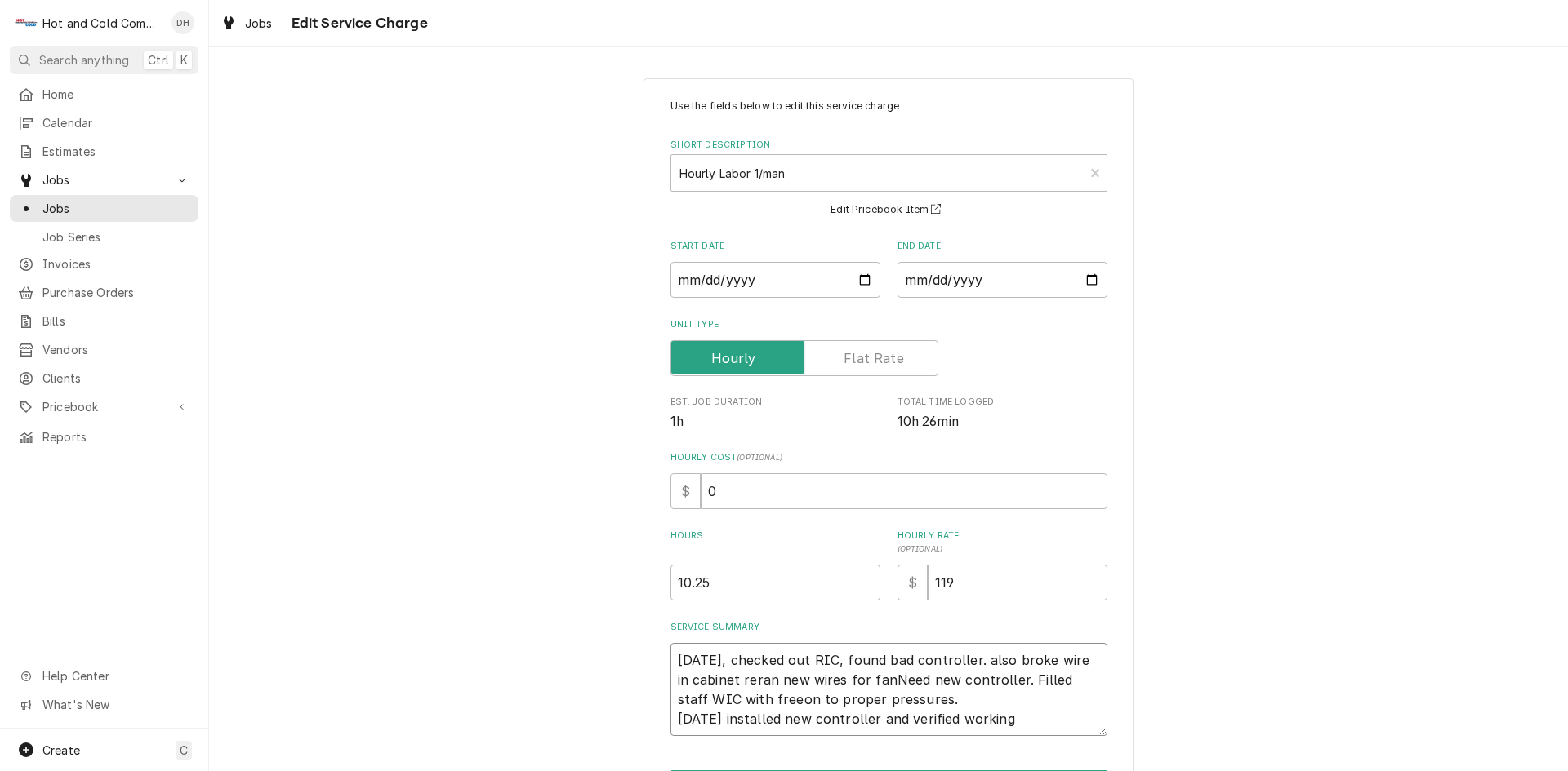
type textarea "x"
type textarea "10-01-2025, checked out RIC, found bad controller. also broke wire in cabinet r…"
type textarea "x"
type textarea "10-01-2025, checked out RIC, found bad controller. also broke wire in cabinet r…"
type textarea "x"
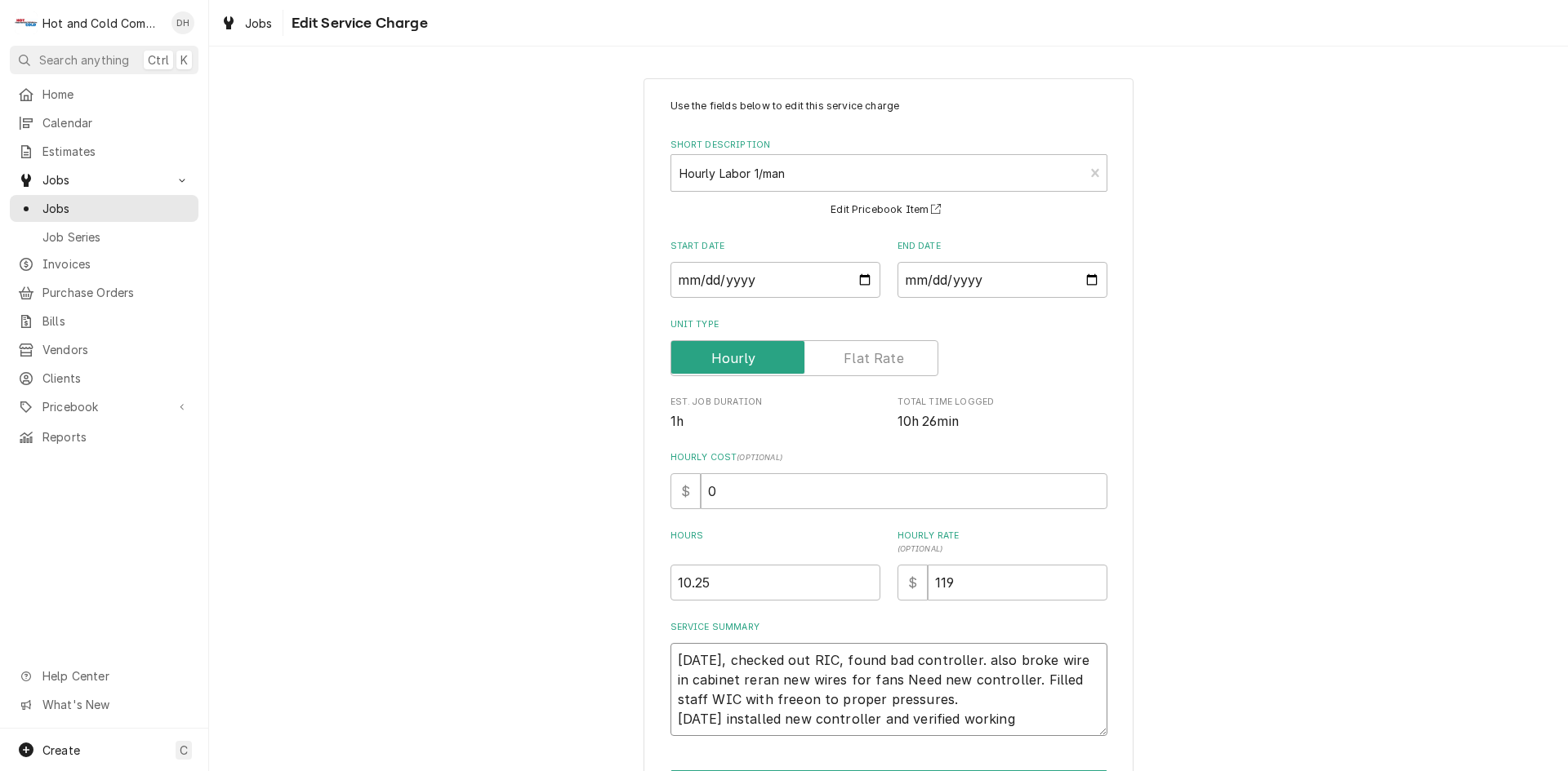
type textarea "10-01-2025, checked out RIC, found bad controller. also broke wire in cabinet r…"
type textarea "x"
type textarea "10-01-2025, checked out RIC, found bad controller. also broke wire in cabinet r…"
type textarea "x"
type textarea "10-01-2025, checked out RIC, found bad controller. also broke wire in cabinet r…"
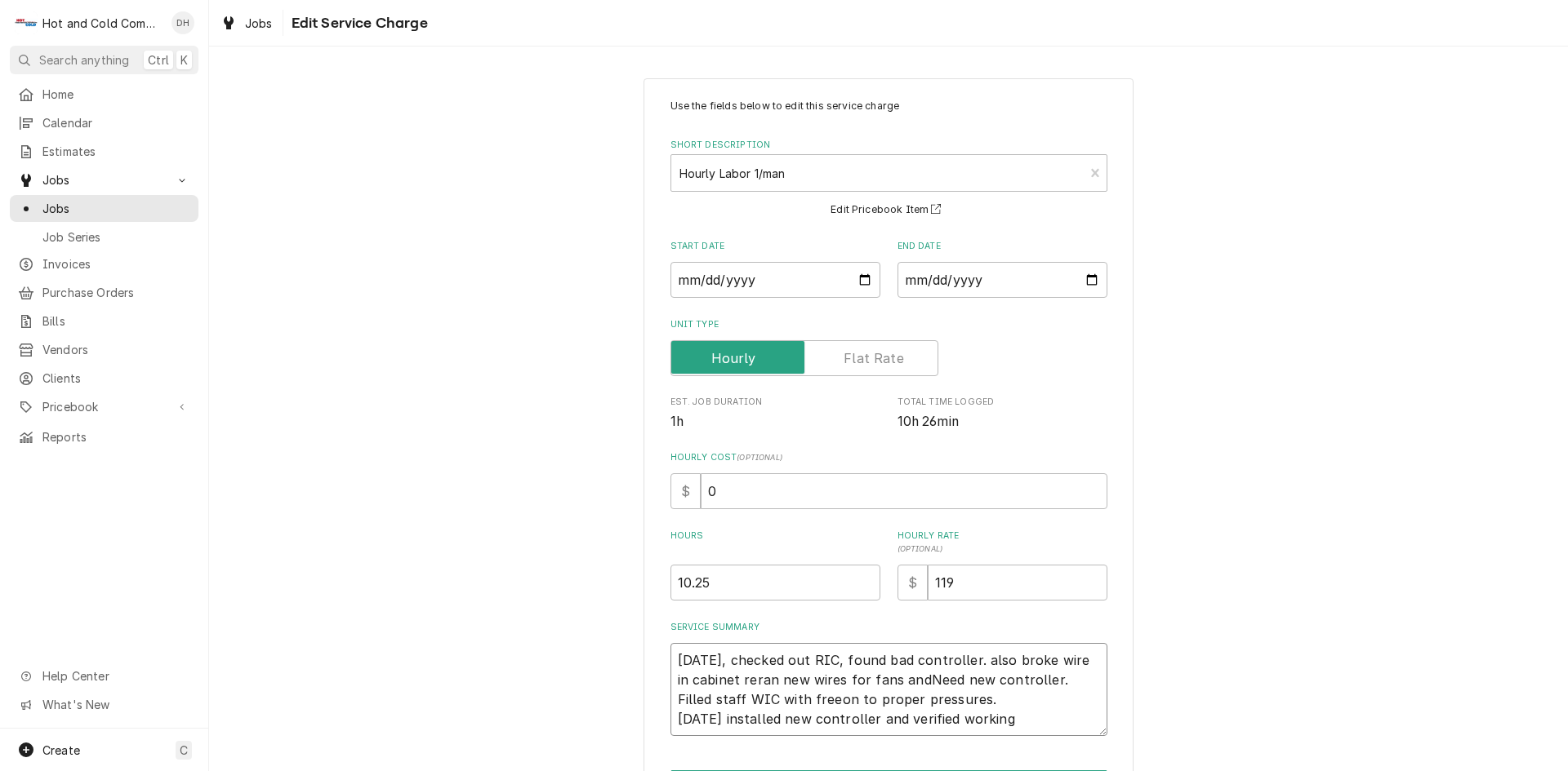
type textarea "x"
type textarea "10-01-2025, checked out RIC, found bad controller. also broke wire in cabinet r…"
type textarea "x"
type textarea "10-01-2025, checked out RIC, found bad controller. also broke wire in cabinet r…"
click at [902, 719] on textarea "10-01-2025, checked out RIC, found bad controller. also broke wire in cabinet r…" at bounding box center [889, 690] width 437 height 93
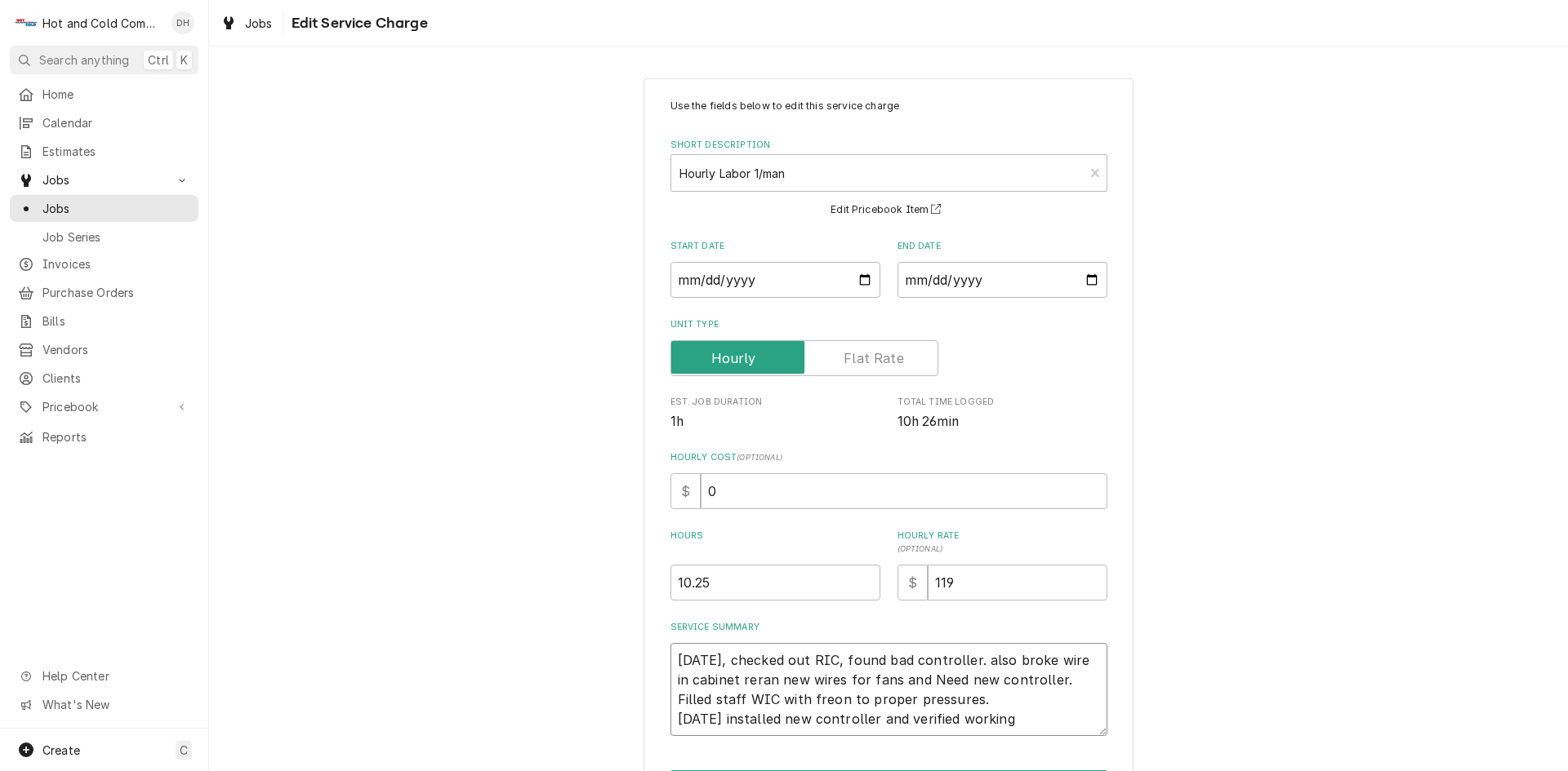
type textarea "x"
type textarea "10-01-2025, checked out RIC, found bad controller. also broke wire in cabinet r…"
type textarea "x"
type textarea "10-01-2025, checked out RIC, found bad controller. also broke wire in cabinet r…"
type textarea "x"
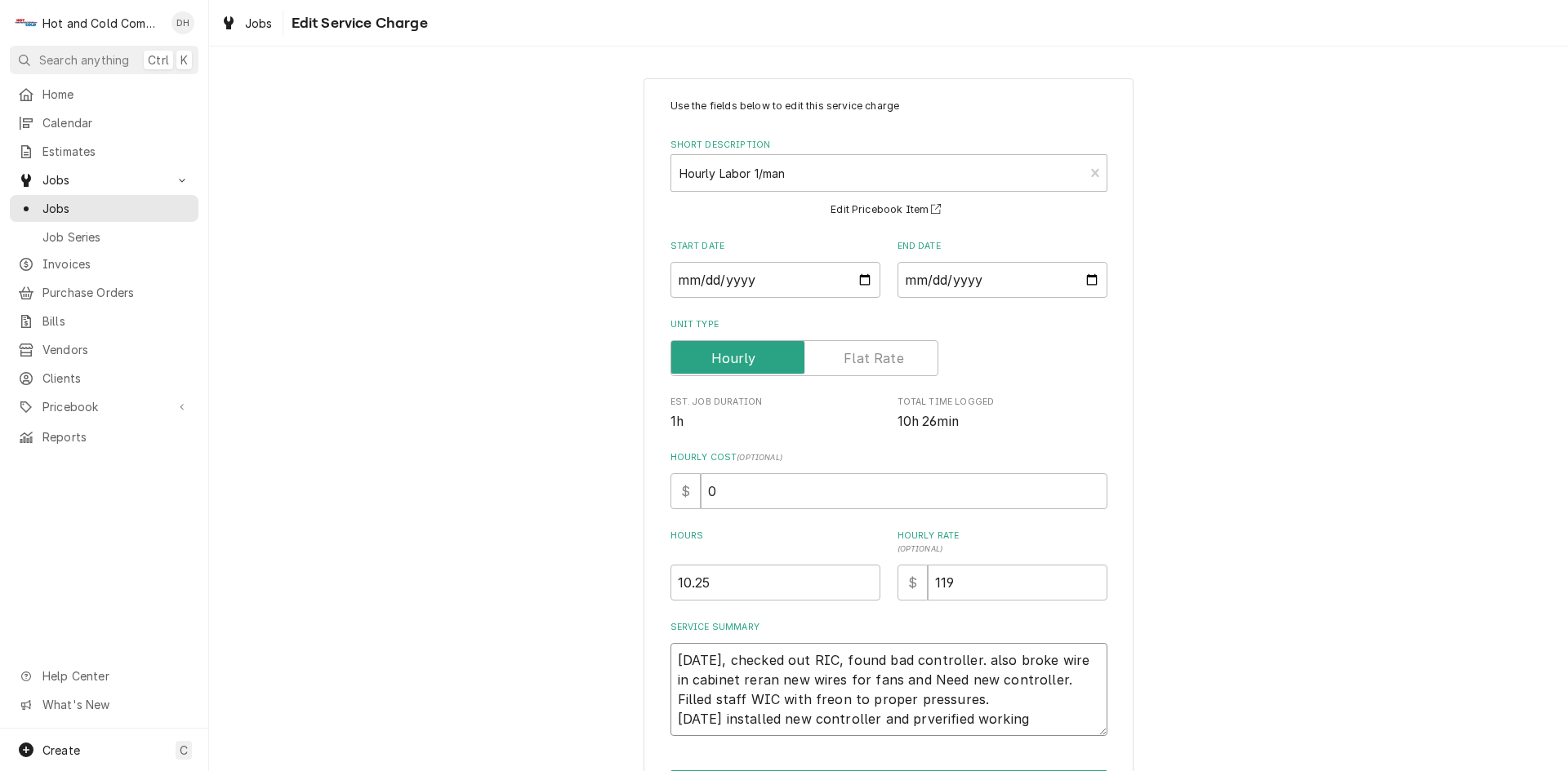
type textarea "10-01-2025, checked out RIC, found bad controller. also broke wire in cabinet r…"
type textarea "x"
type textarea "10-01-2025, checked out RIC, found bad controller. also broke wire in cabinet r…"
type textarea "x"
type textarea "10-01-2025, checked out RIC, found bad controller. also broke wire in cabinet r…"
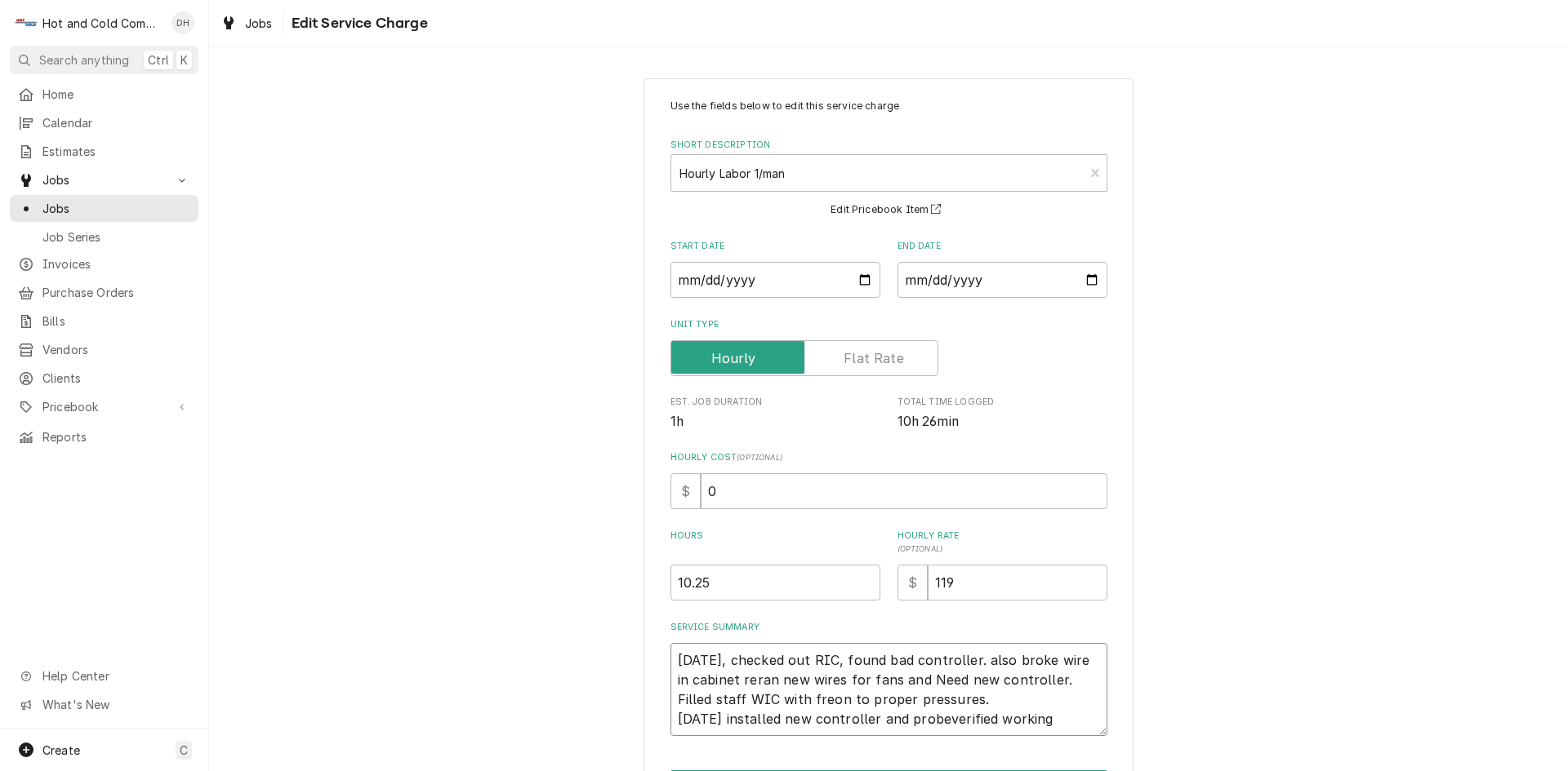
type textarea "x"
type textarea "10-01-2025, checked out RIC, found bad controller. also broke wire in cabinet r…"
type textarea "x"
type textarea "10-01-2025, checked out RIC, found bad controller. also broke wire in cabinet r…"
type textarea "x"
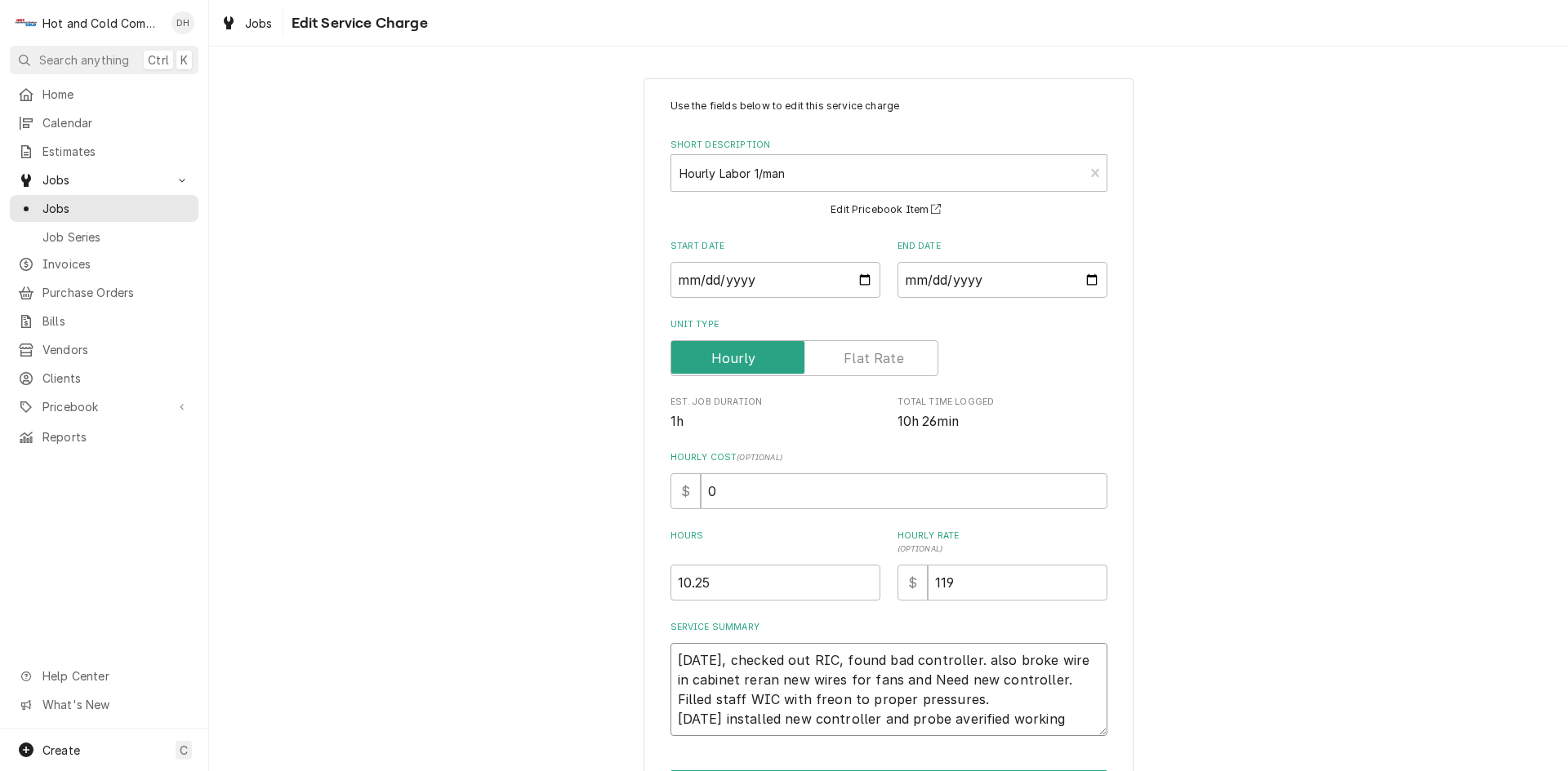
type textarea "10-01-2025, checked out RIC, found bad controller. also broke wire in cabinet r…"
type textarea "x"
type textarea "10-01-2025, checked out RIC, found bad controller. also broke wire in cabinet r…"
type textarea "x"
type textarea "10-01-2025, checked out RIC, found bad controller. also broke wire in cabinet r…"
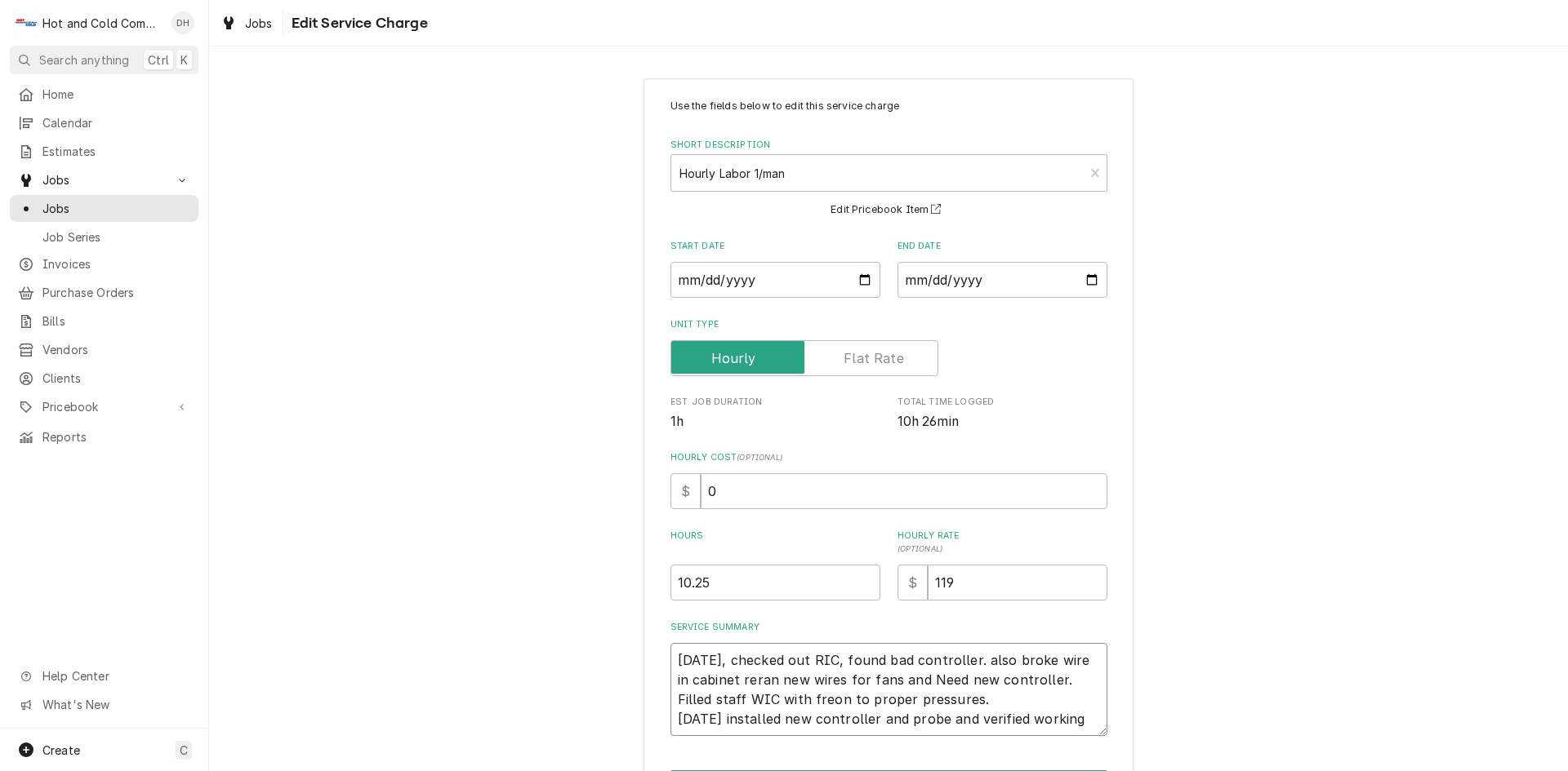
type textarea "x"
type textarea "10-01-2025, checked out RIC, found bad controller. also broke wire in cabinet r…"
type textarea "x"
type textarea "10-01-2025, checked out RIC, found bad controller. also broke wire in cabinet r…"
type textarea "x"
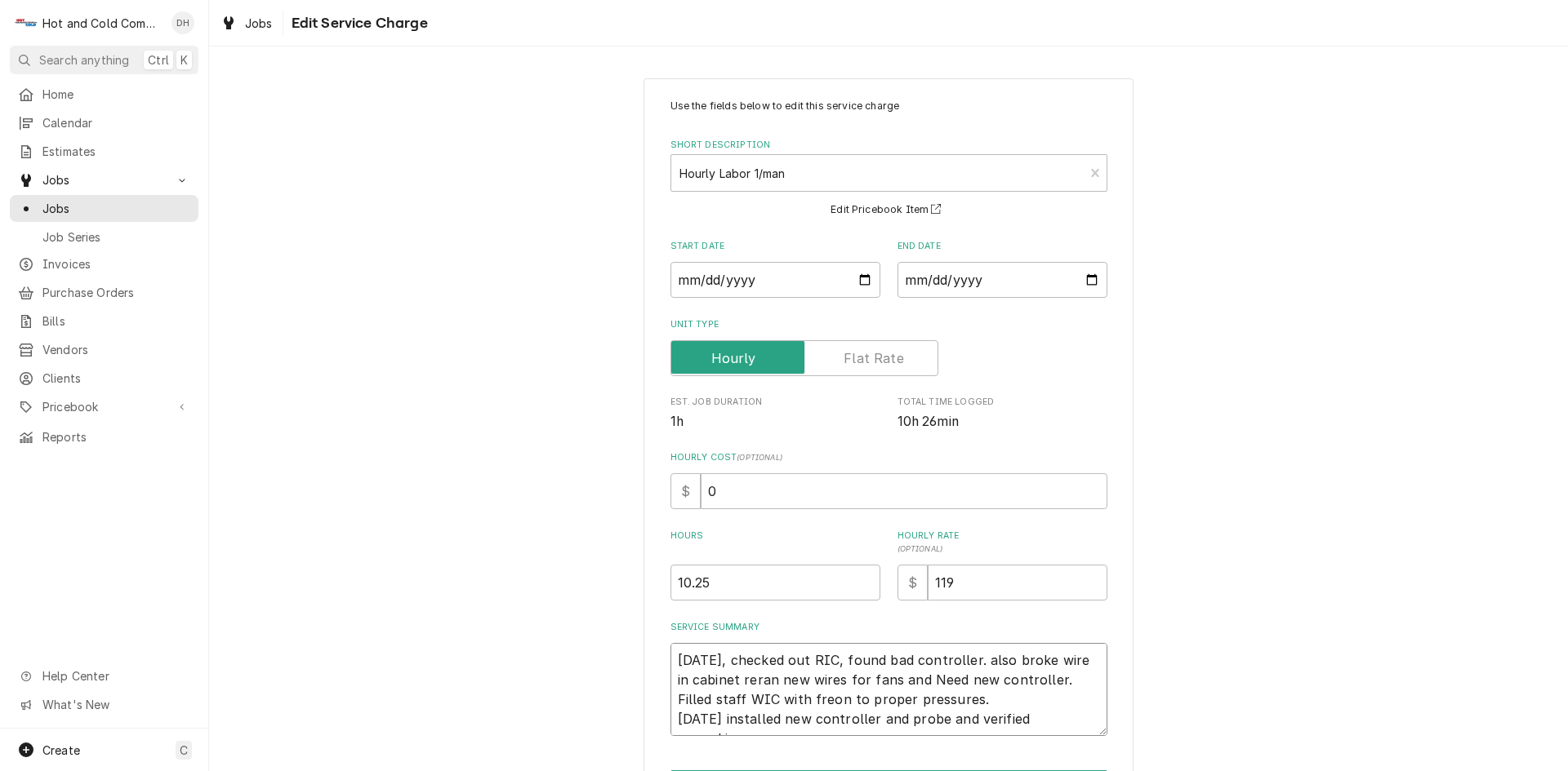
type textarea "10-01-2025, checked out RIC, found bad controller. also broke wire in cabinet r…"
type textarea "x"
type textarea "10-01-2025, checked out RIC, found bad controller. also broke wire in cabinet r…"
type textarea "x"
type textarea "10-01-2025, checked out RIC, found bad controller. also broke wire in cabinet r…"
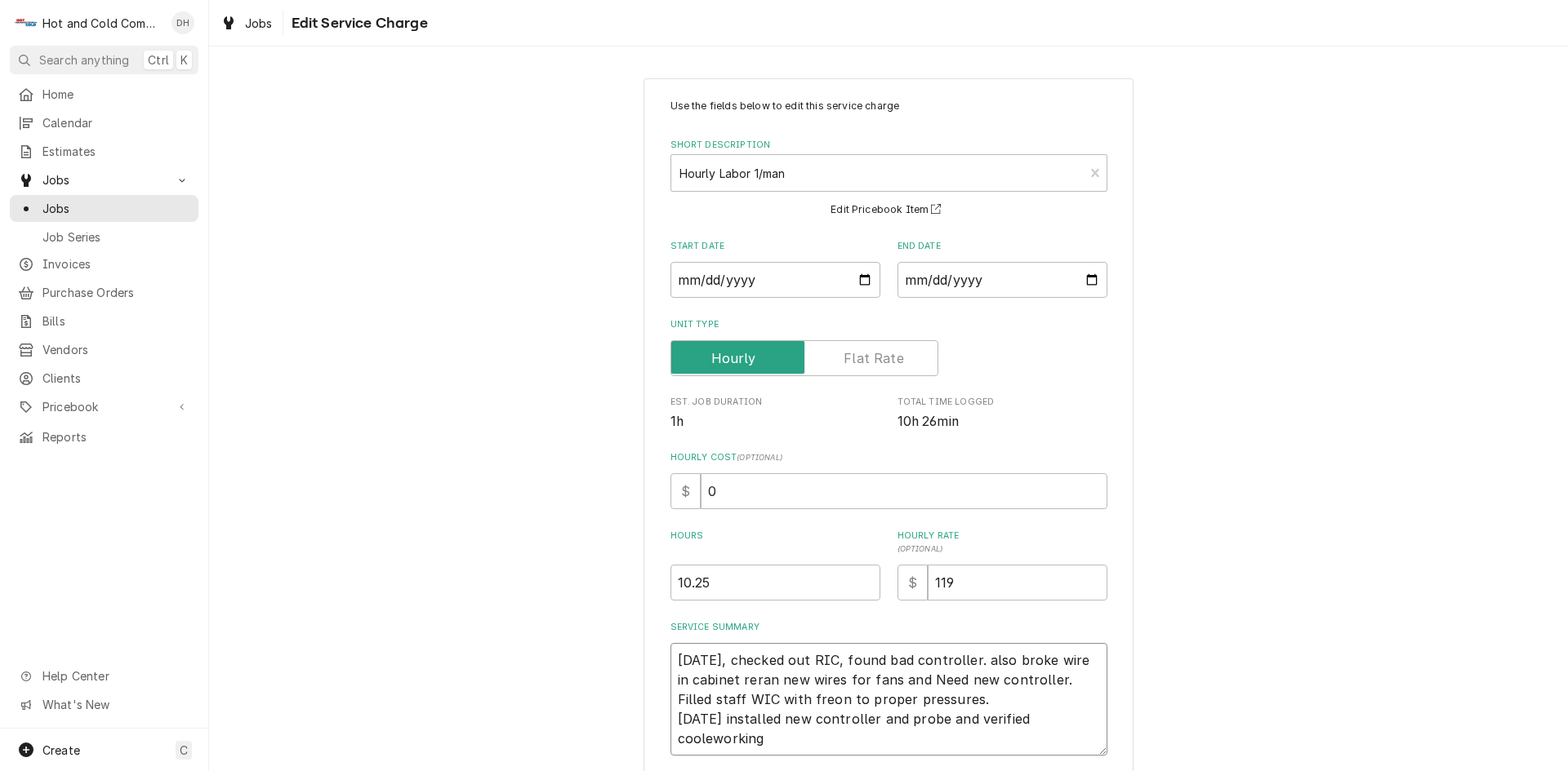
type textarea "x"
type textarea "10-01-2025, checked out RIC, found bad controller. also broke wire in cabinet r…"
type textarea "x"
type textarea "10-01-2025, checked out RIC, found bad controller. also broke wire in cabinet r…"
type textarea "x"
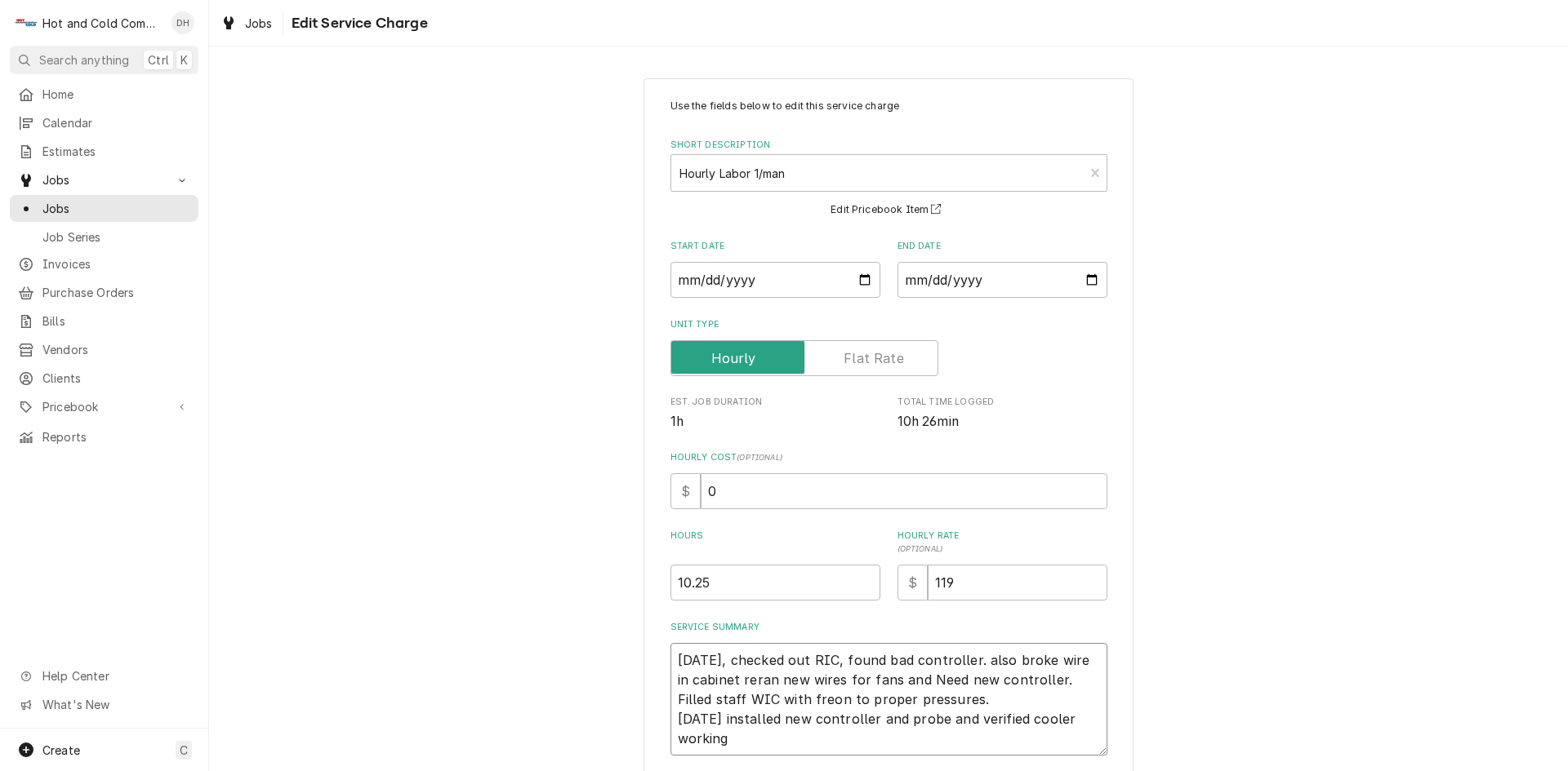
type textarea "10-01-2025, checked out RIC, found bad controller. also broke wire in cabinet r…"
type textarea "x"
type textarea "10-01-2025, checked out RIC, found bad controller. also broke wire in cabinet r…"
type textarea "x"
type textarea "10-01-2025, checked out RIC, found bad controller. also broke wire in cabinet r…"
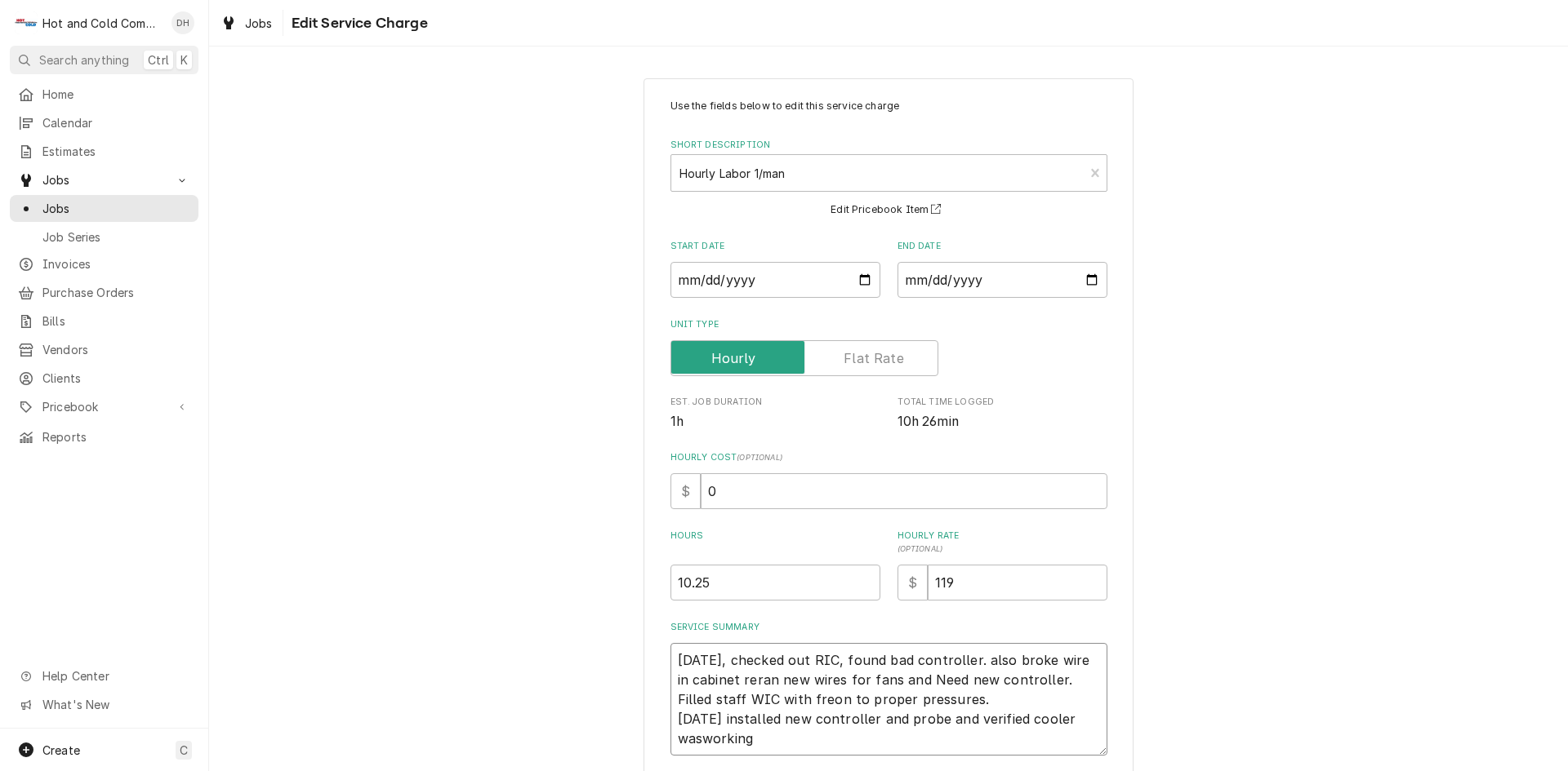
type textarea "x"
type textarea "10-01-2025, checked out RIC, found bad controller. also broke wire in cabinet r…"
type textarea "x"
type textarea "10-01-2025, checked out RIC, found bad controller. also broke wire in cabinet r…"
type textarea "x"
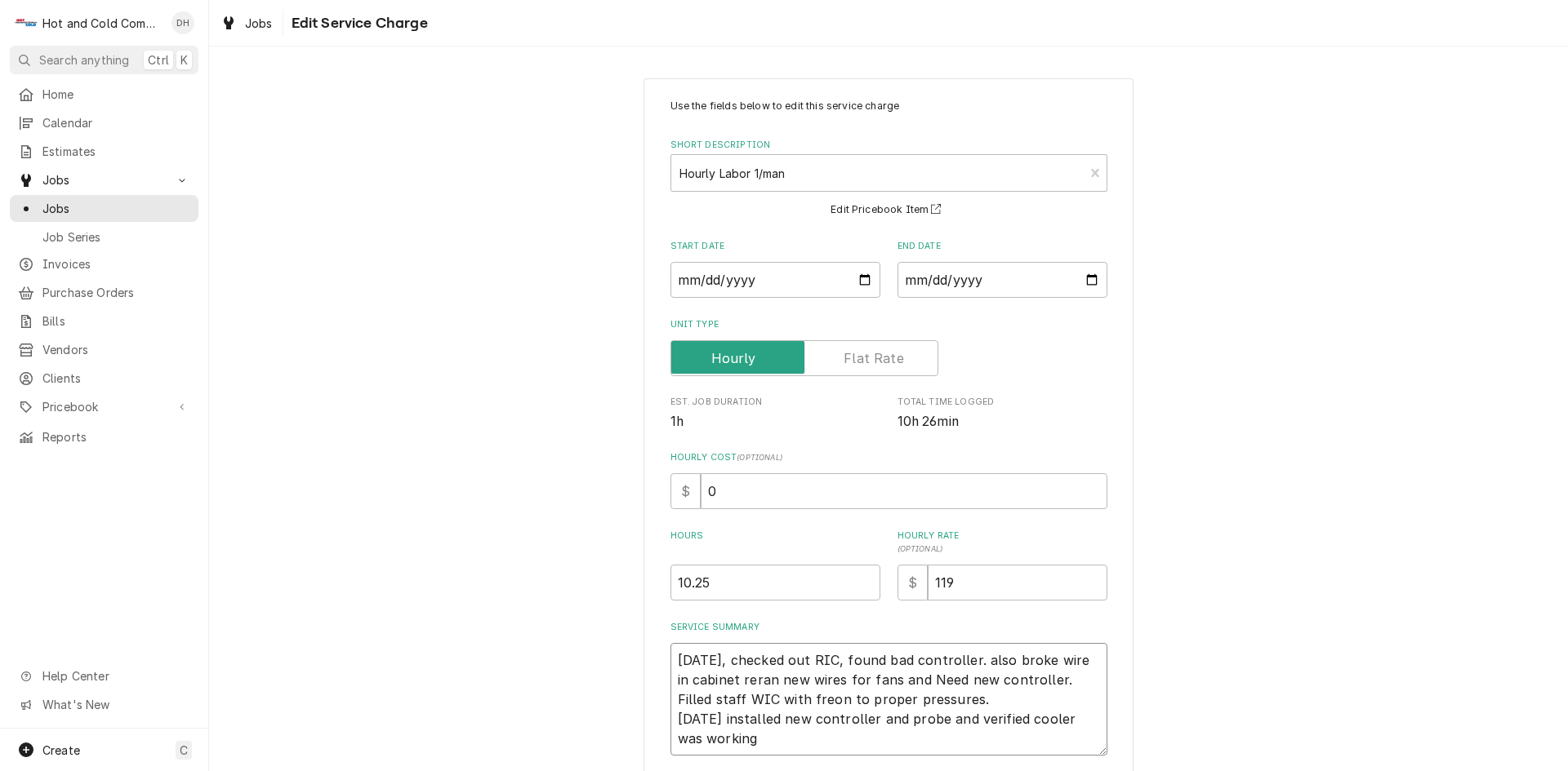
type textarea "10-01-2025, checked out RIC, found bad controller. also broke wire in cabinet r…"
type textarea "x"
type textarea "10-01-2025, checked out RIC, found bad controller. also broke wire in cabinet r…"
type textarea "x"
type textarea "10-01-2025, checked out RIC, found bad controller. also broke wire in cabinet r…"
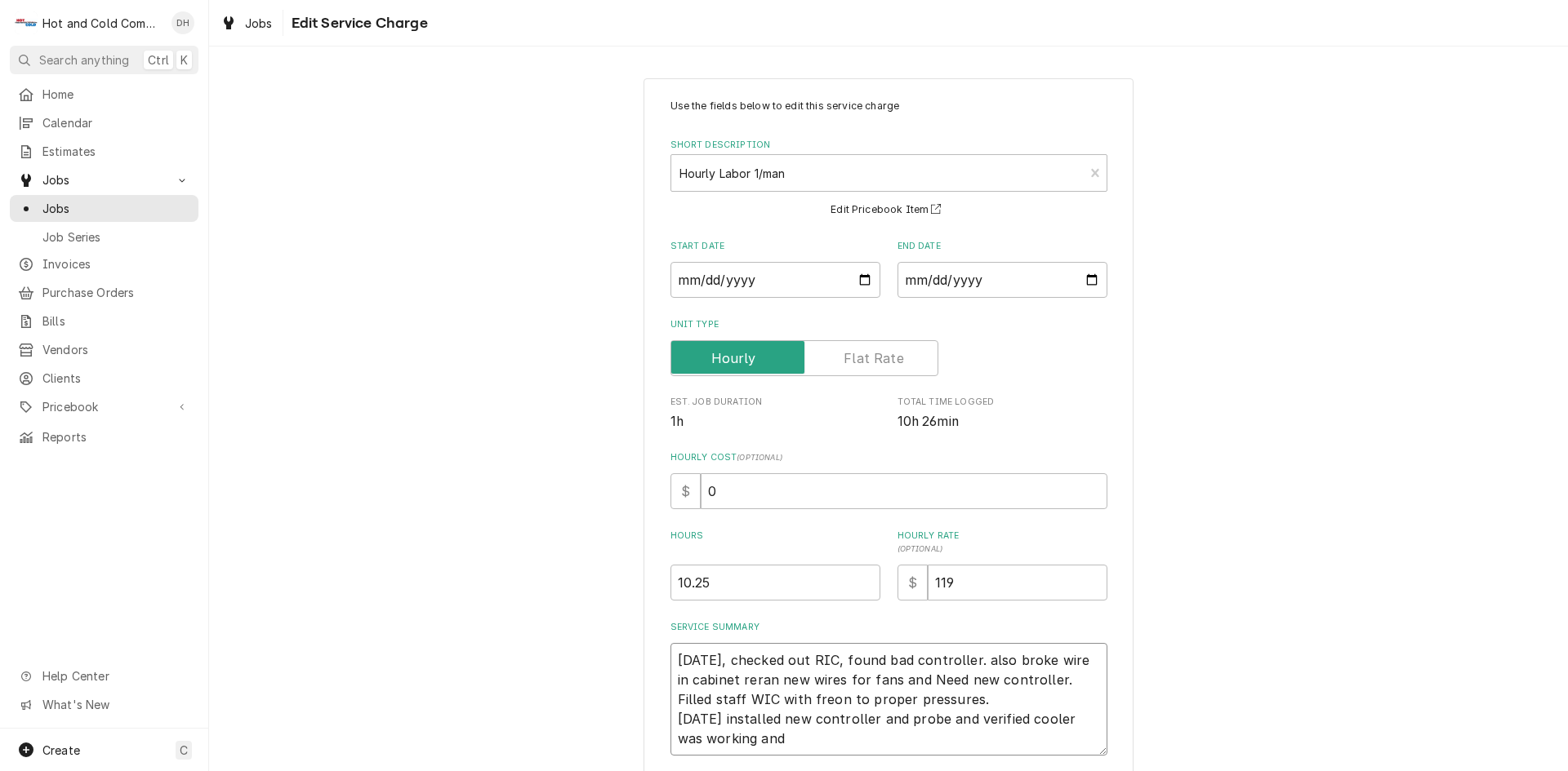
type textarea "x"
type textarea "10-01-2025, checked out RIC, found bad controller. also broke wire in cabinet r…"
type textarea "x"
type textarea "10-01-2025, checked out RIC, found bad controller. also broke wire in cabinet r…"
type textarea "x"
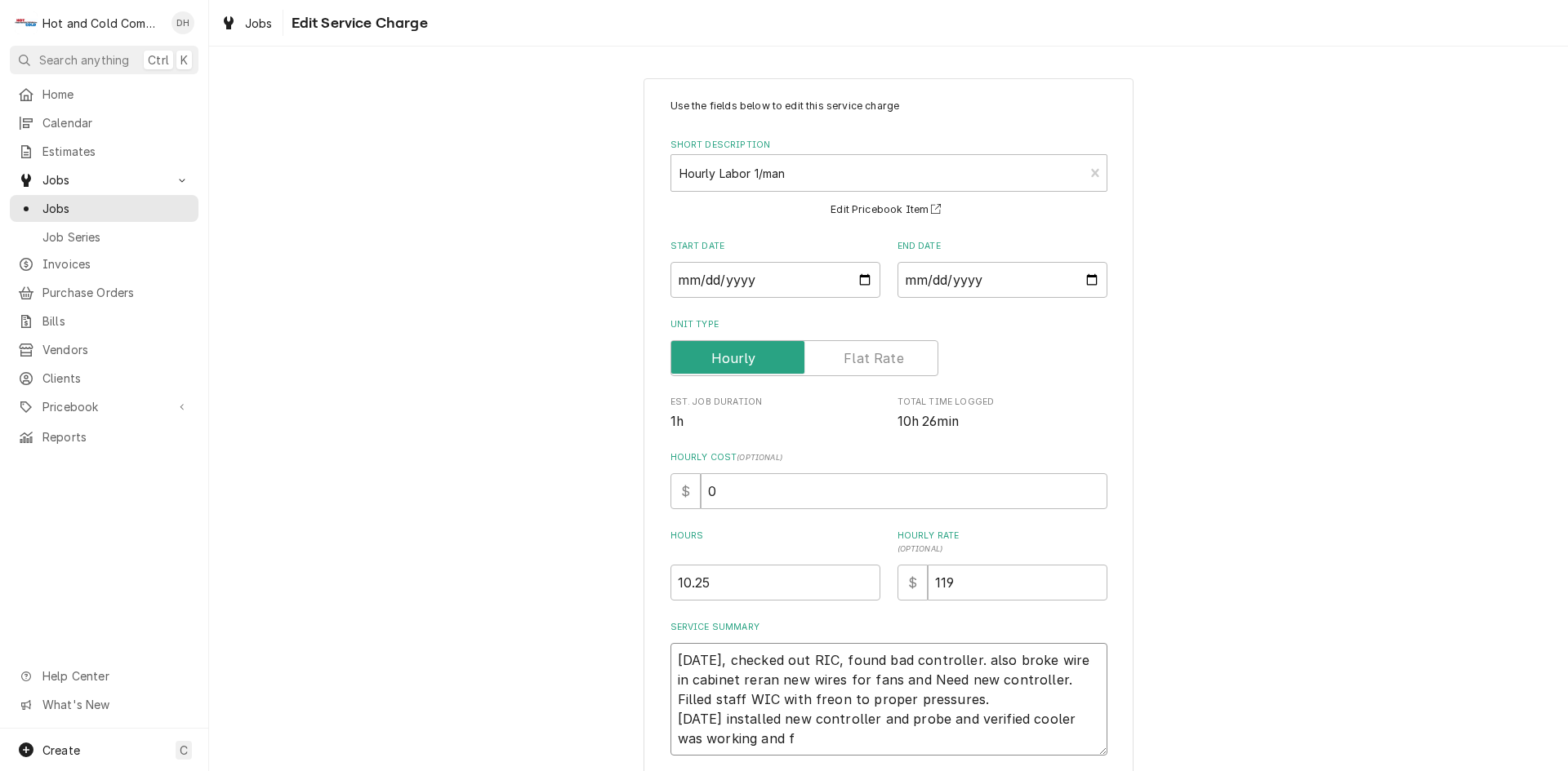
type textarea "10-01-2025, checked out RIC, found bad controller. also broke wire in cabinet r…"
type textarea "x"
type textarea "10-01-2025, checked out RIC, found bad controller. also broke wire in cabinet r…"
click at [858, 663] on textarea "10-01-2025, checked out RIC, found bad controller. also broke wire in cabinet r…" at bounding box center [889, 699] width 437 height 113
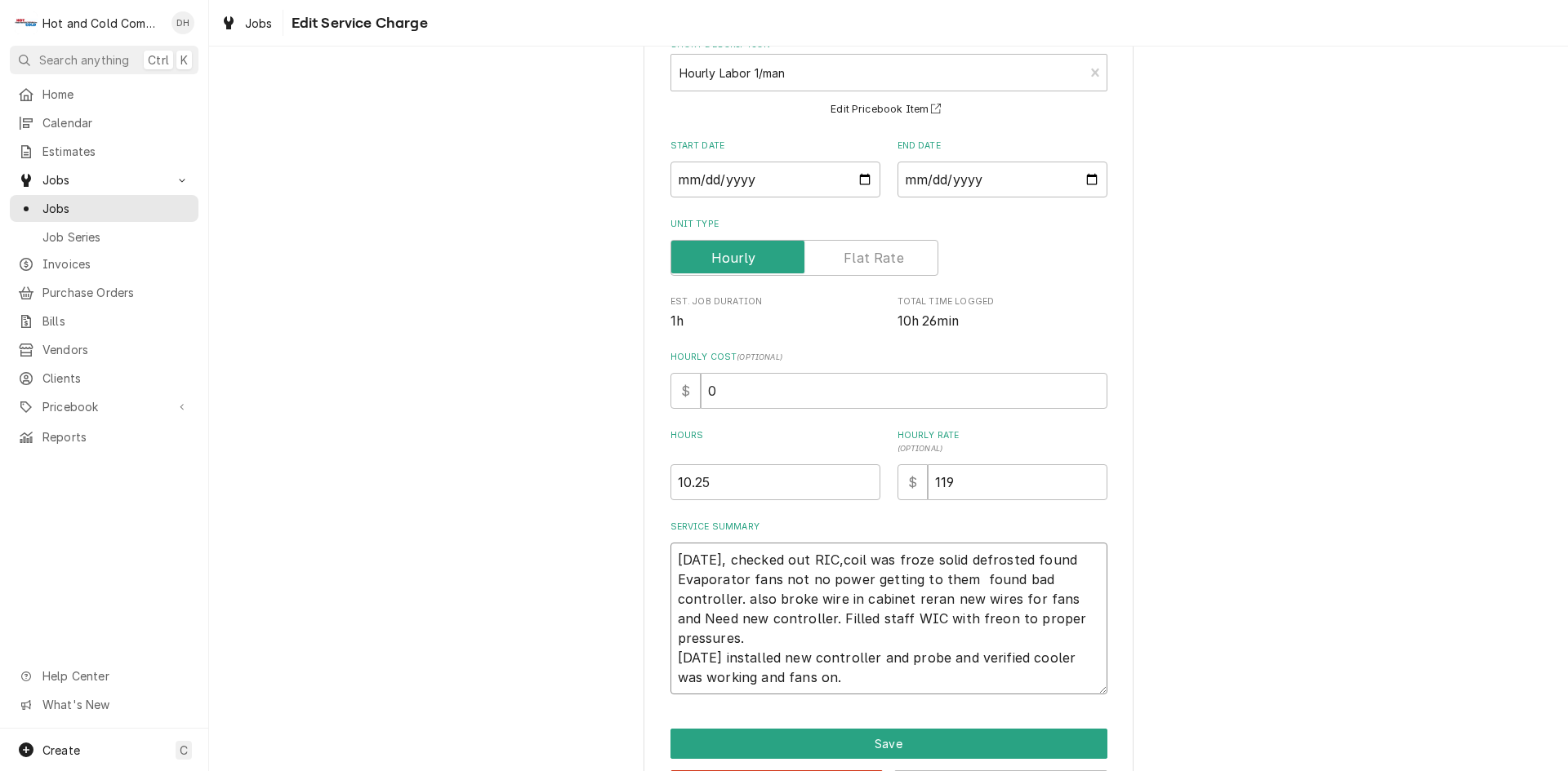
scroll to position [165, 0]
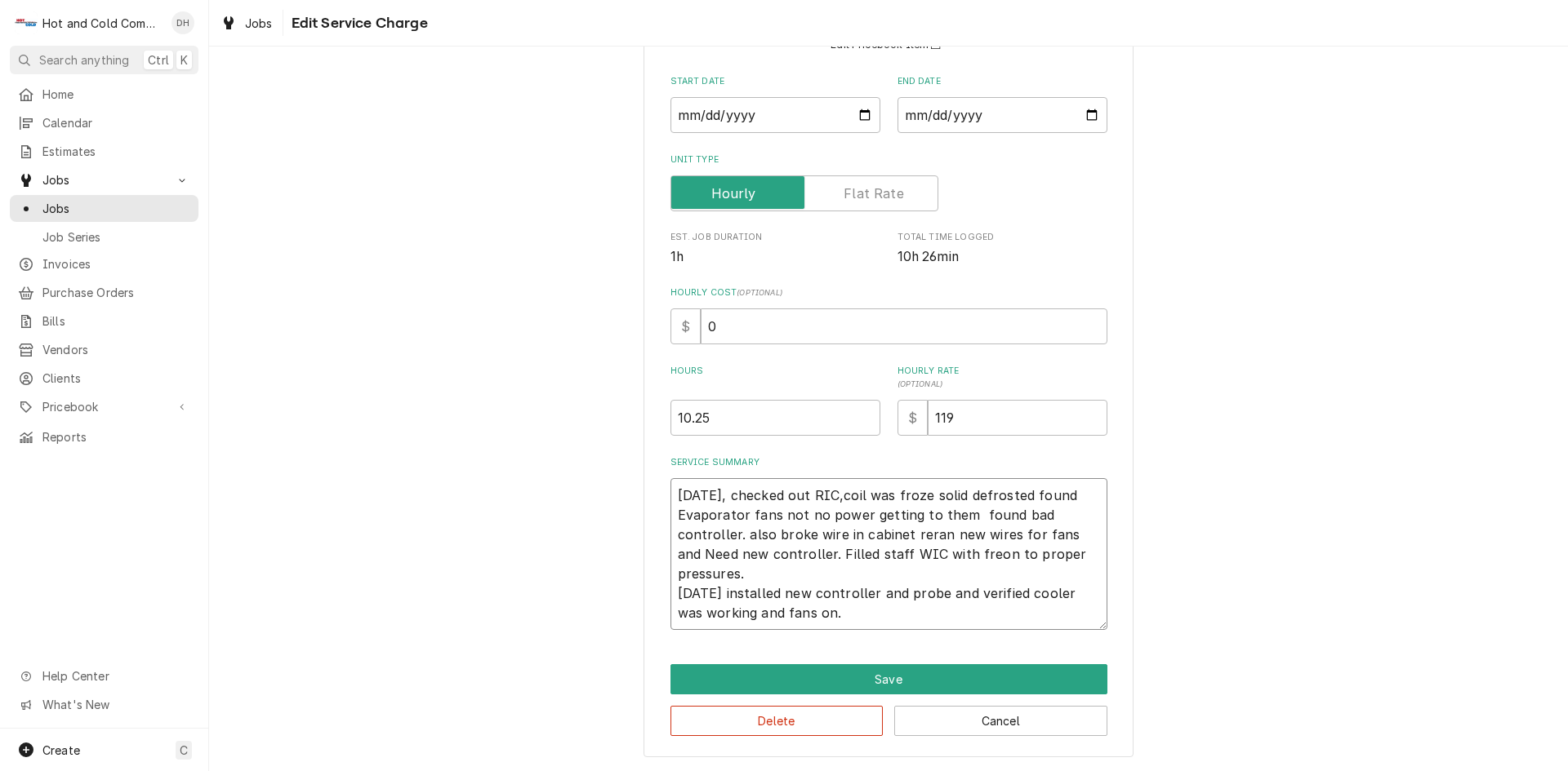
click at [875, 616] on textarea "10-01-2025, checked out RIC,coil was froze solid defrosted found Evaporator fan…" at bounding box center [889, 554] width 437 height 151
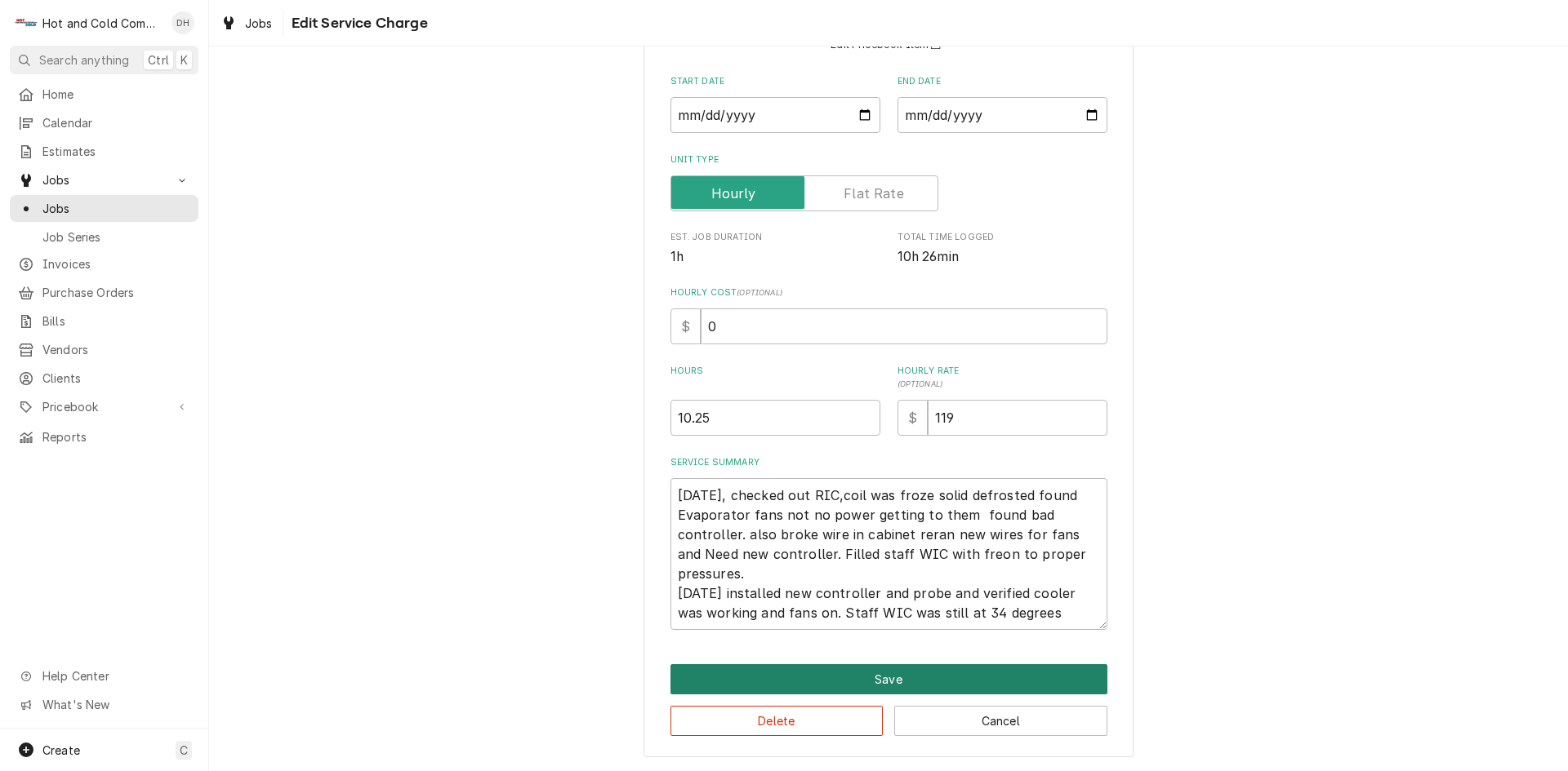
click at [870, 678] on button "Save" at bounding box center [889, 679] width 437 height 30
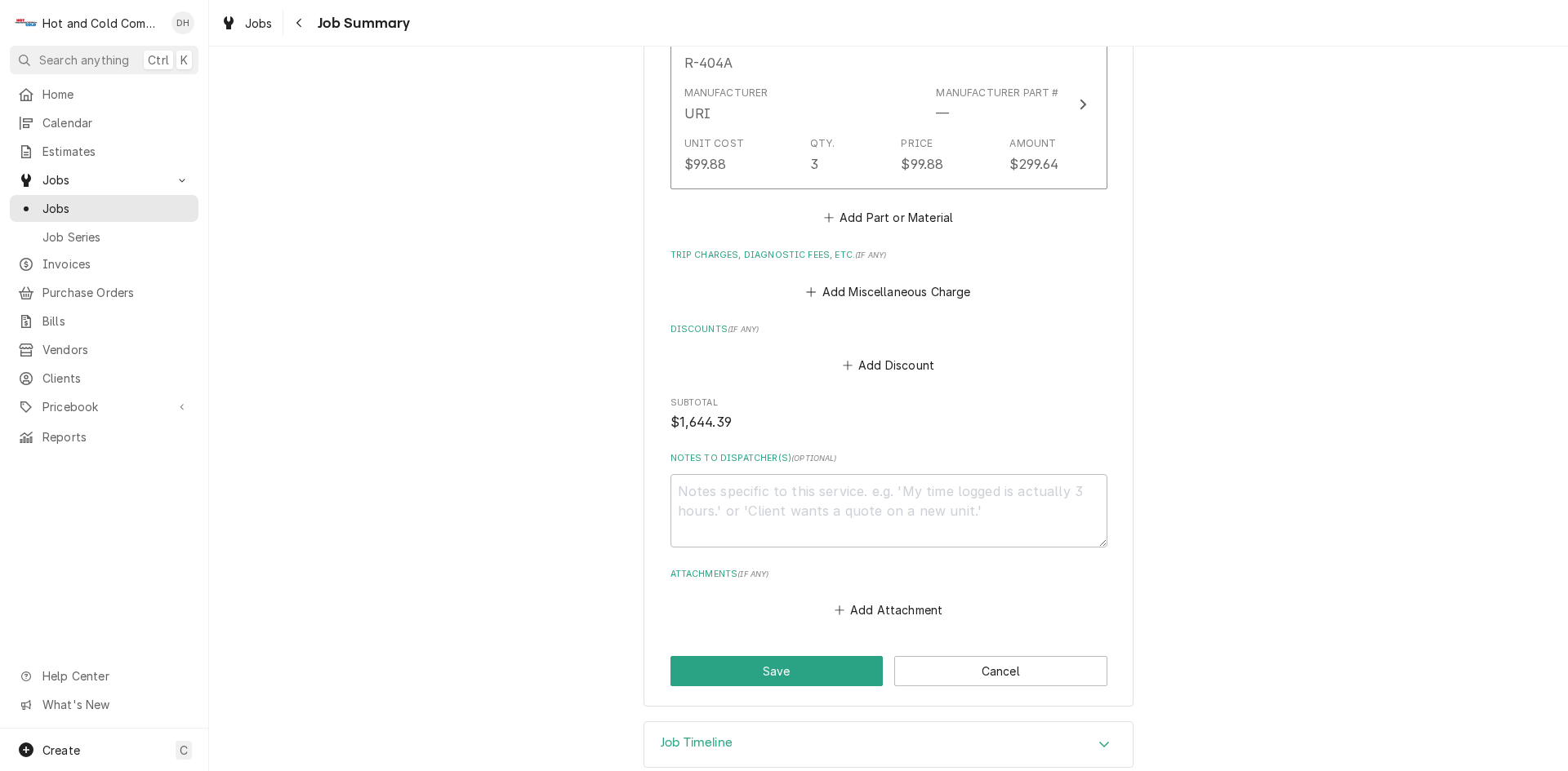
scroll to position [1144, 0]
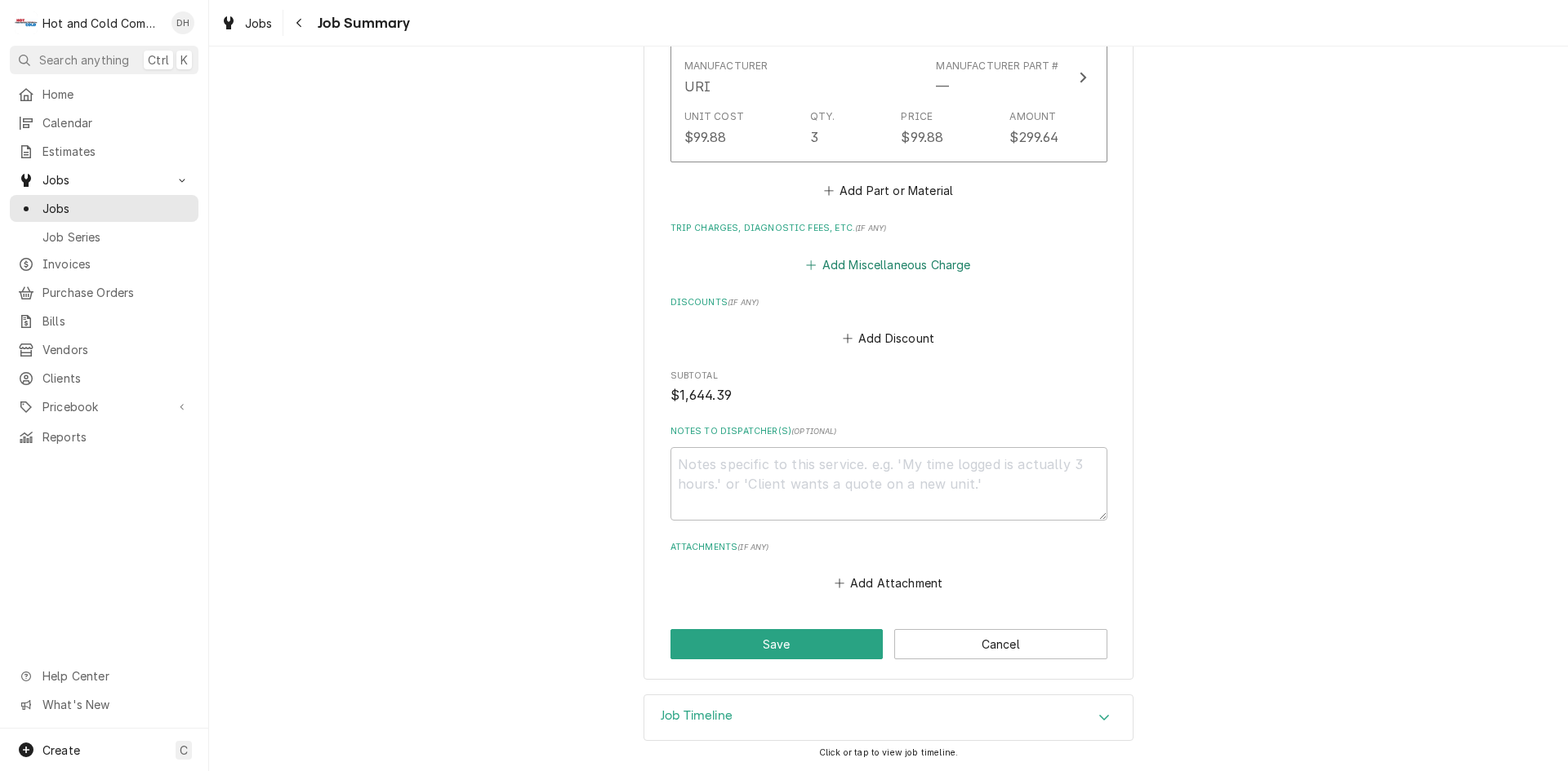
click at [943, 270] on button "Add Miscellaneous Charge" at bounding box center [888, 264] width 169 height 23
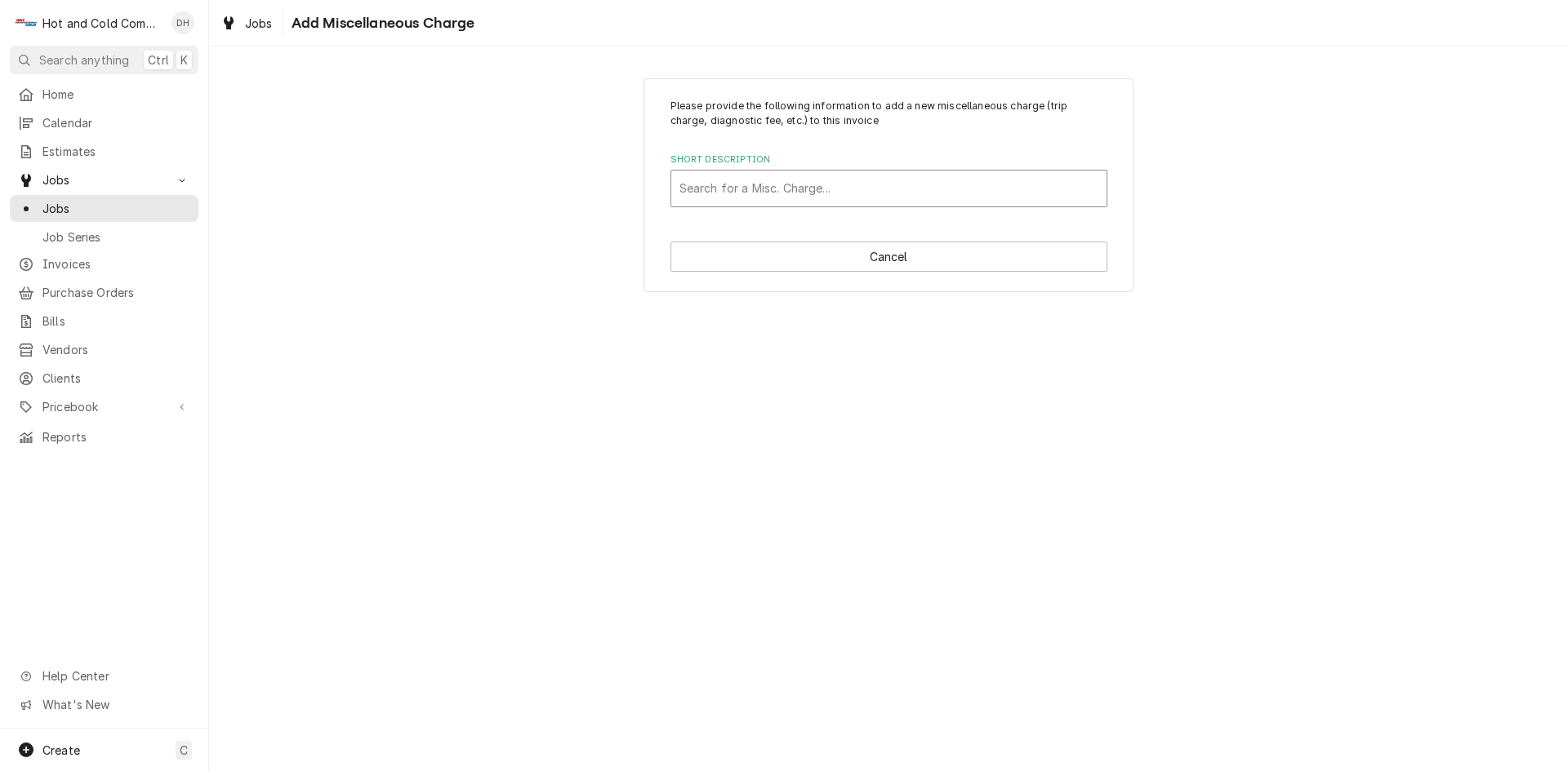
click at [861, 187] on div "Short Description" at bounding box center [889, 188] width 419 height 29
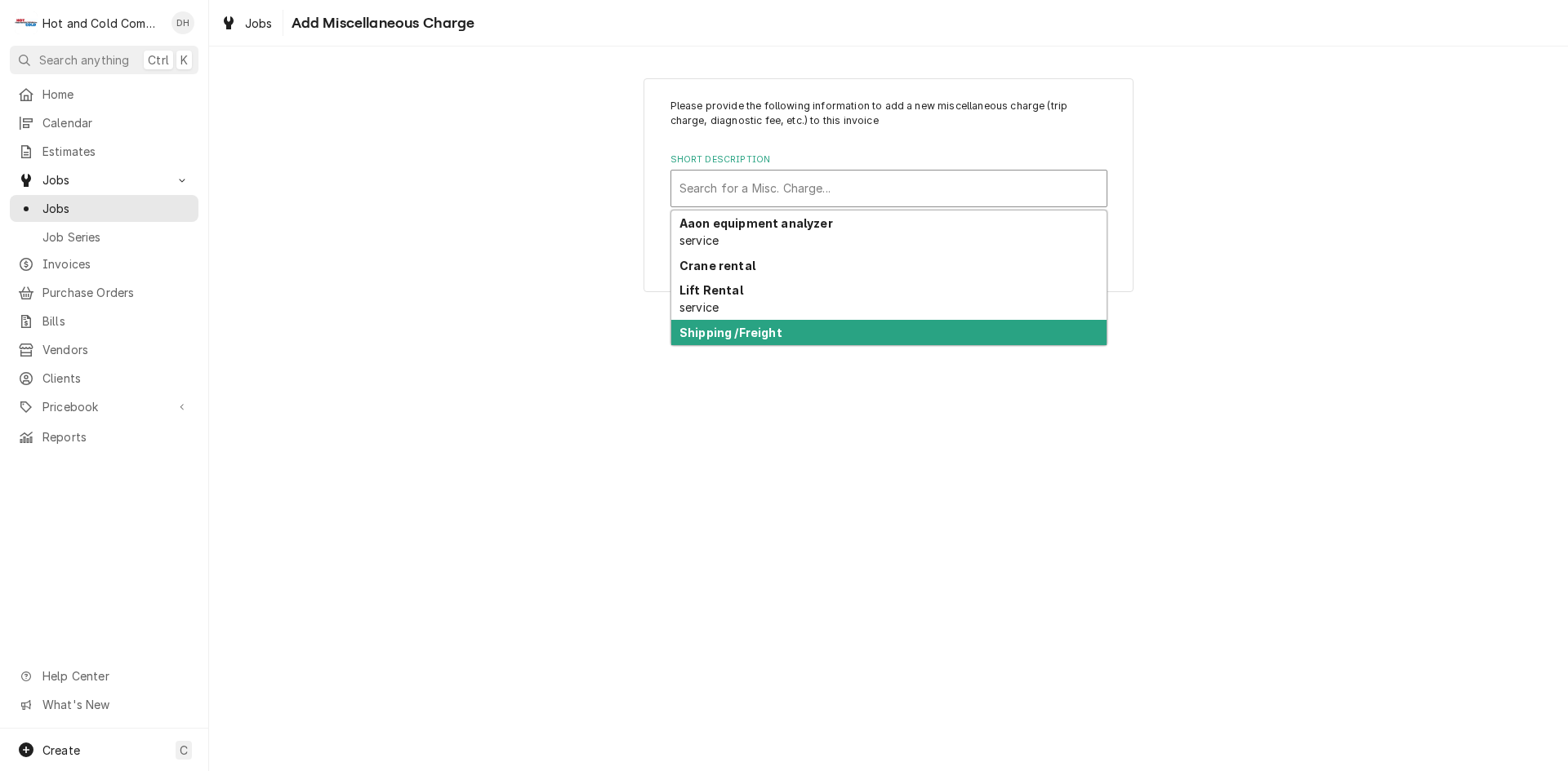
click at [766, 331] on strong "Shipping /Freight" at bounding box center [731, 332] width 103 height 14
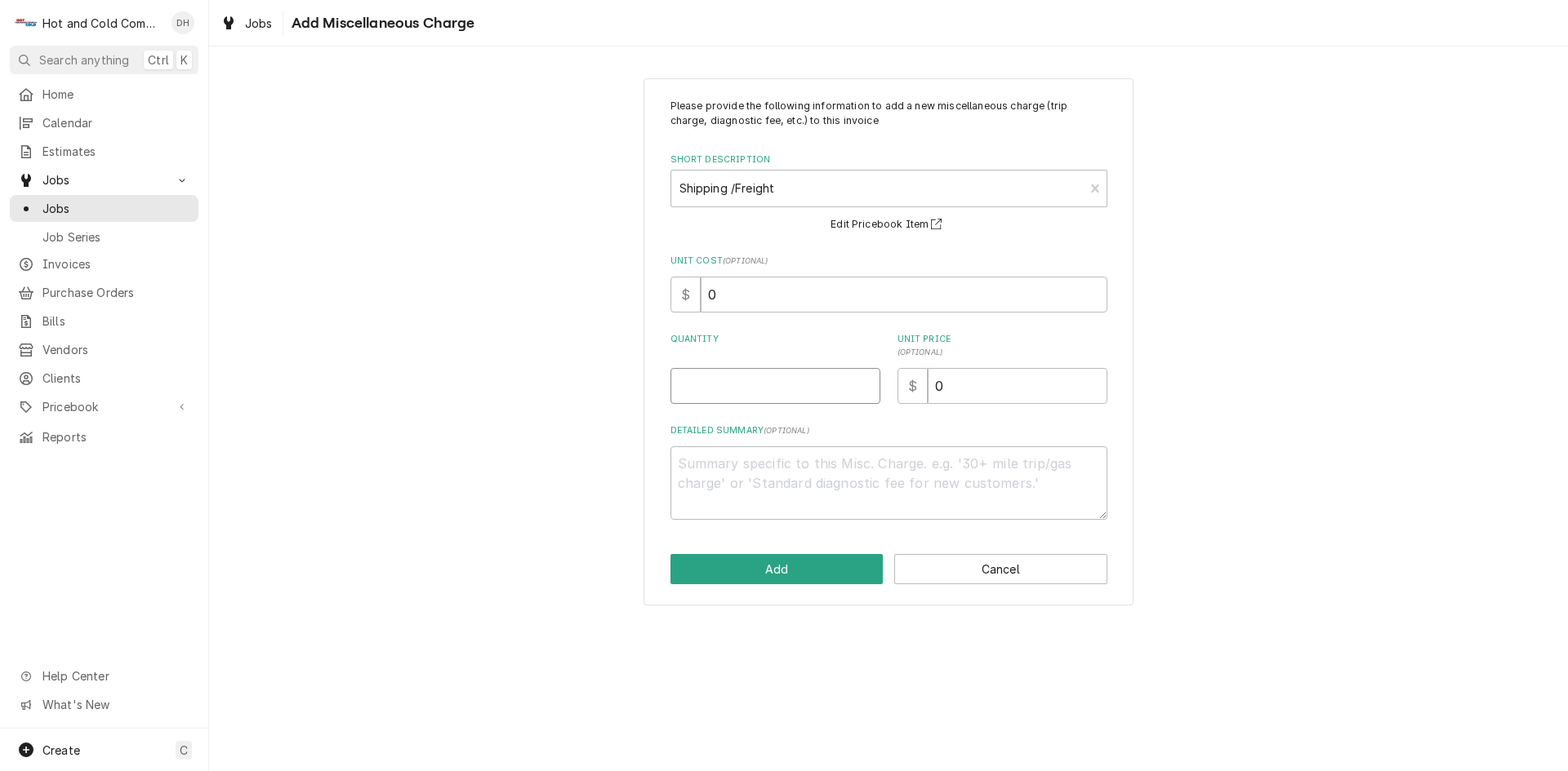
click at [736, 386] on input "Quantity" at bounding box center [775, 386] width 210 height 36
click at [1018, 384] on input "0" at bounding box center [1017, 386] width 180 height 36
click at [802, 465] on textarea "Detailed Summary ( optional )" at bounding box center [889, 483] width 437 height 74
click at [784, 574] on button "Add" at bounding box center [776, 569] width 213 height 30
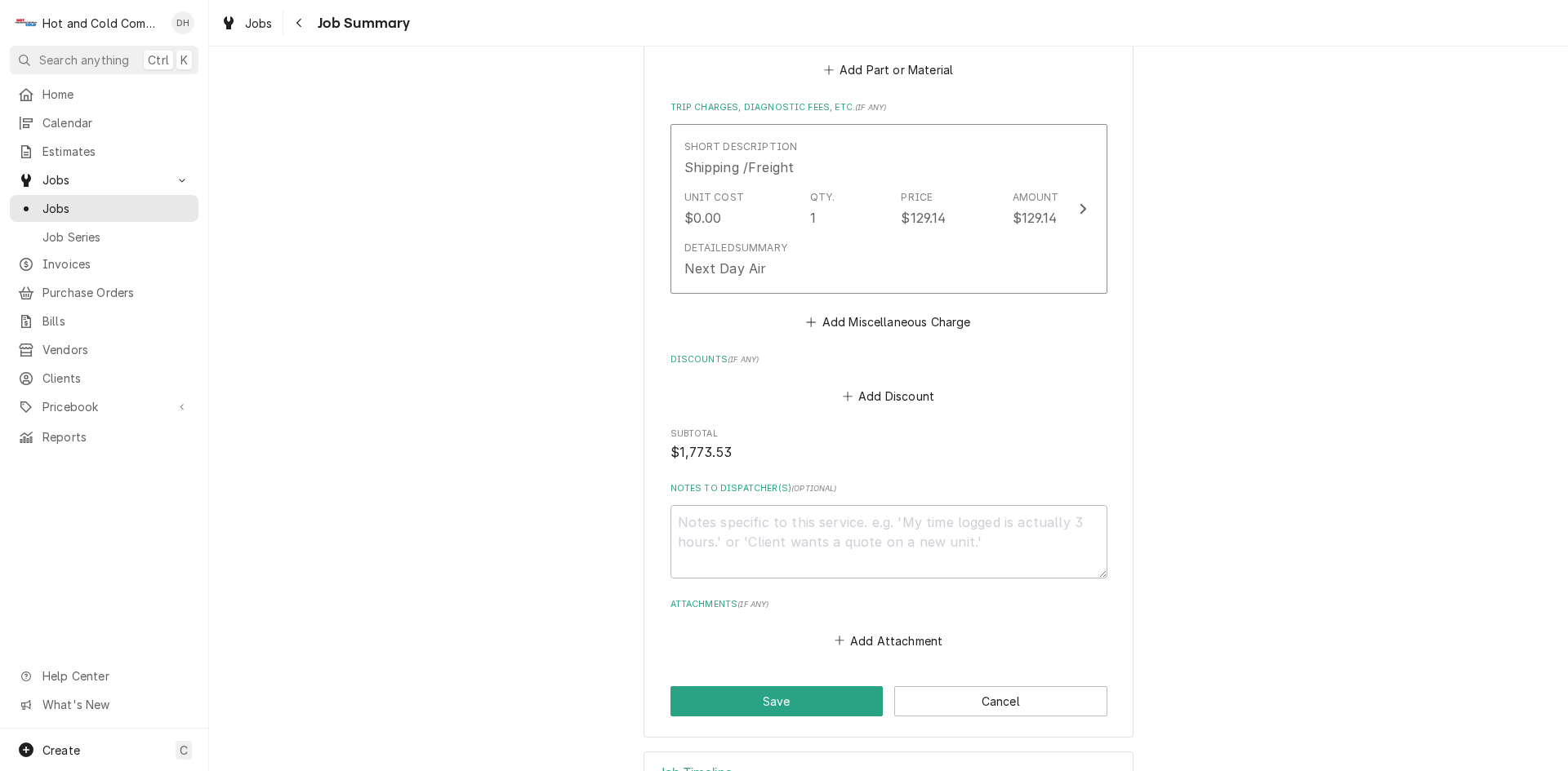
scroll to position [1323, 0]
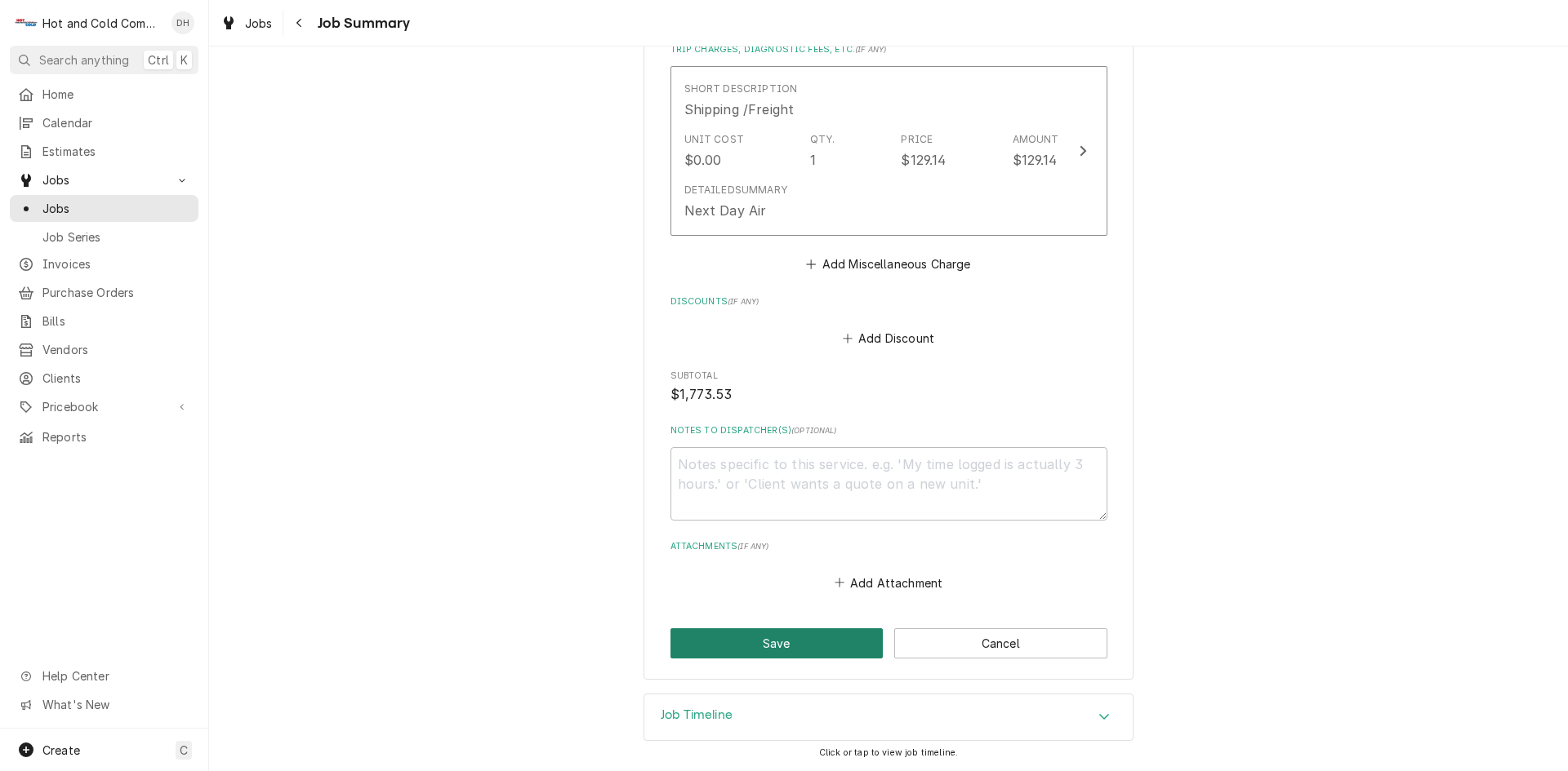
click at [776, 648] on button "Save" at bounding box center [776, 643] width 213 height 30
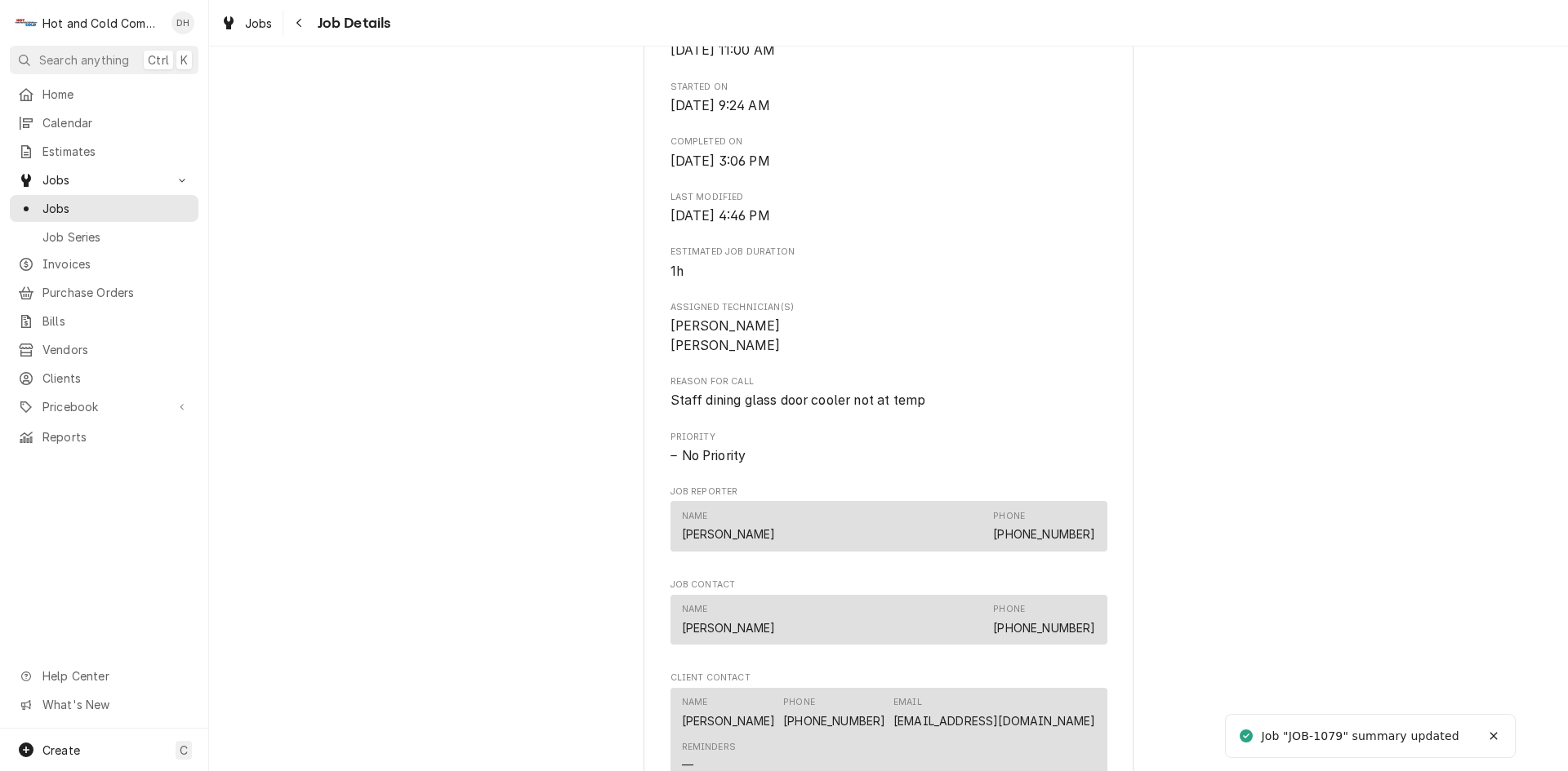
scroll to position [1263, 0]
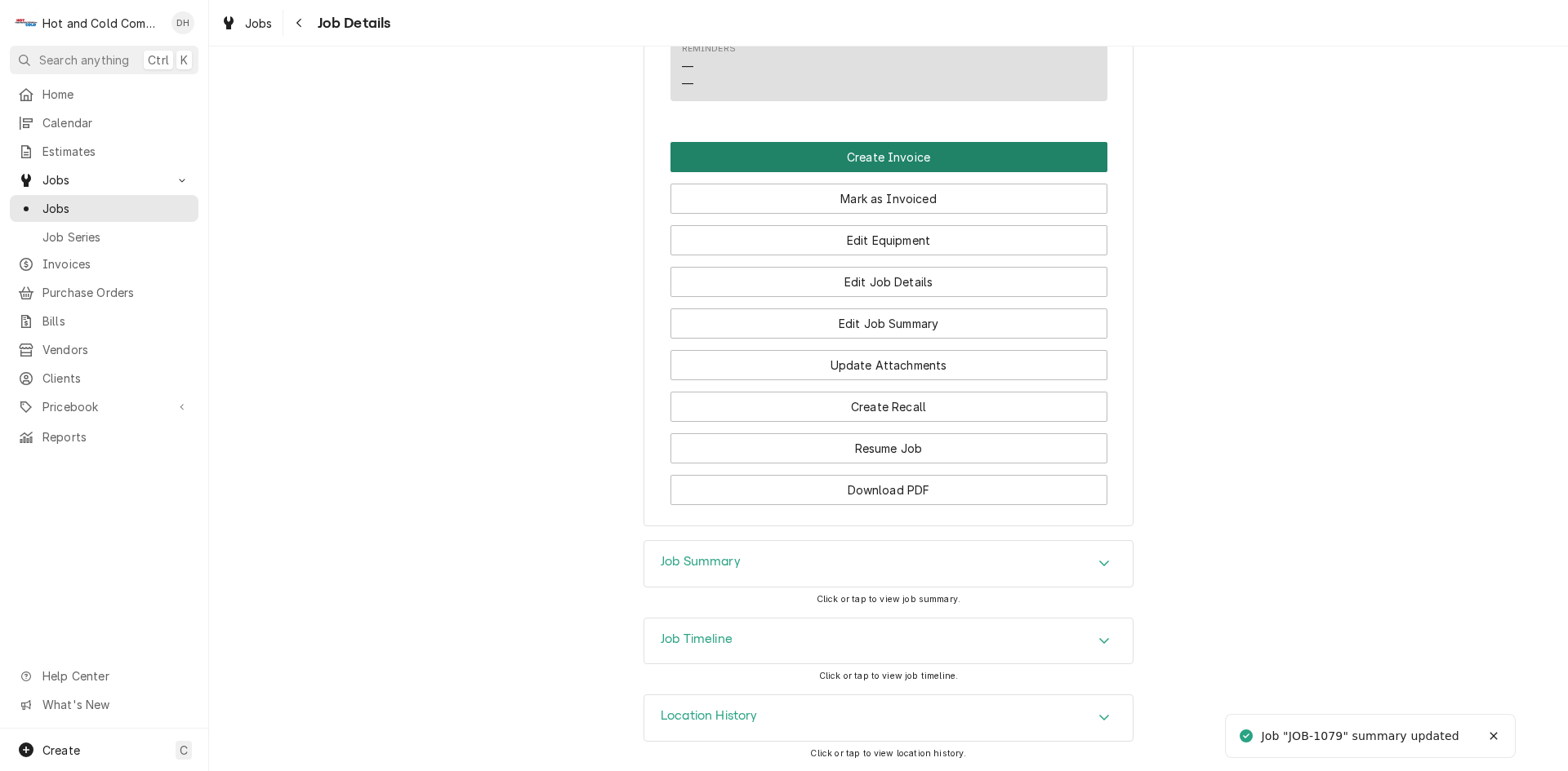
click at [866, 166] on button "Create Invoice" at bounding box center [889, 157] width 437 height 30
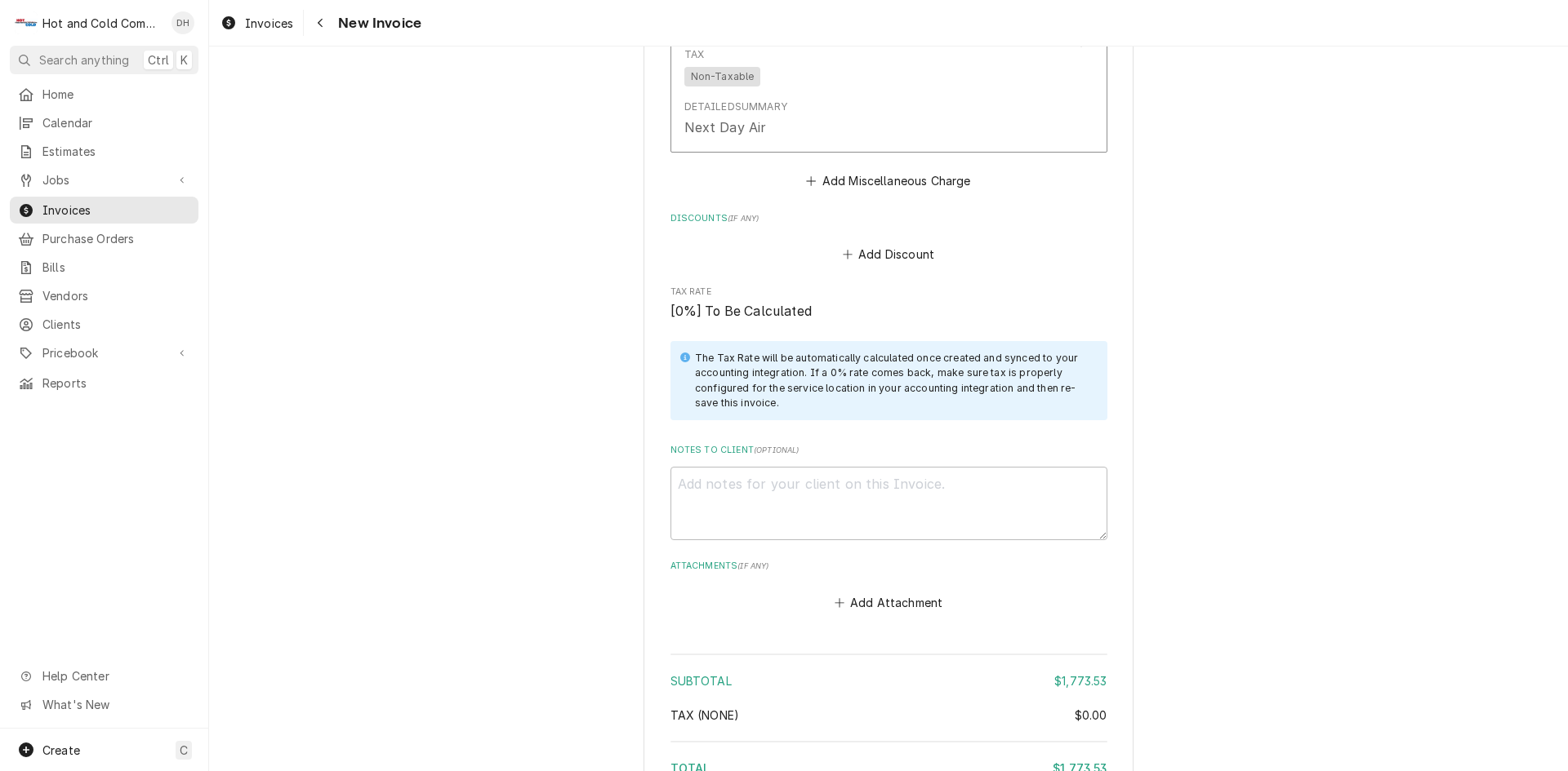
scroll to position [2785, 0]
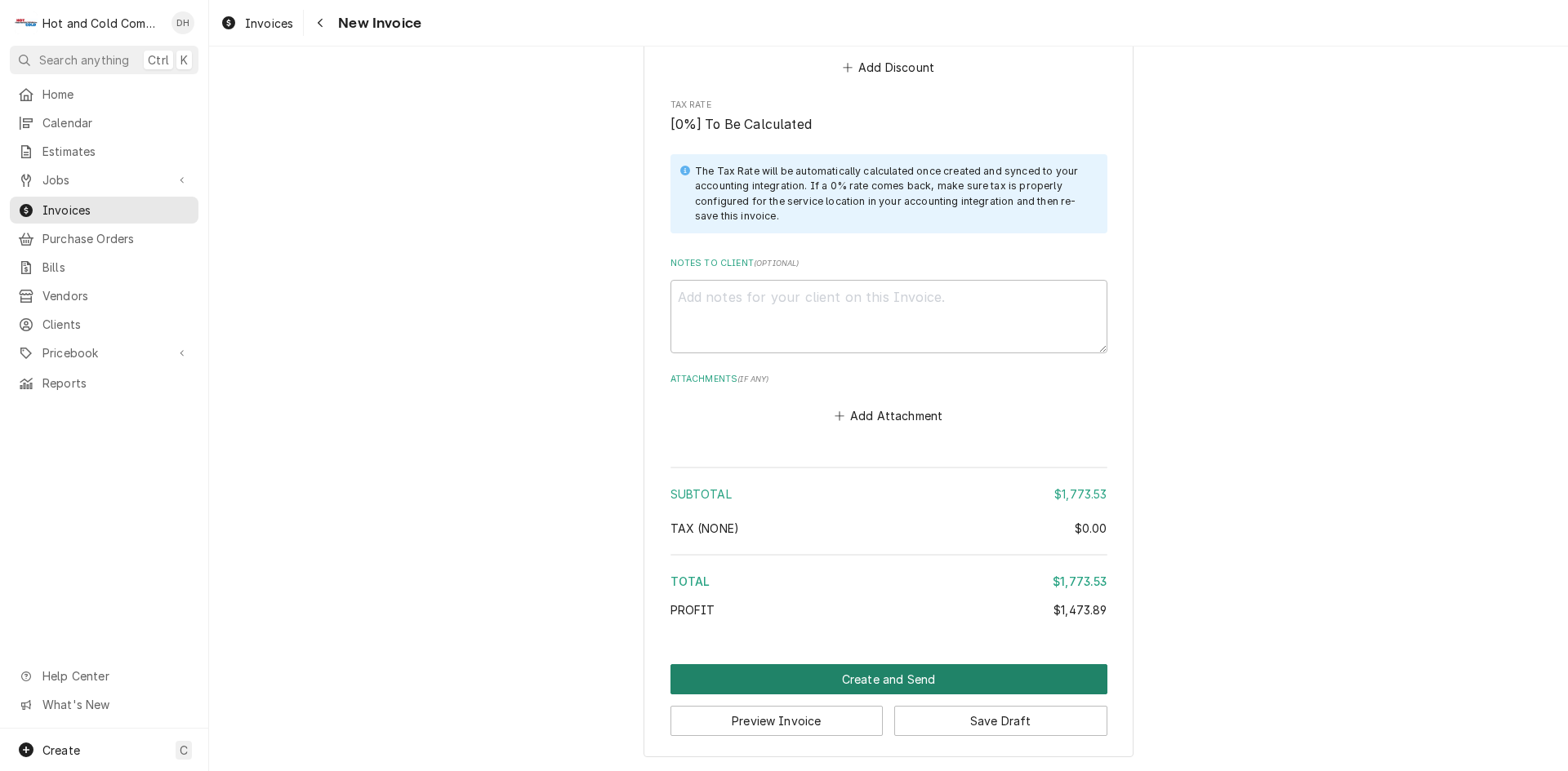
drag, startPoint x: 872, startPoint y: 681, endPoint x: 1050, endPoint y: 441, distance: 298.8
click at [872, 680] on button "Create and Send" at bounding box center [889, 679] width 437 height 30
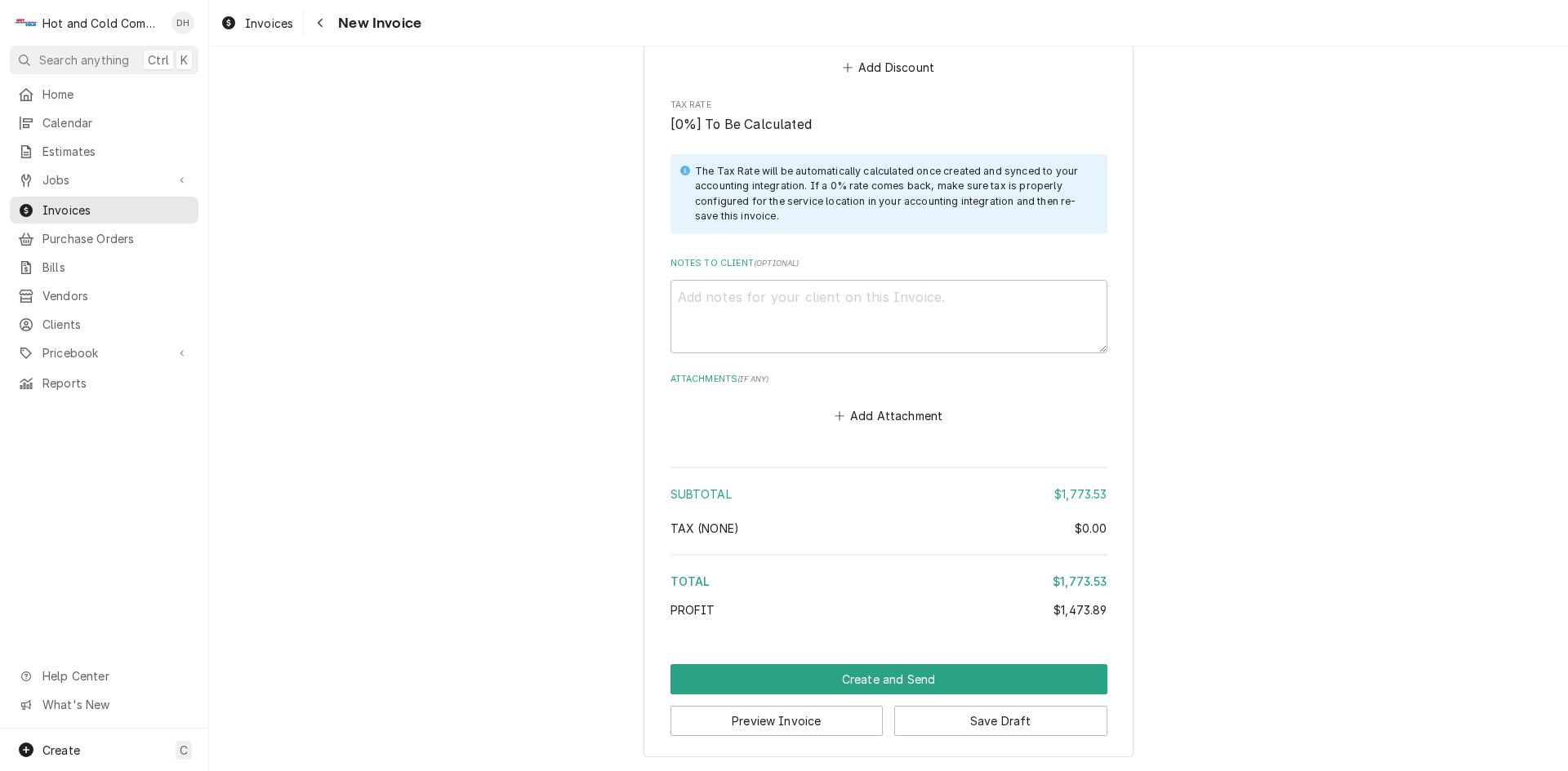
scroll to position [2777, 0]
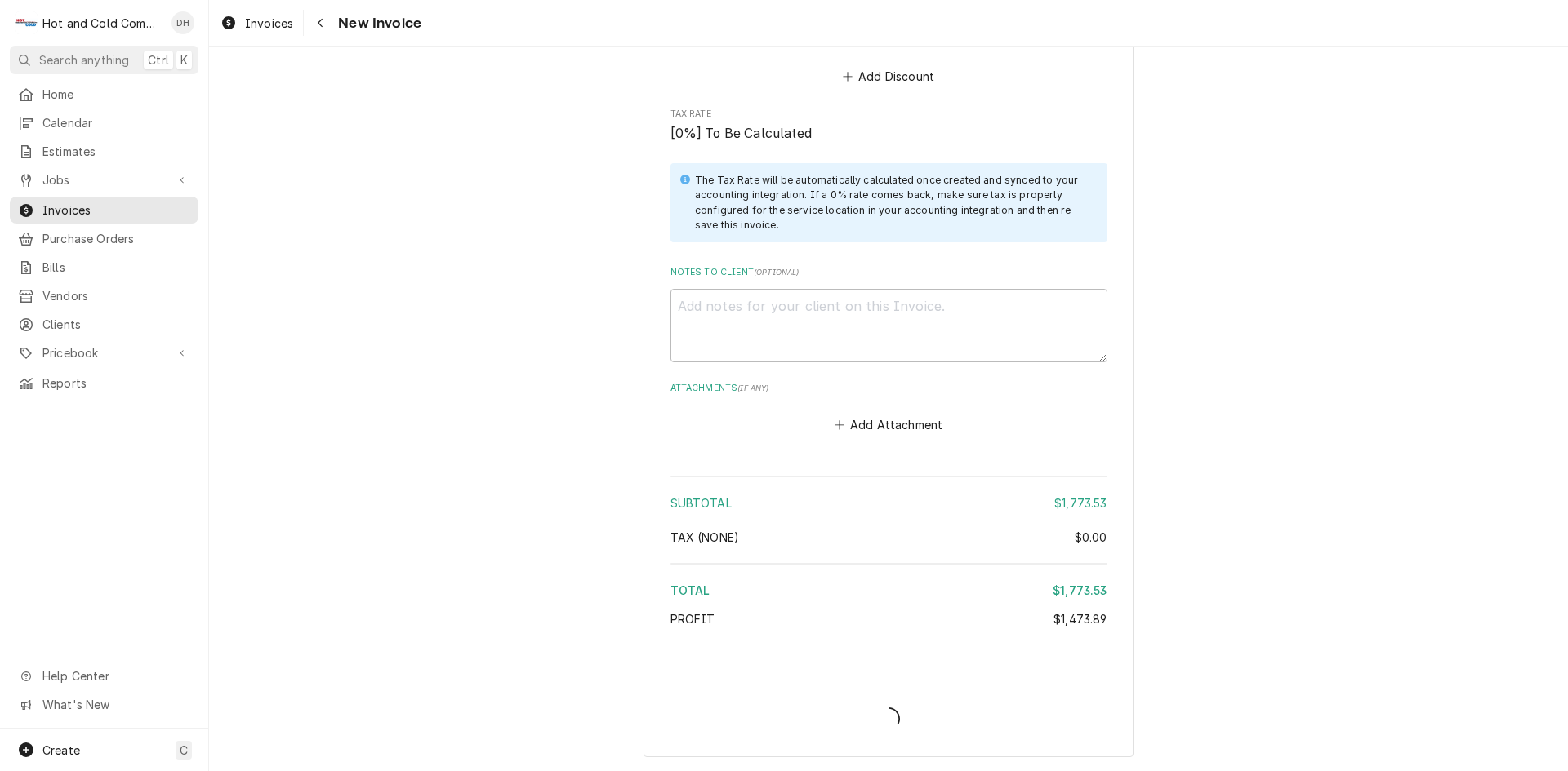
type textarea "x"
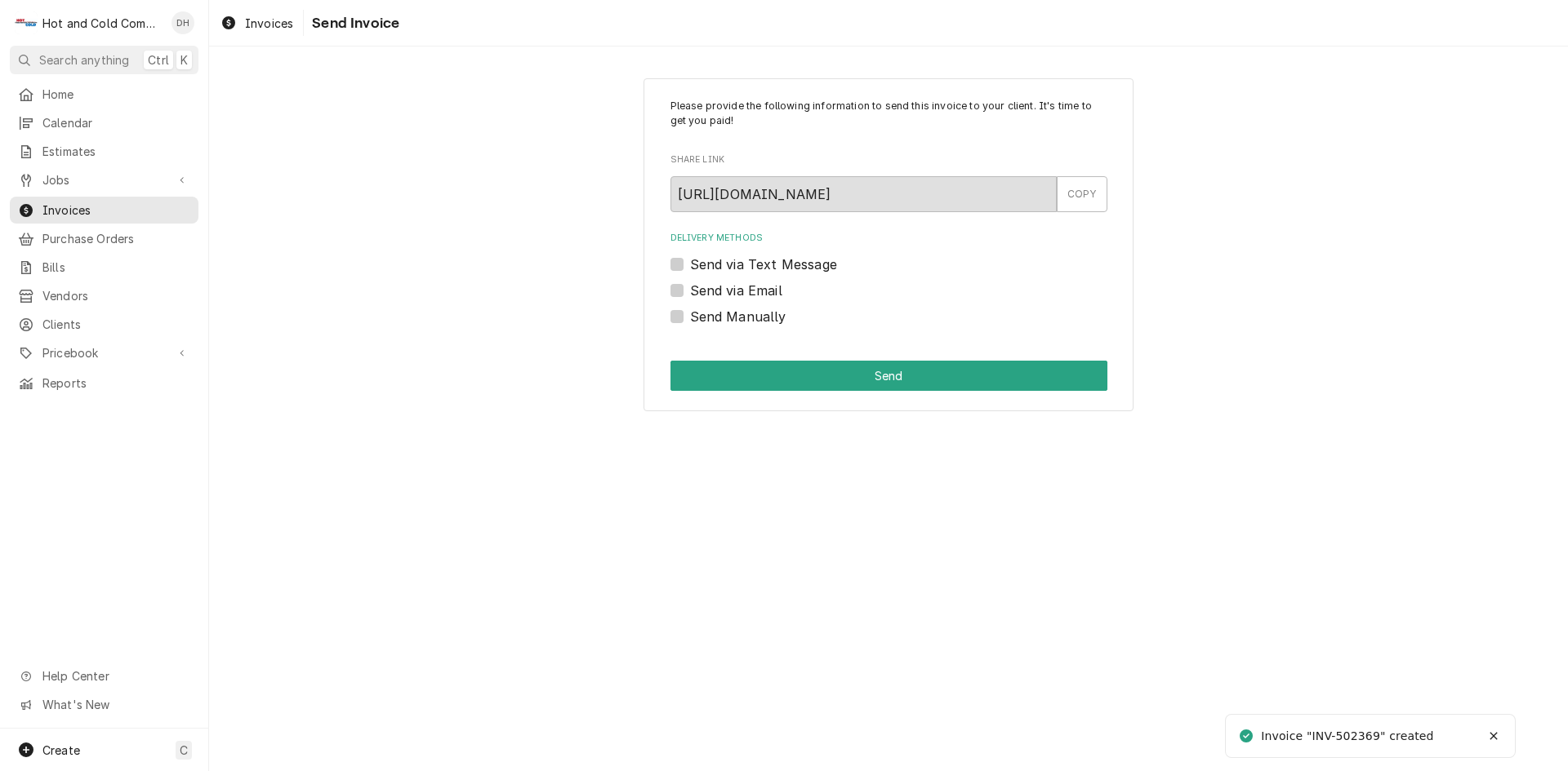
click at [690, 290] on label "Send via Email" at bounding box center [736, 290] width 93 height 20
click at [690, 290] on input "Send via Email" at bounding box center [908, 299] width 437 height 36
checkbox input "true"
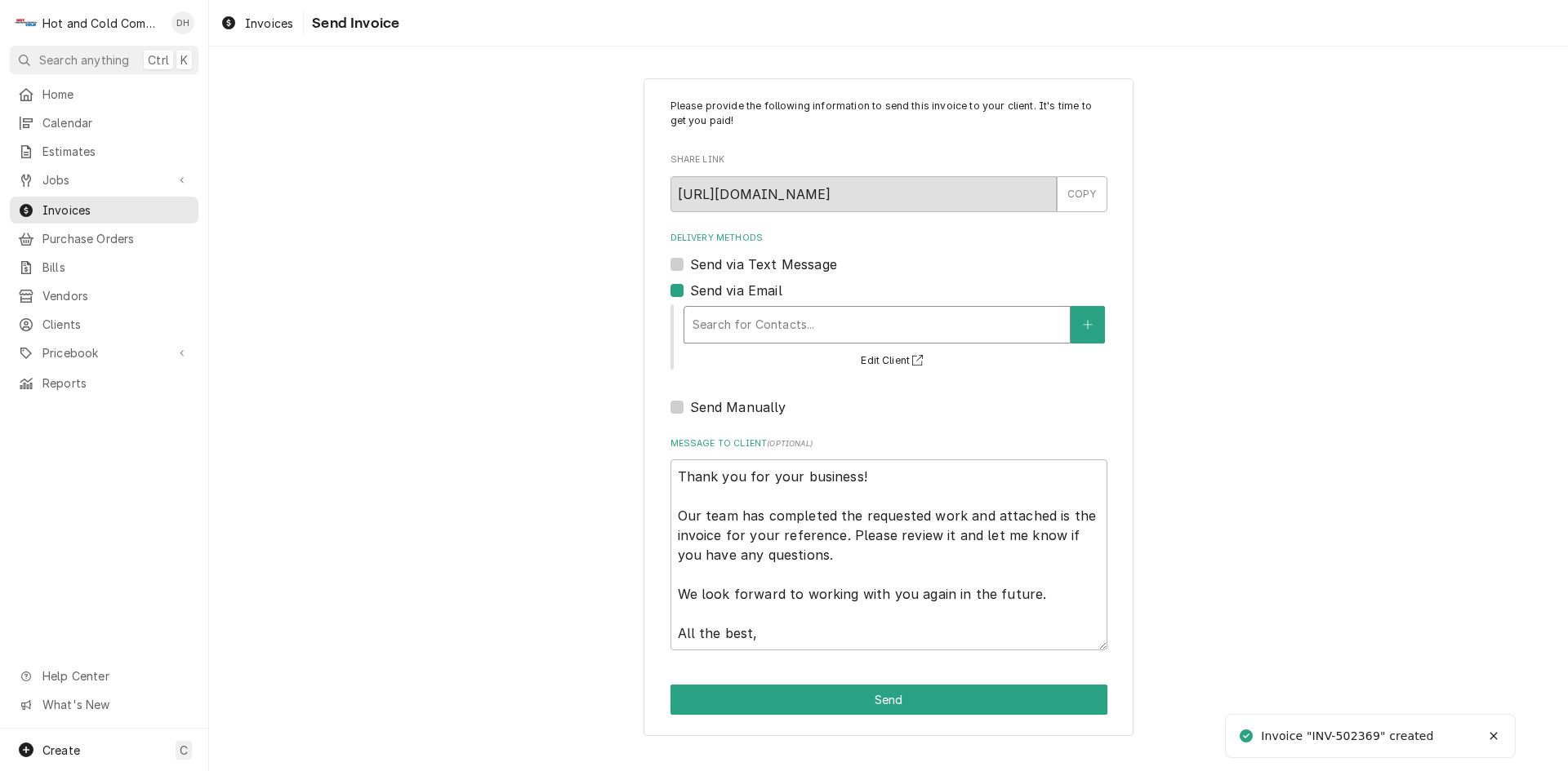
click at [842, 324] on div "Delivery Methods" at bounding box center [877, 324] width 369 height 29
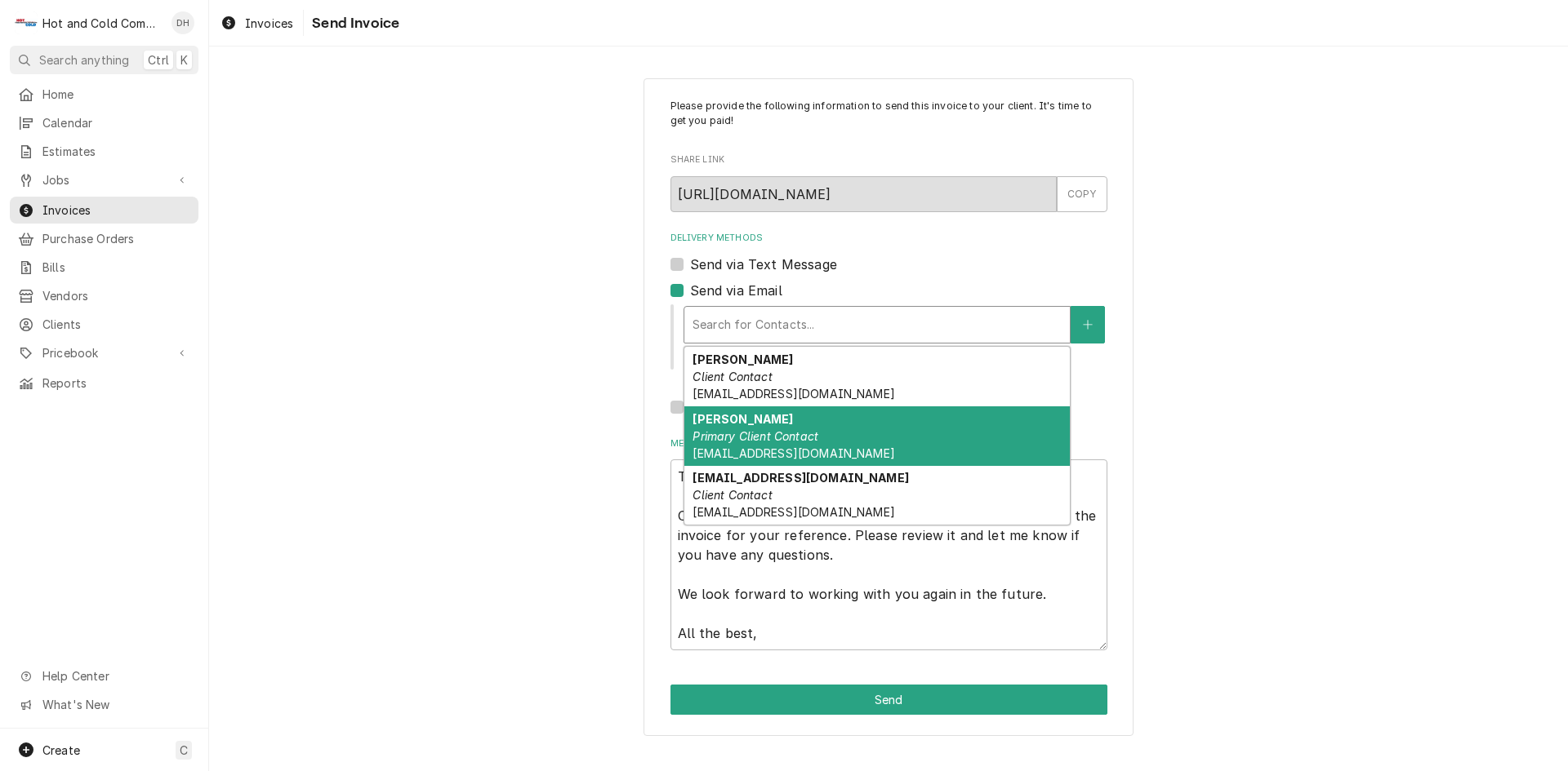
click at [766, 434] on em "Primary Client Contact" at bounding box center [755, 436] width 126 height 14
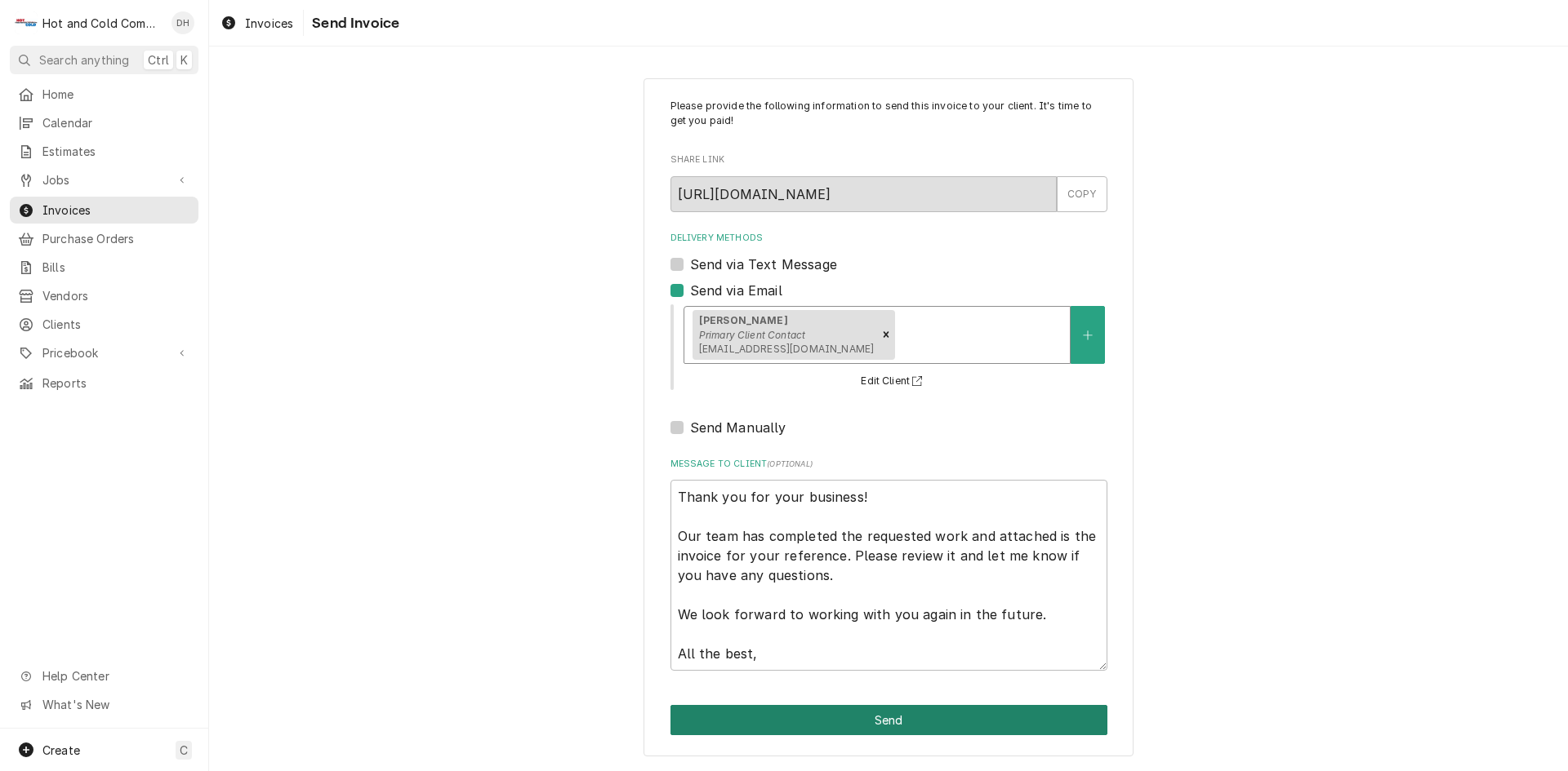
drag, startPoint x: 831, startPoint y: 717, endPoint x: 1003, endPoint y: 617, distance: 199.0
click at [837, 716] on button "Send" at bounding box center [889, 720] width 437 height 30
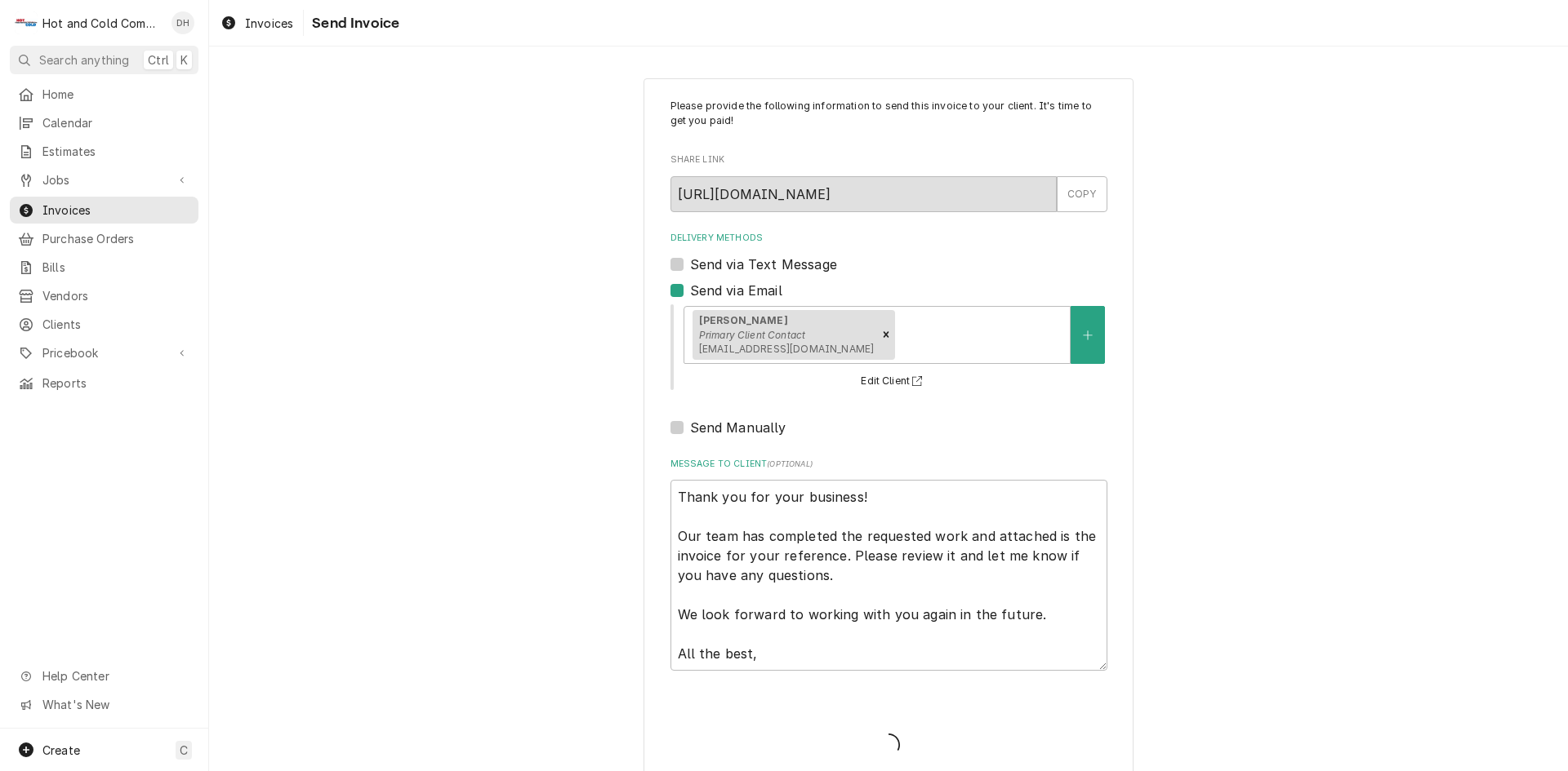
type textarea "x"
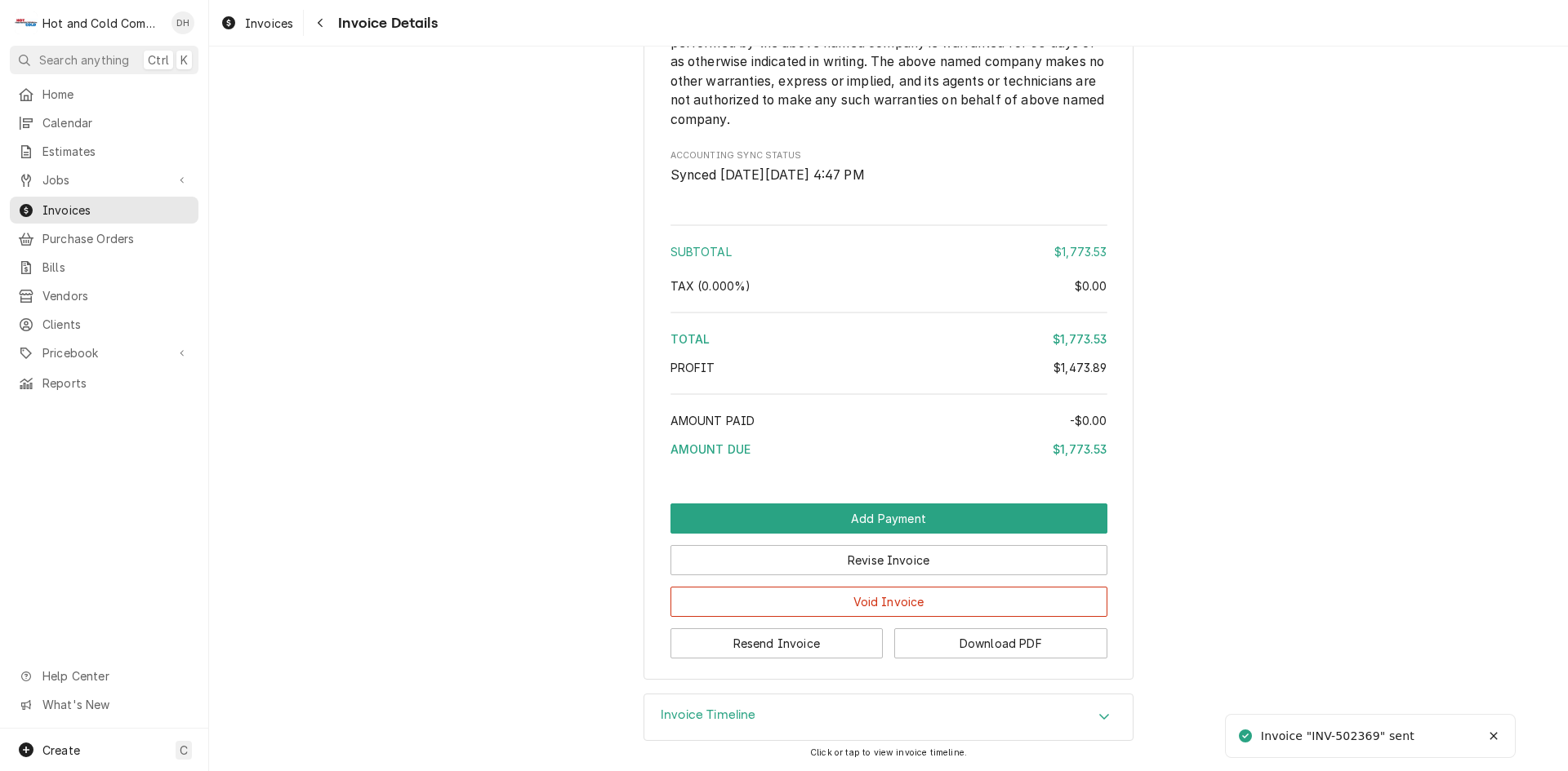
scroll to position [2293, 0]
click at [1039, 639] on button "Download PDF" at bounding box center [1000, 643] width 213 height 30
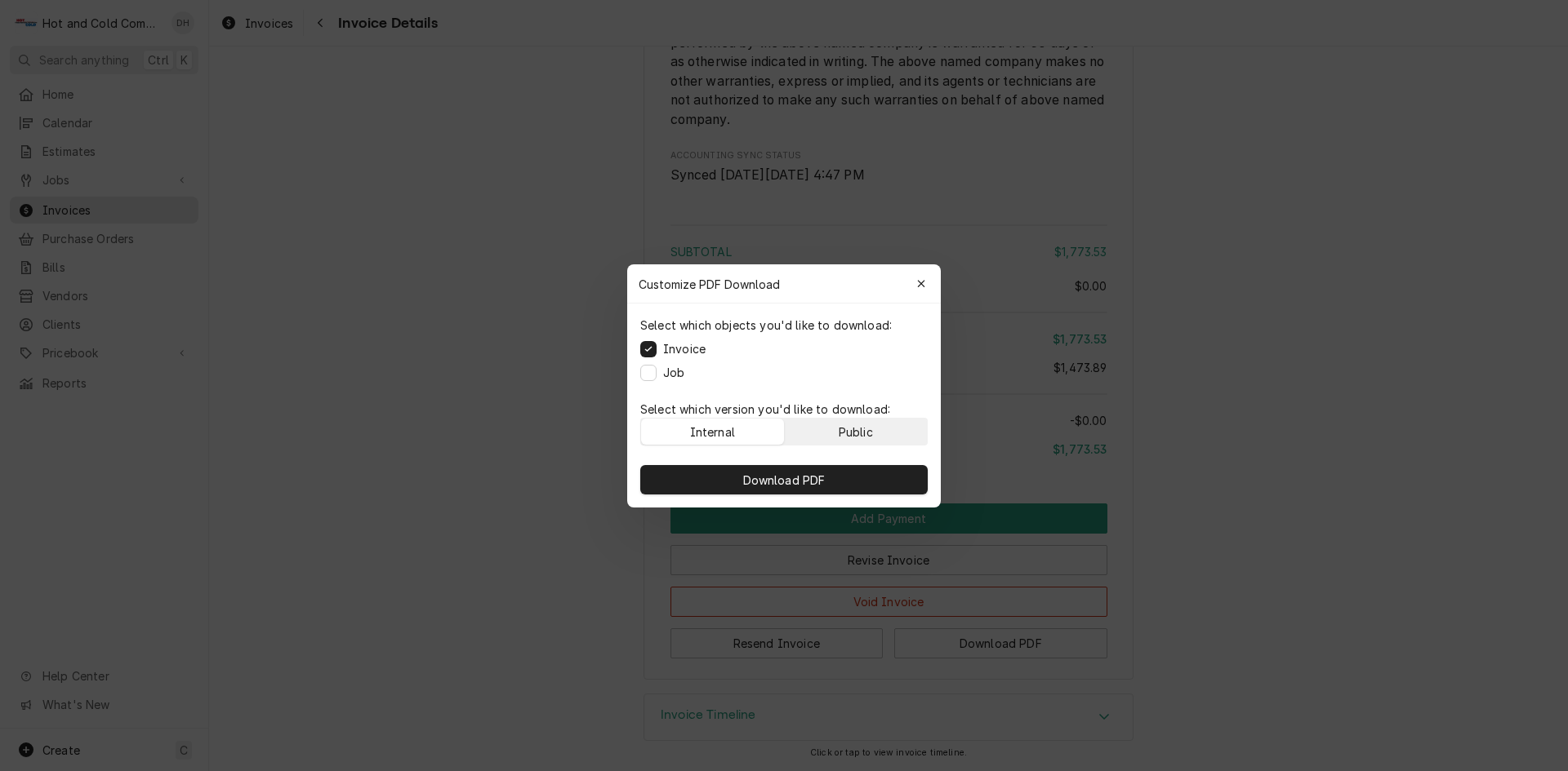
click at [897, 440] on button "Public" at bounding box center [855, 432] width 143 height 26
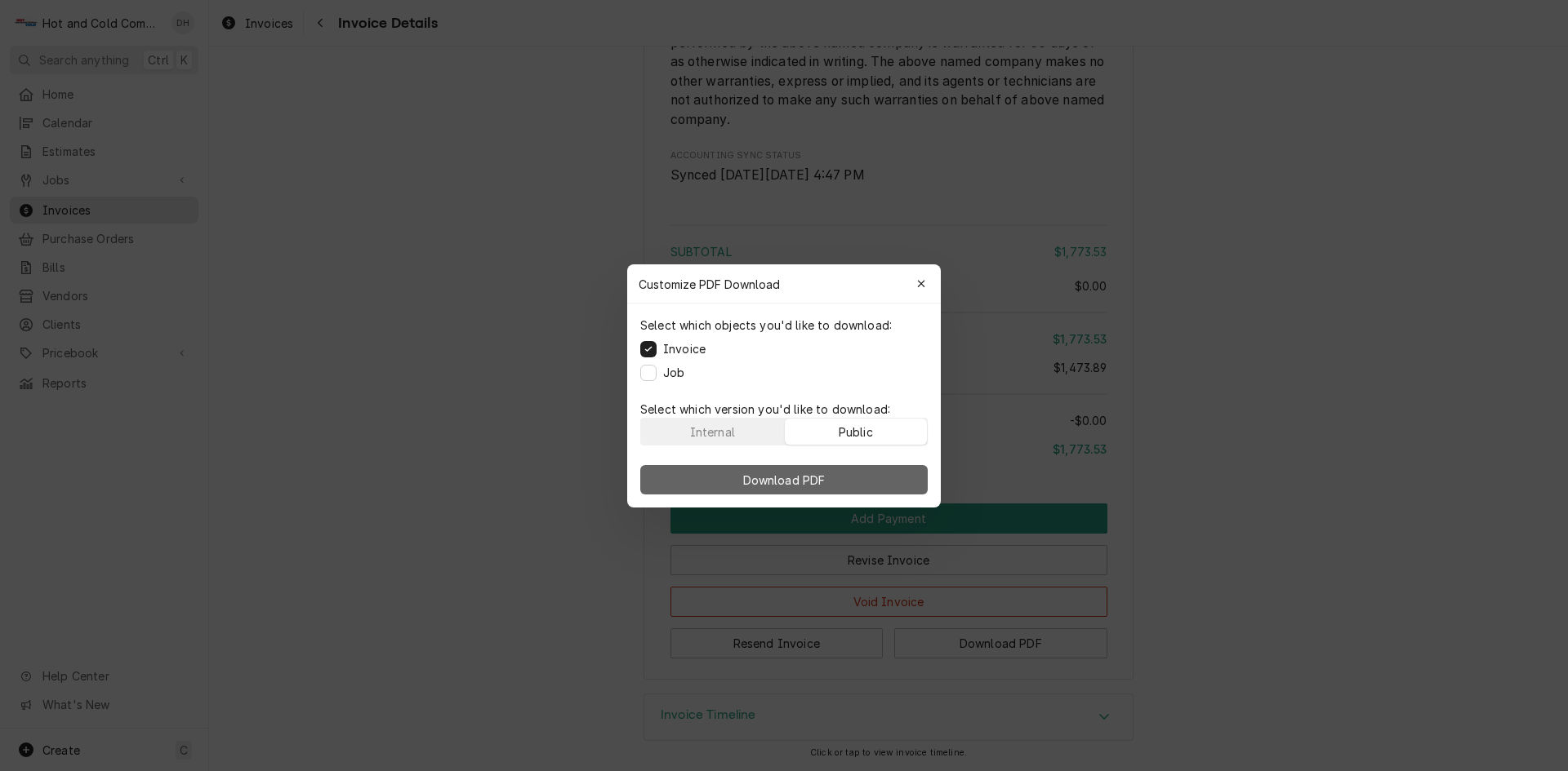
click at [833, 487] on button "Download PDF" at bounding box center [784, 480] width 288 height 29
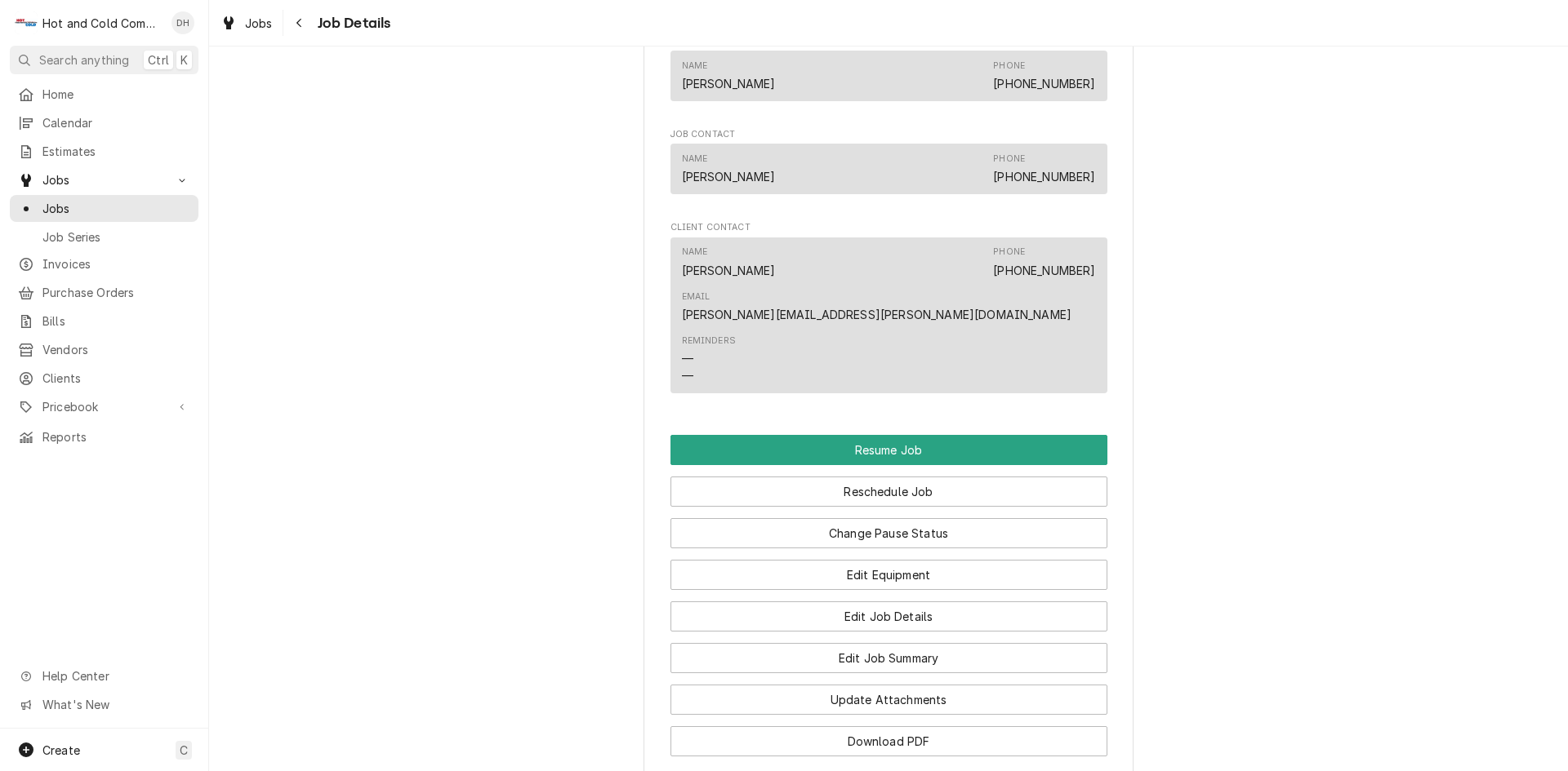
scroll to position [1360, 0]
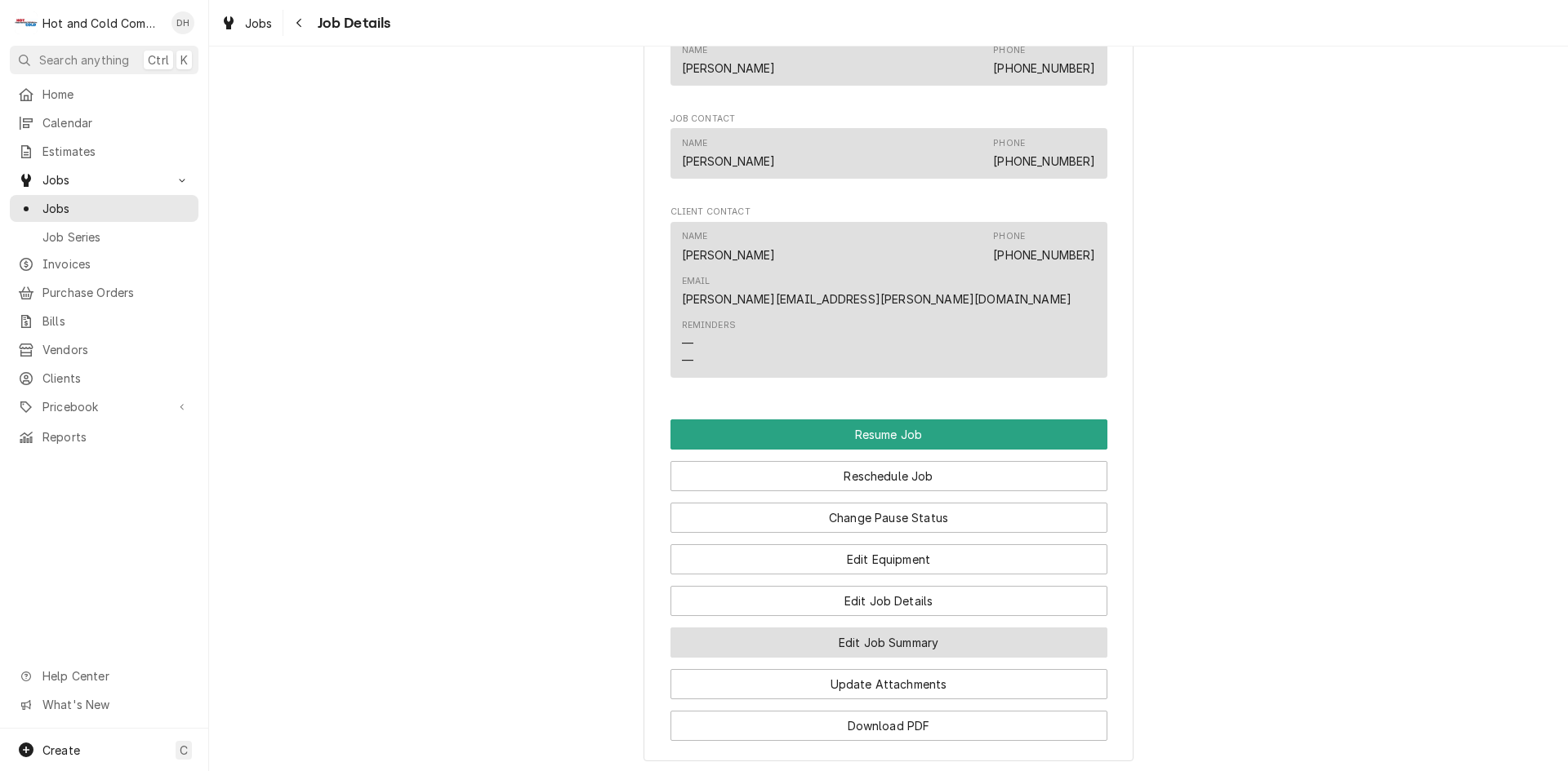
click at [932, 628] on button "Edit Job Summary" at bounding box center [889, 643] width 437 height 30
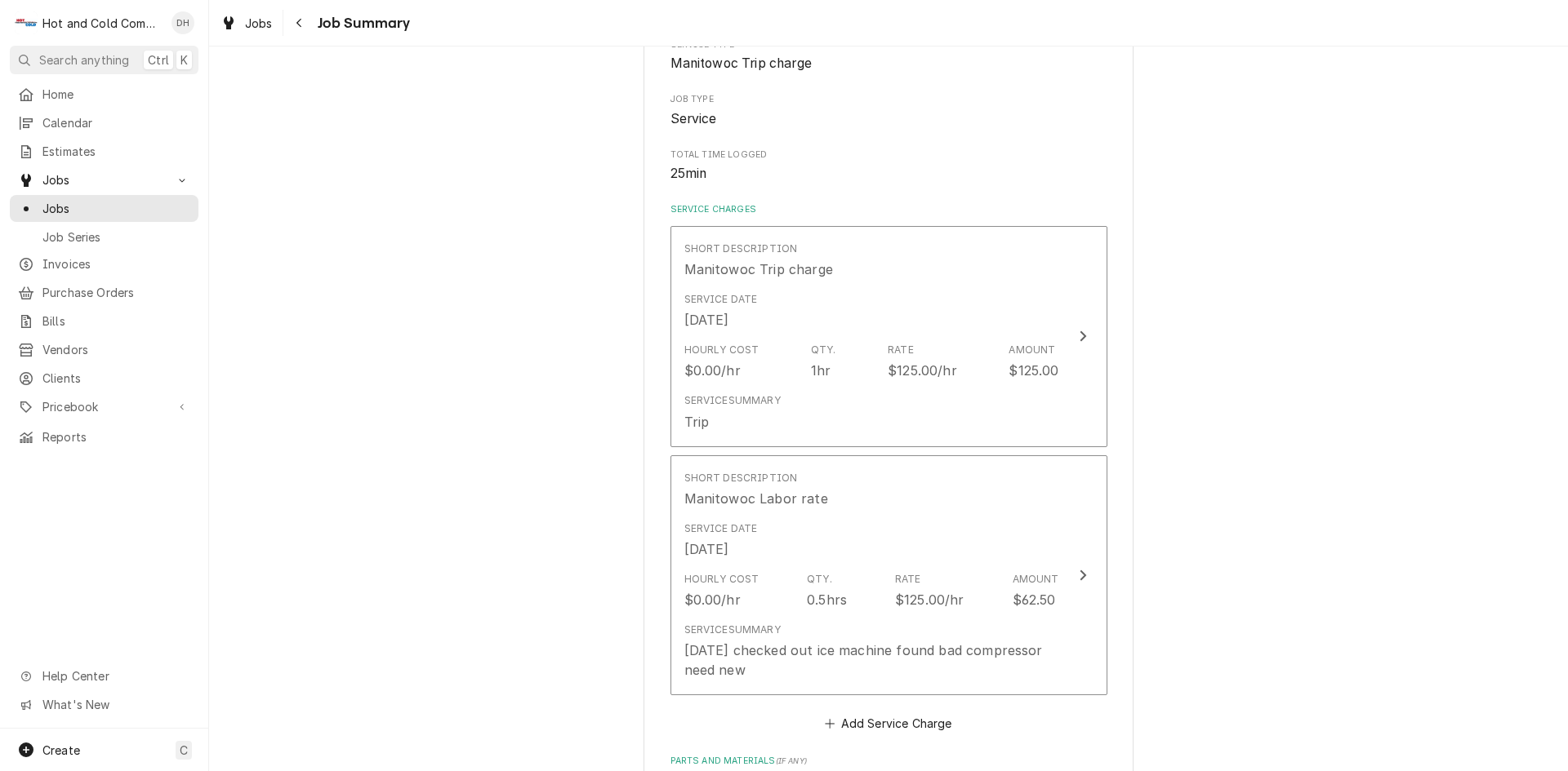
scroll to position [272, 0]
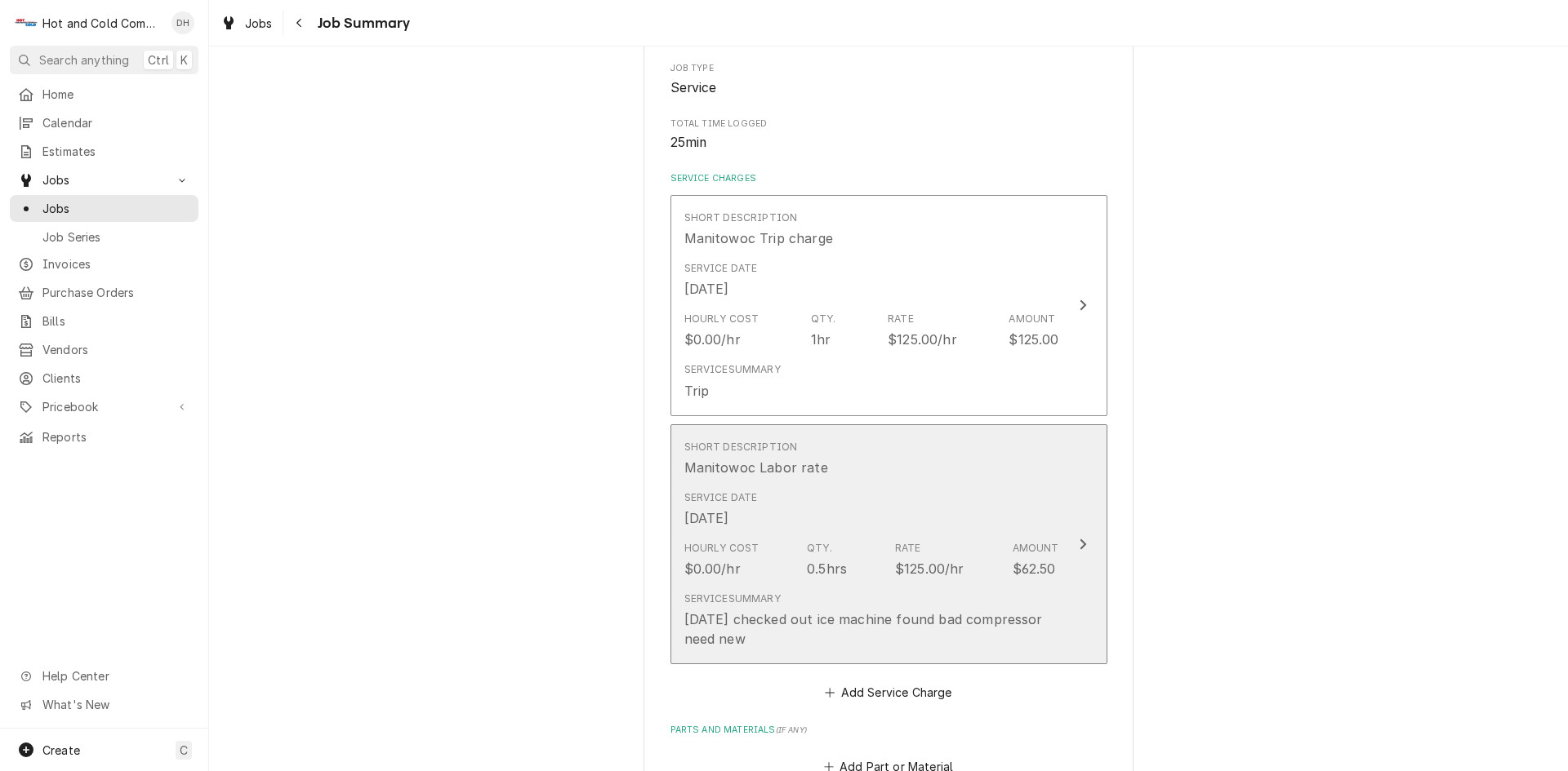
click at [1003, 477] on div "Short Description Manitowoc Labor rate" at bounding box center [872, 458] width 375 height 50
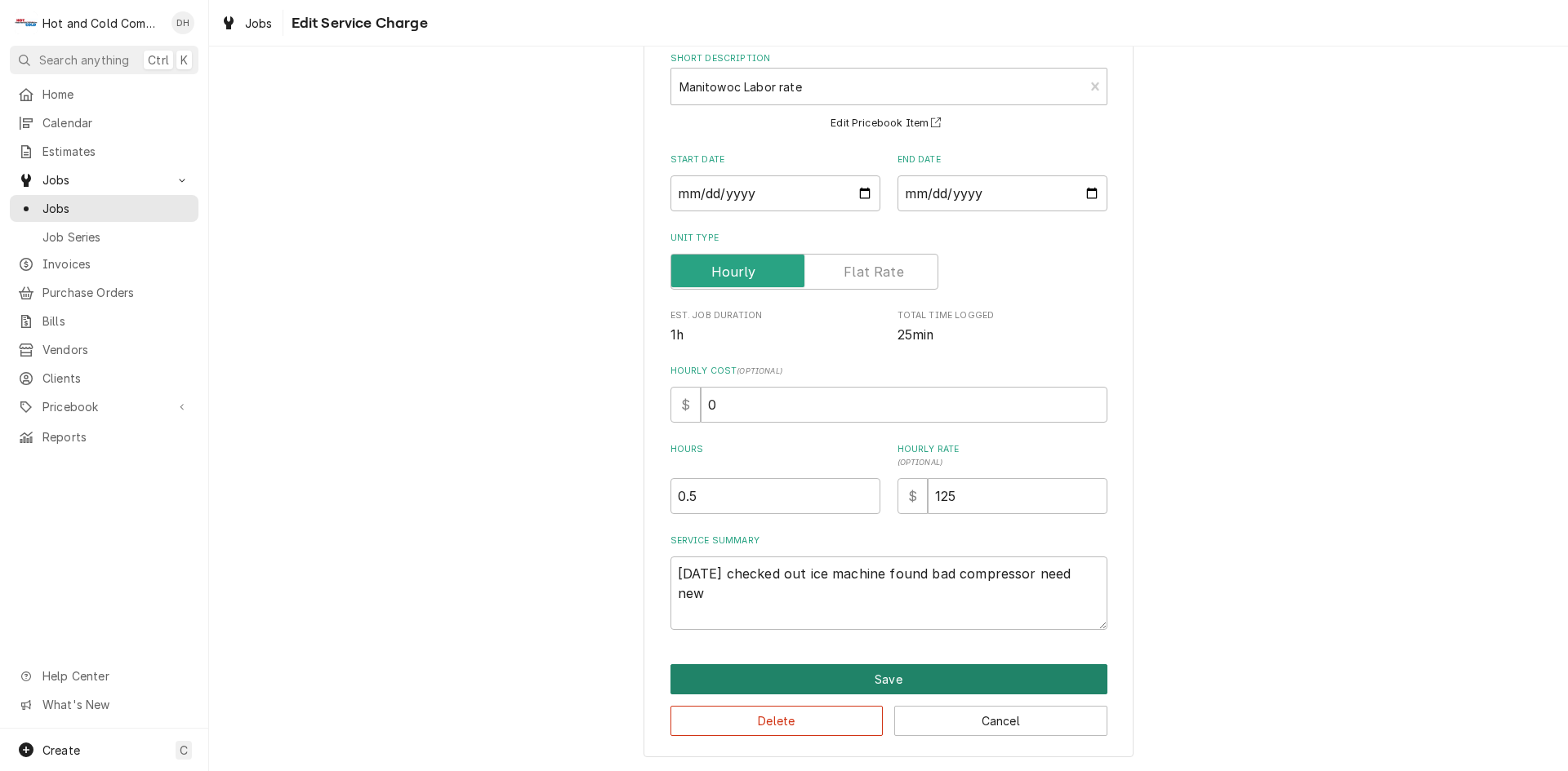
click at [864, 676] on button "Save" at bounding box center [889, 679] width 437 height 30
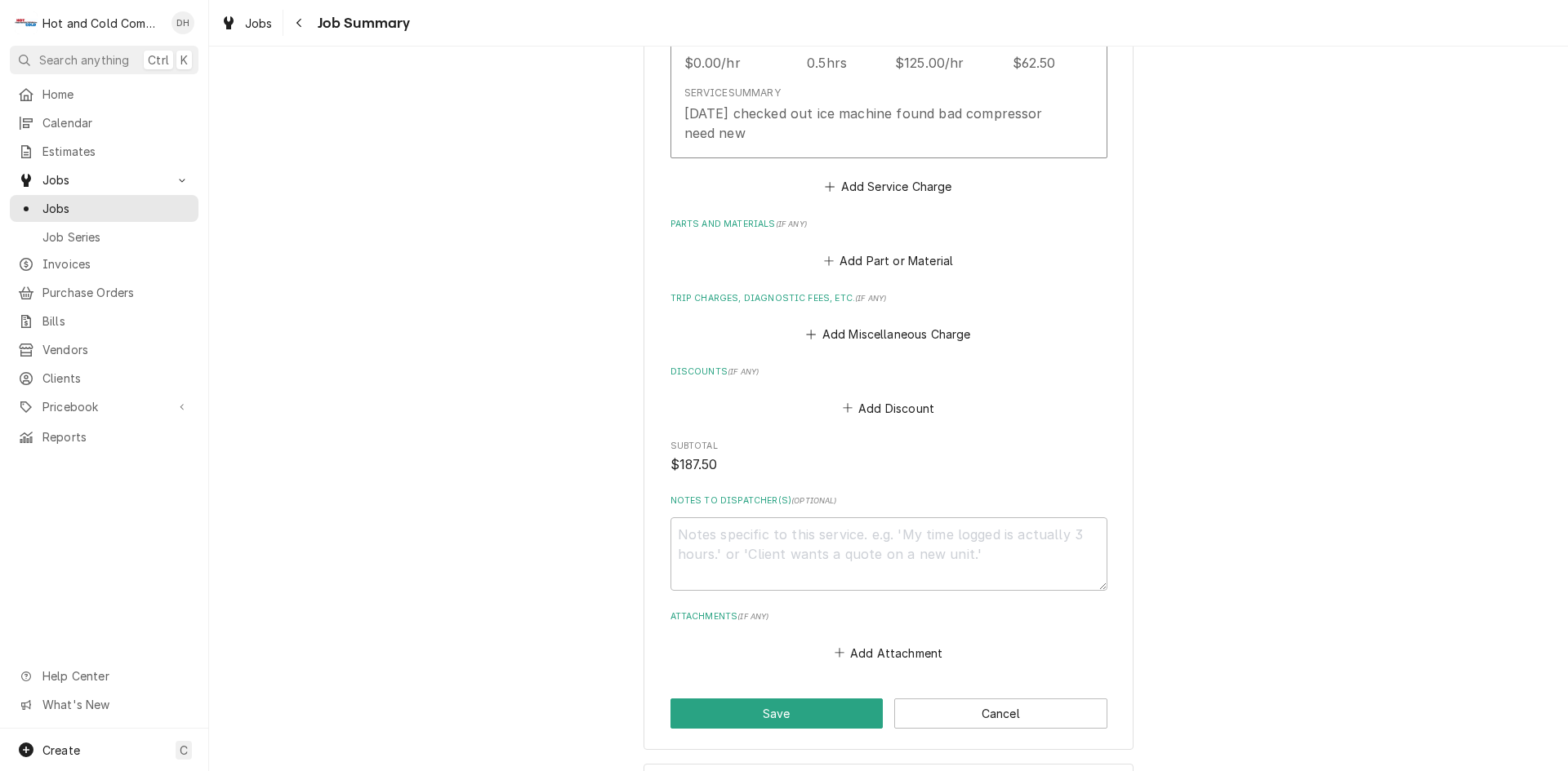
scroll to position [816, 0]
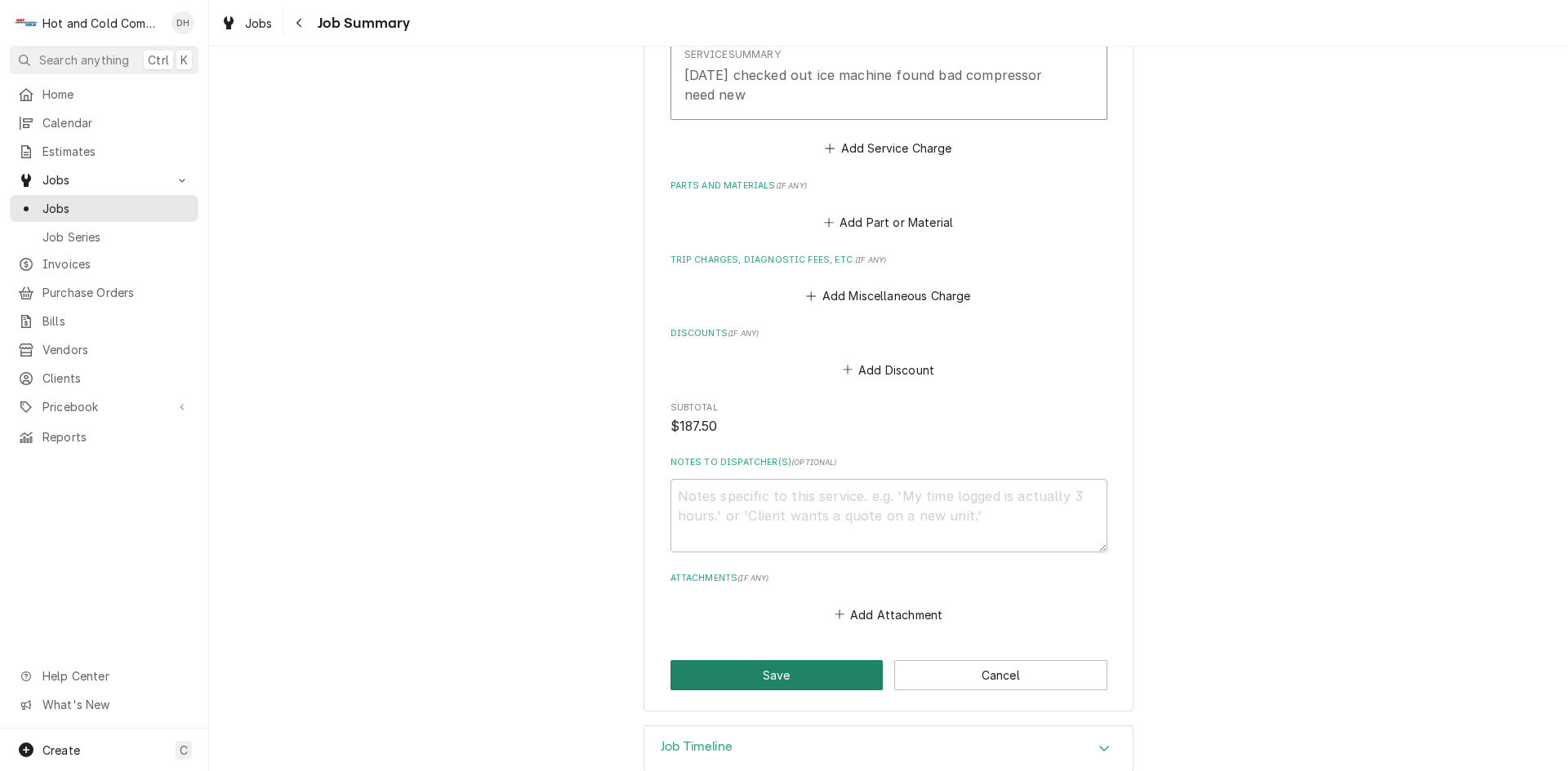
click at [785, 677] on button "Save" at bounding box center [776, 675] width 213 height 30
type textarea "x"
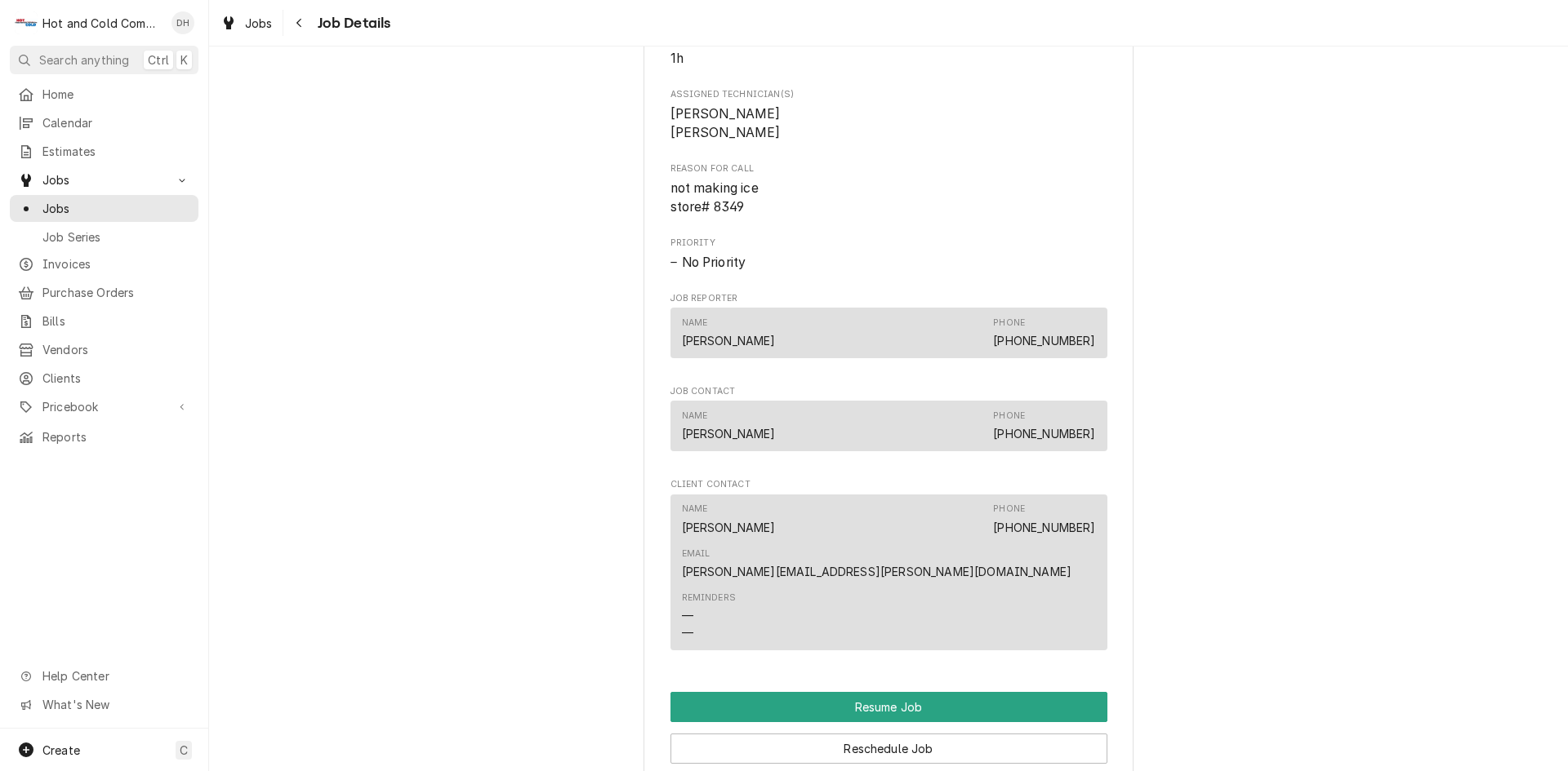
scroll to position [1360, 0]
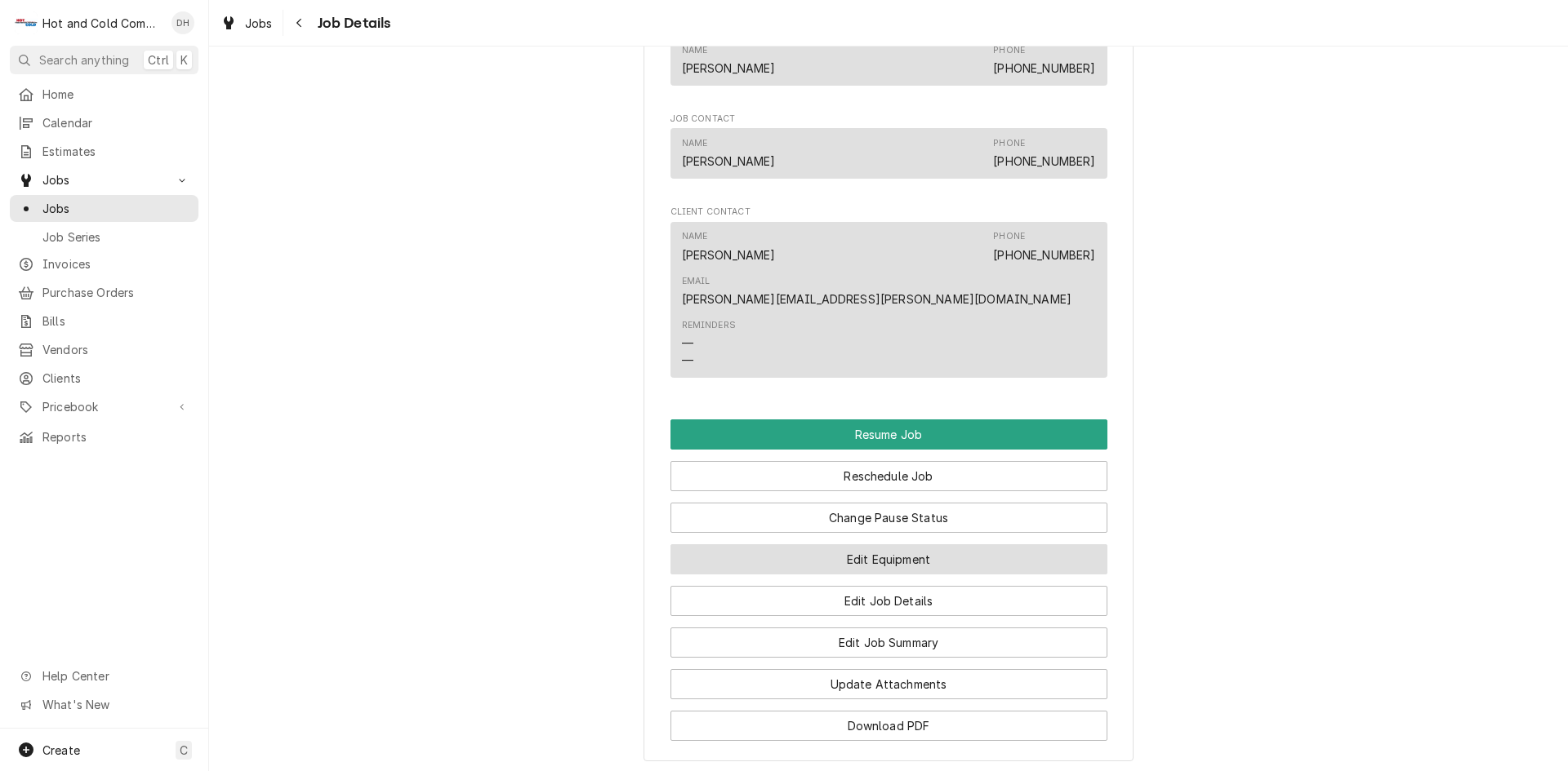
click at [942, 545] on button "Edit Equipment" at bounding box center [889, 560] width 437 height 30
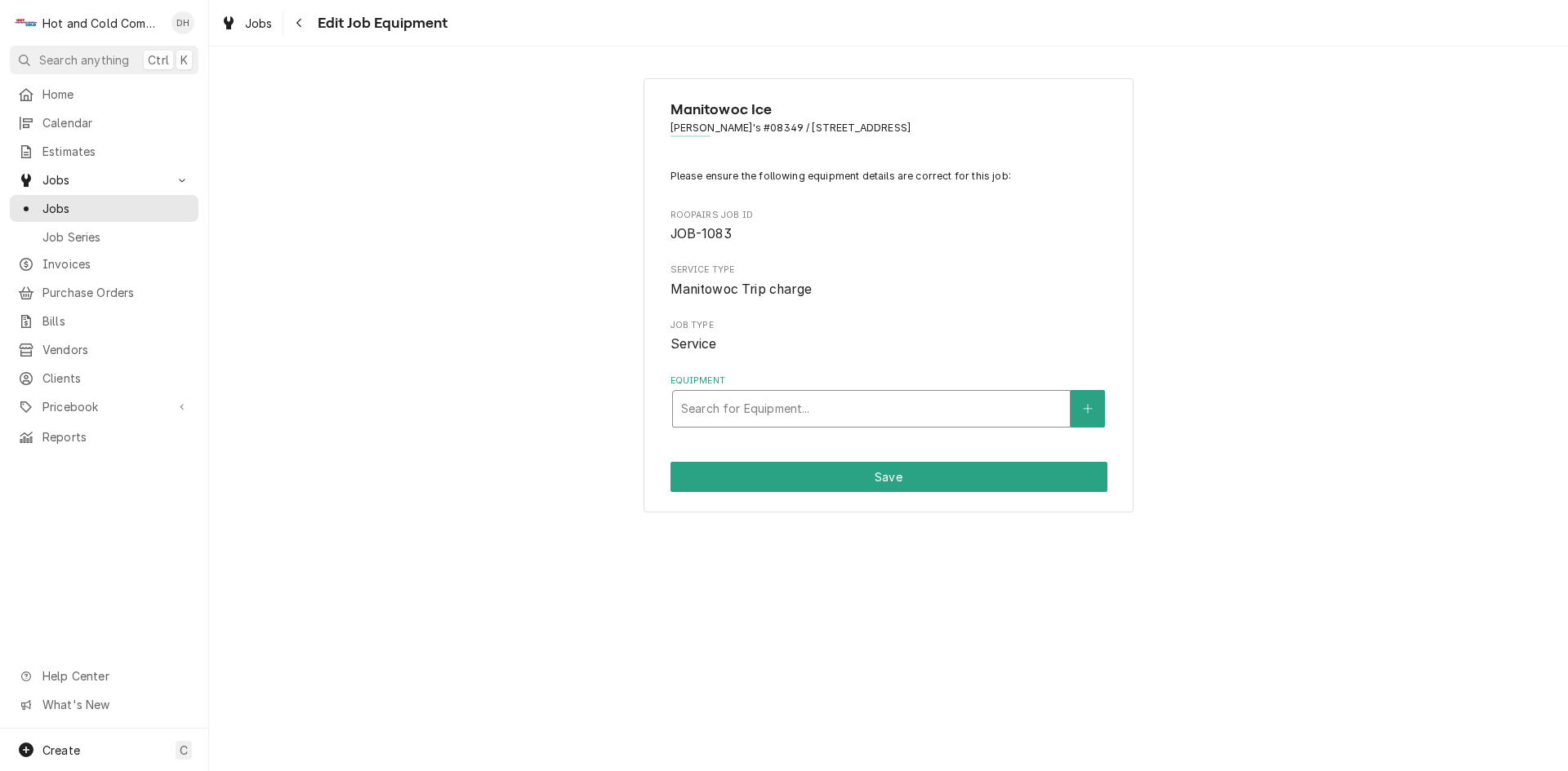
click at [964, 402] on div "Equipment" at bounding box center [872, 409] width 380 height 29
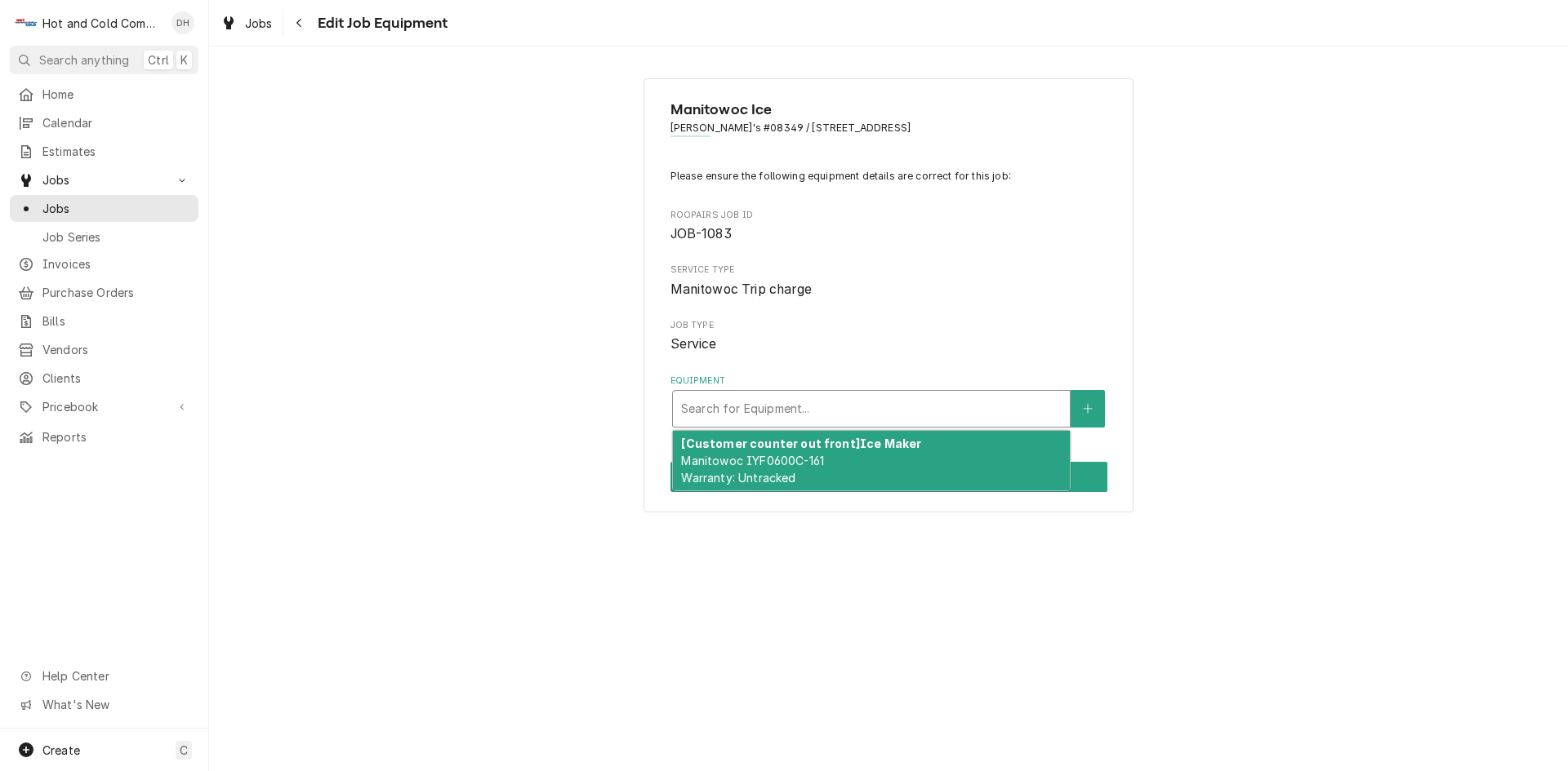
click at [905, 467] on div "[Customer counter out front] Ice Maker Manitowoc IYF0600C-161 Warranty: Untrack…" at bounding box center [871, 461] width 396 height 60
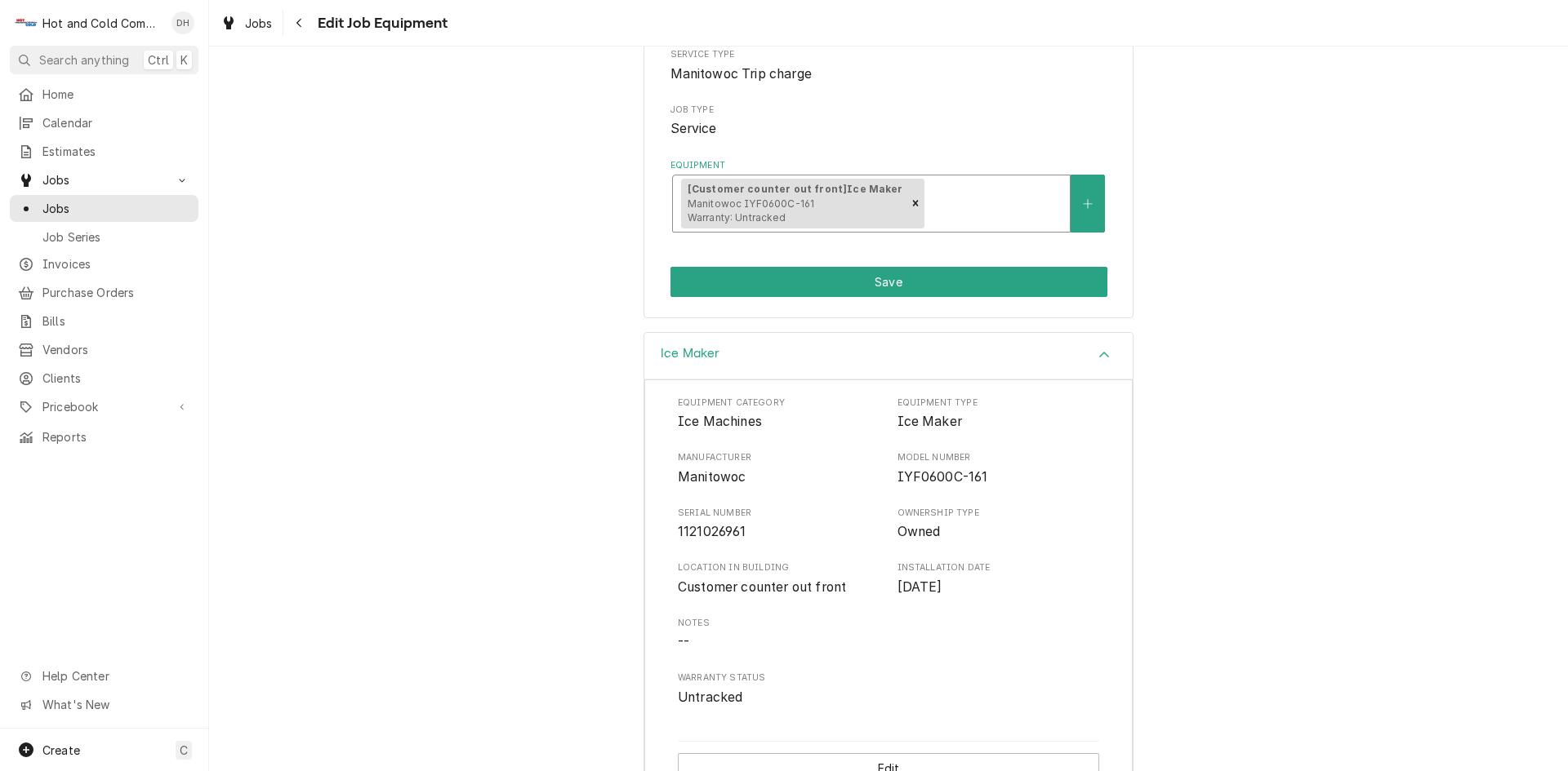
scroll to position [258, 0]
